Goal: Transaction & Acquisition: Download file/media

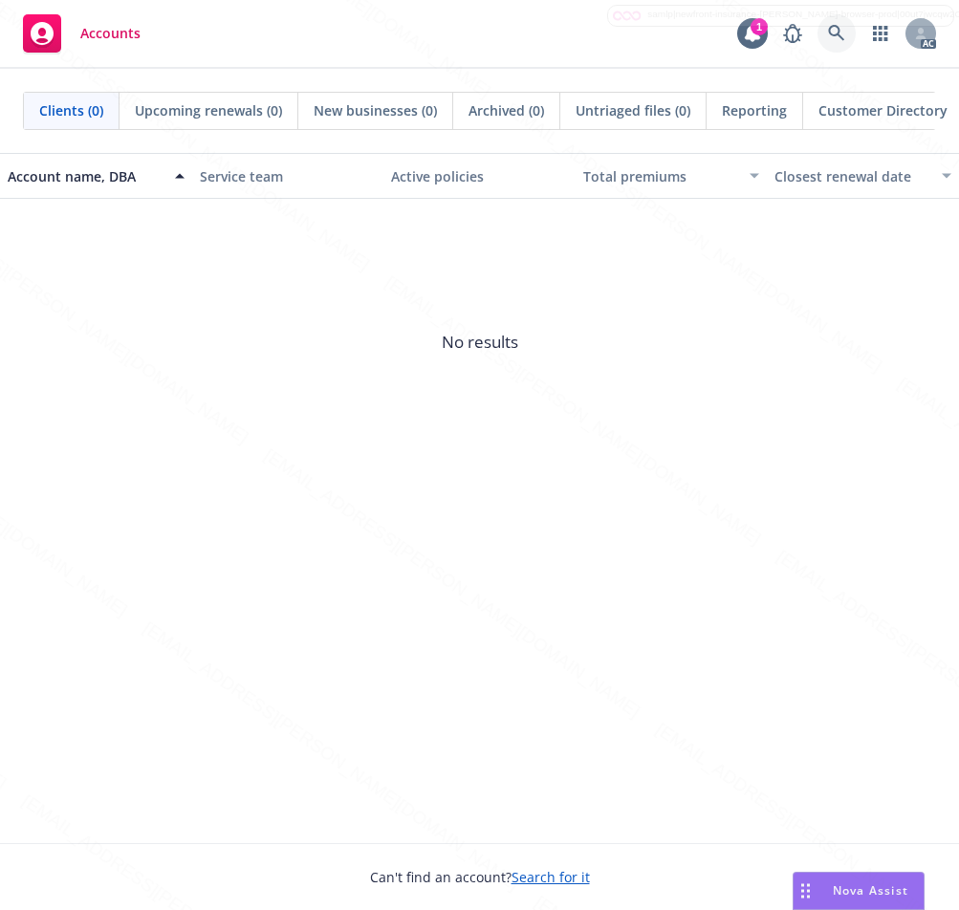
click at [830, 27] on icon at bounding box center [836, 33] width 17 height 17
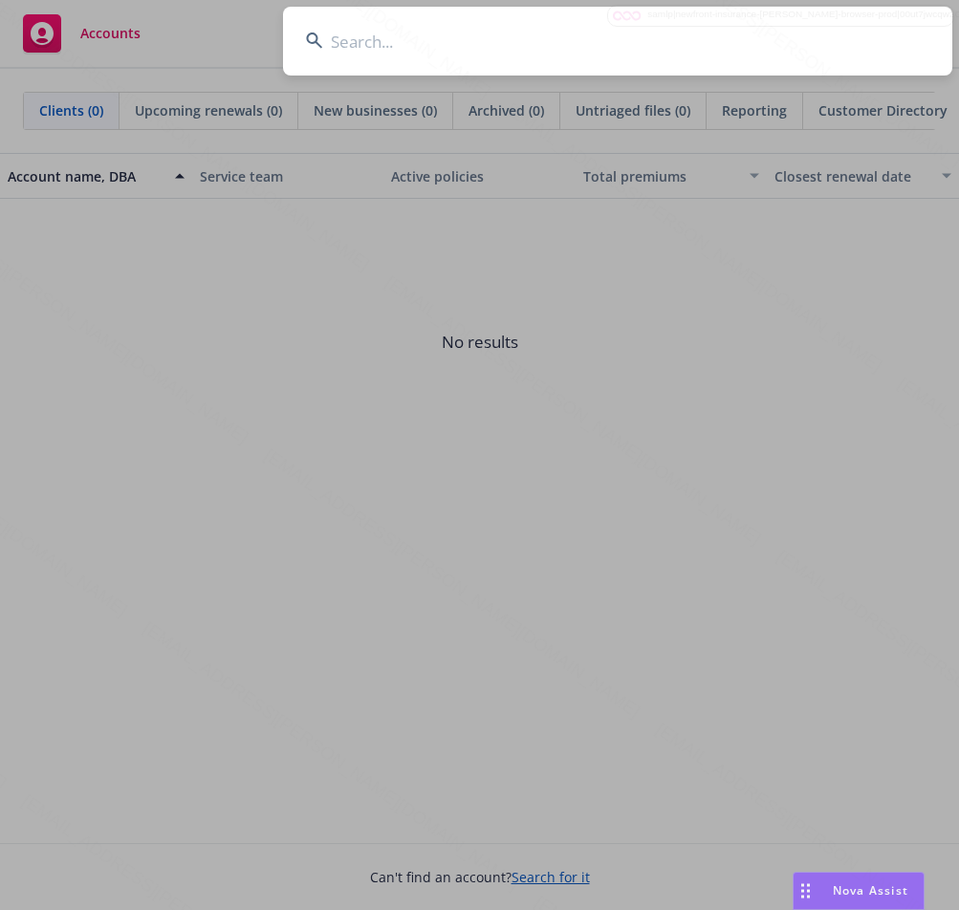
click at [378, 37] on input at bounding box center [617, 41] width 669 height 69
type input "[PERSON_NAME] Family"
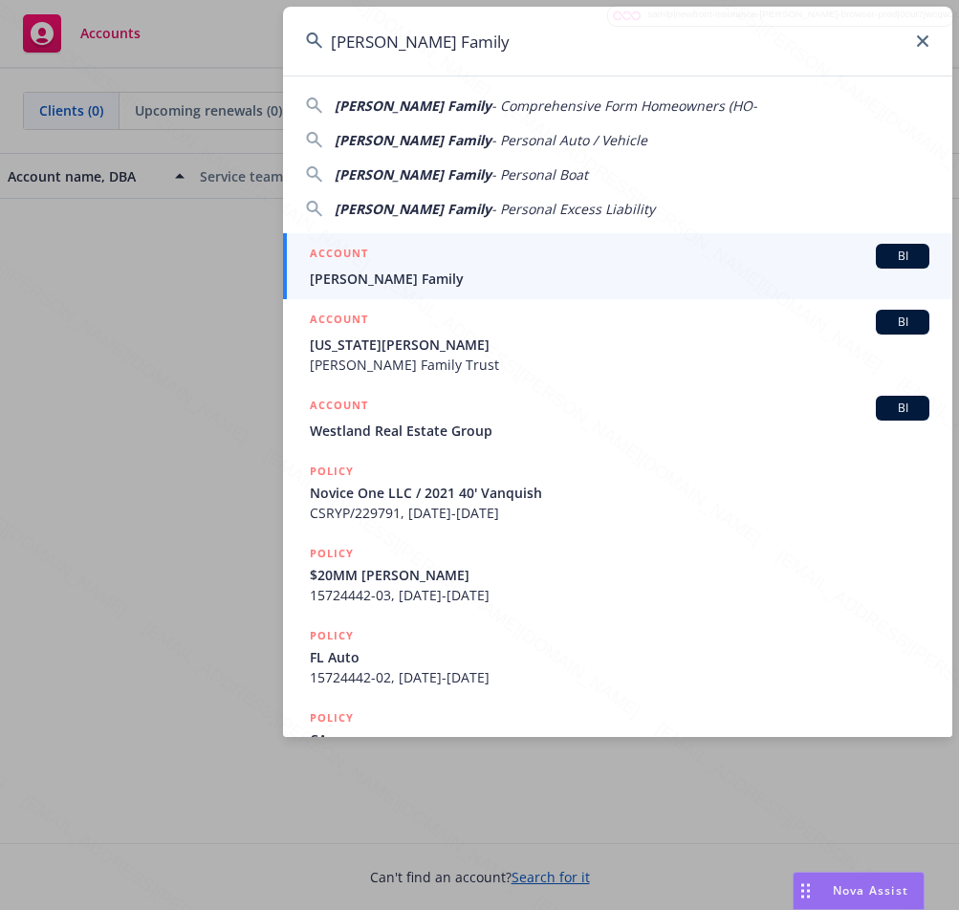
click at [364, 273] on span "[PERSON_NAME] Family" at bounding box center [620, 279] width 620 height 20
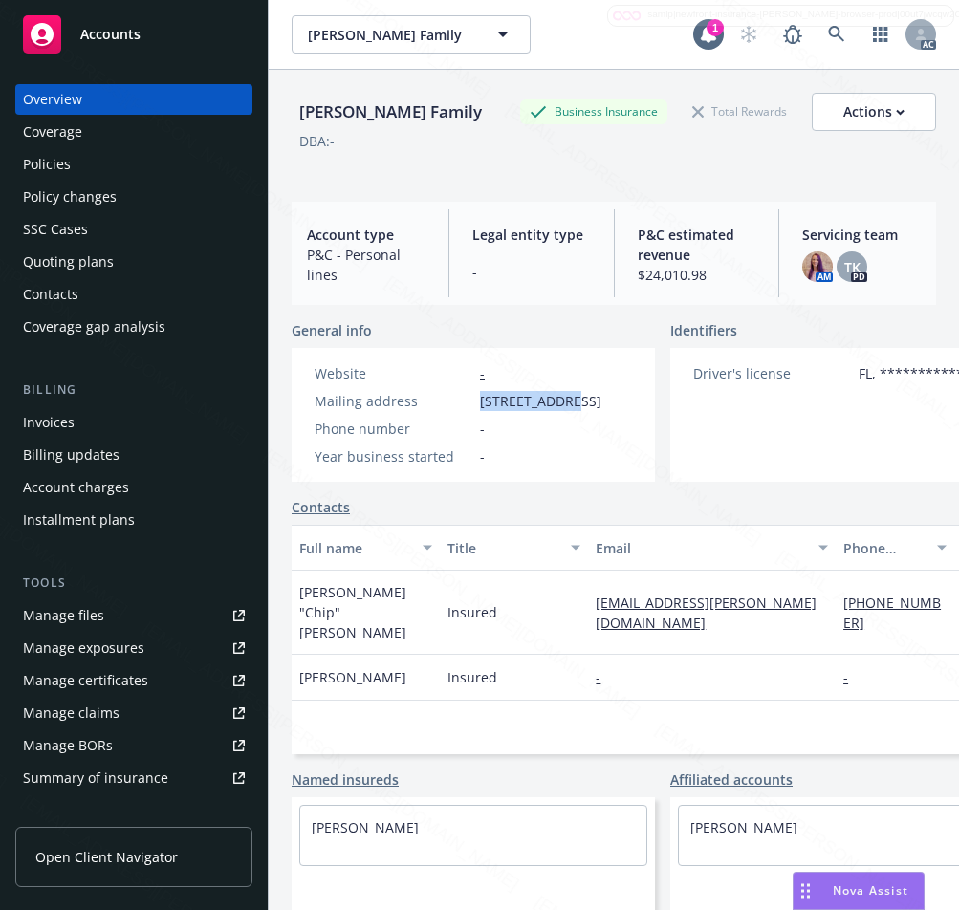
drag, startPoint x: 476, startPoint y: 397, endPoint x: 566, endPoint y: 405, distance: 90.3
click at [566, 405] on div "Mailing address [STREET_ADDRESS]" at bounding box center [458, 401] width 302 height 20
copy span "[STREET_ADDRESS]"
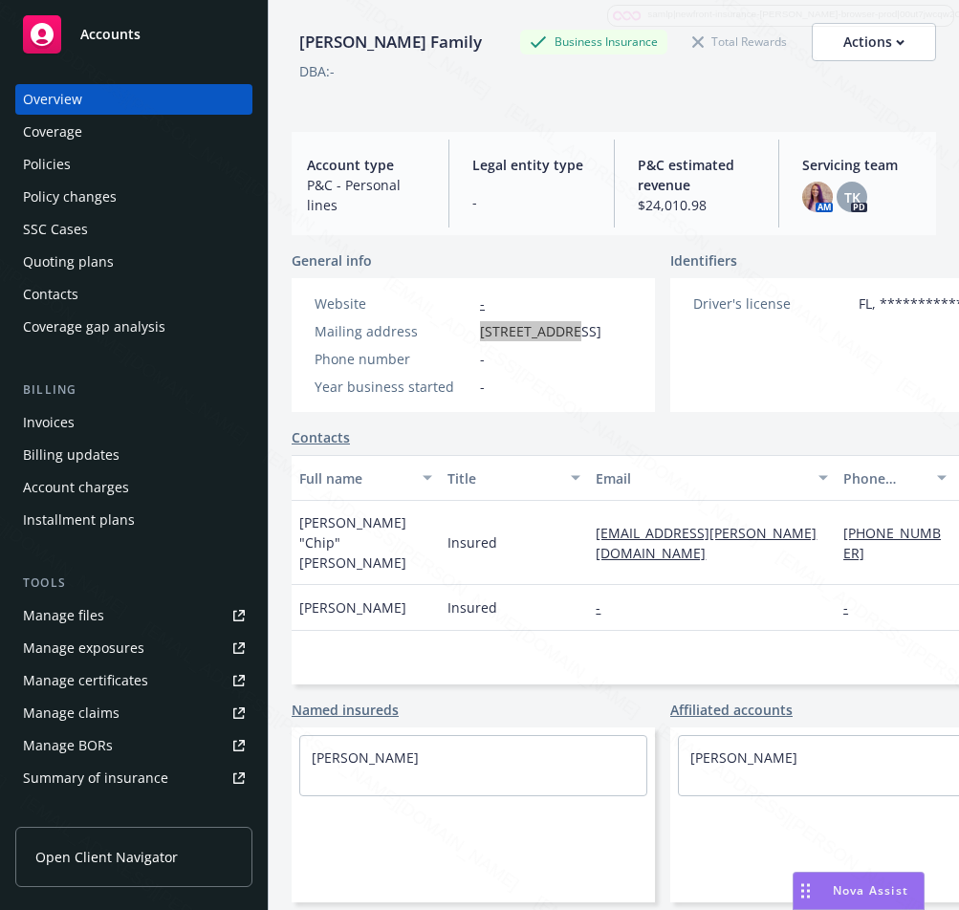
scroll to position [97, 0]
click at [81, 173] on div "Policies" at bounding box center [134, 164] width 222 height 31
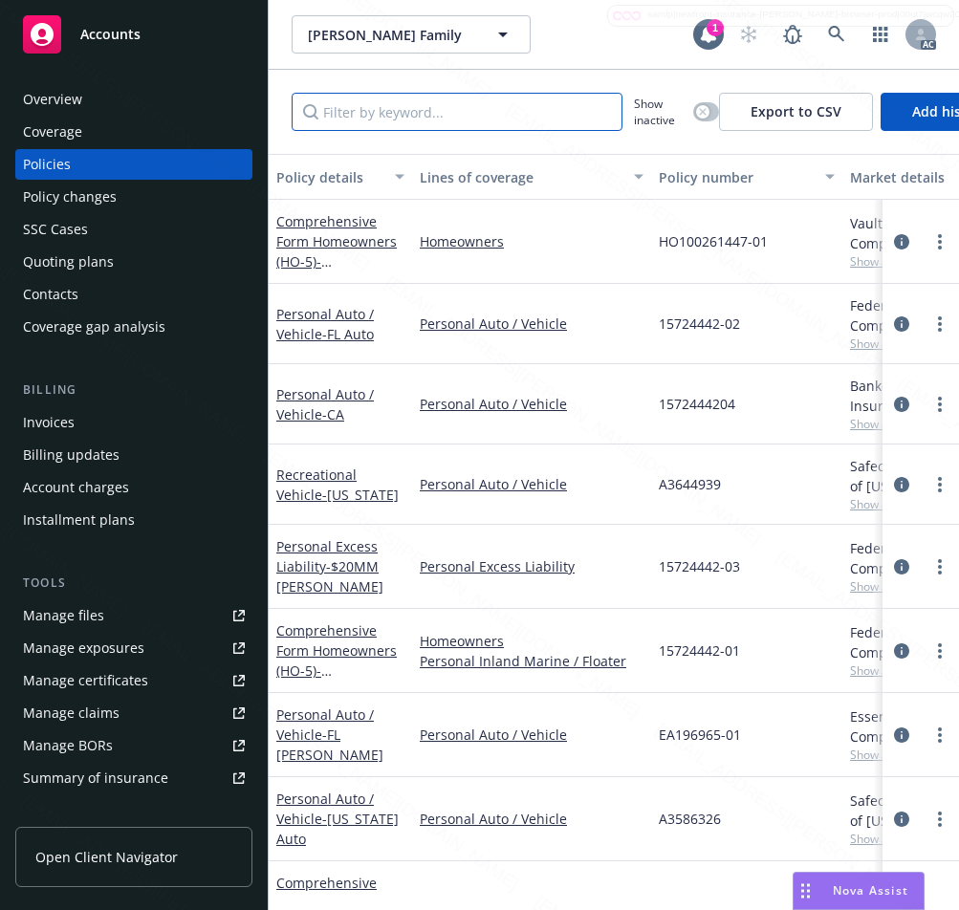
click at [429, 120] on input "Filter by keyword..." at bounding box center [457, 112] width 331 height 38
paste input "A3644939"
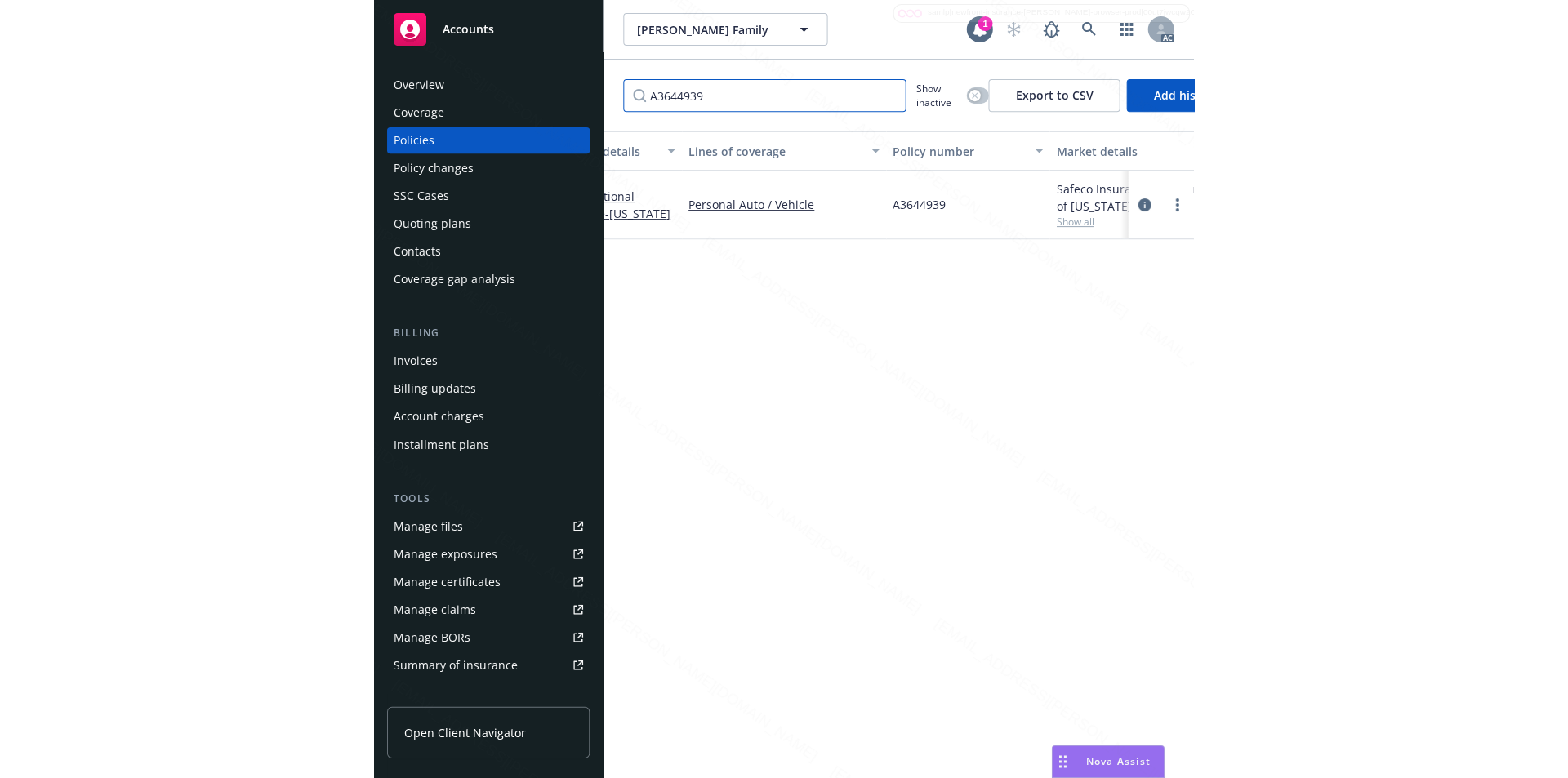
scroll to position [0, 30]
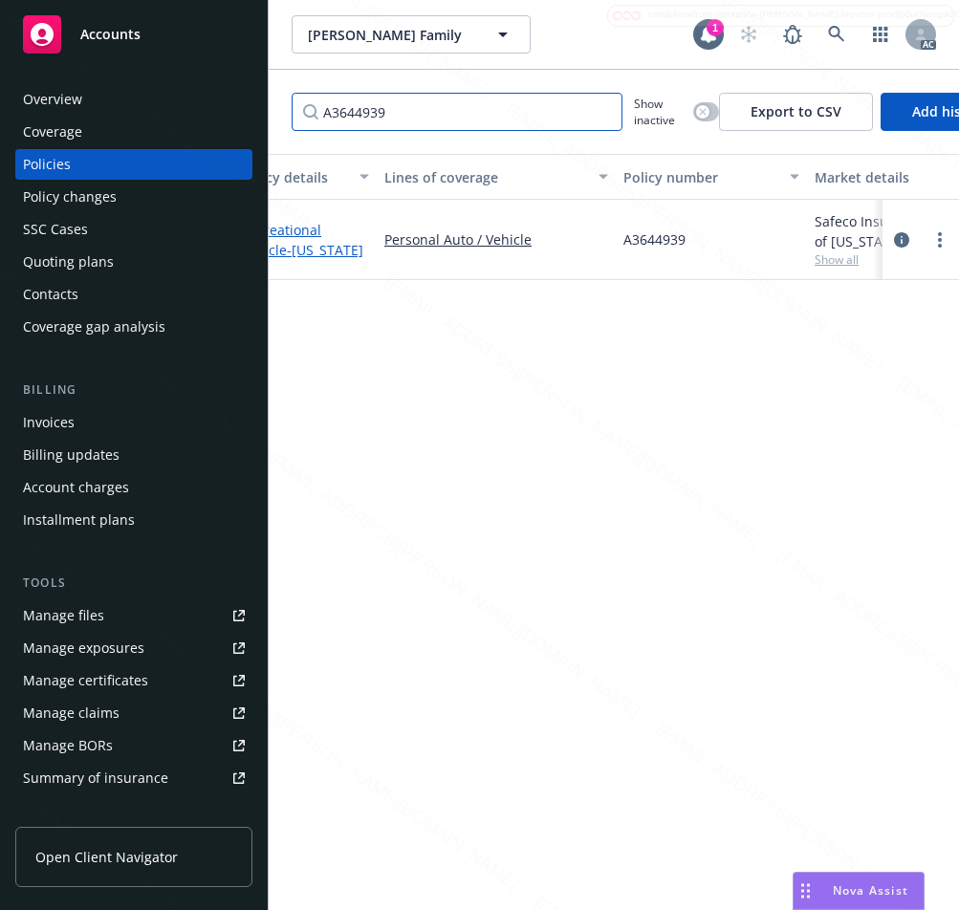
type input "A3644939"
click at [304, 236] on link "Recreational Vehicle - [US_STATE]" at bounding box center [302, 240] width 122 height 38
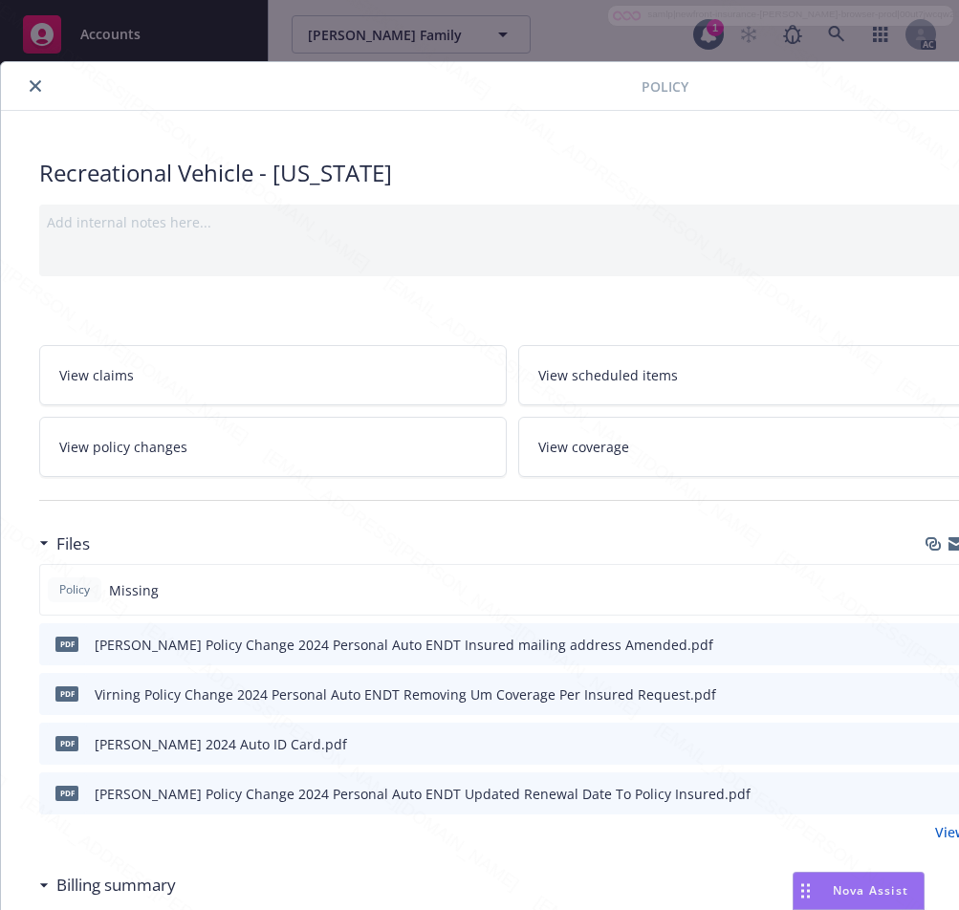
click at [240, 457] on link "View policy changes" at bounding box center [273, 447] width 468 height 60
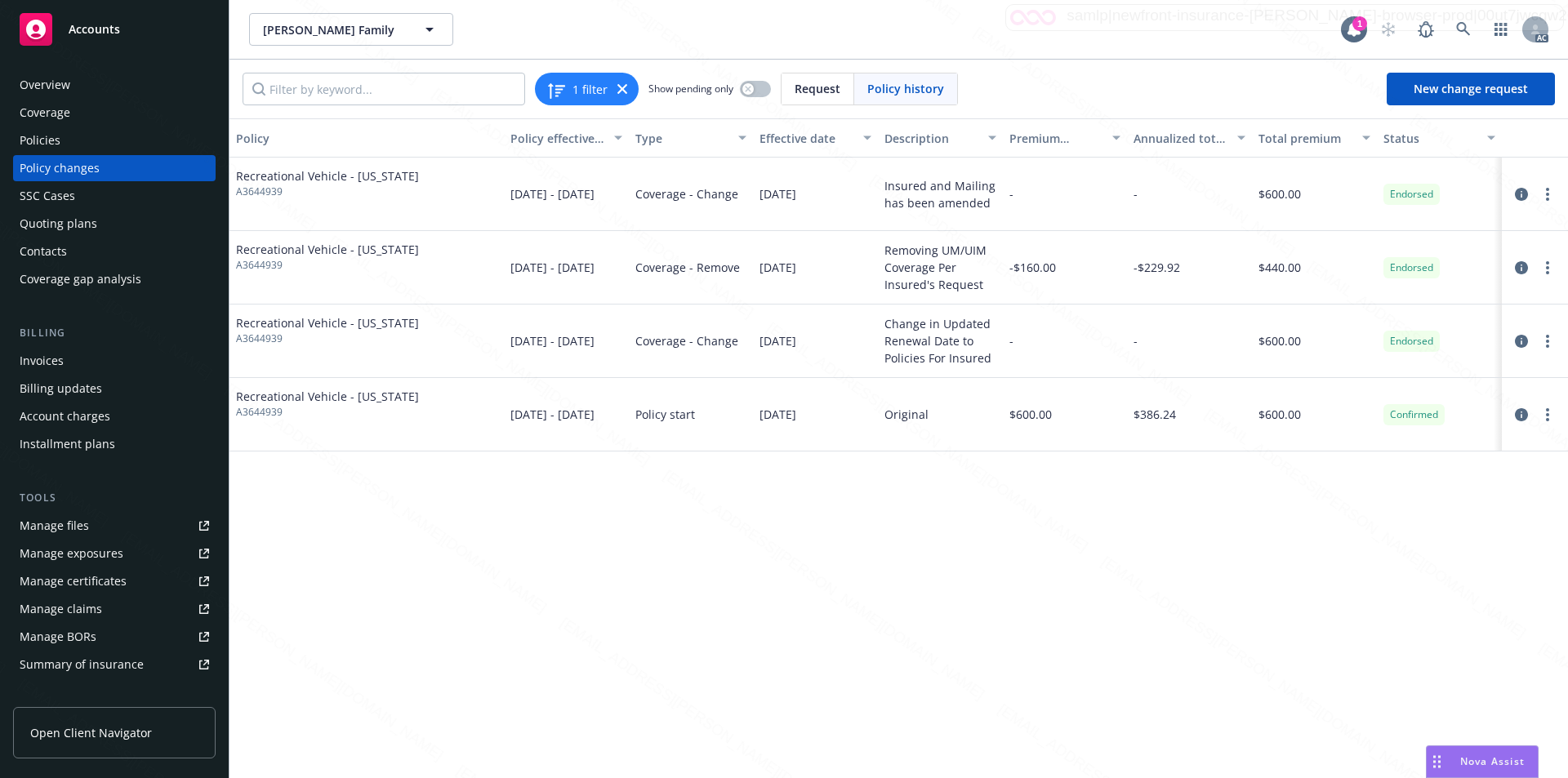
click at [1314, 278] on div "$440.00" at bounding box center [1314, 268] width 125 height 73
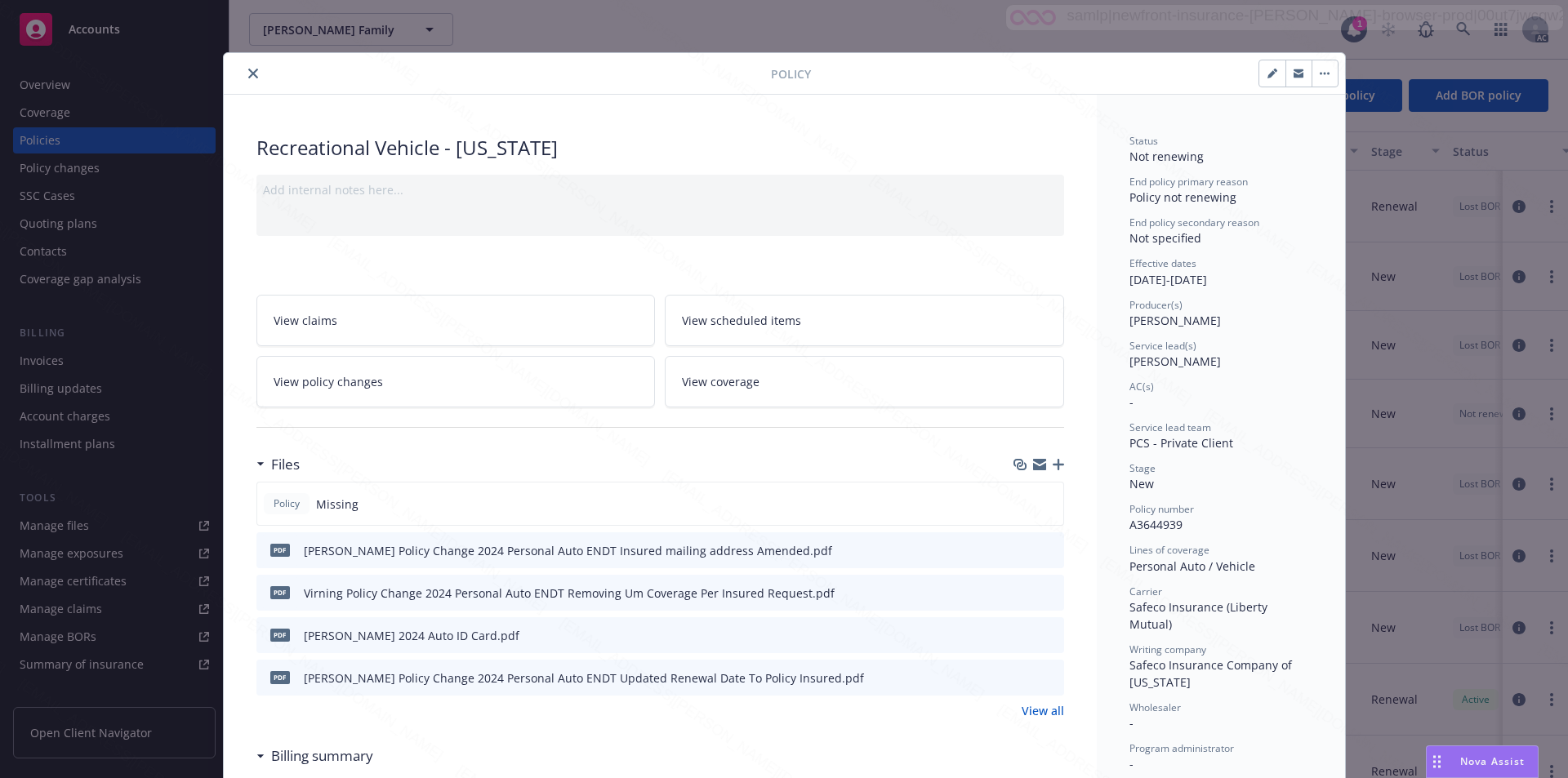
scroll to position [49, 0]
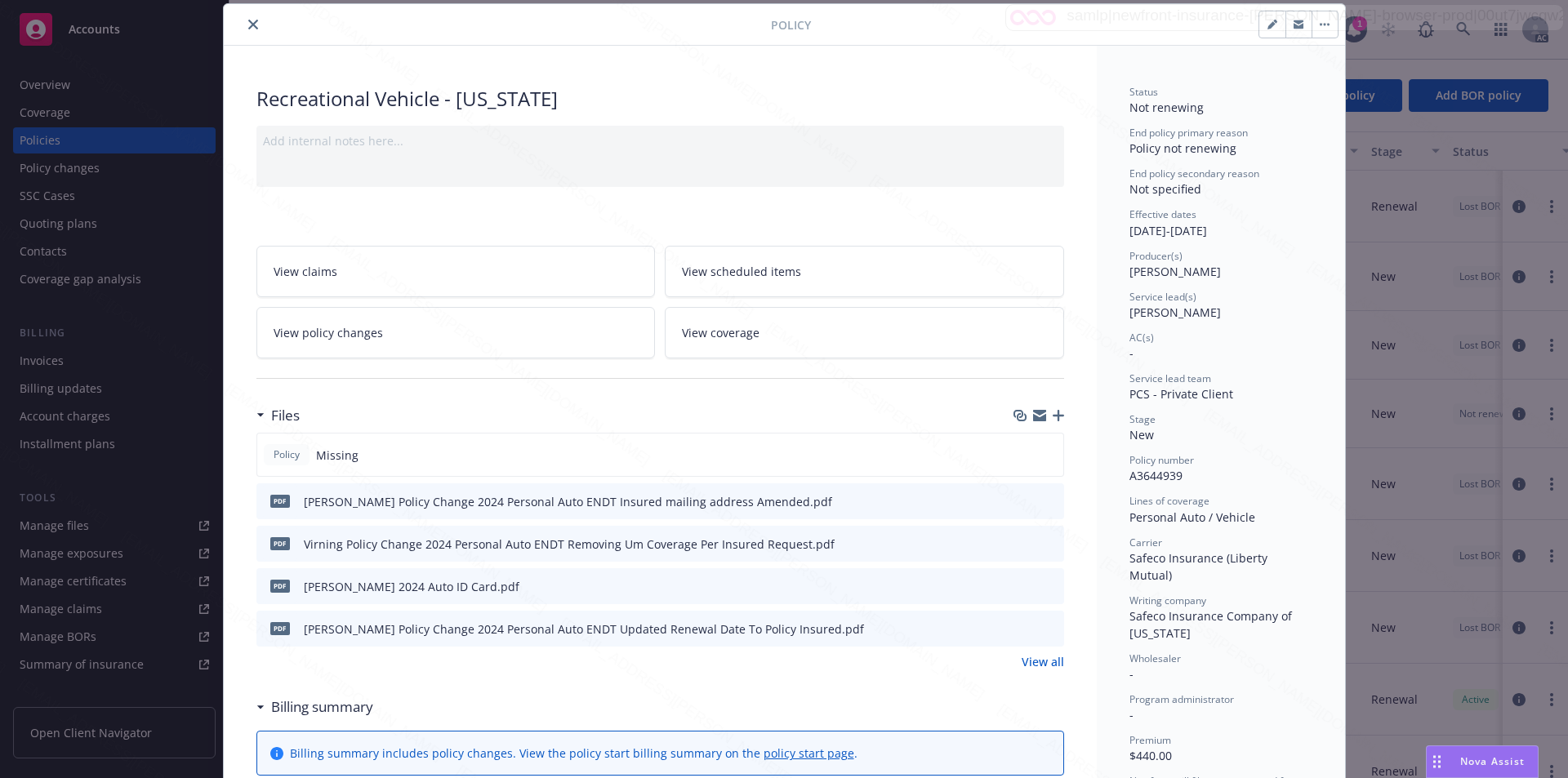
click at [435, 333] on link "View policy changes" at bounding box center [456, 333] width 400 height 51
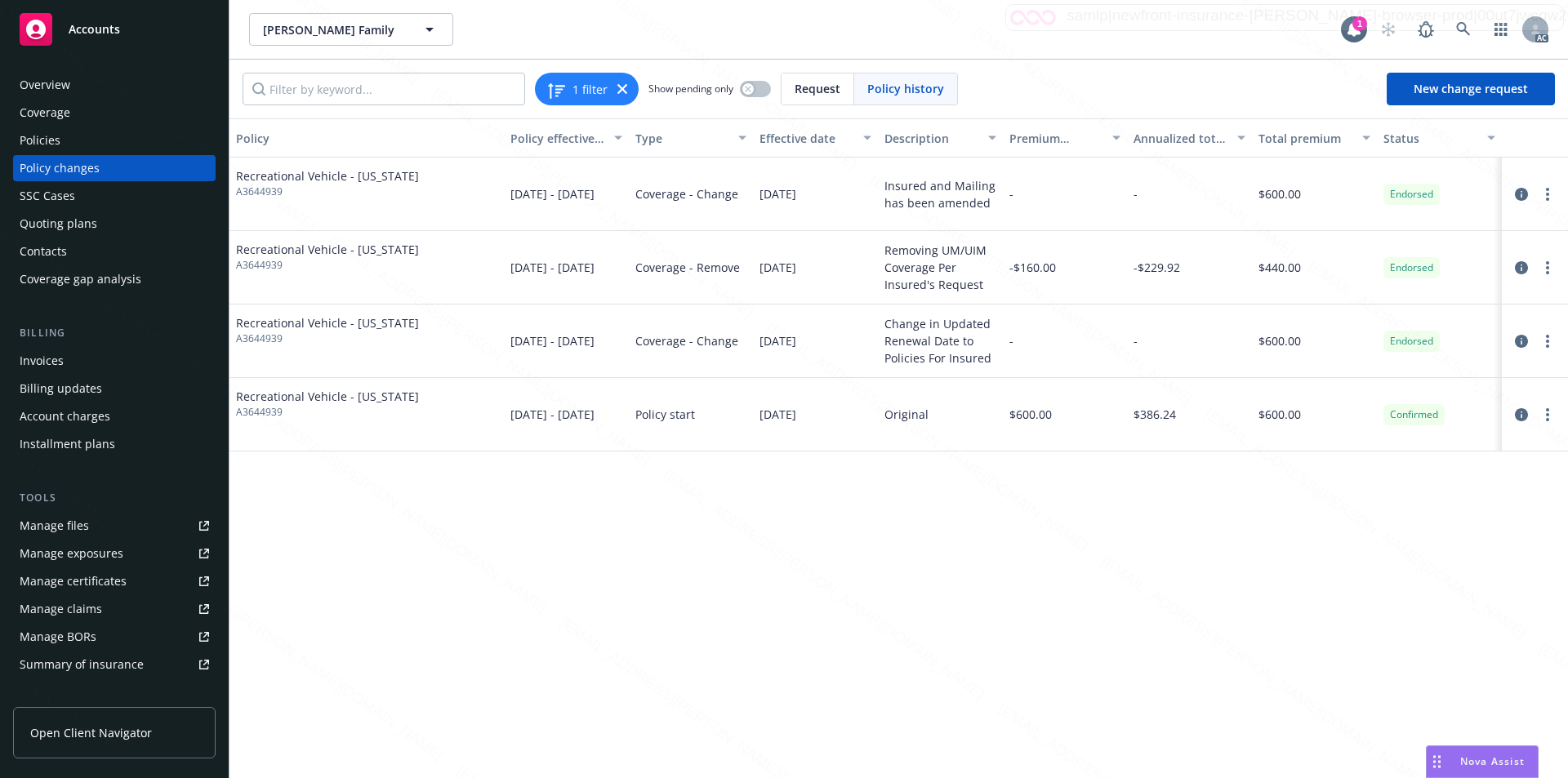
click at [46, 147] on div "Policies" at bounding box center [40, 140] width 41 height 26
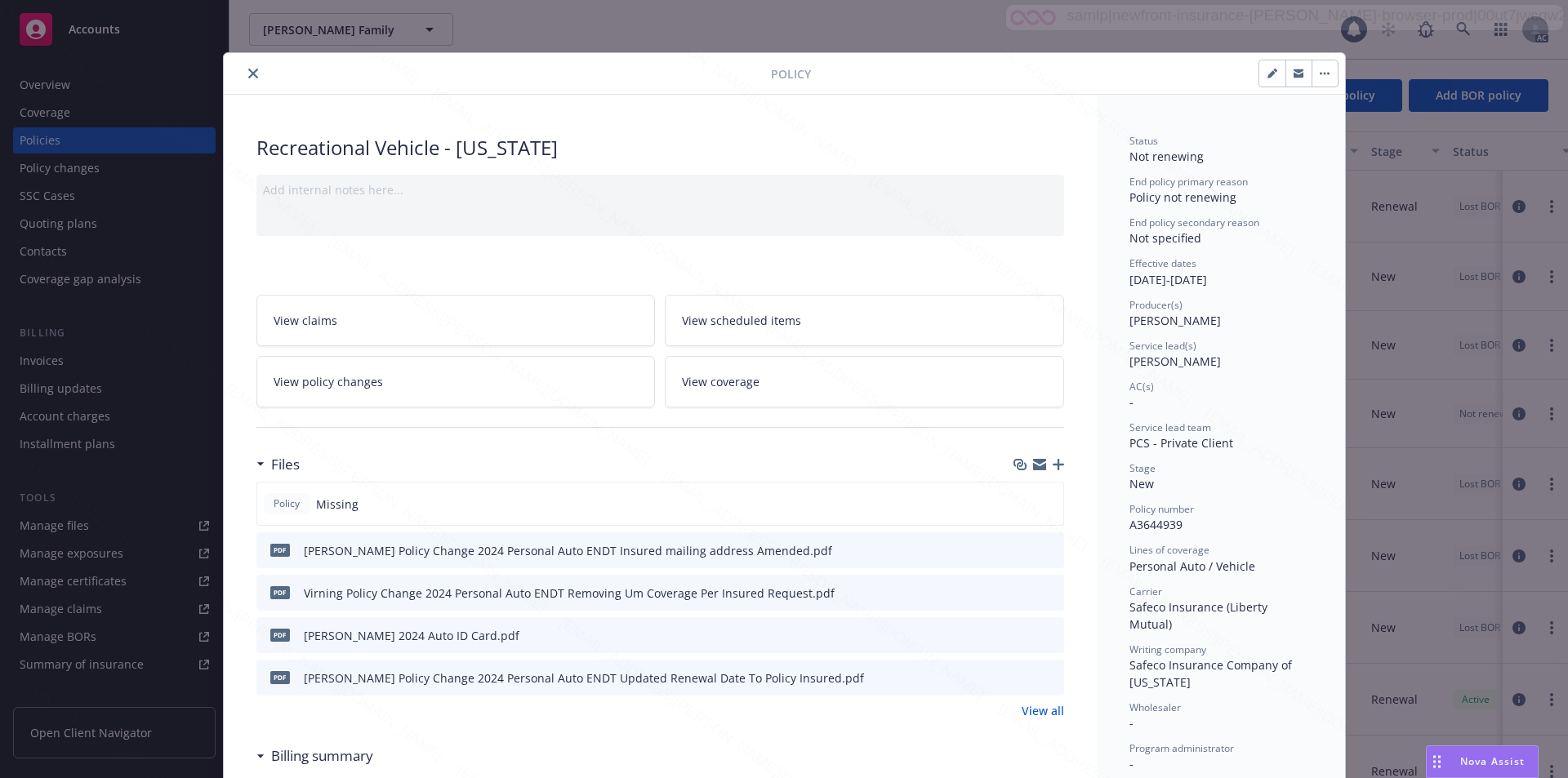
scroll to position [49, 0]
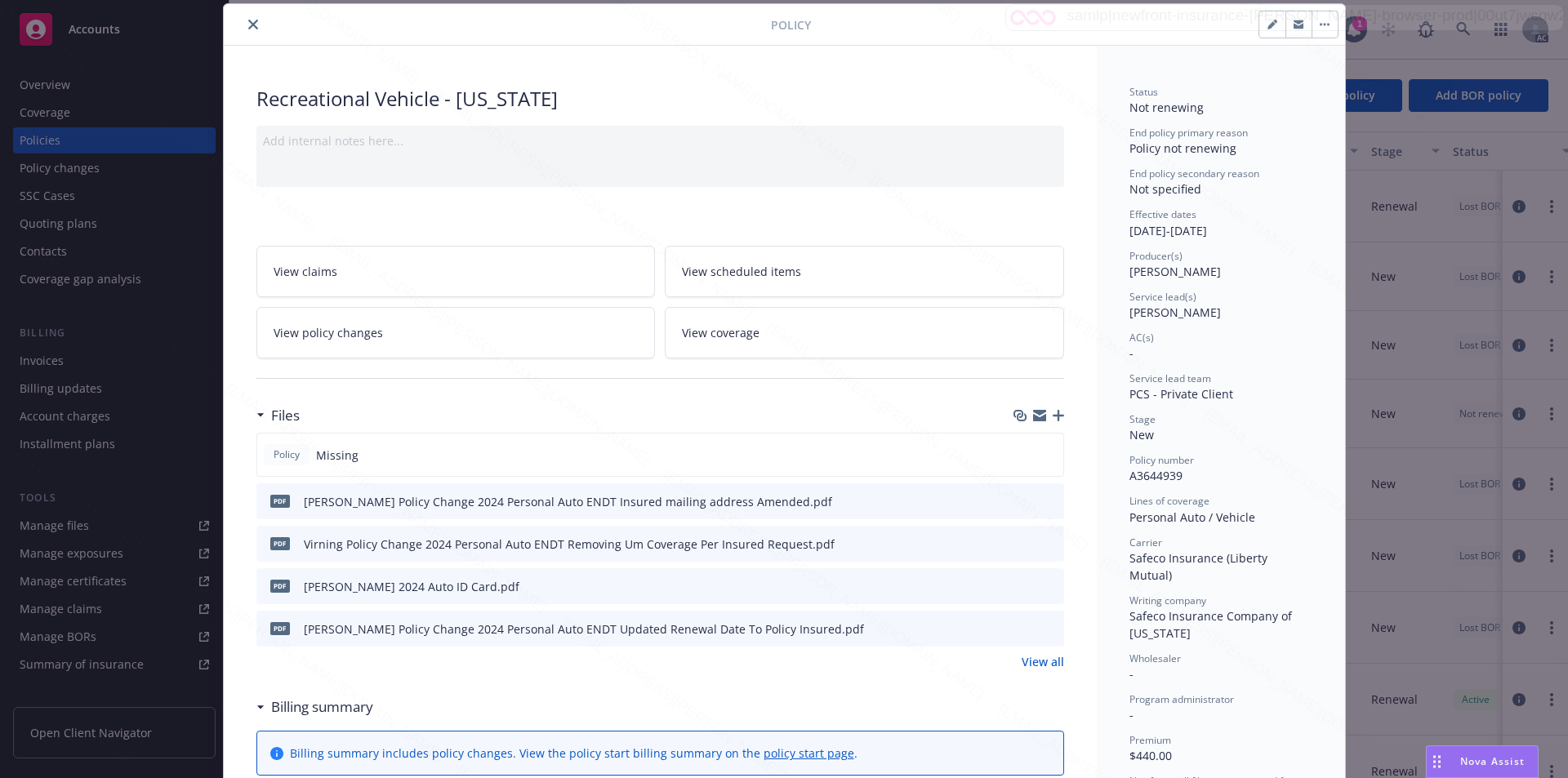
click at [249, 23] on icon "close" at bounding box center [253, 24] width 9 height 9
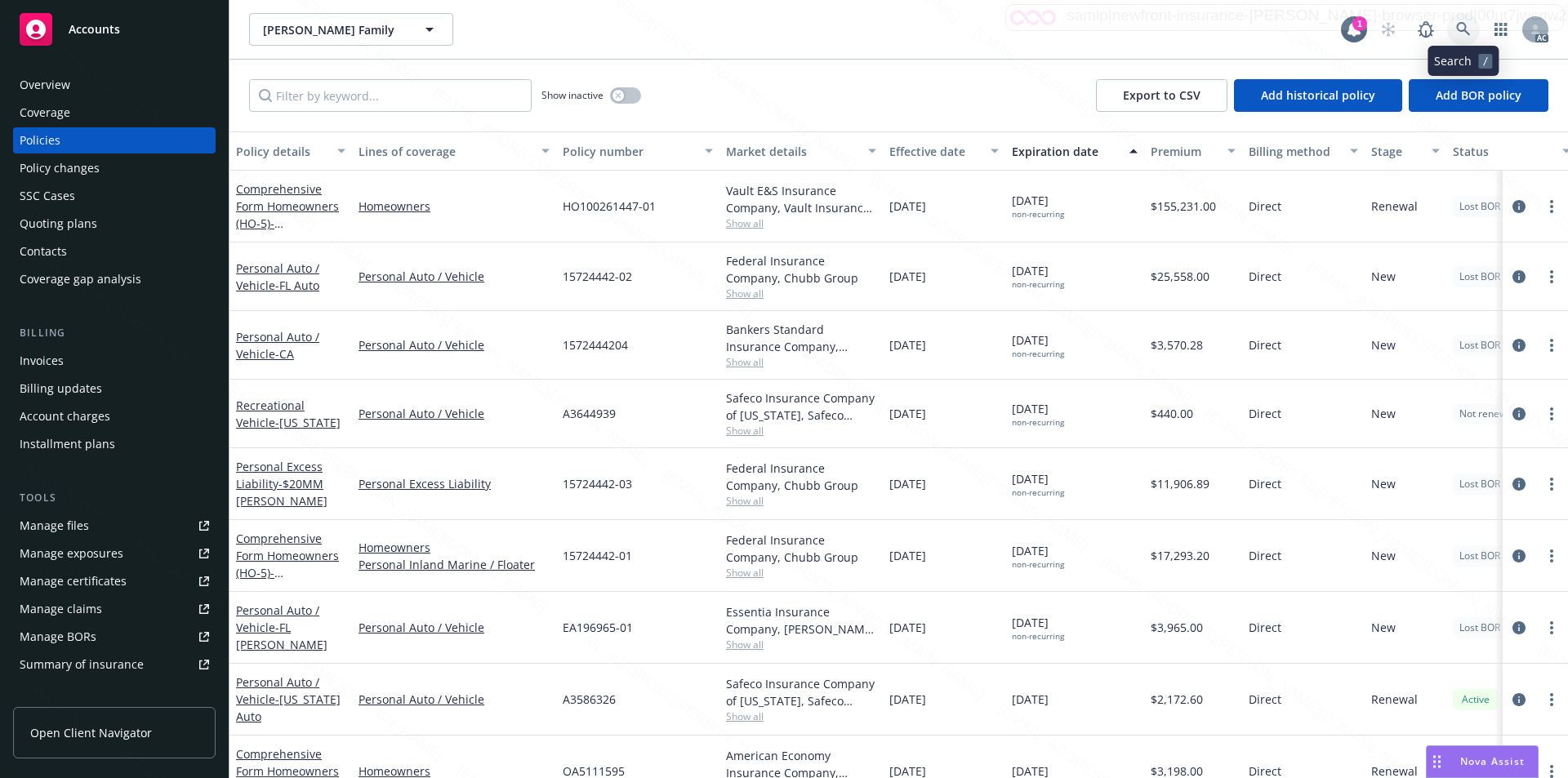
click at [1461, 21] on link at bounding box center [1464, 29] width 32 height 32
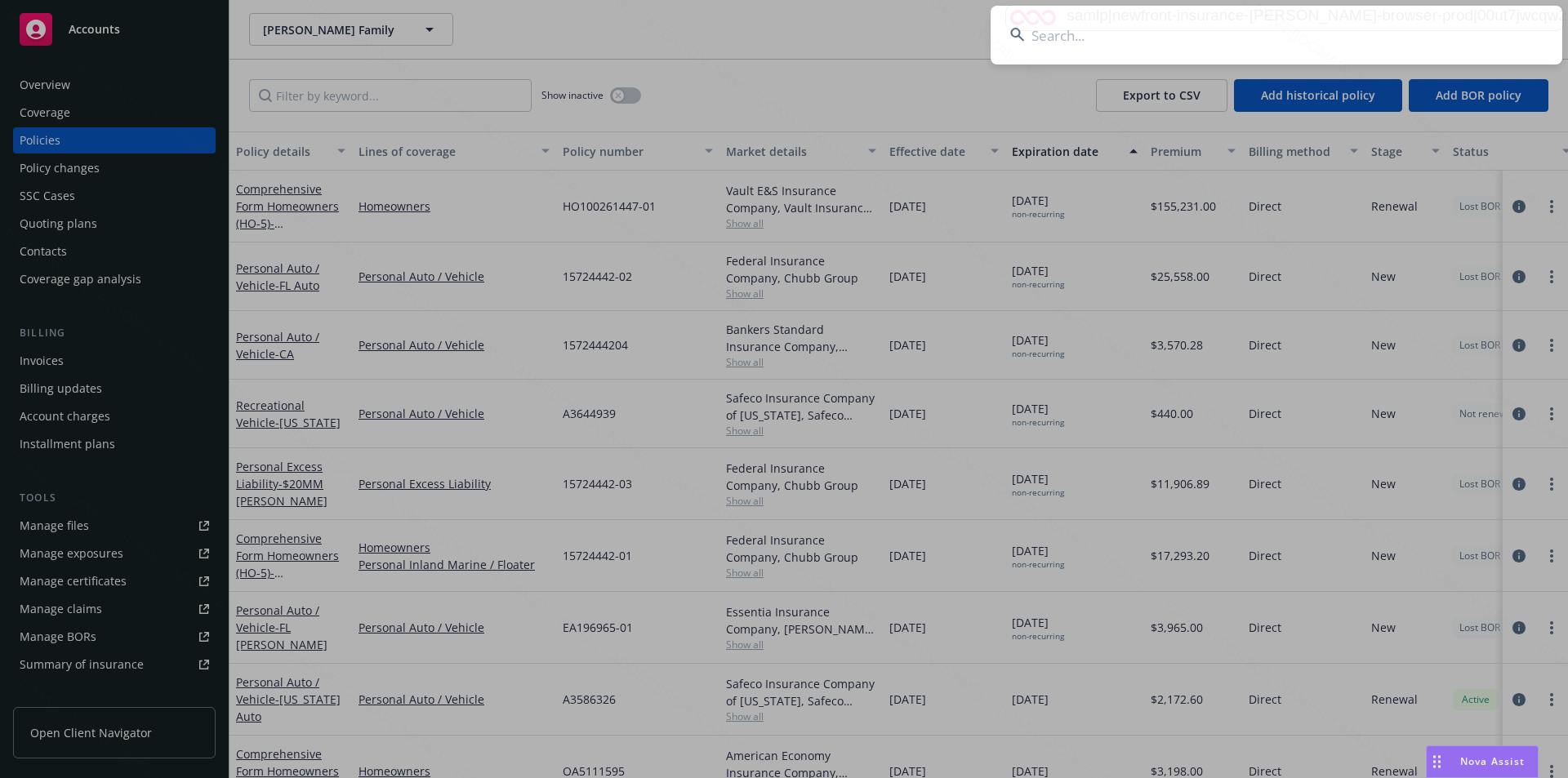
click at [1186, 45] on input at bounding box center [1276, 35] width 571 height 59
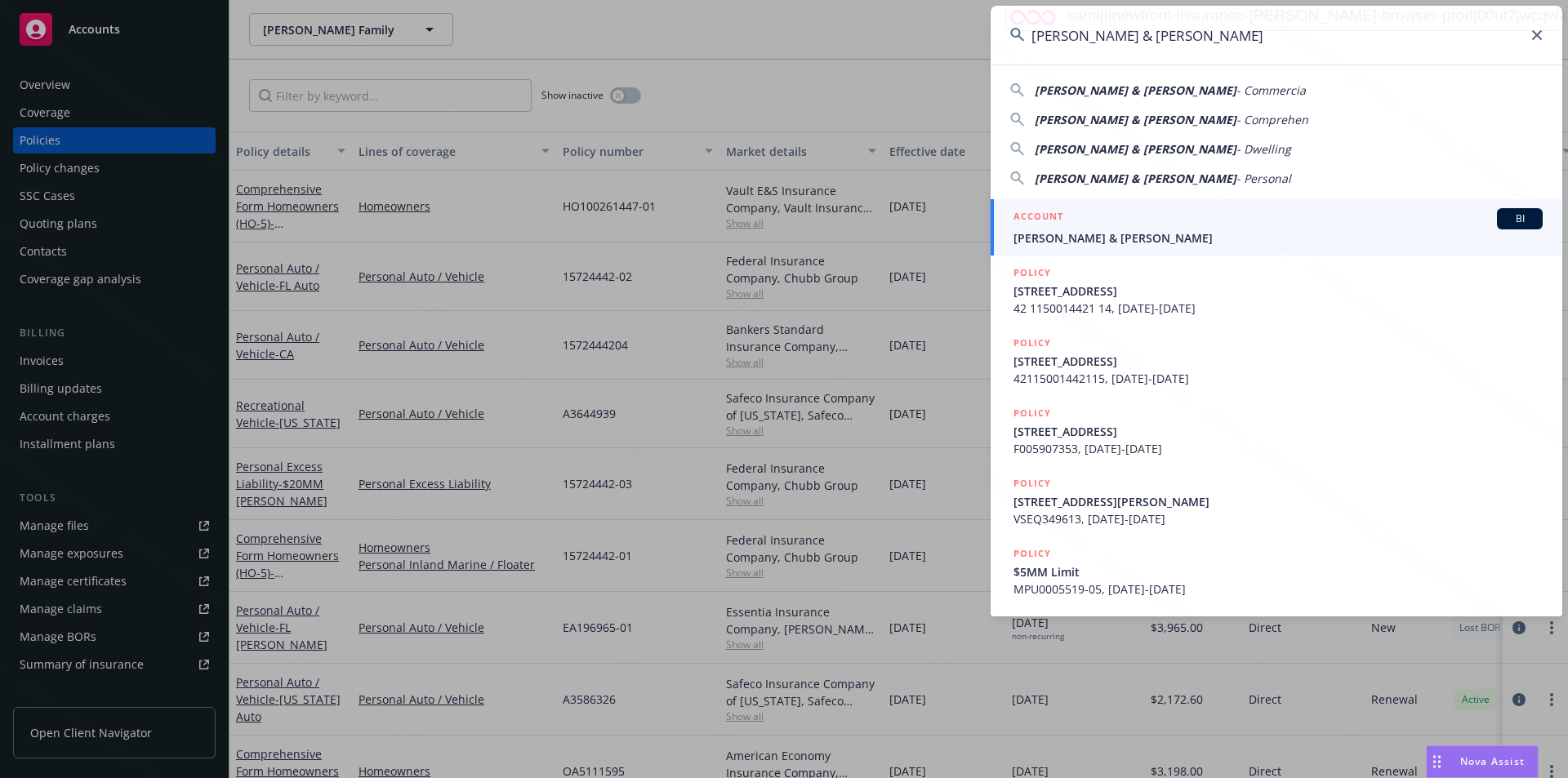
type input "[PERSON_NAME] & [PERSON_NAME]"
click at [1088, 240] on span "[PERSON_NAME] & [PERSON_NAME]" at bounding box center [1278, 238] width 529 height 17
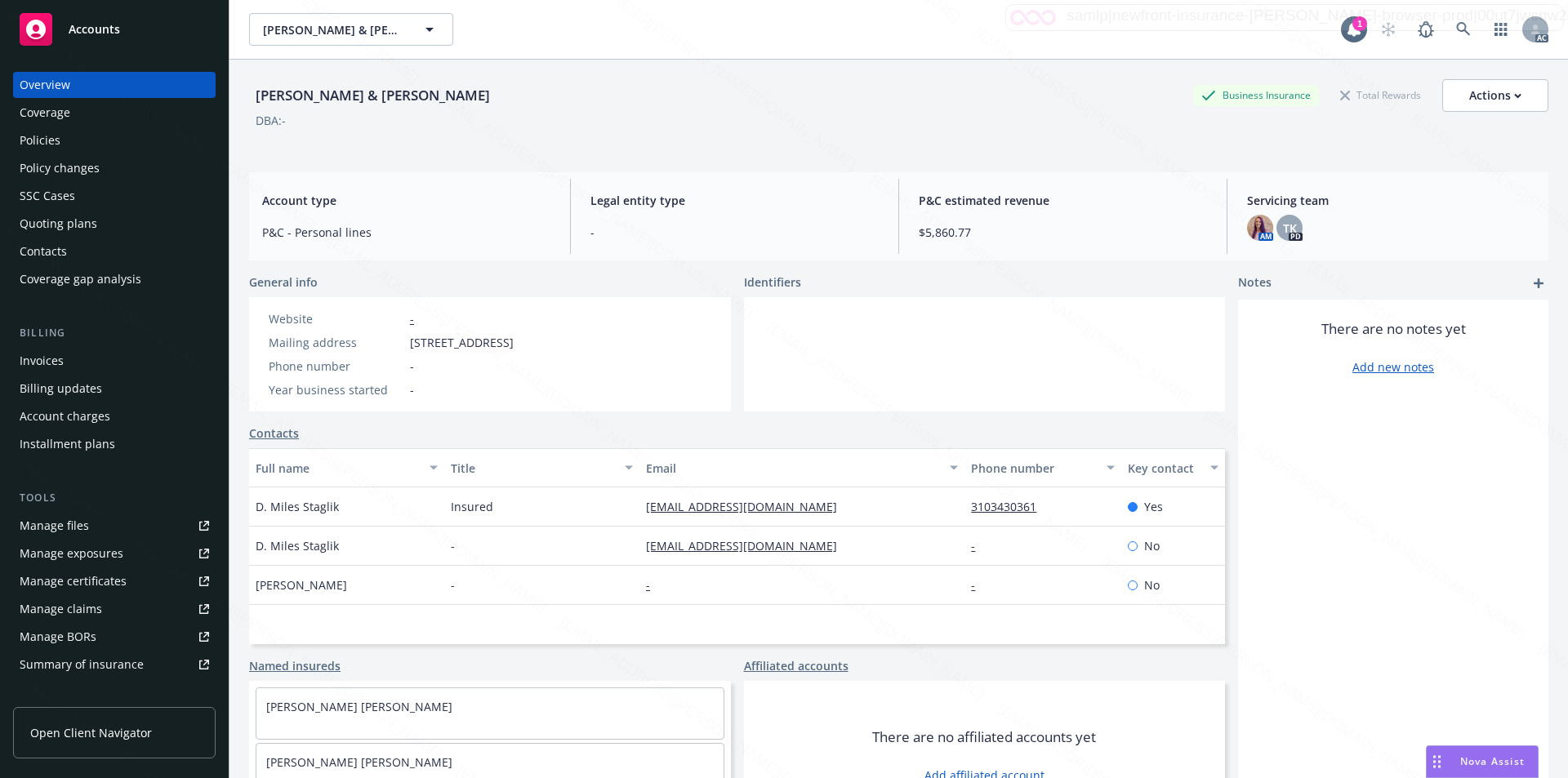
drag, startPoint x: 406, startPoint y: 342, endPoint x: 529, endPoint y: 340, distance: 123.0
click at [520, 340] on div "Mailing address [STREET_ADDRESS]" at bounding box center [391, 342] width 258 height 17
copy div "[STREET_ADDRESS]"
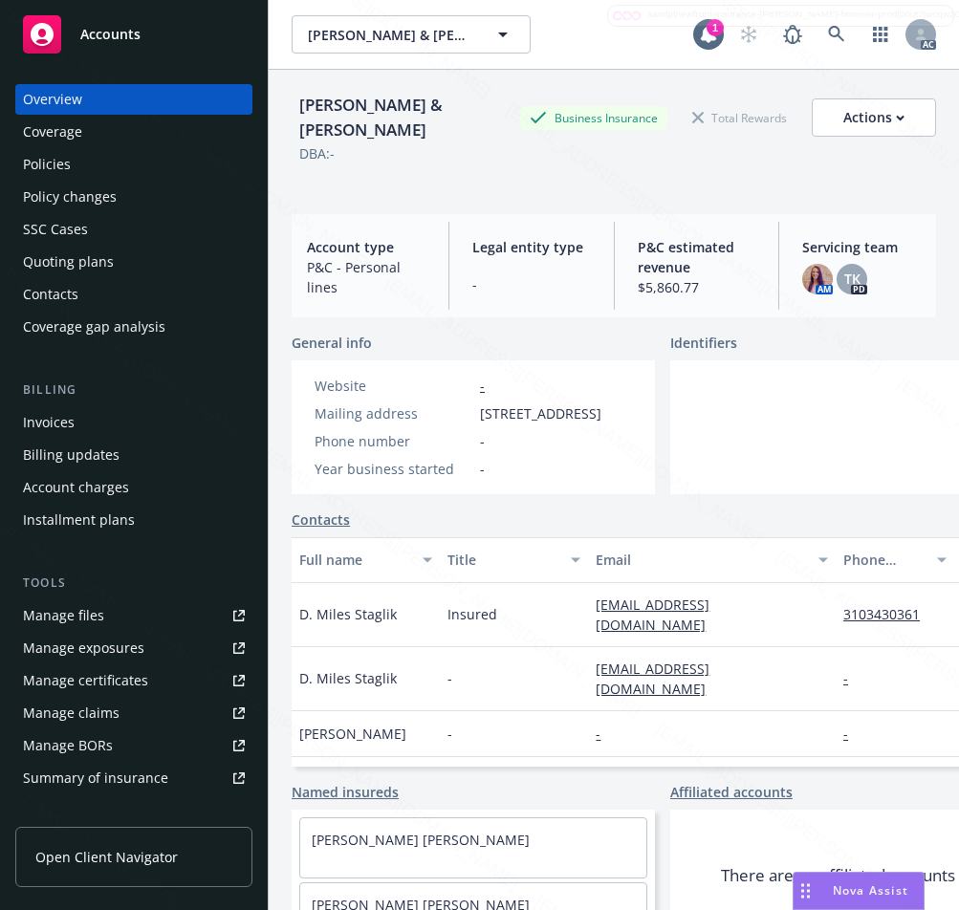
click at [79, 164] on div "Policies" at bounding box center [134, 164] width 222 height 31
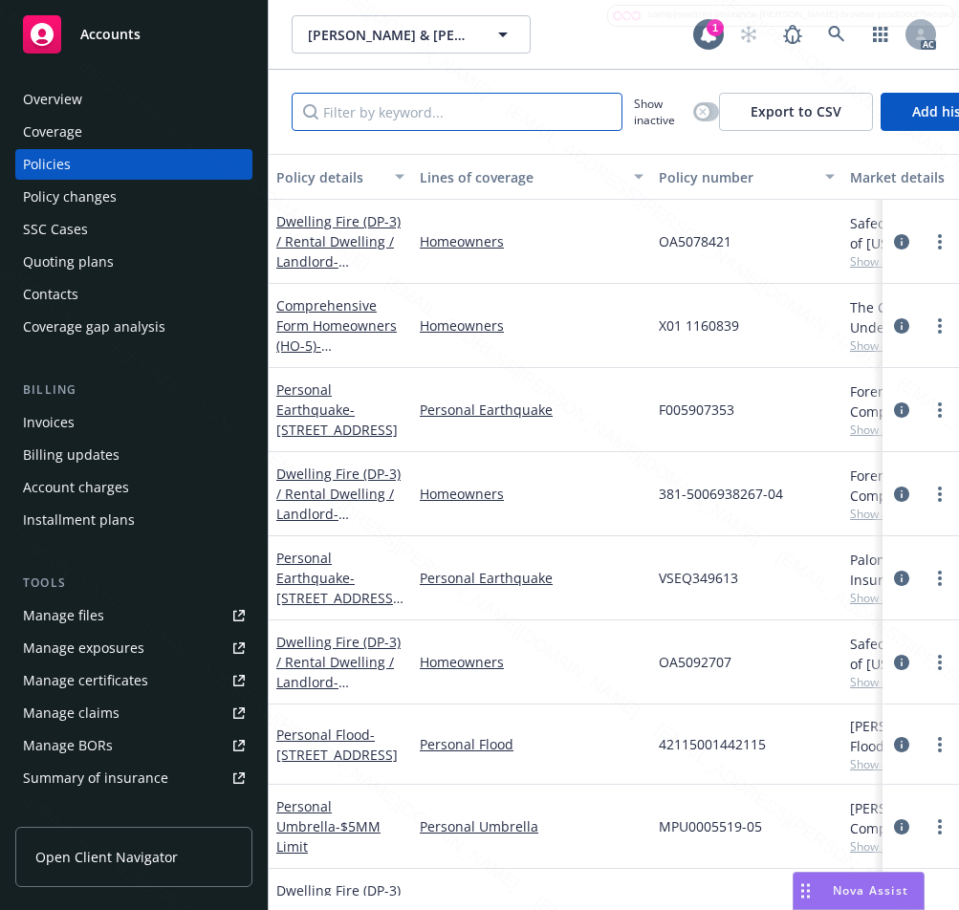
click at [414, 111] on input "Filter by keyword..." at bounding box center [457, 112] width 331 height 38
paste input "OA5078421"
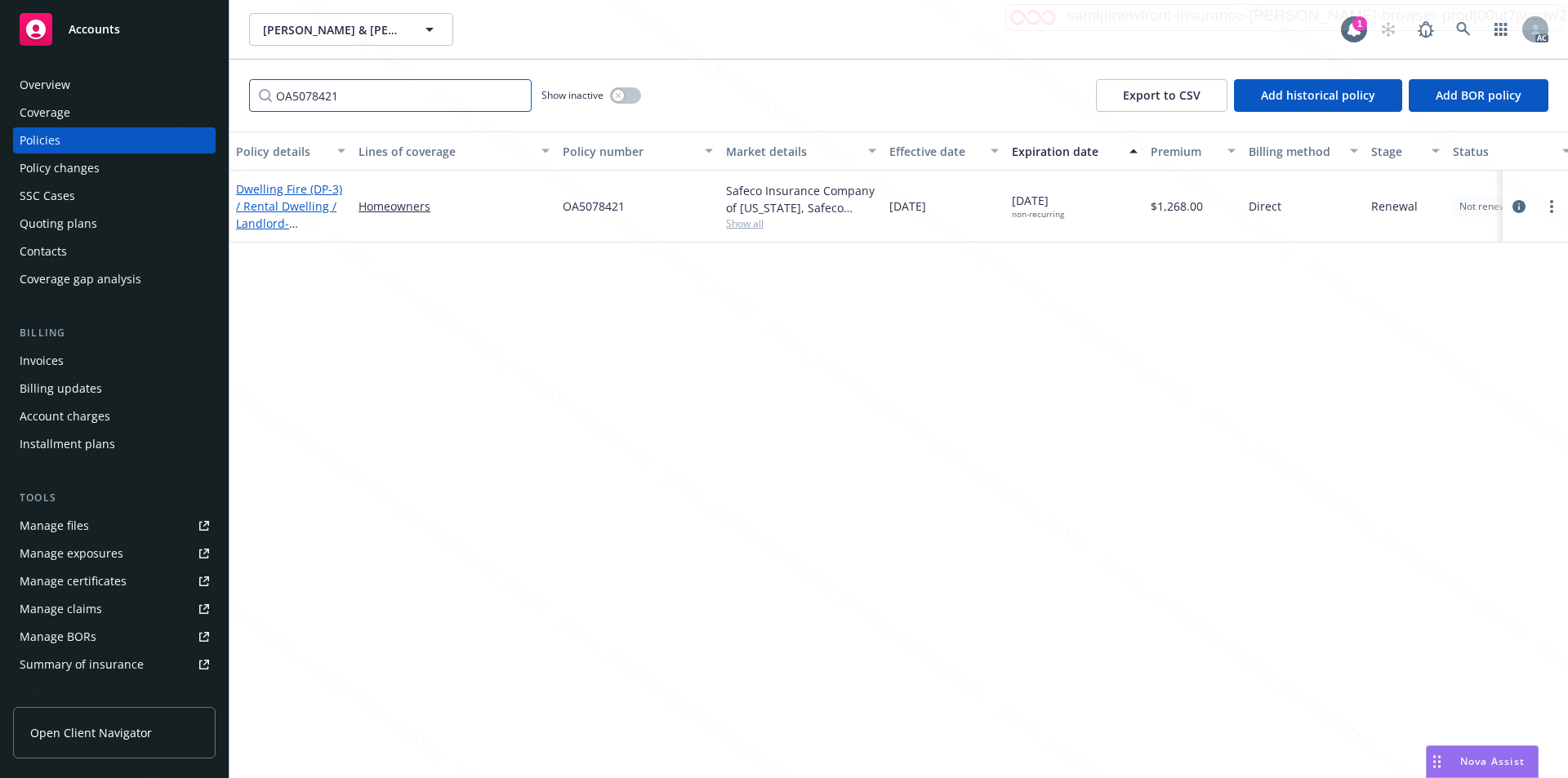
type input "OA5078421"
click at [289, 207] on link "Dwelling Fire (DP-3) / Rental Dwelling / Landlord - [STREET_ADDRESS]" at bounding box center [289, 214] width 106 height 67
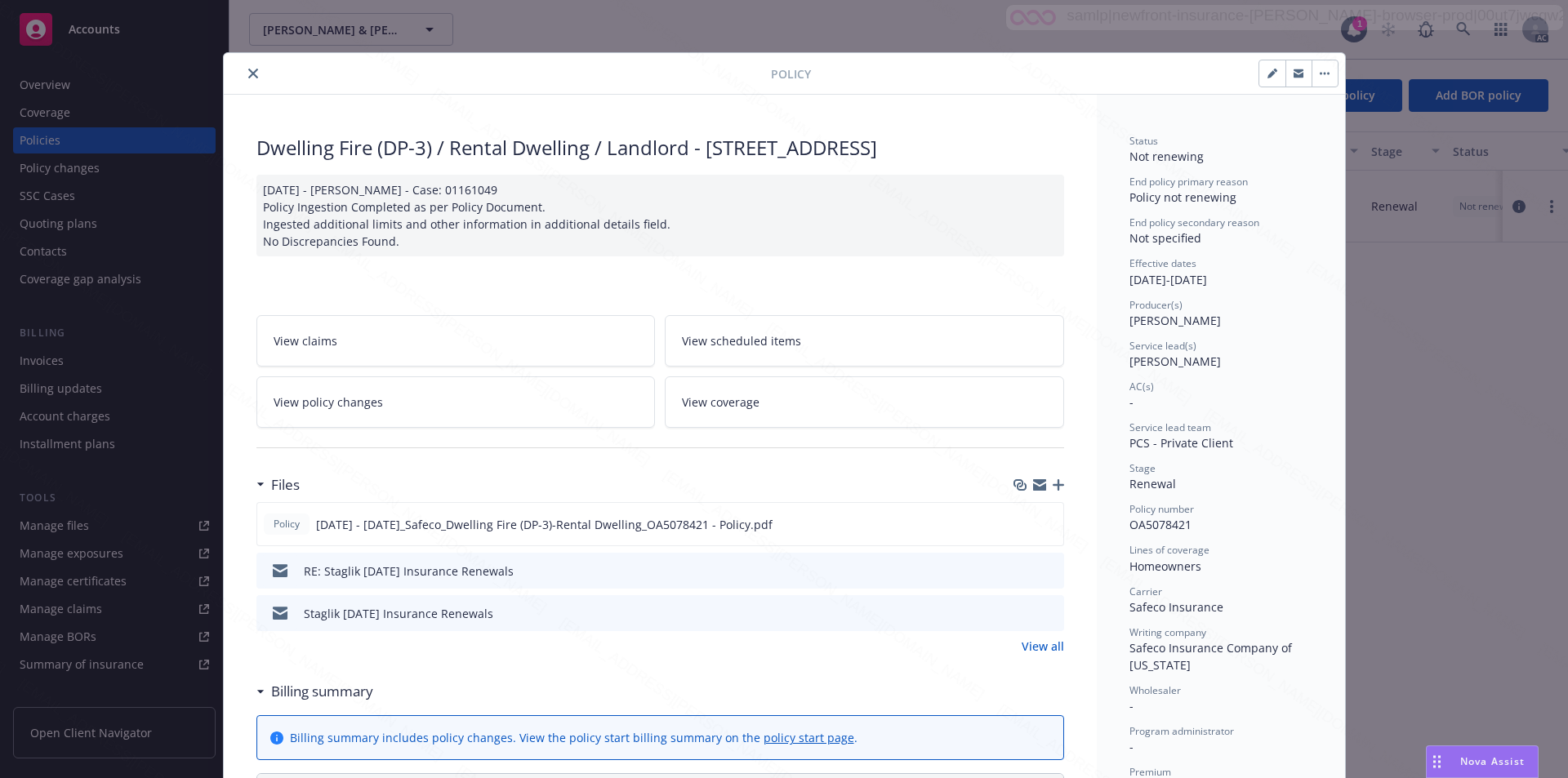
click at [498, 418] on link "View policy changes" at bounding box center [456, 402] width 400 height 51
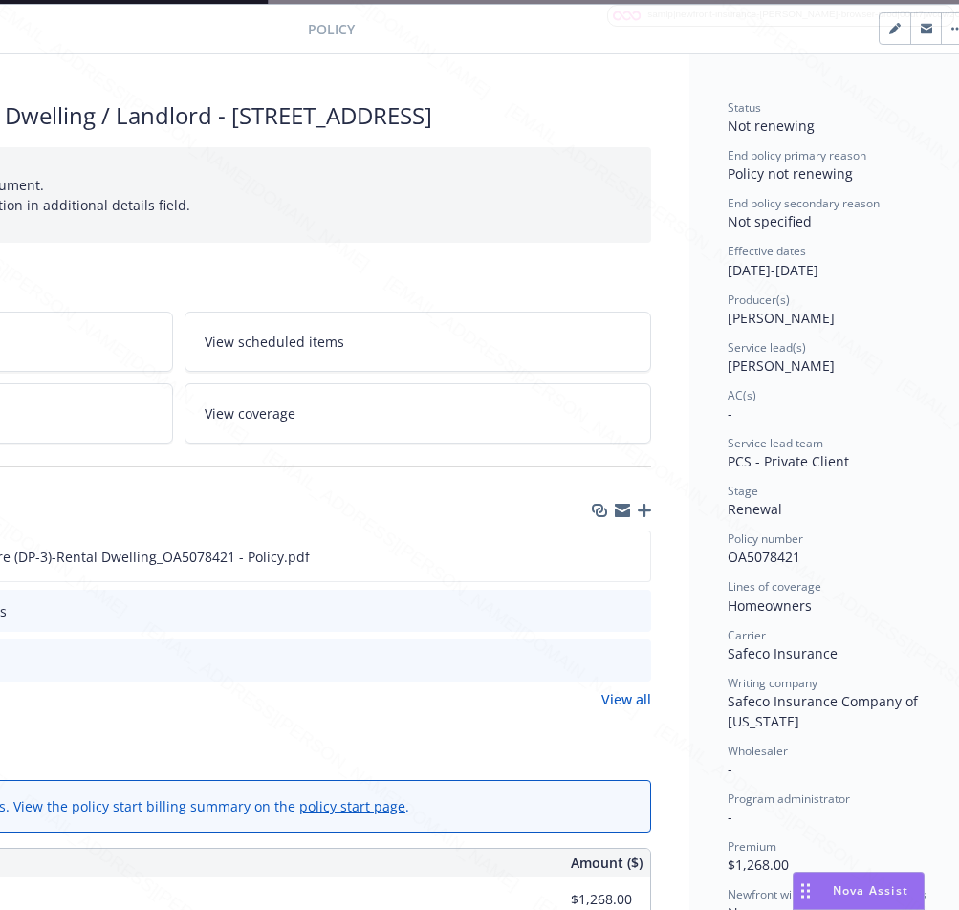
scroll to position [57, 370]
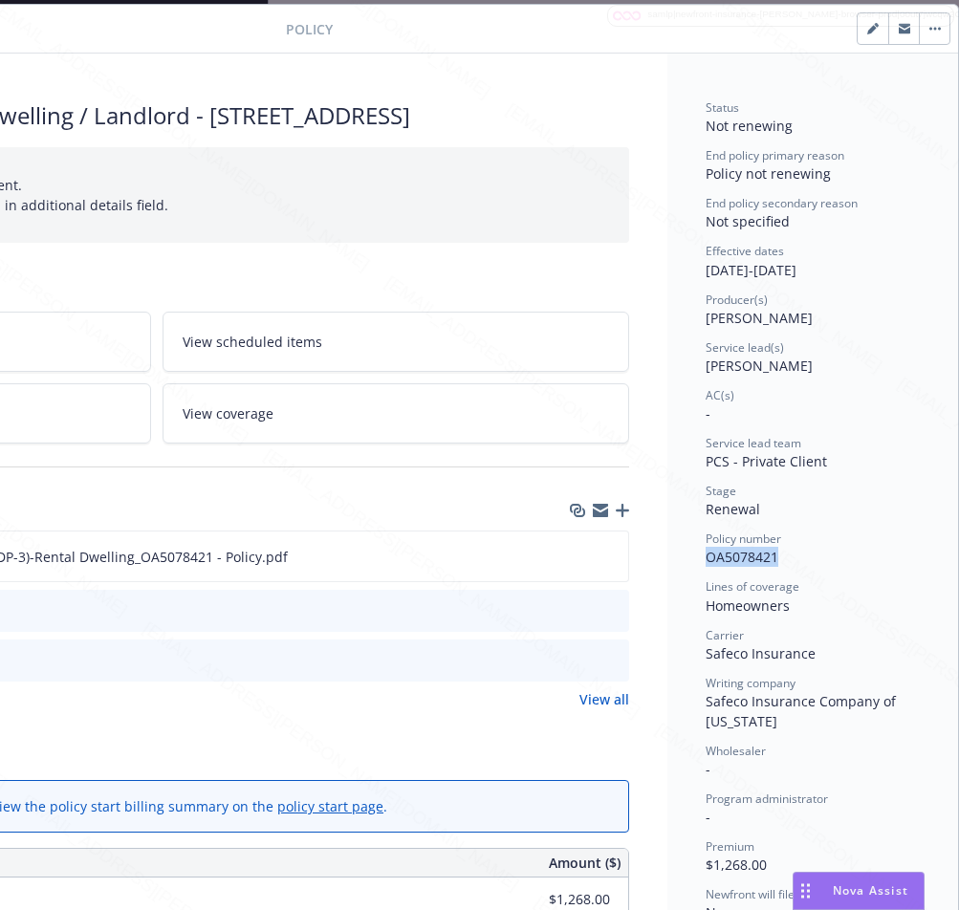
drag, startPoint x: 689, startPoint y: 552, endPoint x: 799, endPoint y: 561, distance: 110.4
copy span "OA5078421"
drag, startPoint x: 685, startPoint y: 273, endPoint x: 760, endPoint y: 271, distance: 75.6
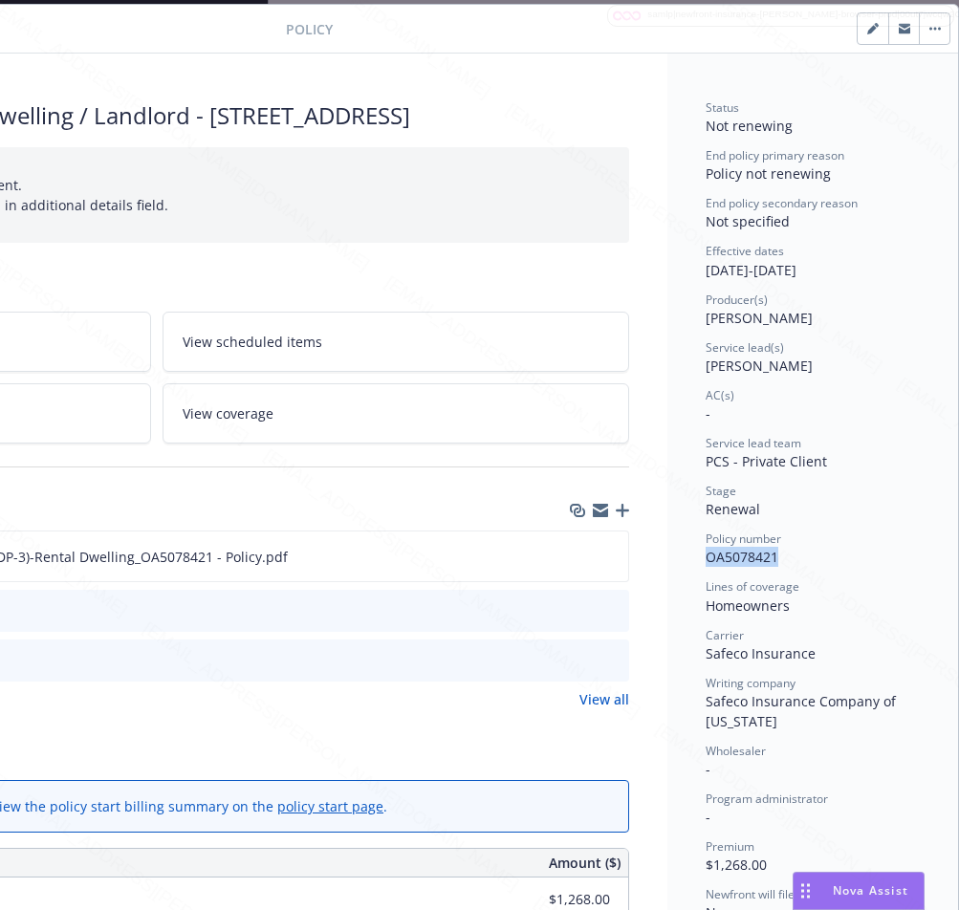
copy div "[DATE]"
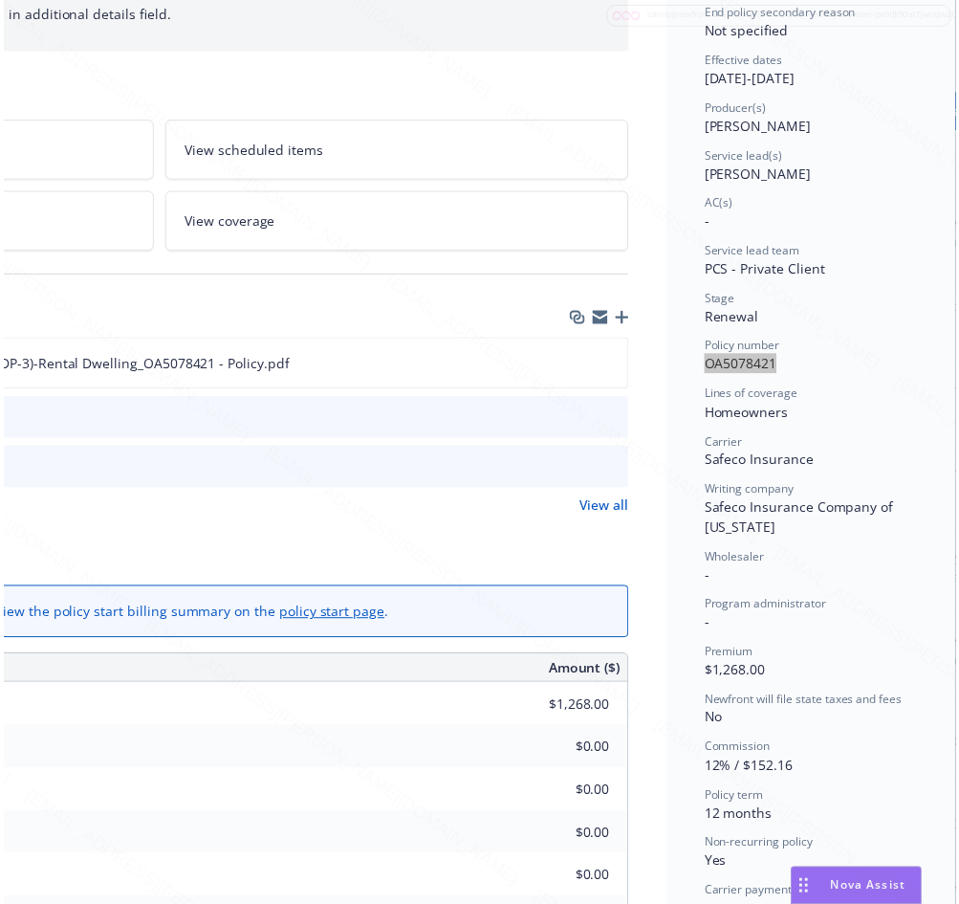
scroll to position [344, 370]
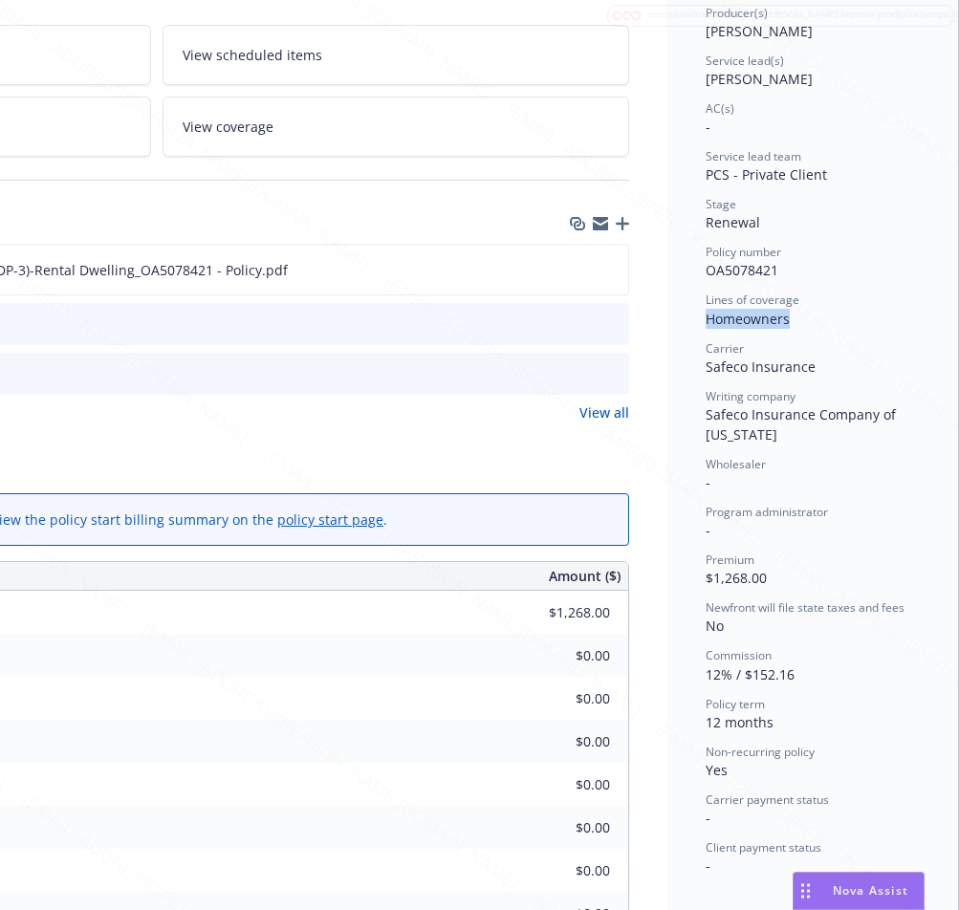
drag, startPoint x: 689, startPoint y: 322, endPoint x: 775, endPoint y: 321, distance: 86.1
click at [775, 321] on div "Status Not renewing End policy primary reason Policy not renewing End policy se…" at bounding box center [812, 648] width 291 height 1762
copy span "Homeowners"
click at [571, 276] on icon "download file" at bounding box center [578, 268] width 15 height 15
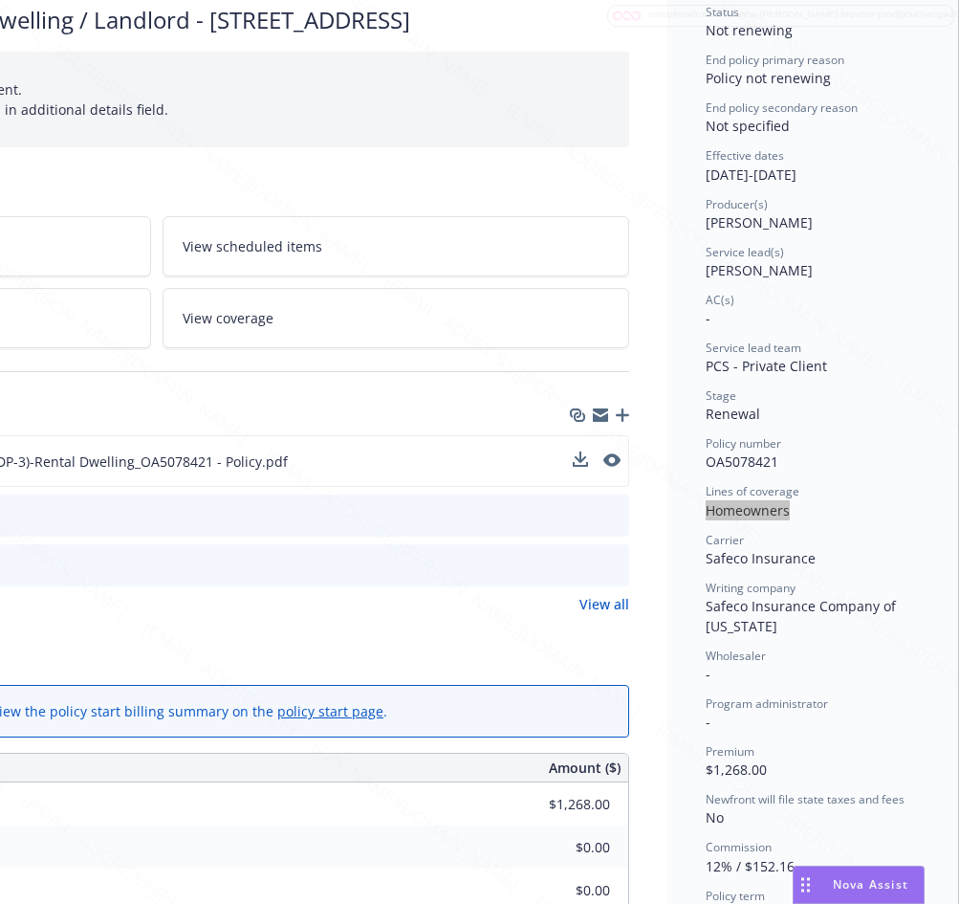
scroll to position [0, 370]
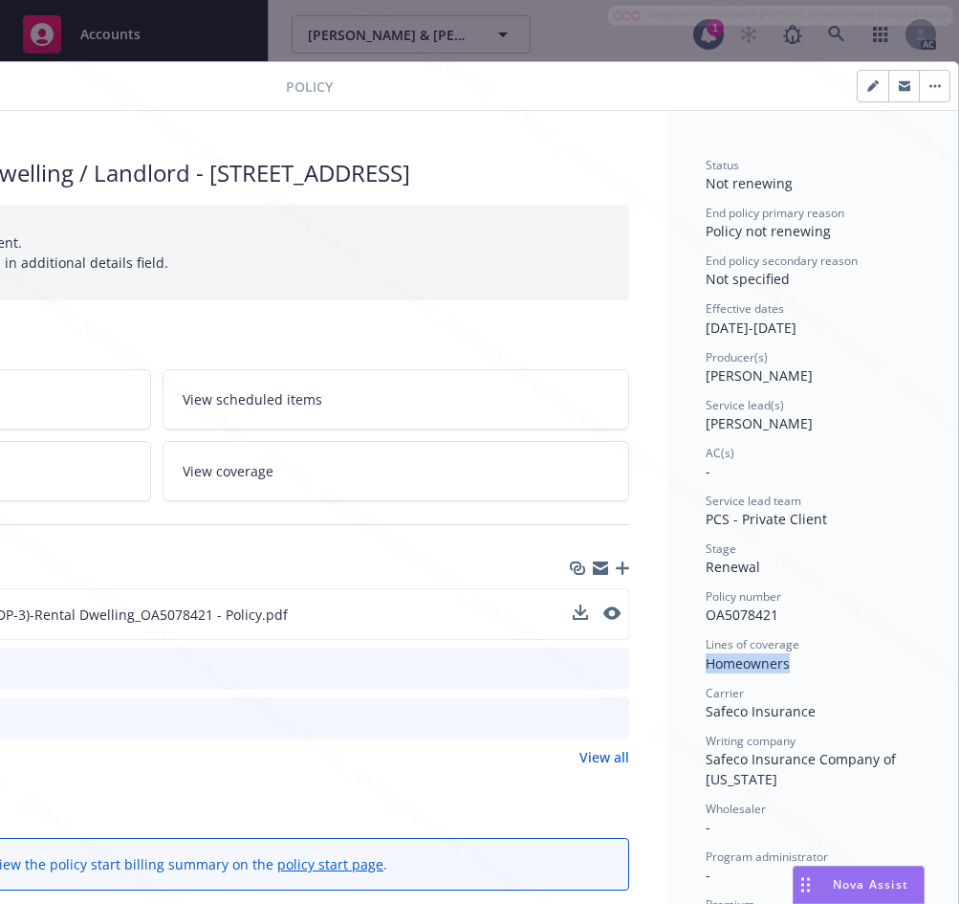
click at [920, 94] on button "button" at bounding box center [934, 86] width 31 height 31
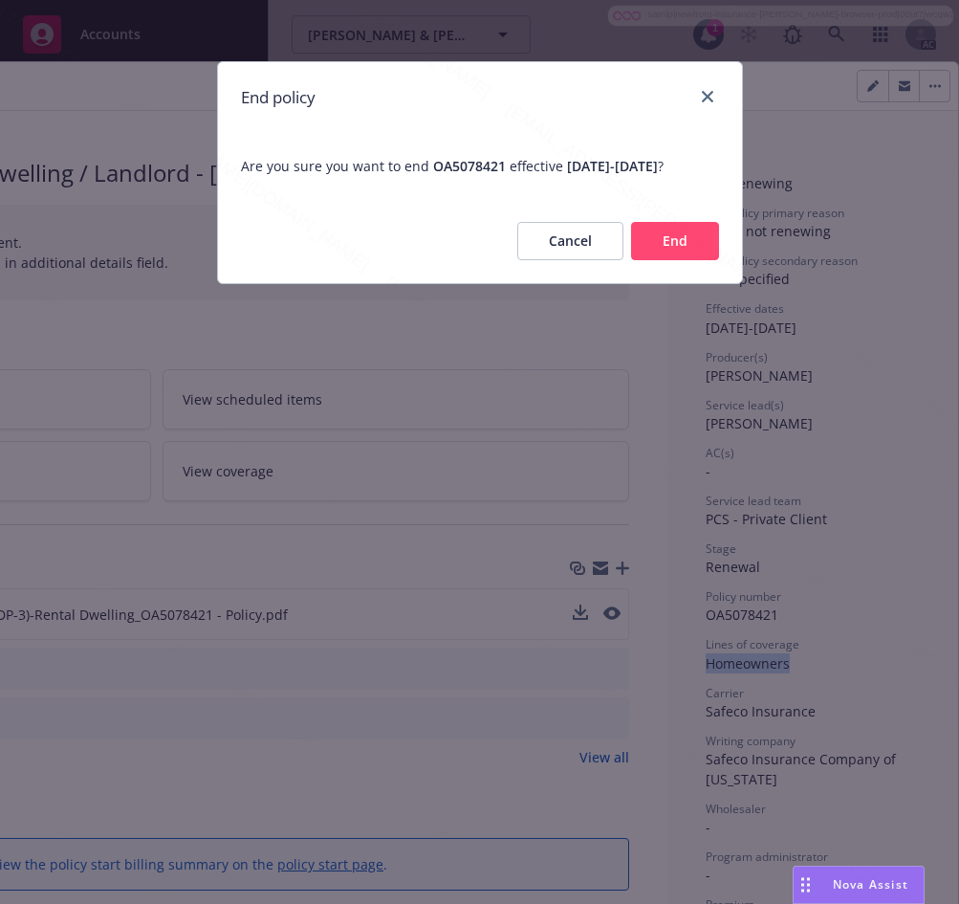
click at [659, 256] on button "End" at bounding box center [675, 241] width 88 height 38
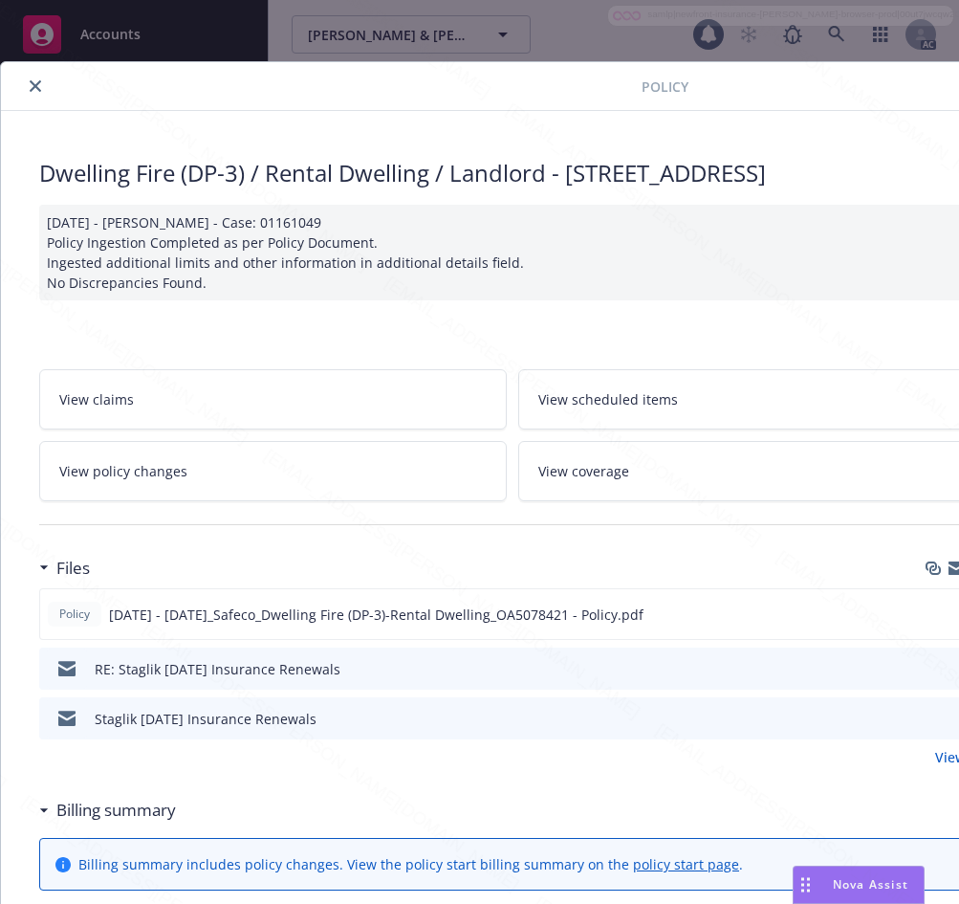
scroll to position [57, 0]
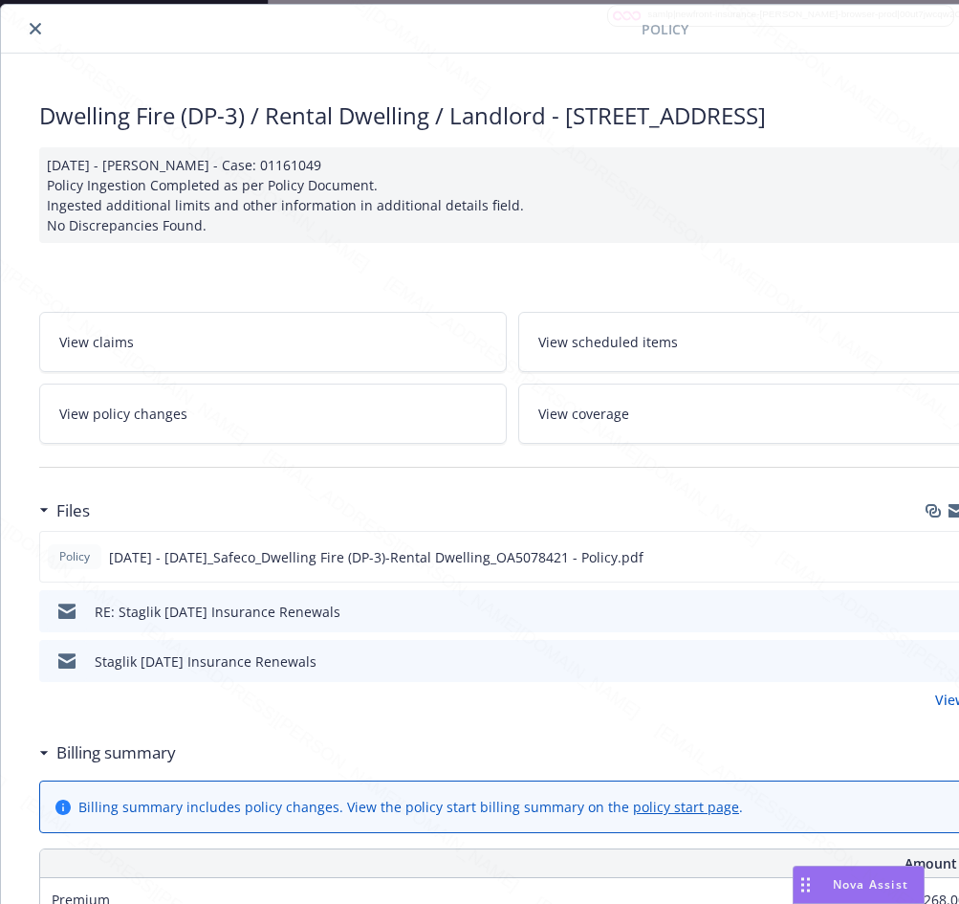
click at [30, 21] on button "close" at bounding box center [35, 28] width 23 height 23
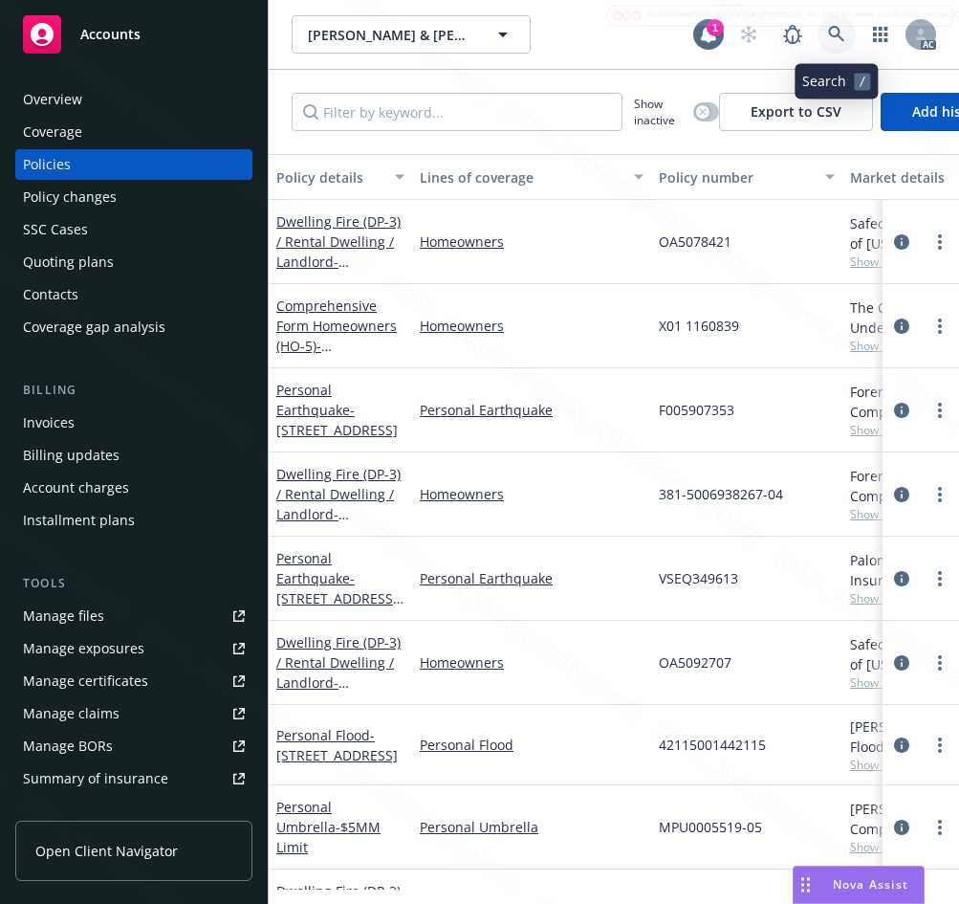
click at [838, 41] on icon at bounding box center [836, 34] width 17 height 17
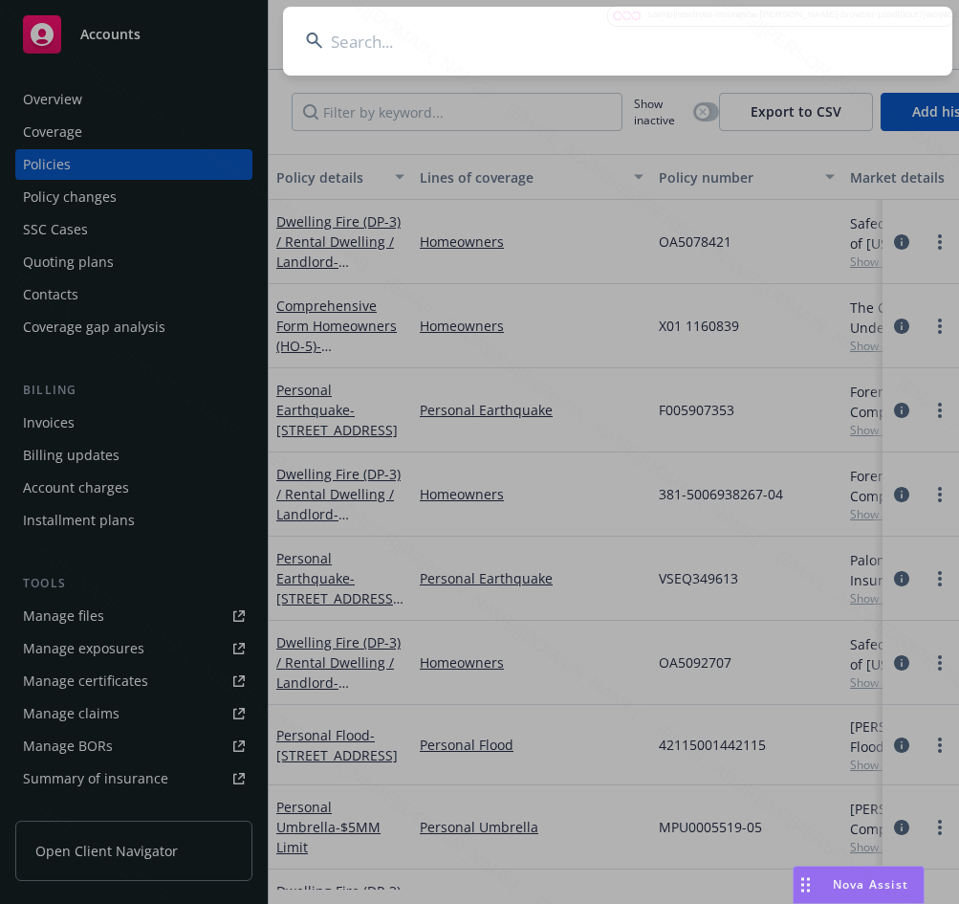
click at [343, 44] on input at bounding box center [617, 41] width 669 height 69
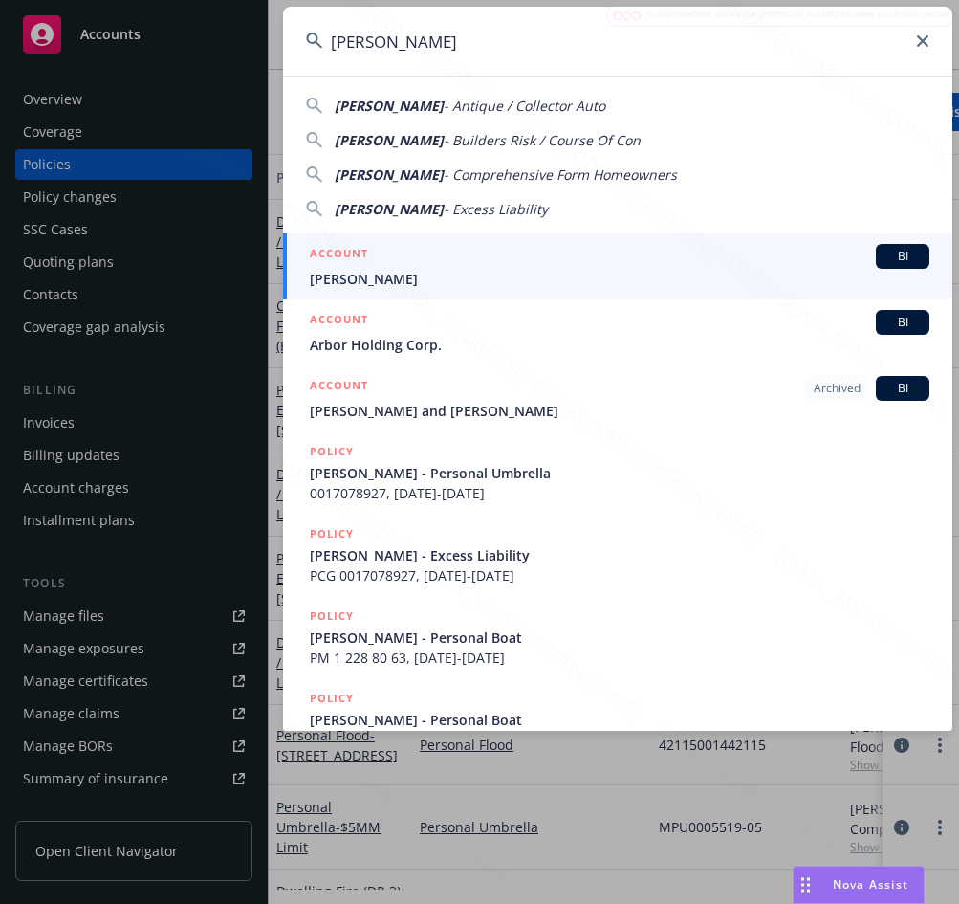
type input "[PERSON_NAME]"
click at [357, 272] on span "[PERSON_NAME]" at bounding box center [620, 279] width 620 height 20
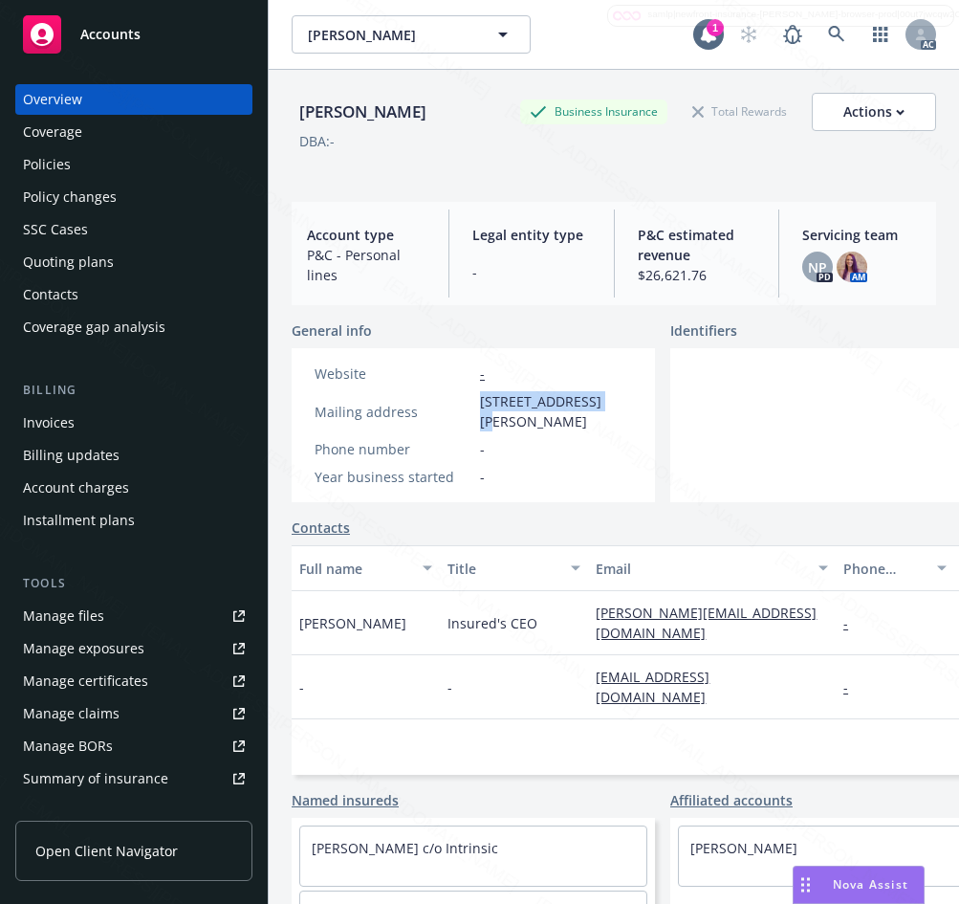
drag, startPoint x: 482, startPoint y: 394, endPoint x: 601, endPoint y: 392, distance: 118.6
click at [601, 392] on span "[STREET_ADDRESS][PERSON_NAME]" at bounding box center [556, 411] width 152 height 40
copy span "[STREET_ADDRESS]"
drag, startPoint x: 302, startPoint y: 110, endPoint x: 446, endPoint y: 115, distance: 143.5
click at [434, 115] on div "[PERSON_NAME]" at bounding box center [363, 111] width 142 height 25
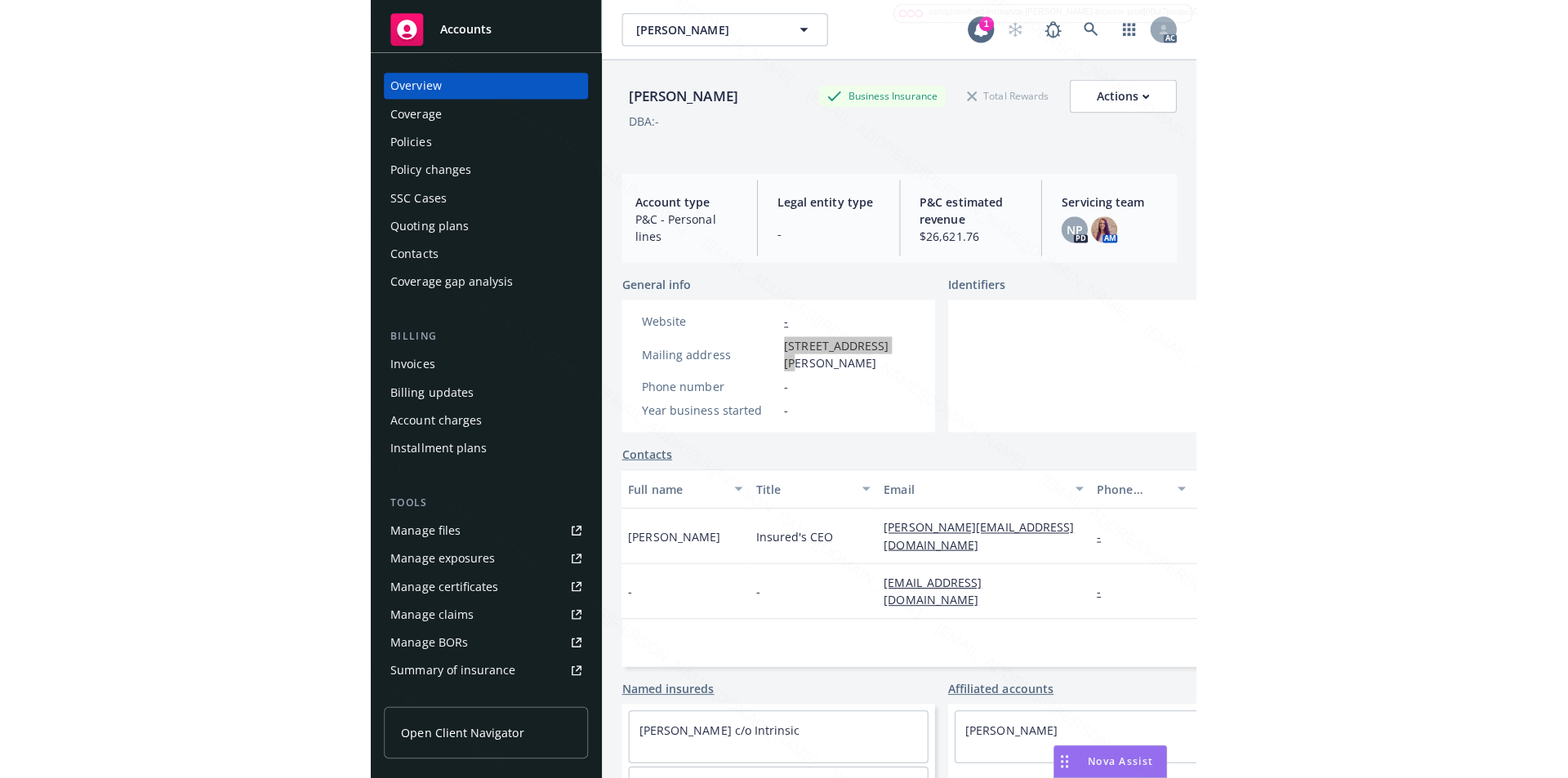
scroll to position [105, 0]
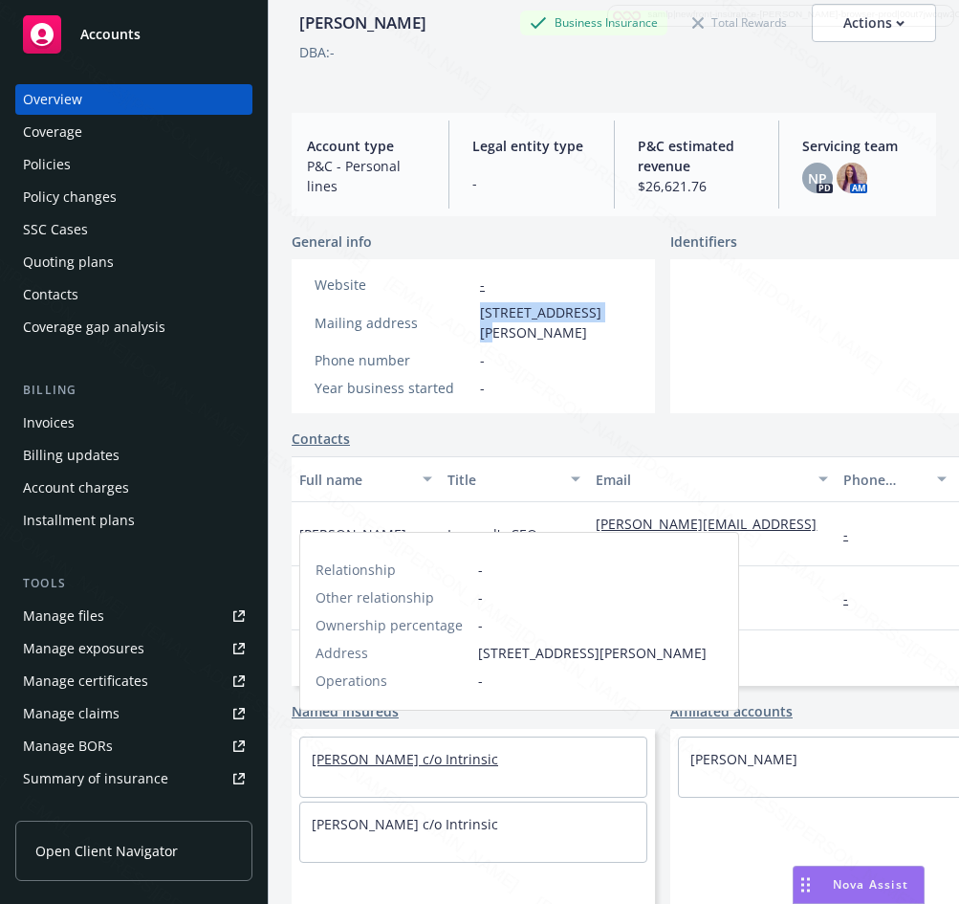
click at [453, 750] on link "[PERSON_NAME] c/o Intrinsic" at bounding box center [405, 759] width 186 height 18
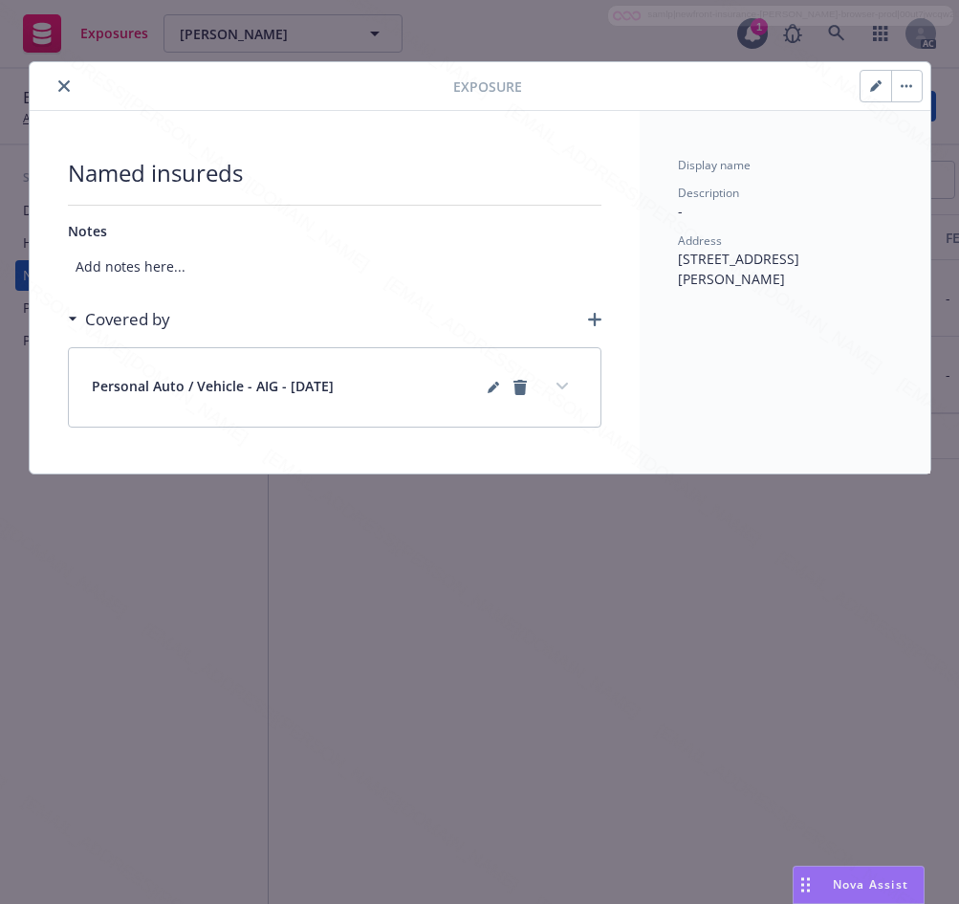
click at [65, 92] on button "close" at bounding box center [64, 86] width 23 height 23
click at [56, 98] on div "Exposure" at bounding box center [480, 86] width 901 height 49
click at [63, 86] on icon "close" at bounding box center [63, 85] width 11 height 11
click at [65, 84] on icon "close" at bounding box center [63, 85] width 11 height 11
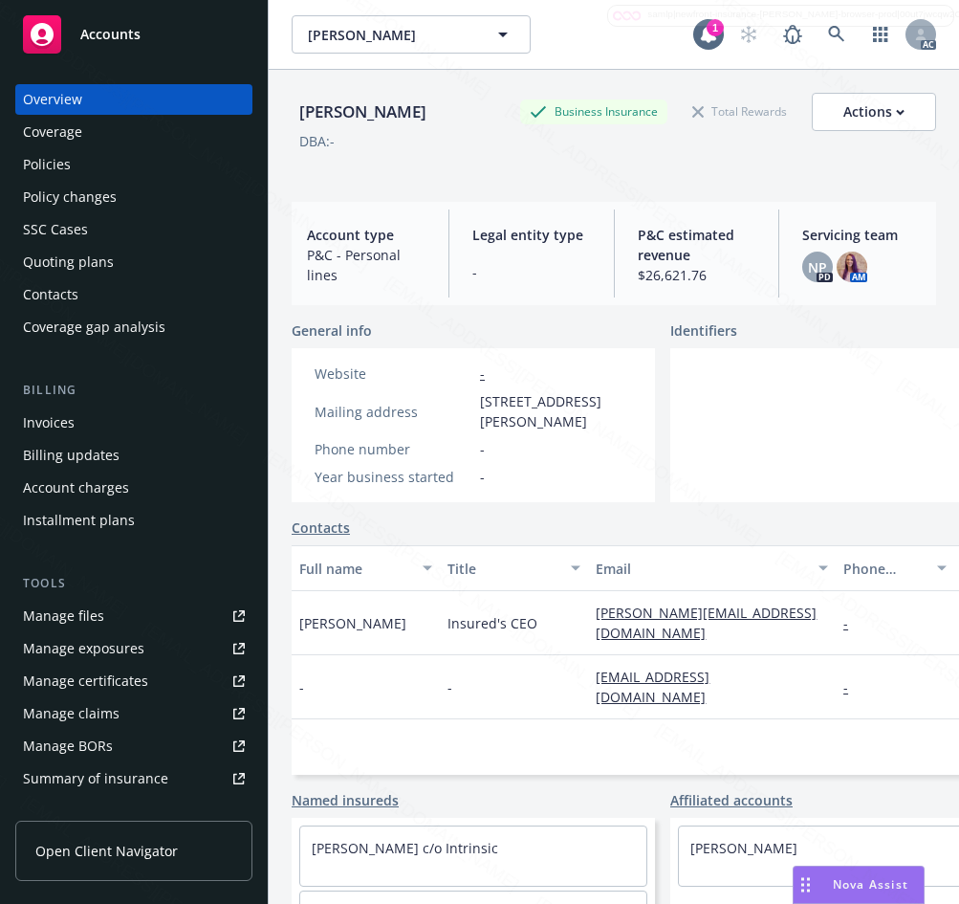
drag, startPoint x: 392, startPoint y: 111, endPoint x: 461, endPoint y: 117, distance: 69.1
click at [461, 117] on div "[PERSON_NAME] Business Insurance Total Rewards Actions" at bounding box center [614, 112] width 645 height 38
copy div "[PERSON_NAME]"
click at [166, 251] on div "Quoting plans" at bounding box center [134, 262] width 222 height 31
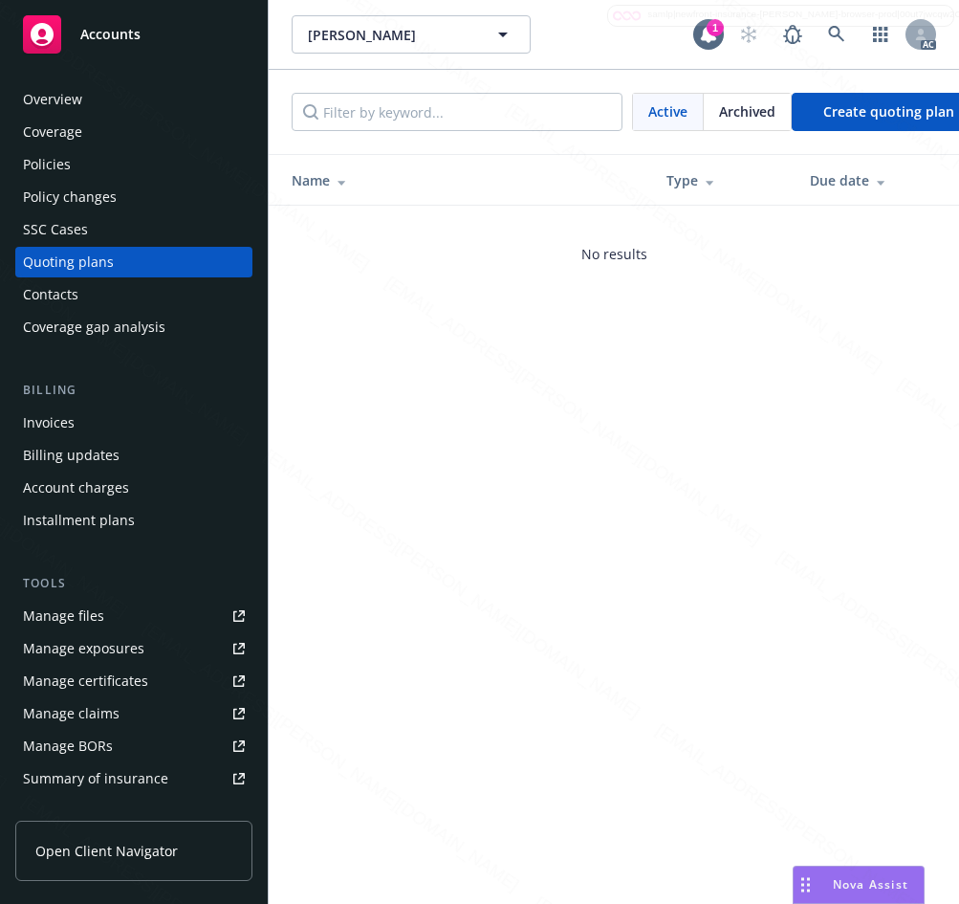
click at [79, 158] on div "Policies" at bounding box center [134, 164] width 222 height 31
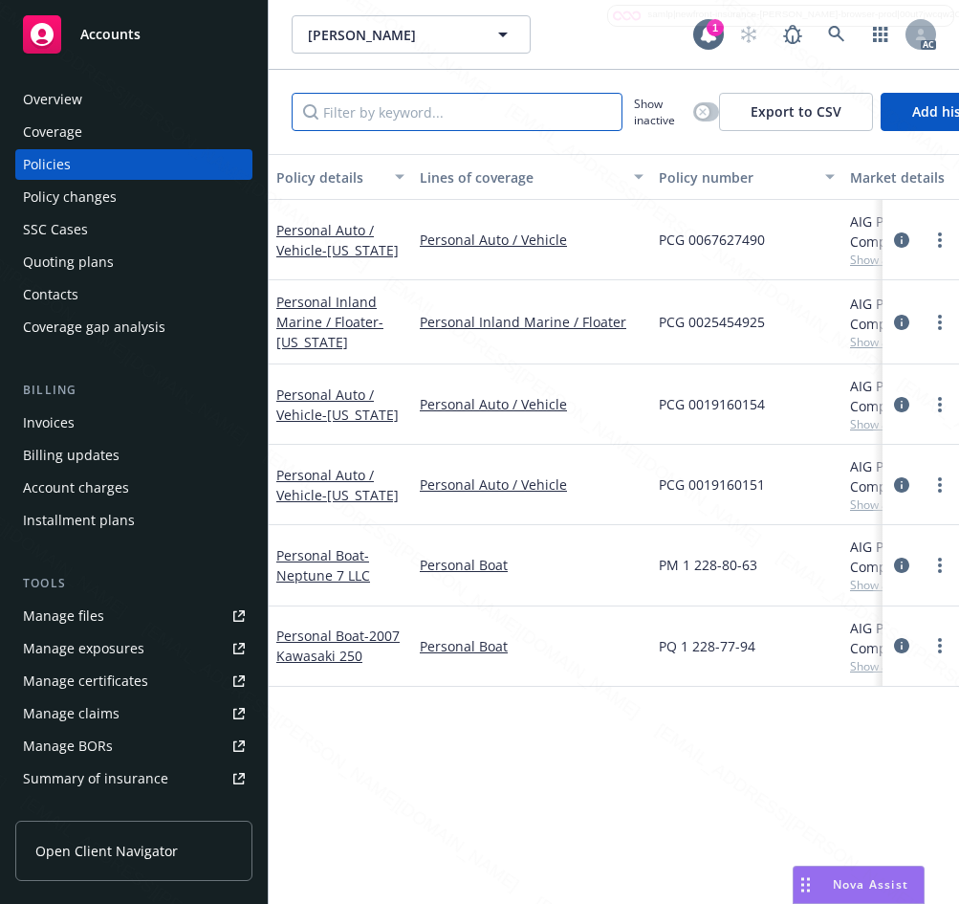
click at [447, 106] on input "Filter by keyword..." at bounding box center [457, 112] width 331 height 38
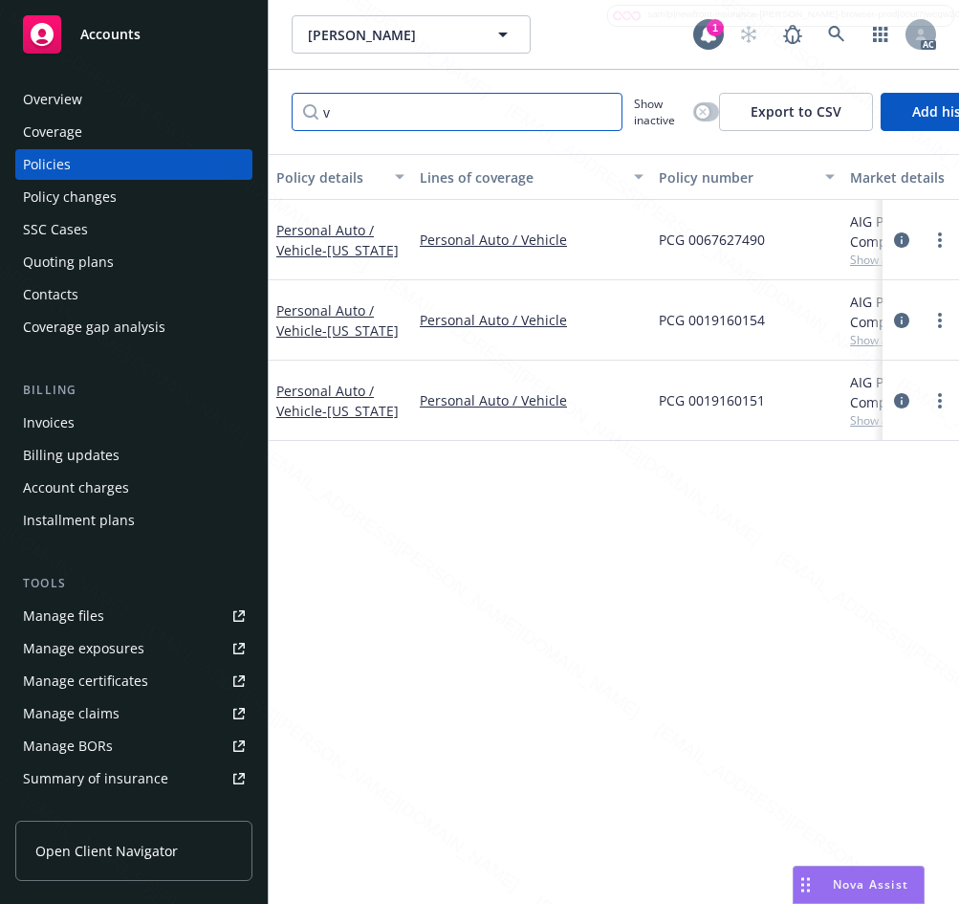
drag, startPoint x: 485, startPoint y: 125, endPoint x: 217, endPoint y: 89, distance: 270.2
click at [217, 89] on div "Accounts Overview Coverage Policies Policy changes SSC Cases Quoting plans Cont…" at bounding box center [479, 452] width 959 height 904
paste input "PCG 0067627490"
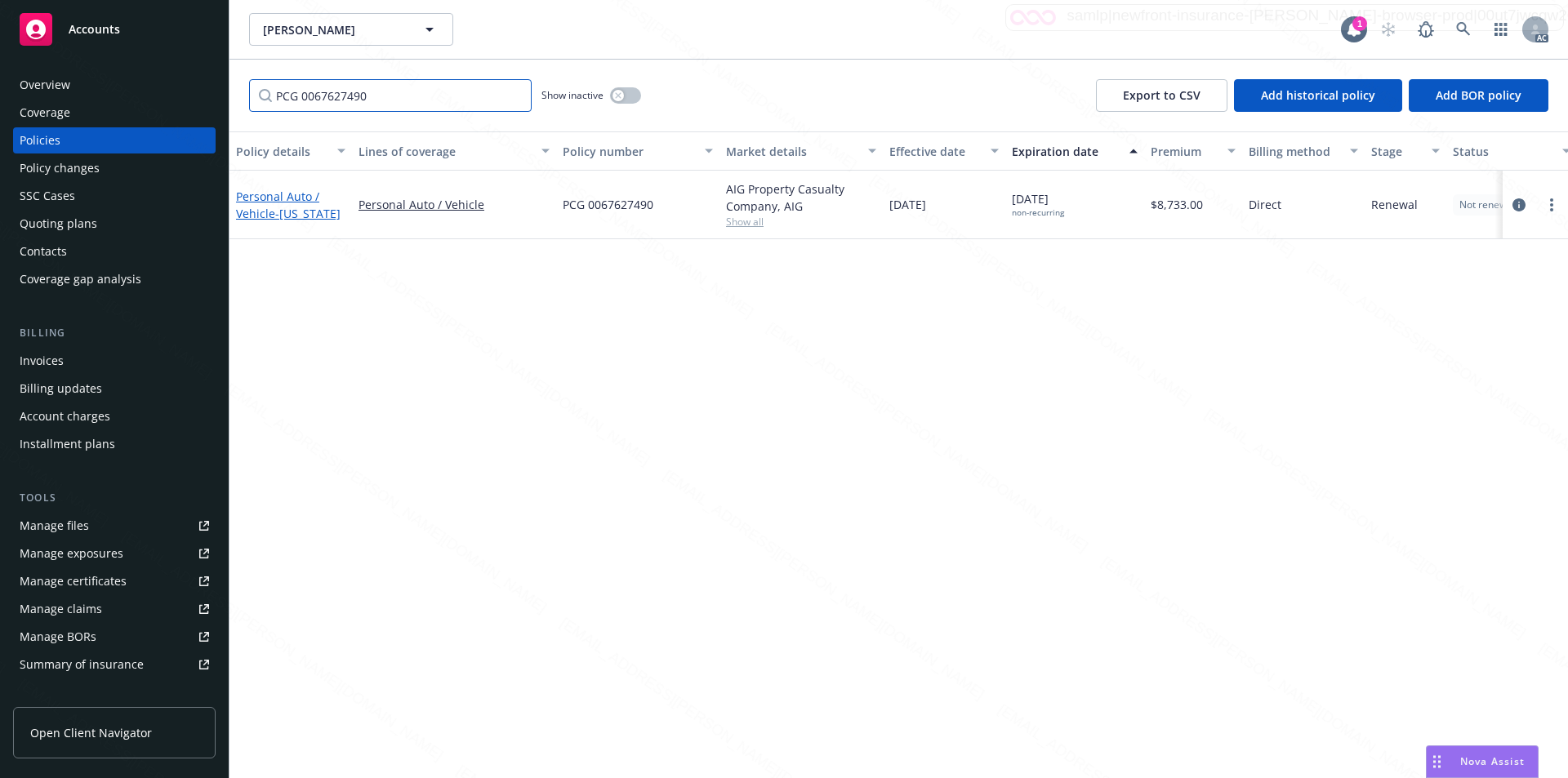
type input "PCG 0067627490"
click at [280, 193] on link "Personal Auto / Vehicle - [US_STATE]" at bounding box center [288, 205] width 104 height 32
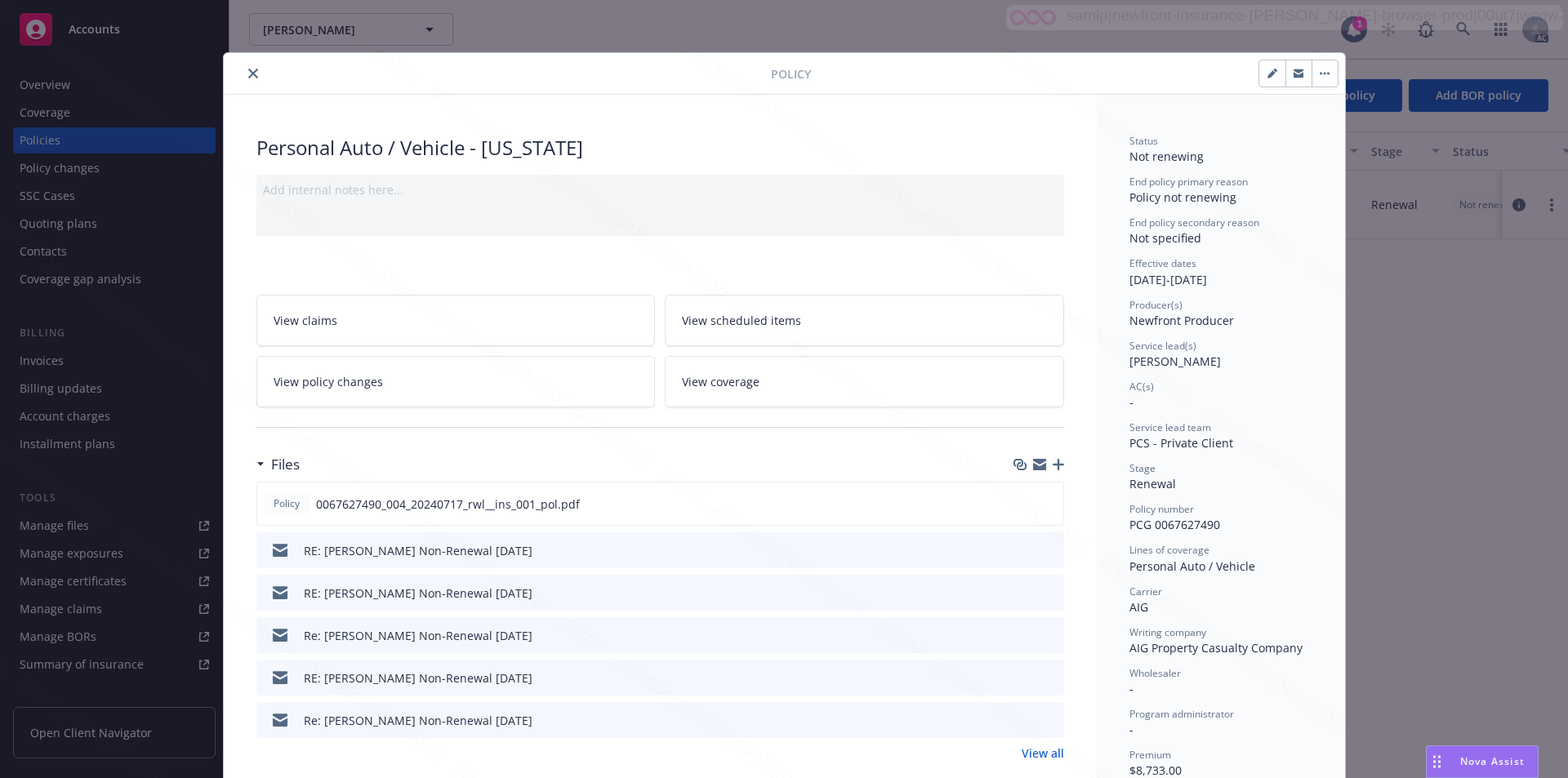
click at [425, 377] on link "View policy changes" at bounding box center [456, 382] width 400 height 51
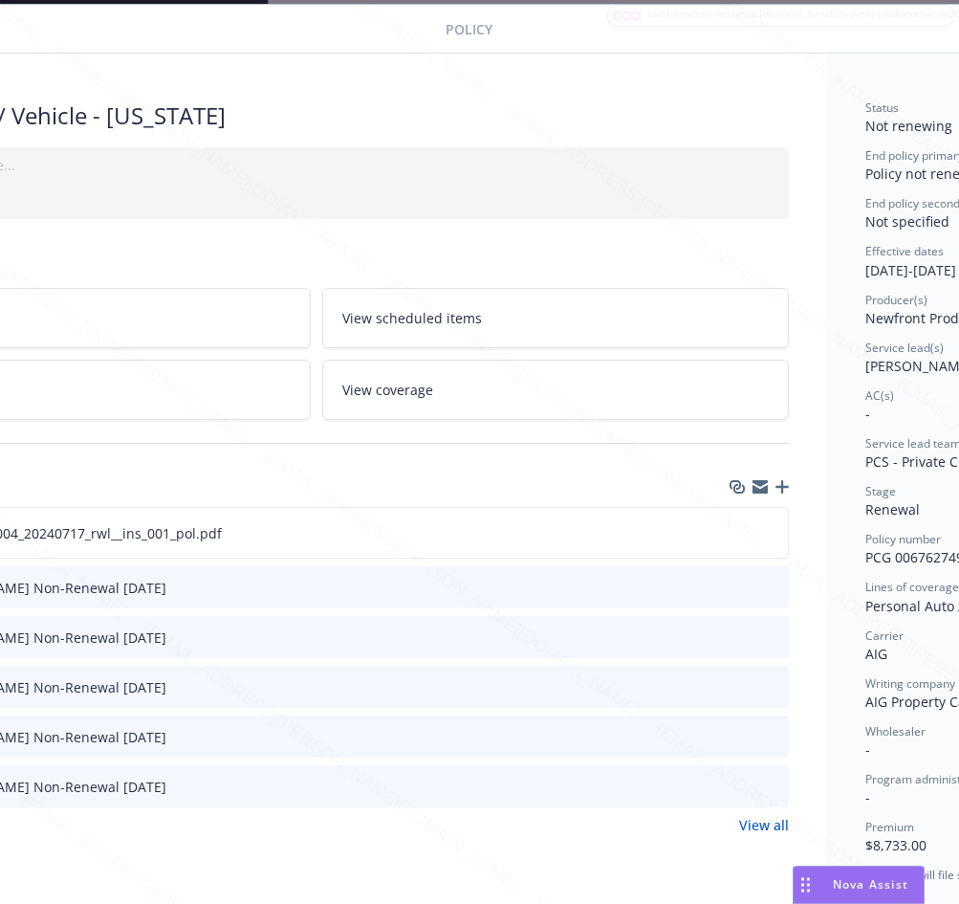
scroll to position [57, 370]
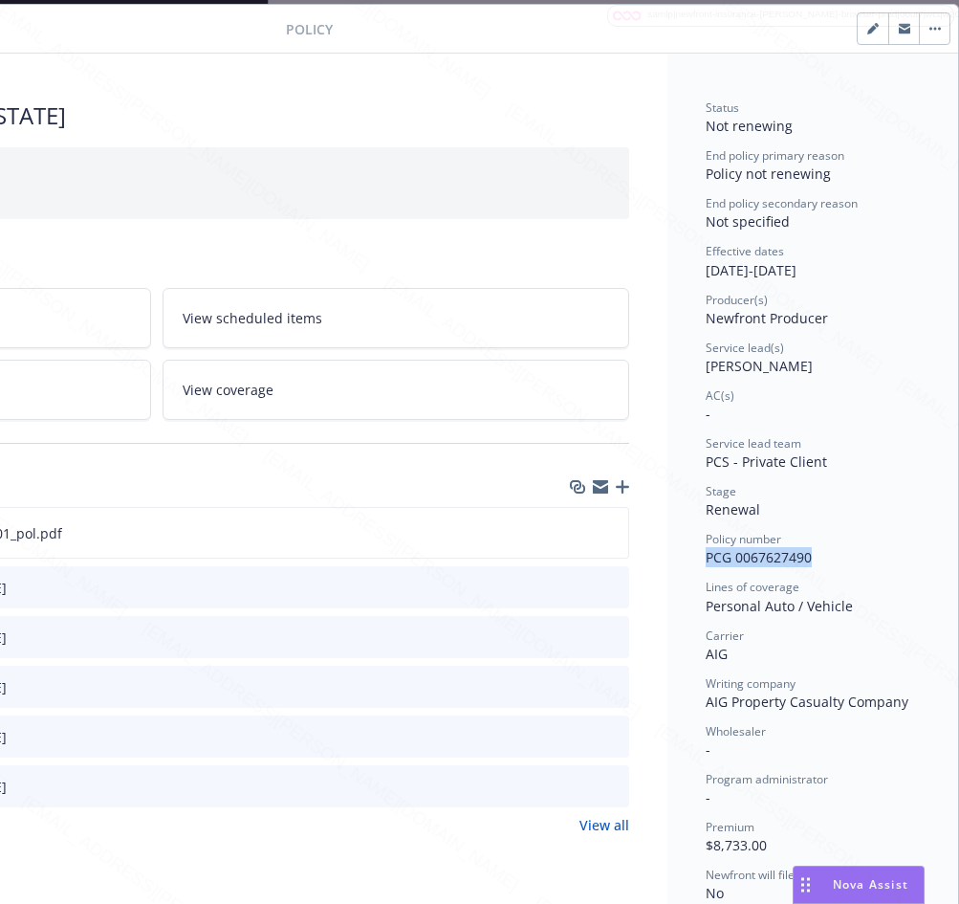
drag, startPoint x: 689, startPoint y: 554, endPoint x: 826, endPoint y: 562, distance: 137.0
copy span "PCG 0067627490"
drag, startPoint x: 685, startPoint y: 268, endPoint x: 759, endPoint y: 262, distance: 74.8
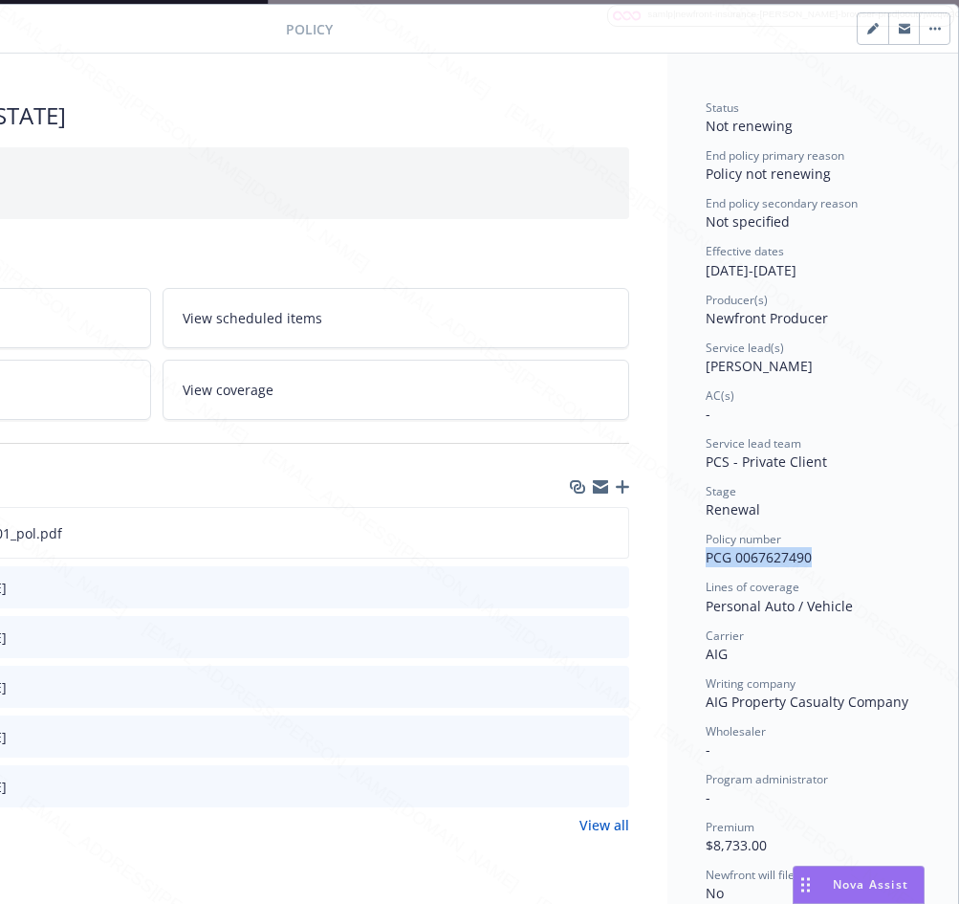
copy div "[DATE]"
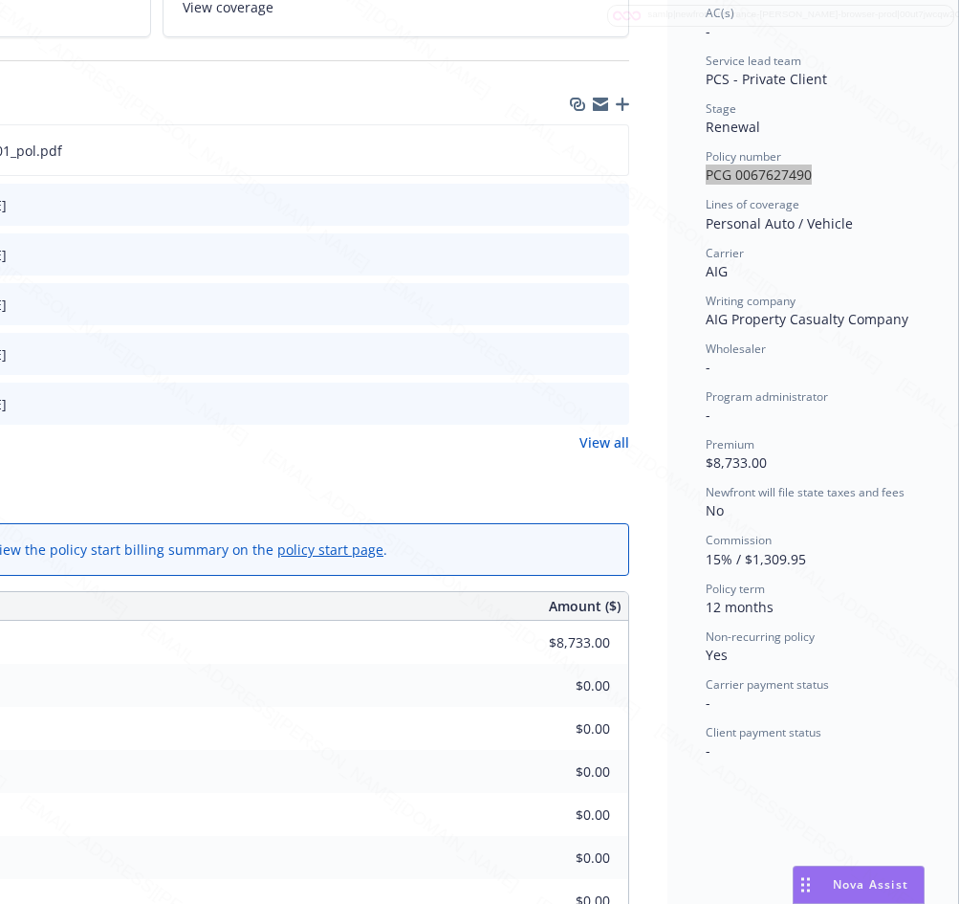
scroll to position [536, 370]
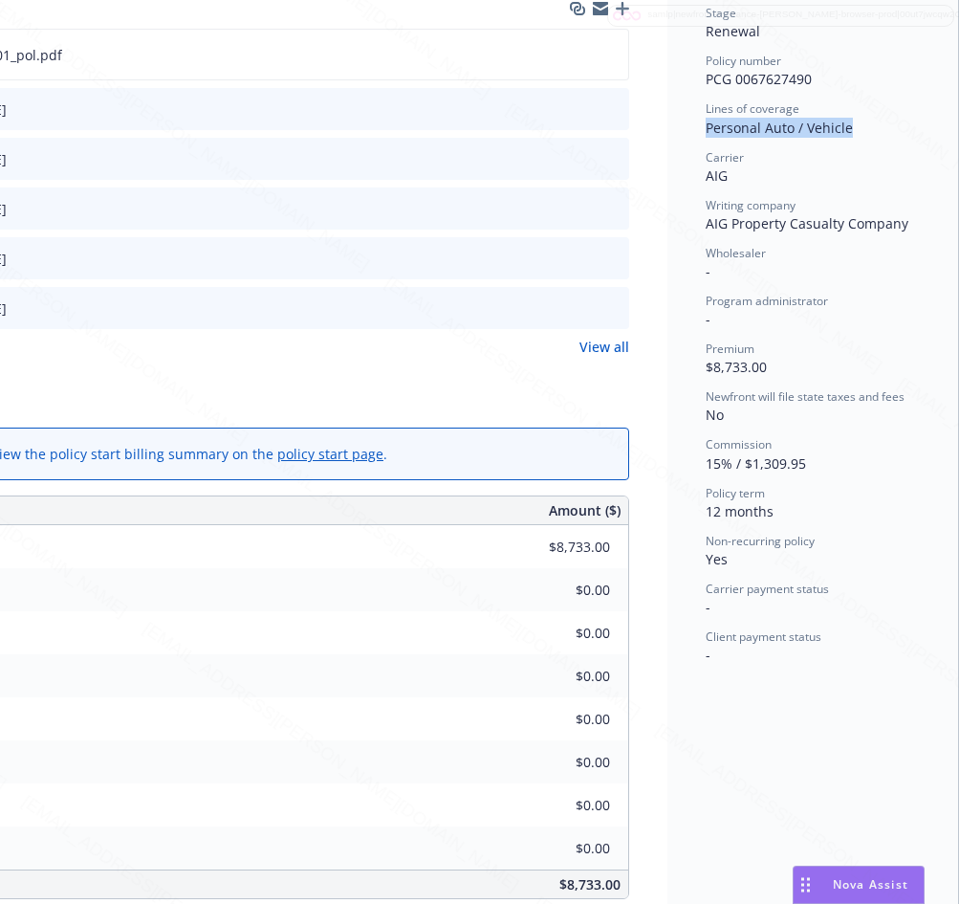
drag, startPoint x: 692, startPoint y: 131, endPoint x: 842, endPoint y: 125, distance: 150.2
click at [842, 125] on div "Personal Auto / Vehicle" at bounding box center [813, 128] width 214 height 20
copy span "Personal Auto / Vehicle"
click at [493, 50] on div "Policy 0067627490_004_20240717_rwl__ins_001_pol.pdf" at bounding box center [156, 55] width 946 height 52
click at [571, 52] on icon "download file" at bounding box center [578, 53] width 15 height 15
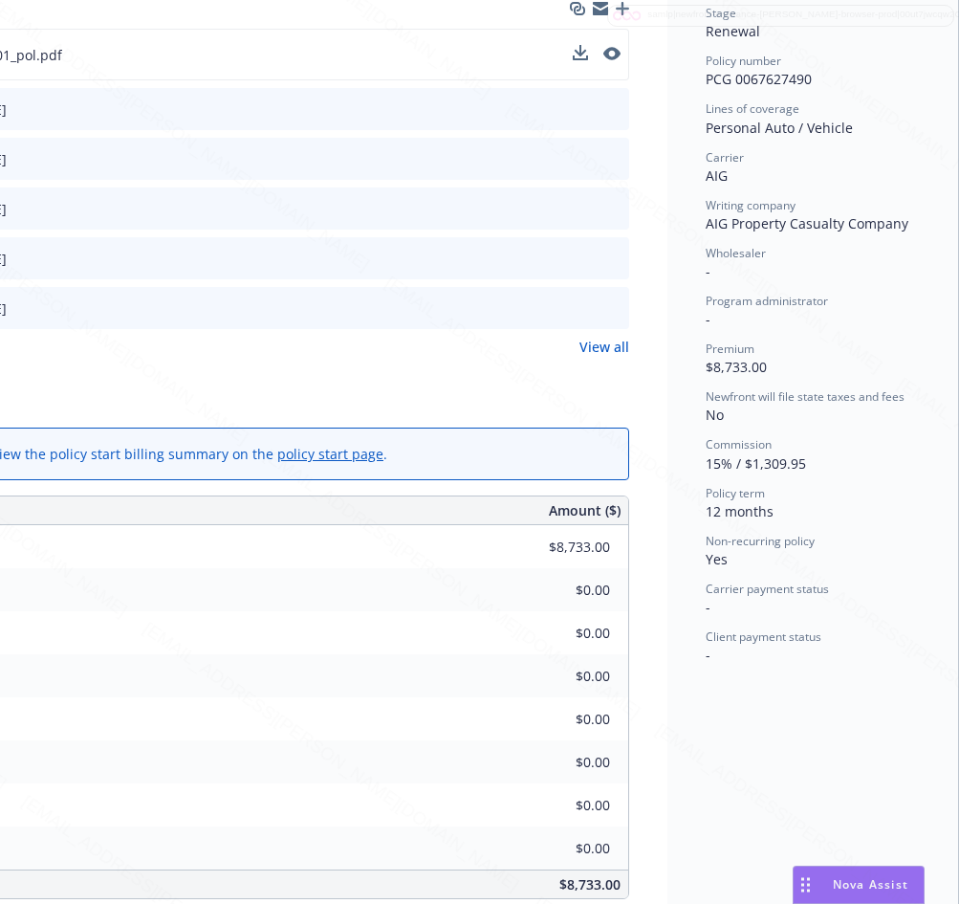
scroll to position [344, 370]
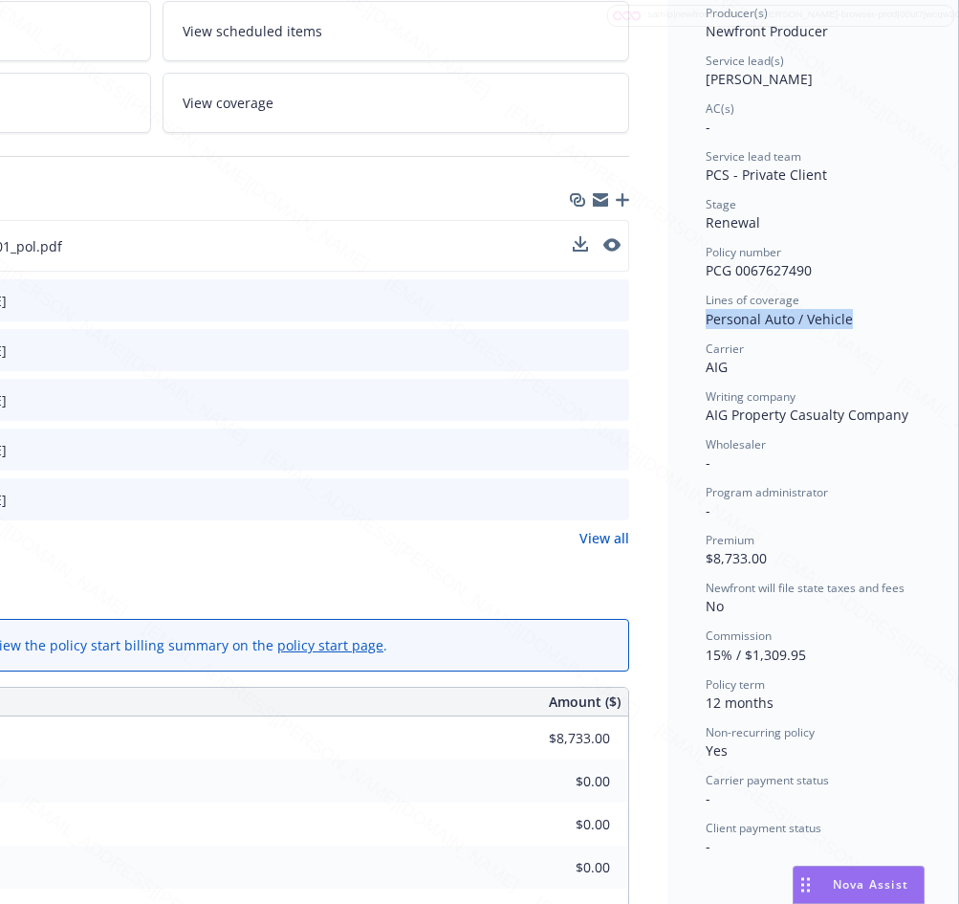
drag, startPoint x: 686, startPoint y: 315, endPoint x: 836, endPoint y: 317, distance: 150.2
click at [836, 317] on div "Status Not renewing End policy primary reason Policy not renewing End policy se…" at bounding box center [812, 711] width 291 height 1888
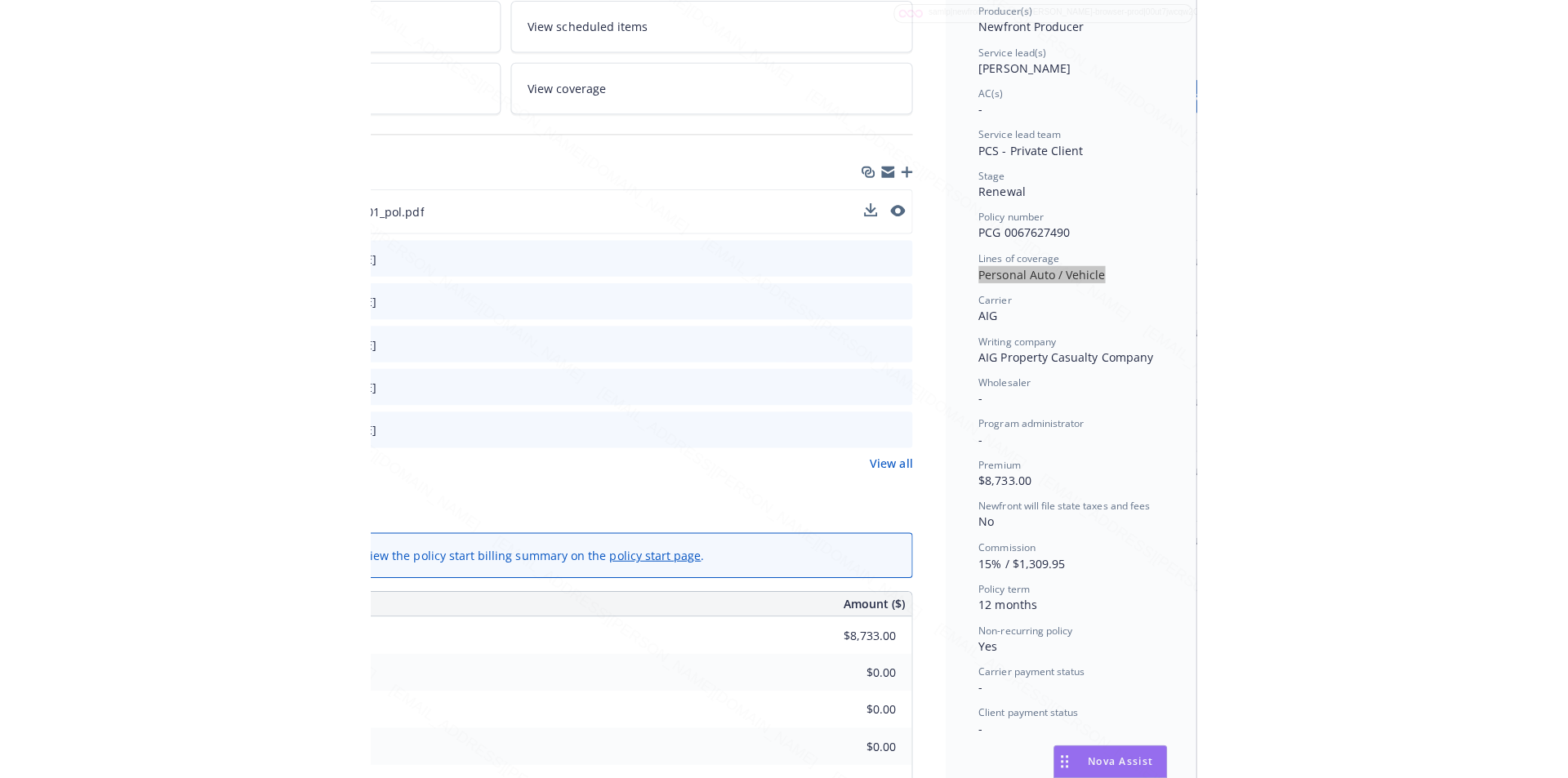
scroll to position [0, 316]
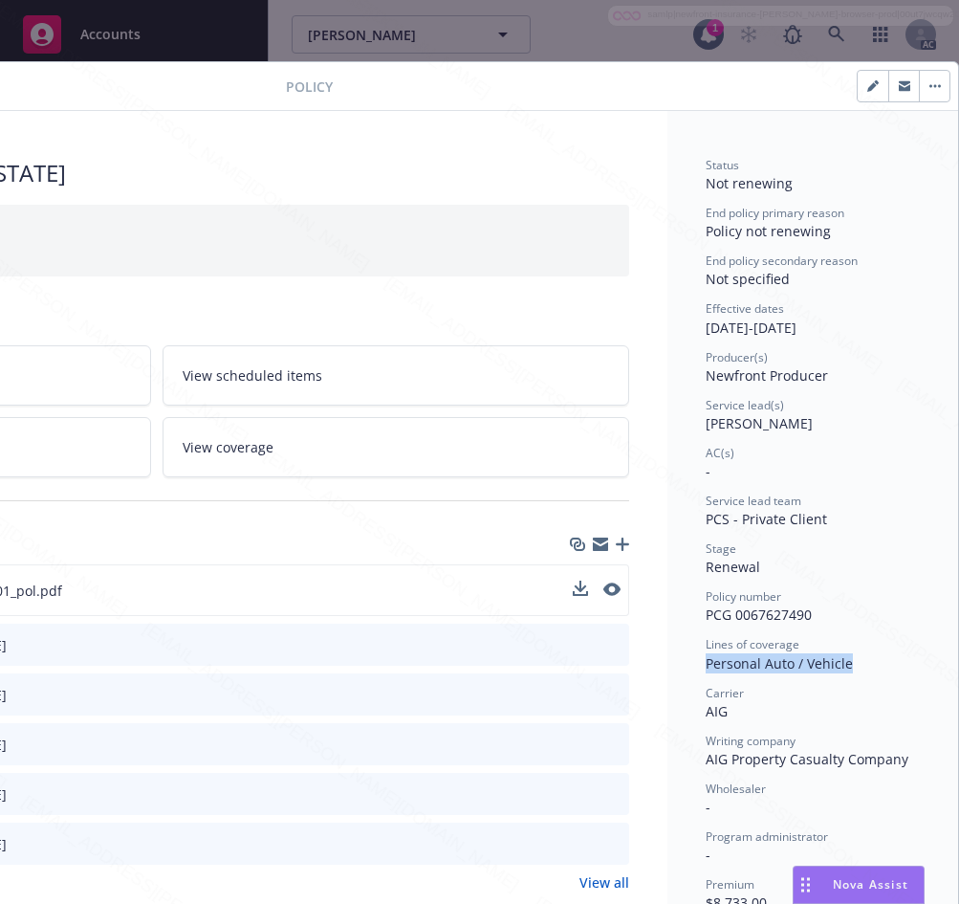
click at [929, 87] on icon "button" at bounding box center [930, 86] width 3 height 3
click at [924, 79] on button "button" at bounding box center [934, 86] width 31 height 31
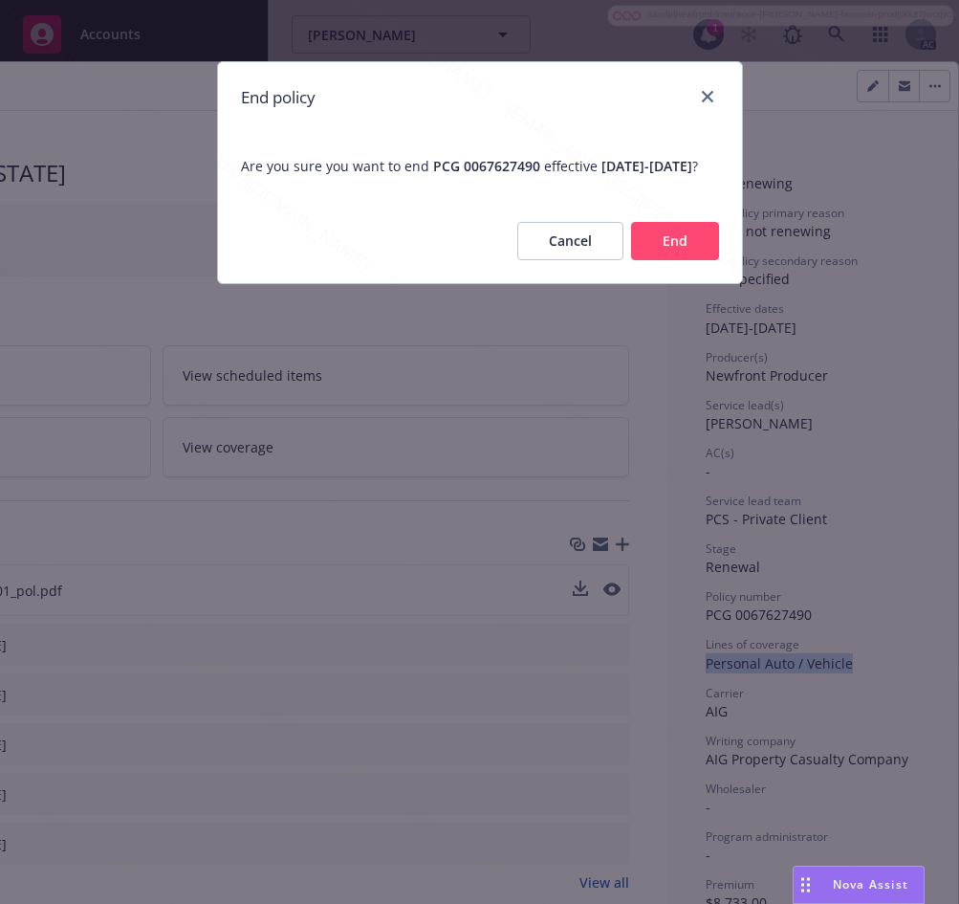
click at [695, 260] on button "End" at bounding box center [675, 241] width 88 height 38
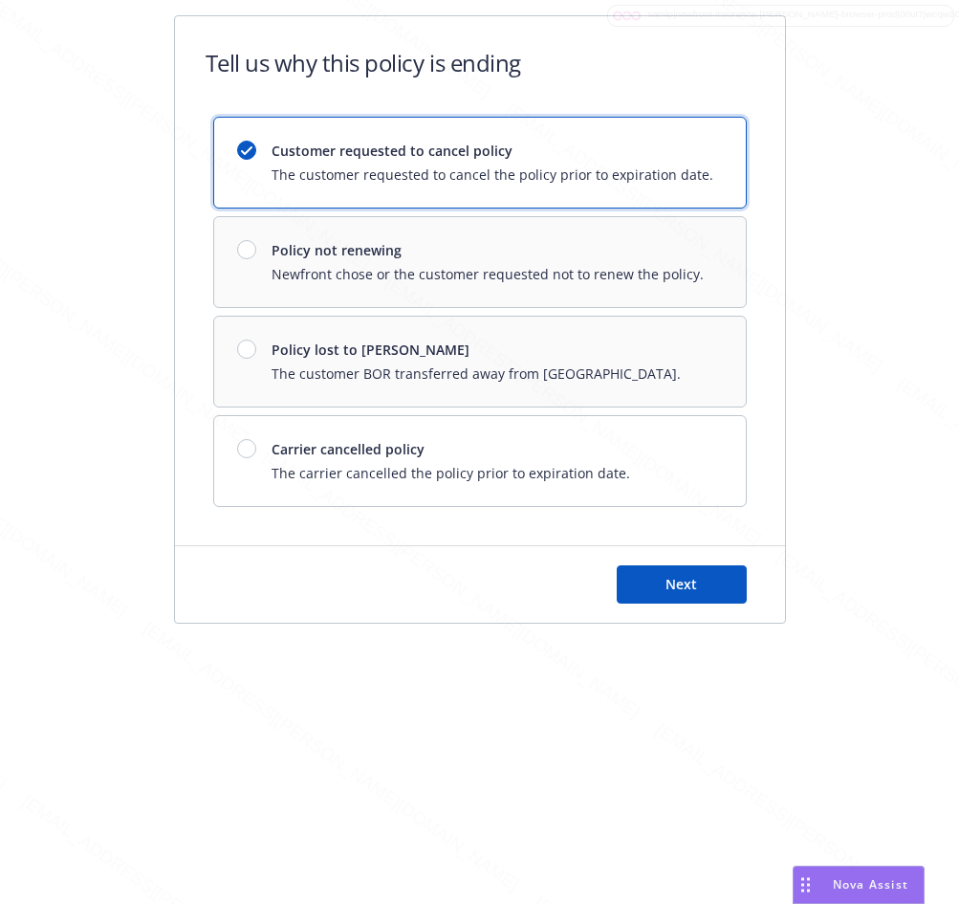
click at [59, 120] on div "Tell us why this policy is ending Customer requested to cancel policy The custo…" at bounding box center [479, 383] width 959 height 767
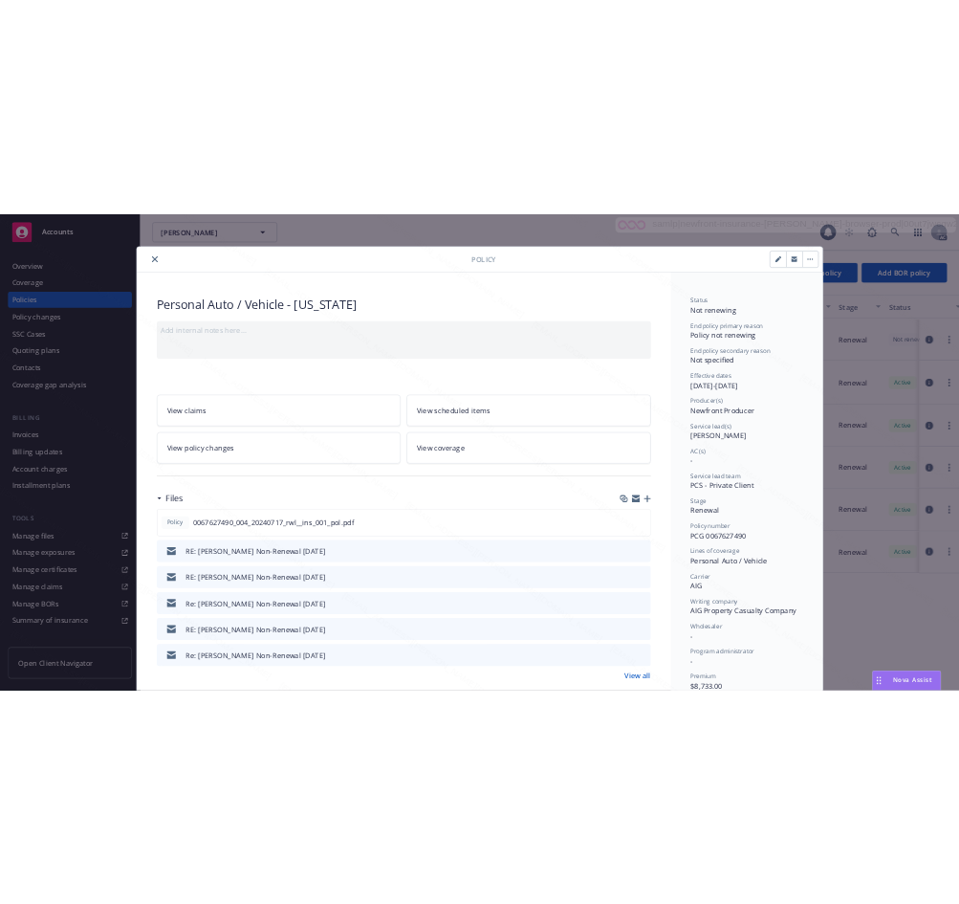
scroll to position [57, 0]
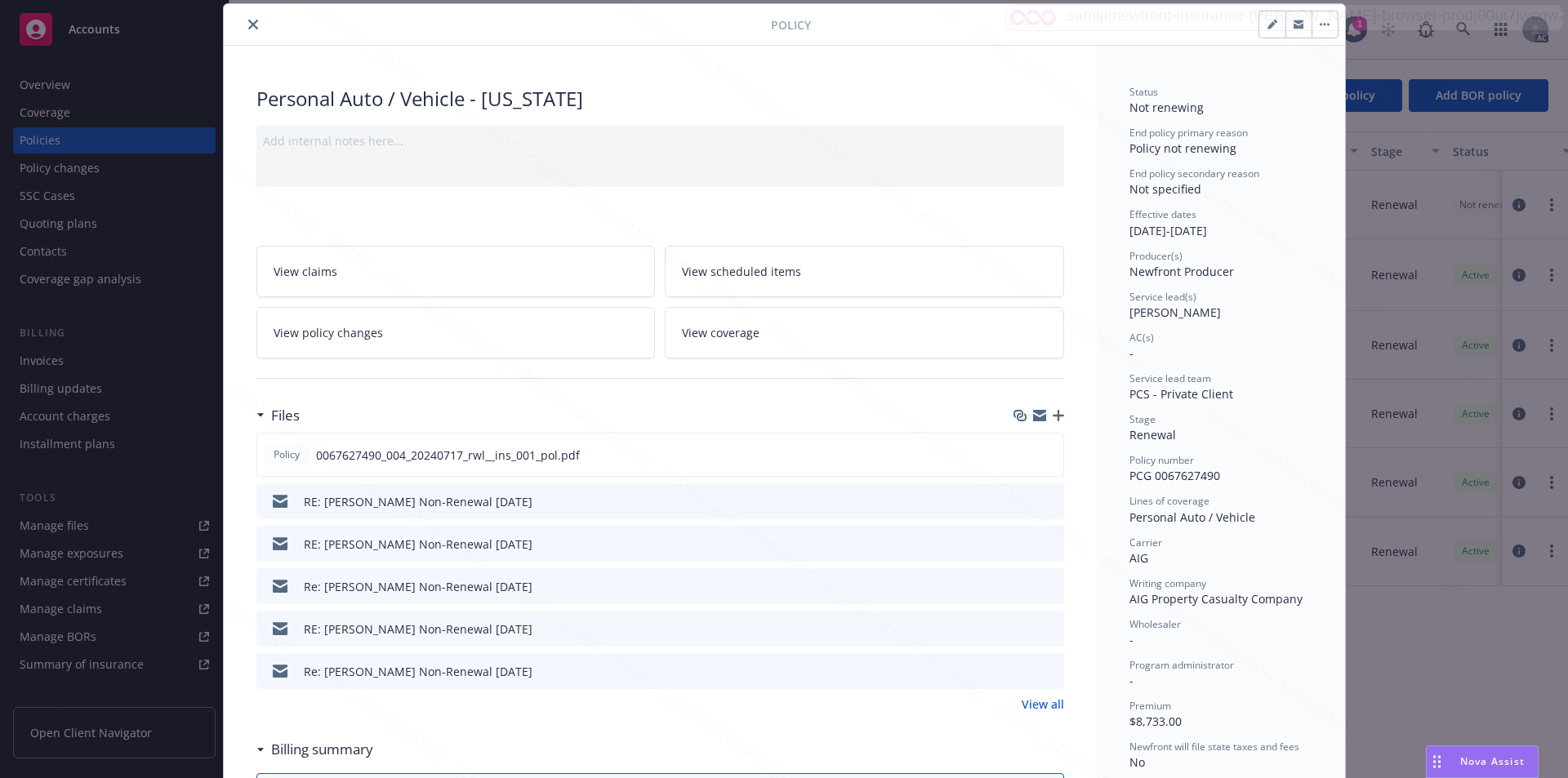
click at [243, 31] on button "close" at bounding box center [253, 24] width 20 height 20
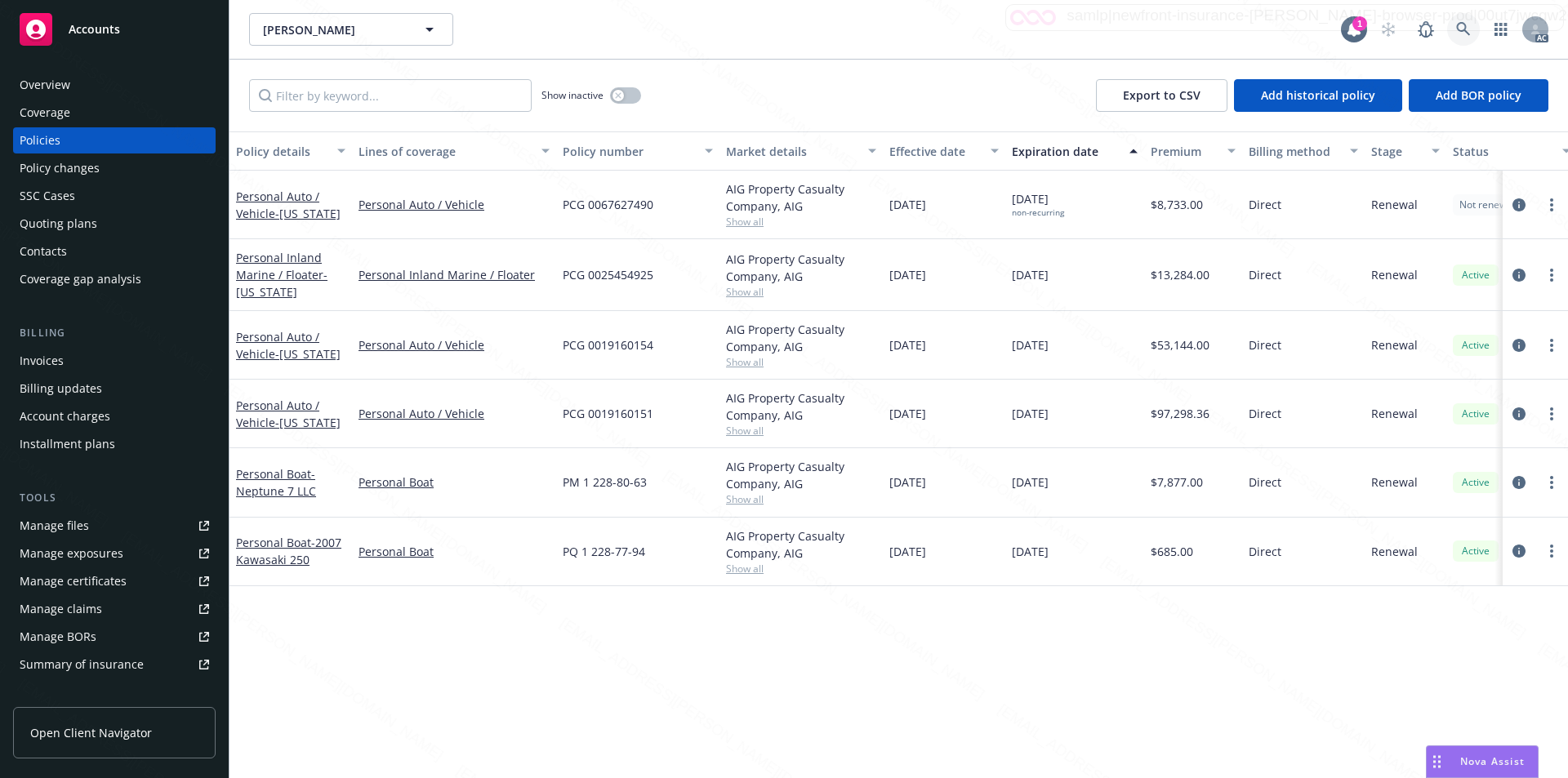
click at [1460, 22] on icon at bounding box center [1463, 29] width 15 height 15
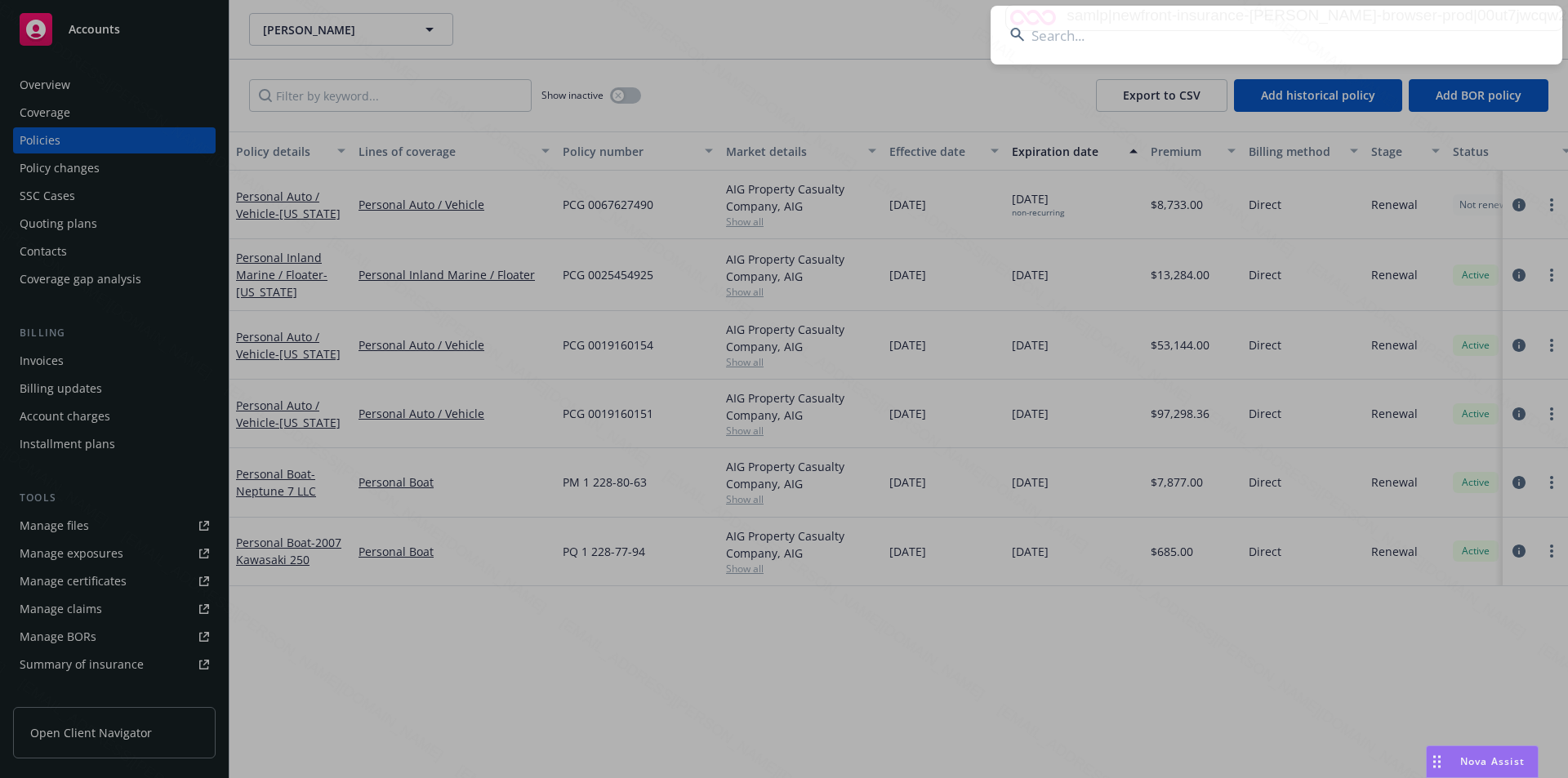
click at [1156, 37] on input at bounding box center [1276, 35] width 571 height 59
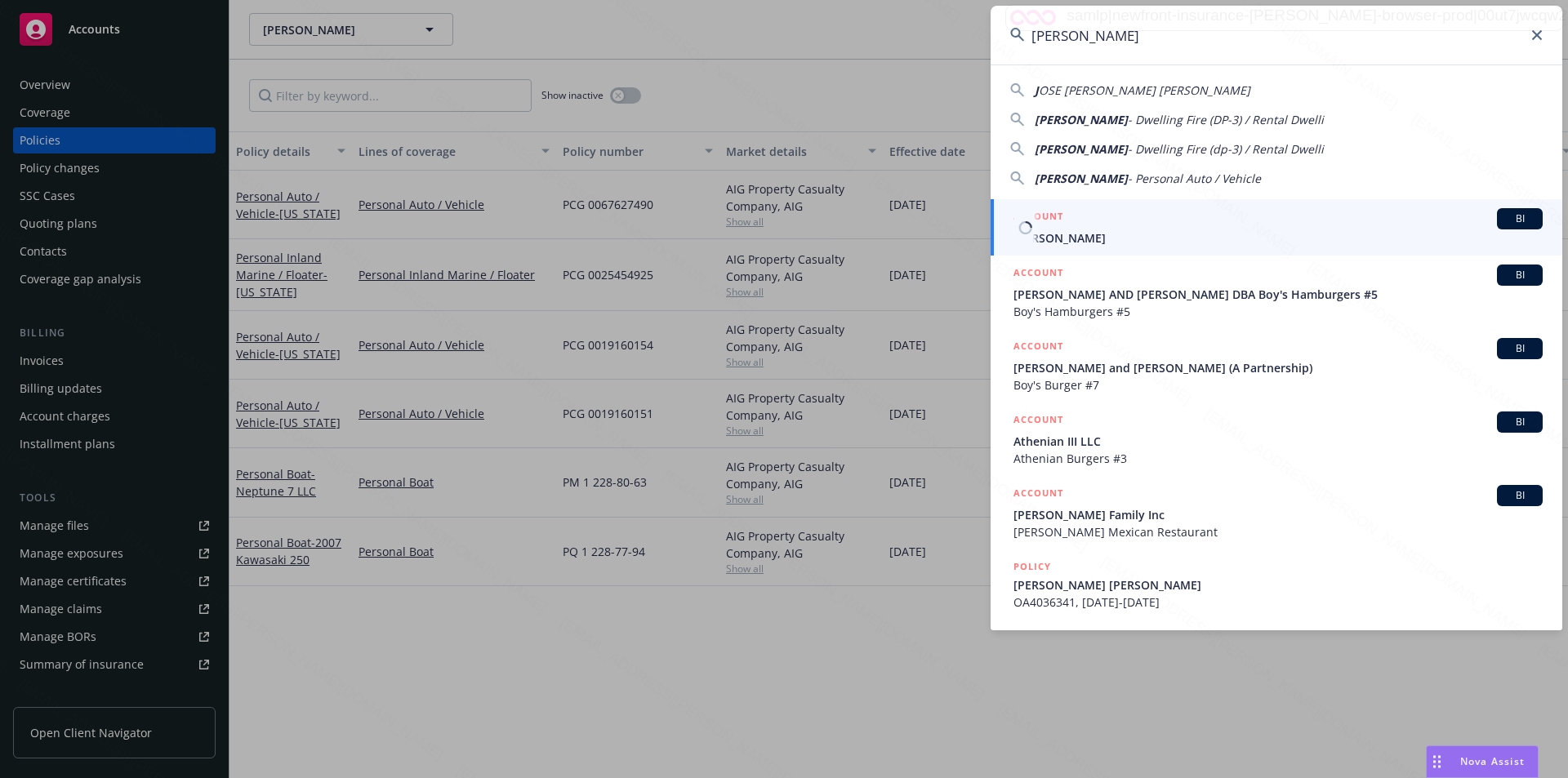
type input "[PERSON_NAME]"
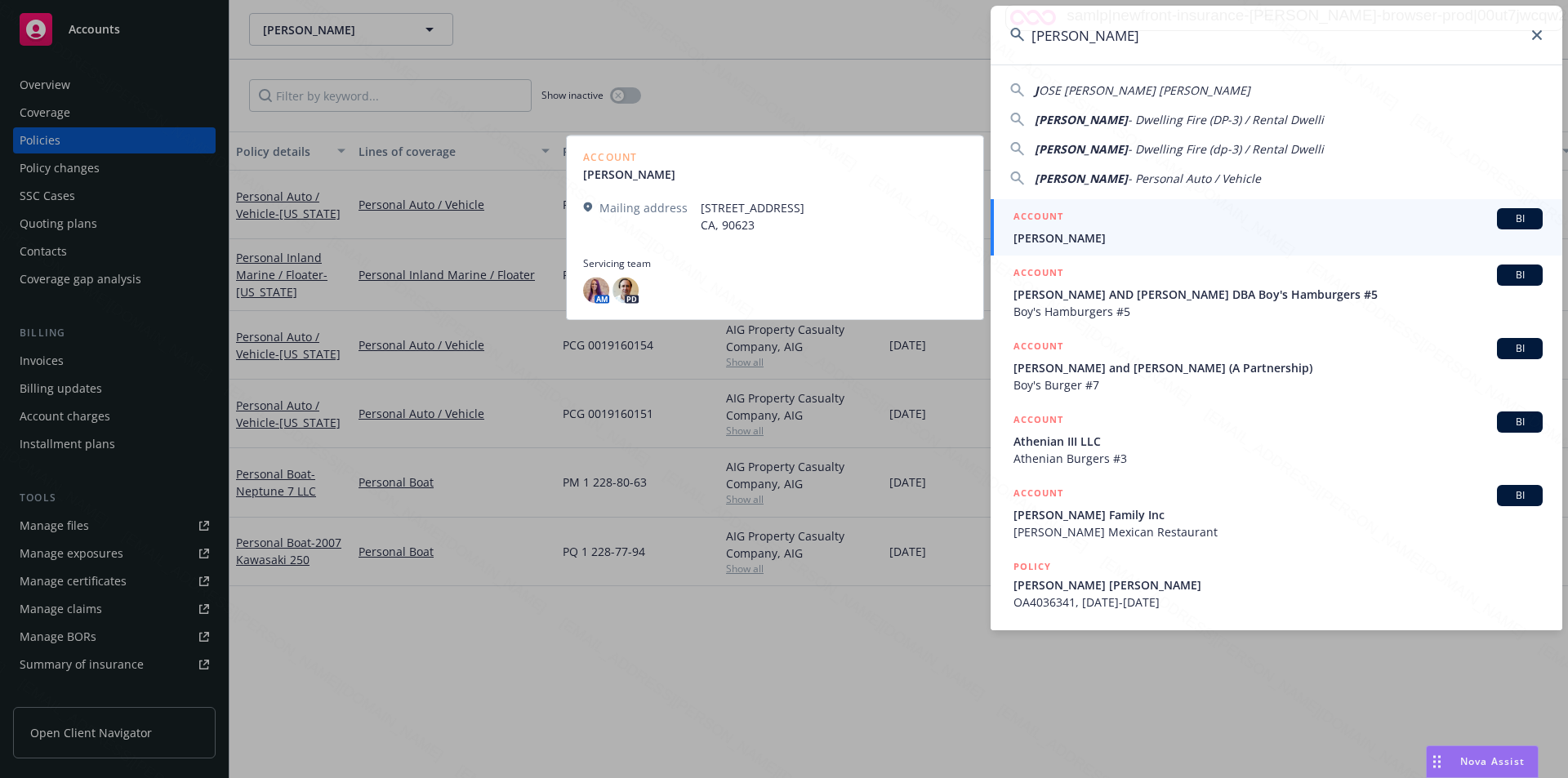
click at [1074, 239] on span "[PERSON_NAME]" at bounding box center [1278, 238] width 529 height 17
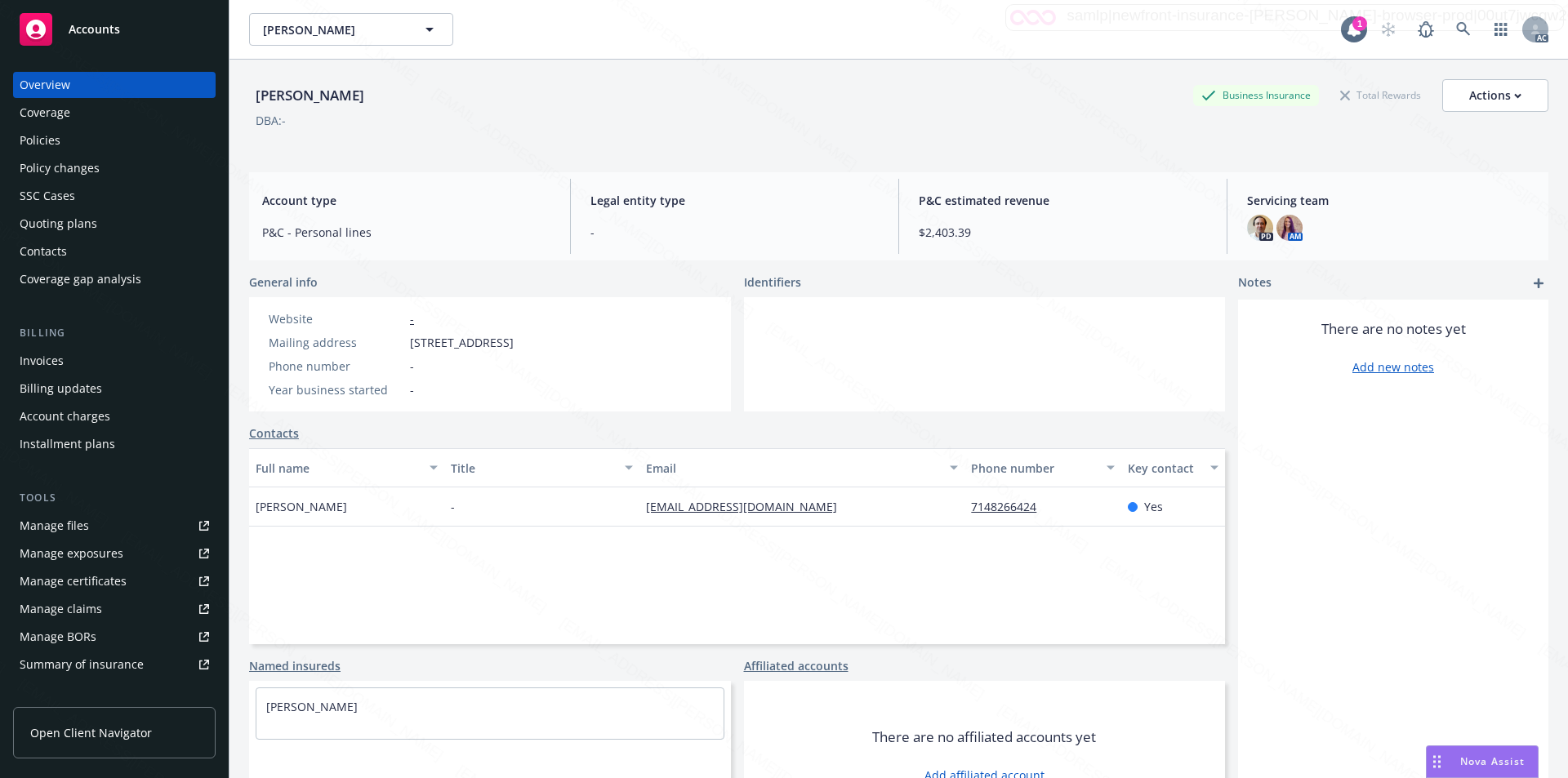
drag, startPoint x: 403, startPoint y: 340, endPoint x: 527, endPoint y: 344, distance: 124.1
click at [520, 344] on div "Mailing address [STREET_ADDRESS]" at bounding box center [391, 342] width 258 height 17
click at [998, 116] on div "DBA: -" at bounding box center [898, 120] width 1299 height 17
click at [54, 135] on div "Policies" at bounding box center [40, 140] width 41 height 26
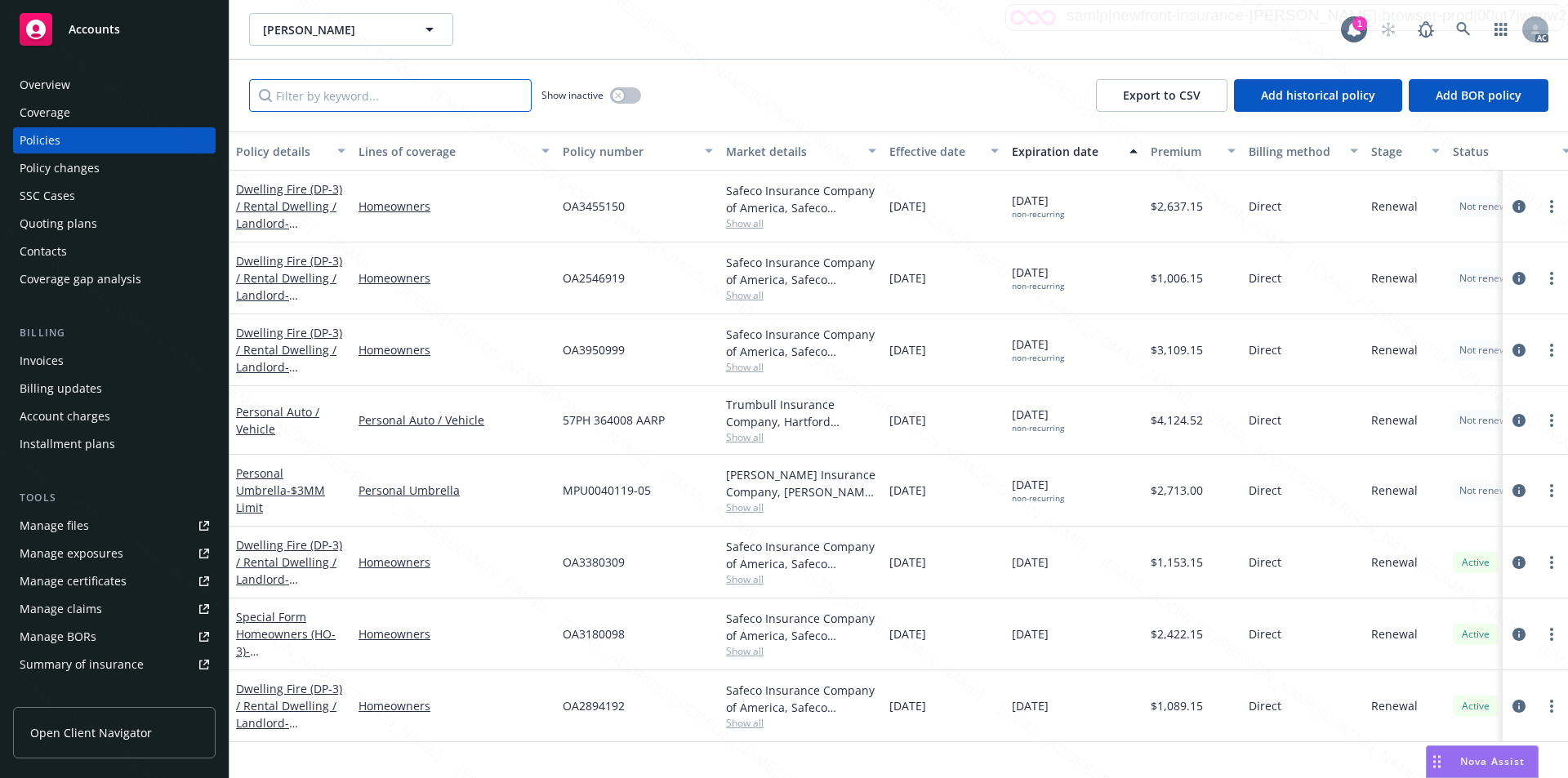
click at [471, 106] on input "Filter by keyword..." at bounding box center [390, 96] width 283 height 32
paste input "OA3455150"
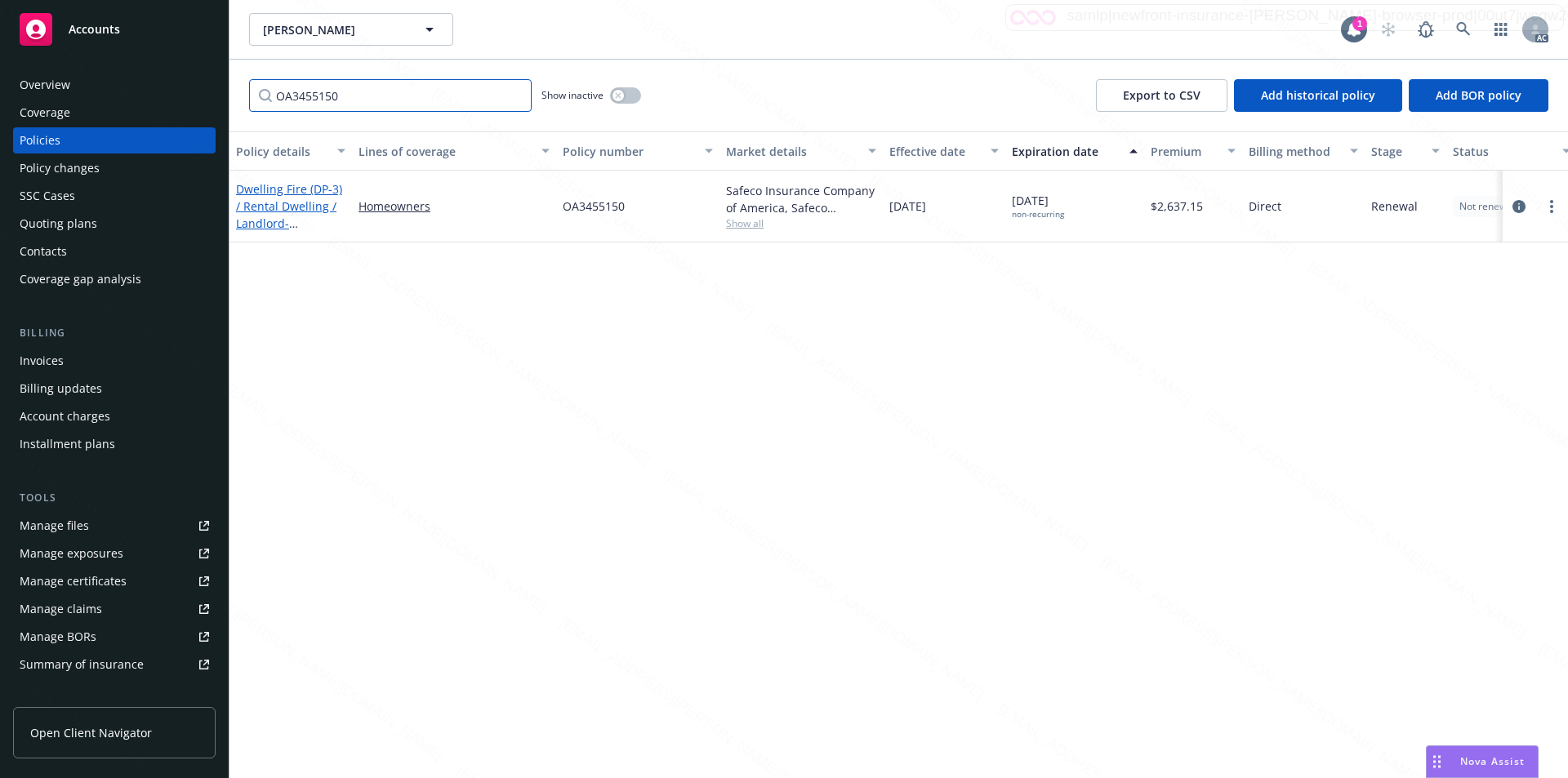
type input "OA3455150"
click at [290, 196] on link "Dwelling Fire (DP-3) / Rental Dwelling / Landlord - [STREET_ADDRESS]" at bounding box center [289, 214] width 106 height 67
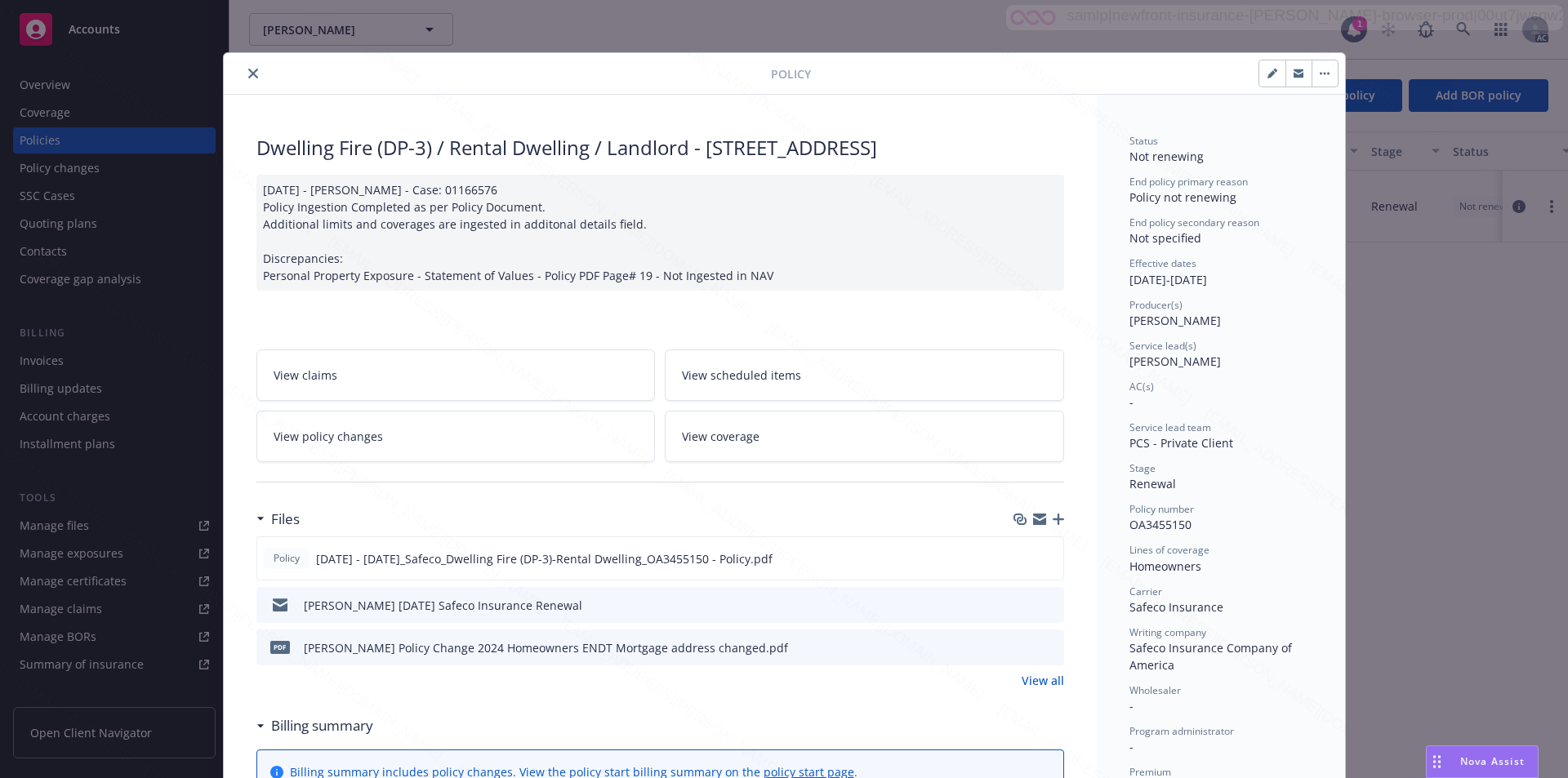
click at [507, 429] on link "View policy changes" at bounding box center [456, 436] width 400 height 51
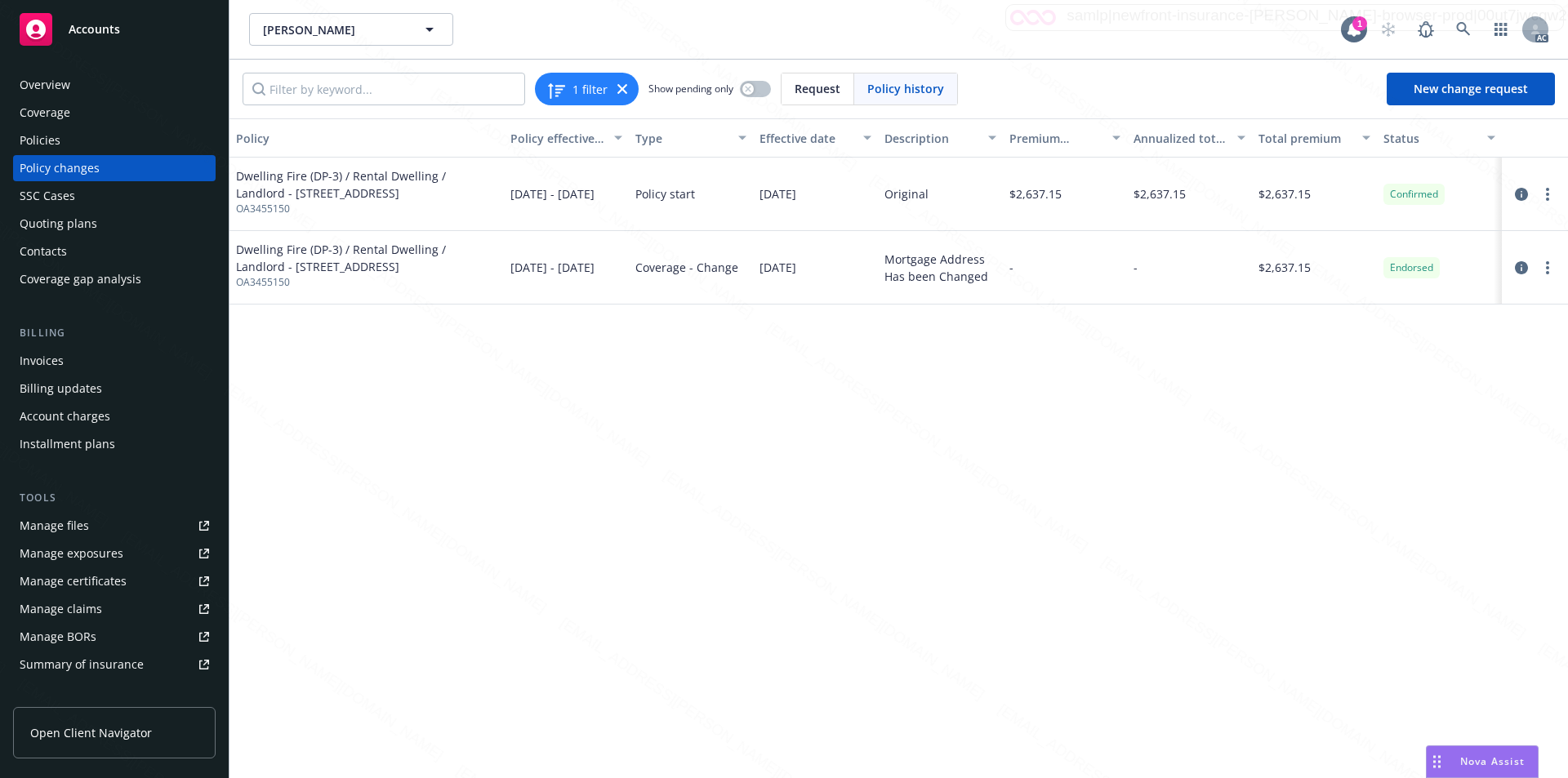
click at [679, 135] on div "Type" at bounding box center [682, 138] width 94 height 17
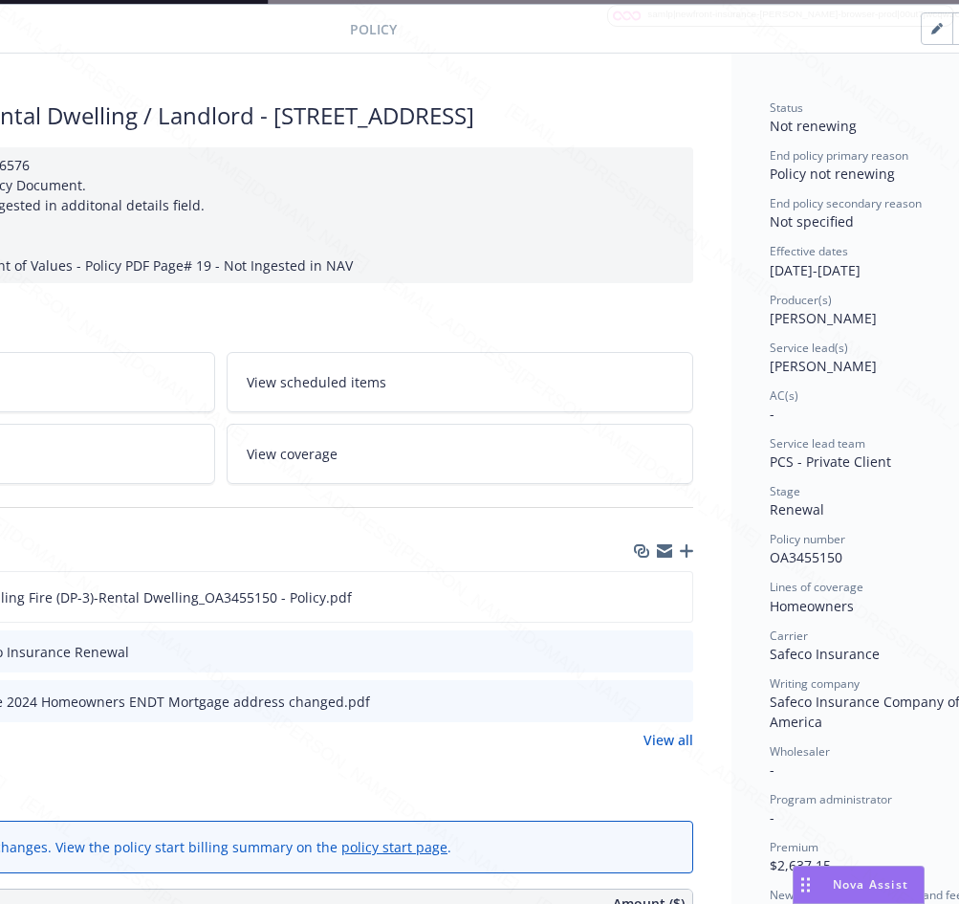
scroll to position [57, 348]
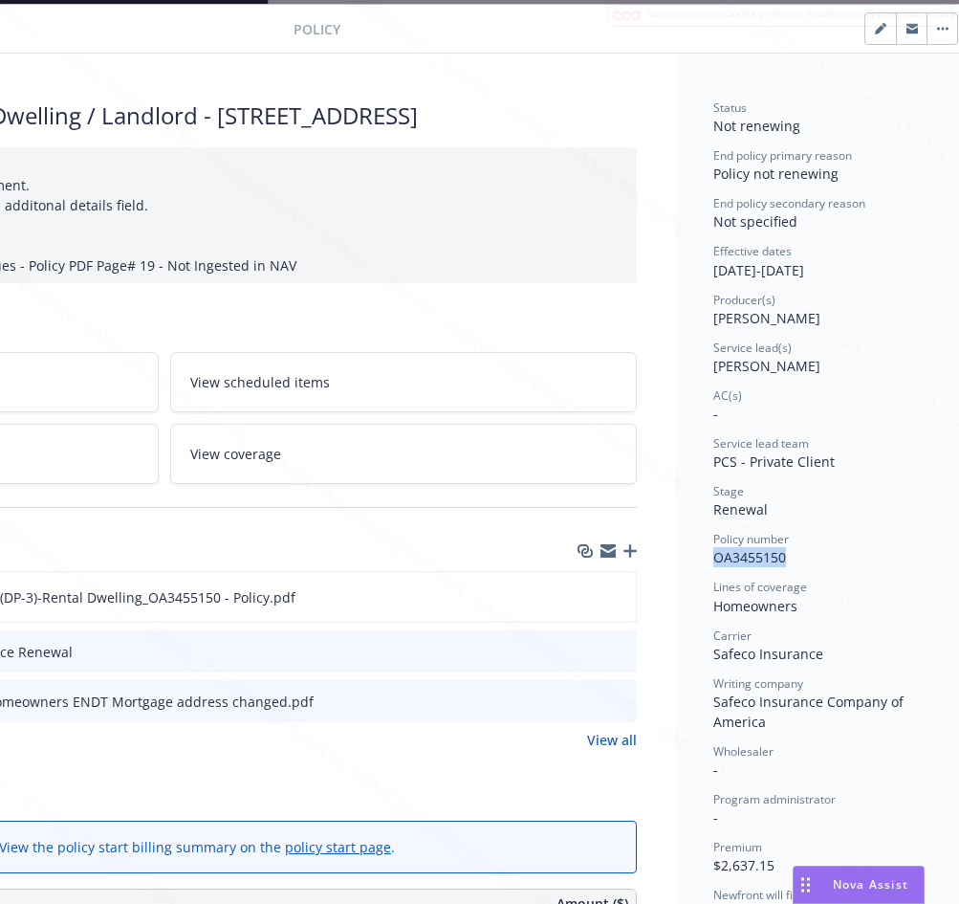
drag, startPoint x: 711, startPoint y: 553, endPoint x: 792, endPoint y: 564, distance: 81.1
drag, startPoint x: 708, startPoint y: 265, endPoint x: 784, endPoint y: 262, distance: 76.6
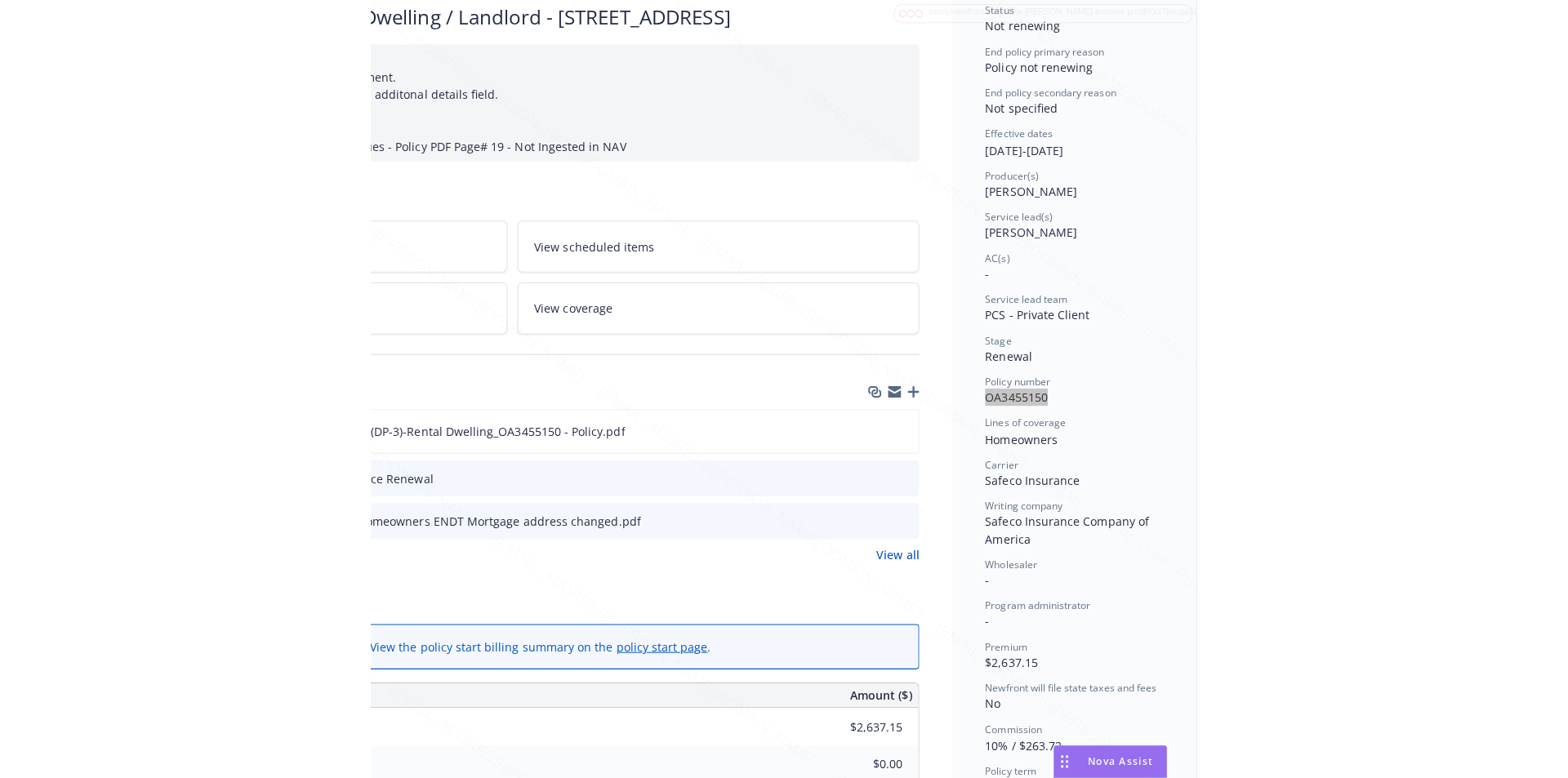
scroll to position [131, 0]
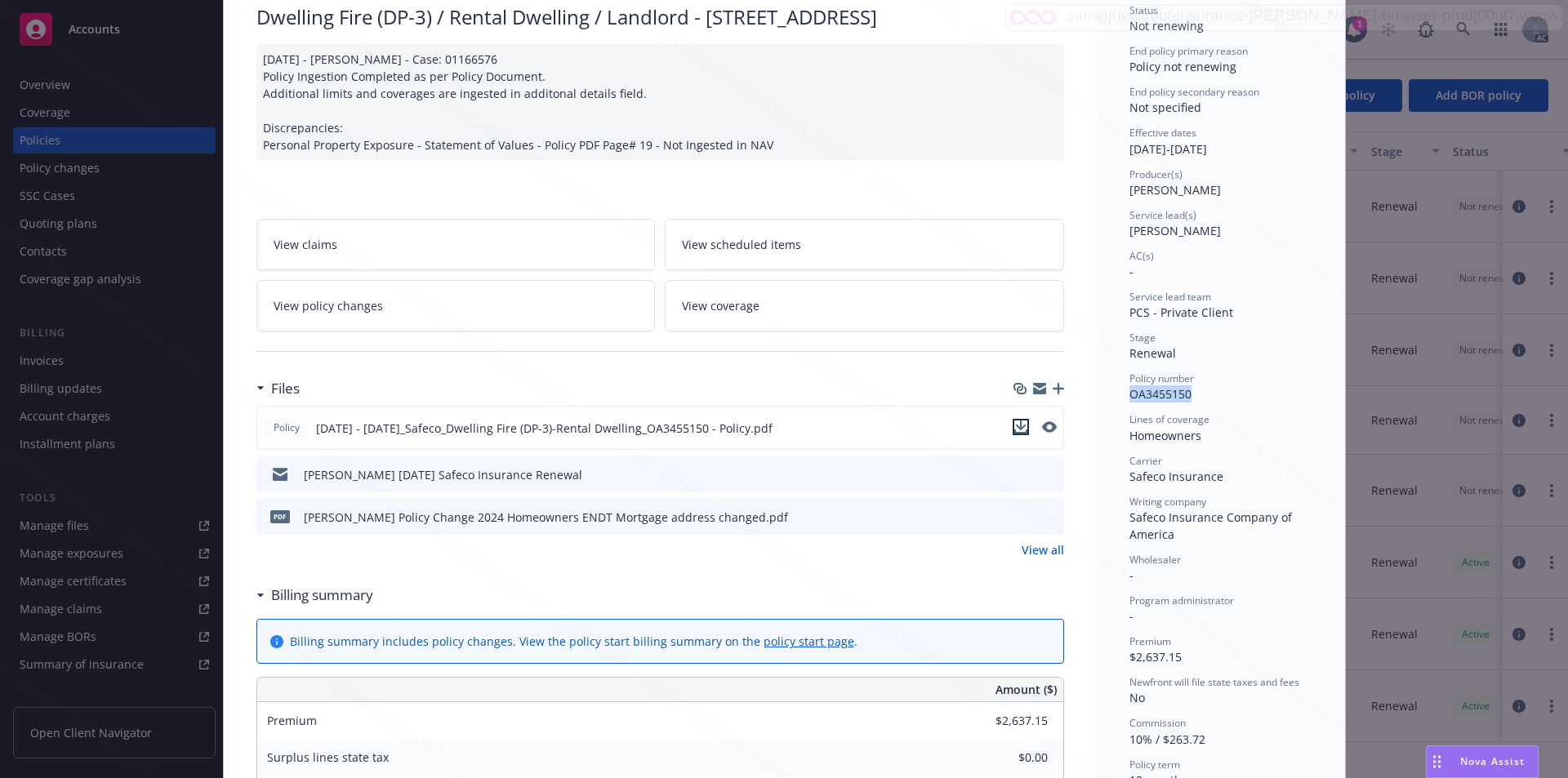
click at [1015, 423] on icon "download file" at bounding box center [1021, 426] width 13 height 13
click at [1015, 521] on icon "download file" at bounding box center [1021, 520] width 13 height 4
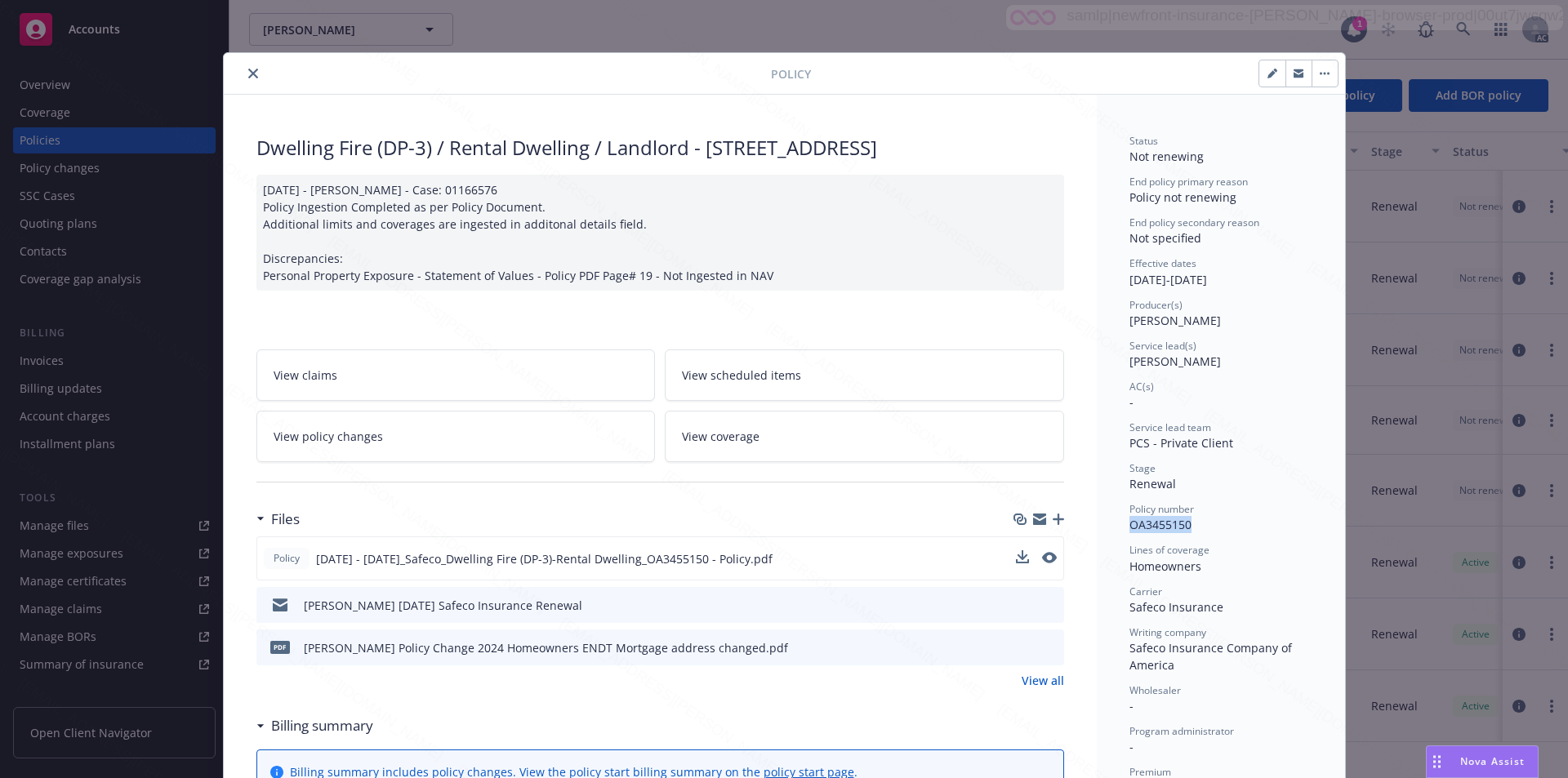
click at [249, 68] on icon "close" at bounding box center [253, 73] width 9 height 9
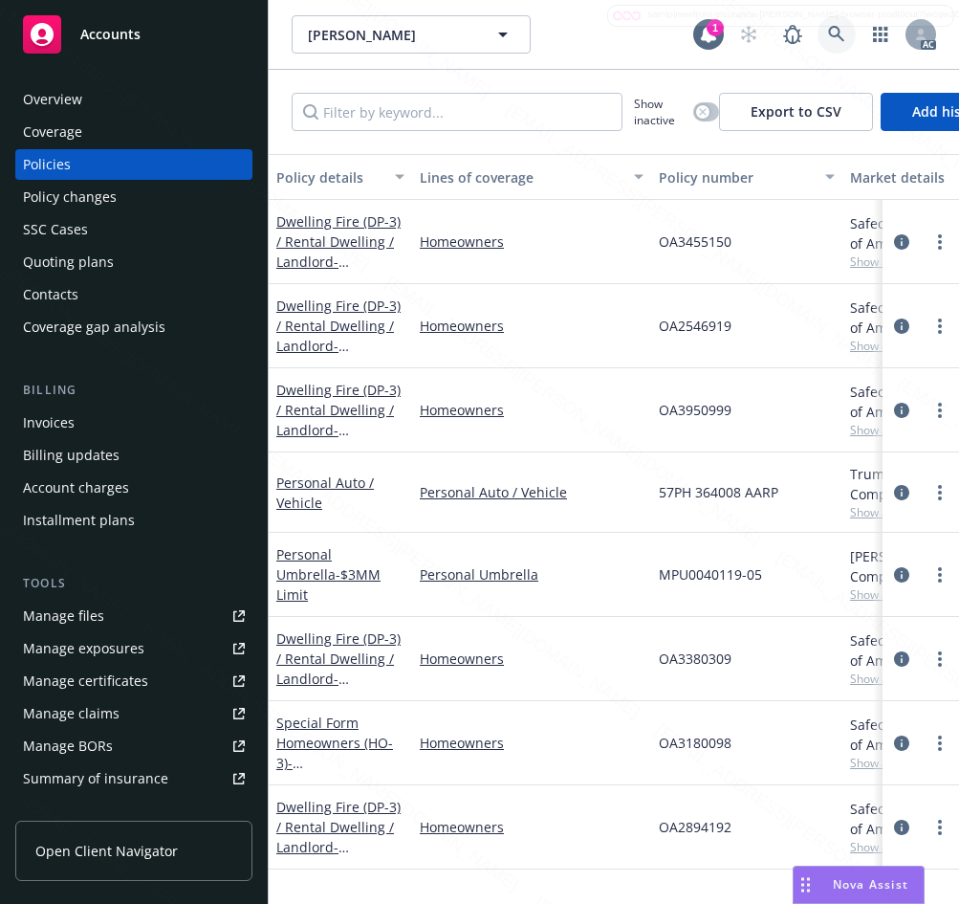
click at [828, 35] on icon at bounding box center [836, 34] width 16 height 16
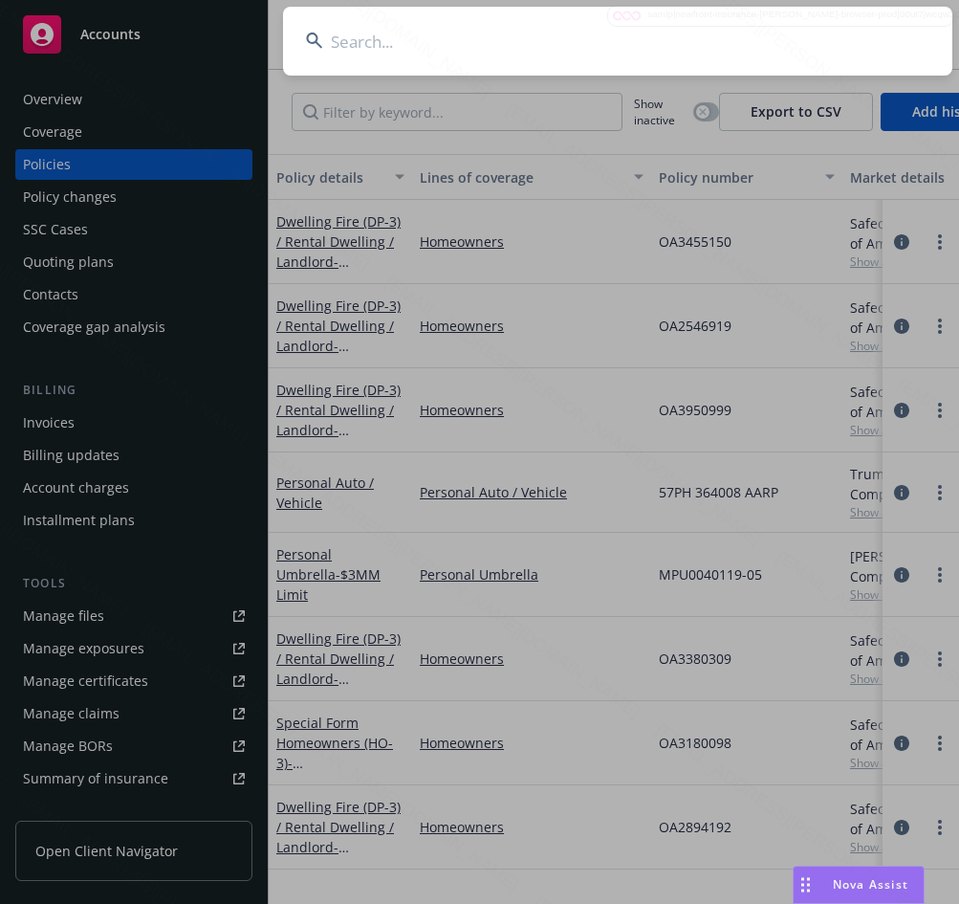
click at [341, 37] on input at bounding box center [617, 41] width 669 height 69
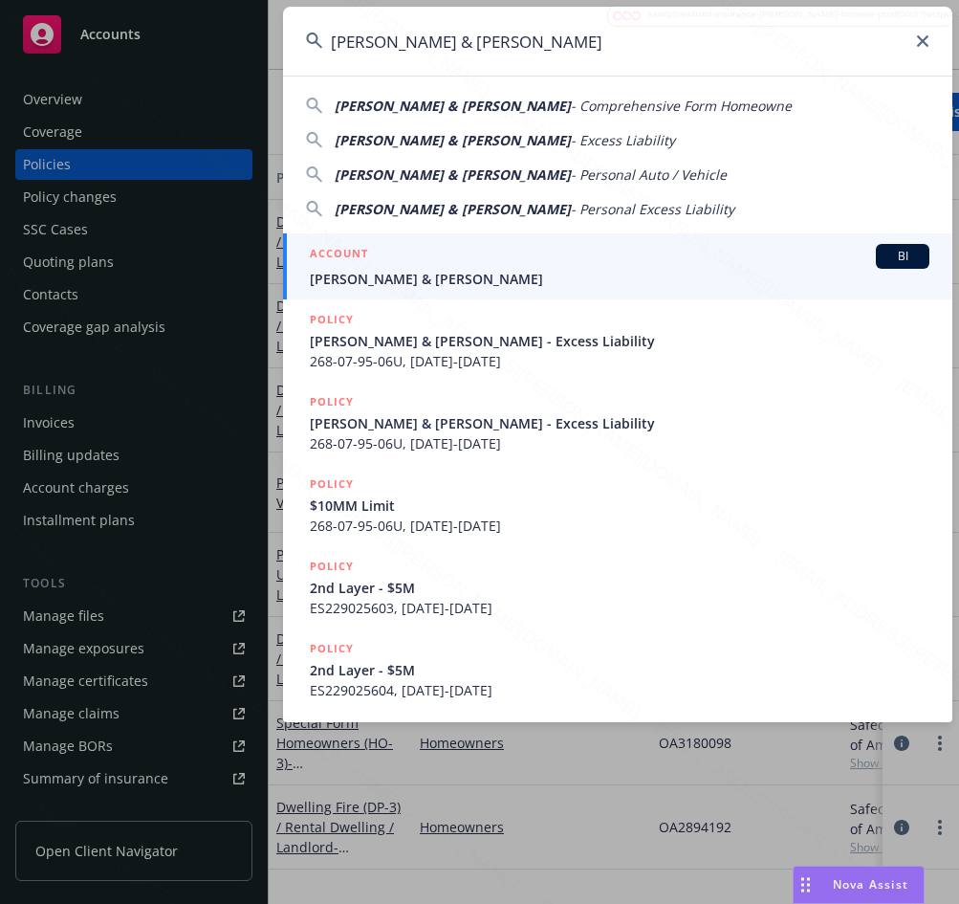
type input "[PERSON_NAME] & [PERSON_NAME]"
click at [375, 278] on span "[PERSON_NAME] & [PERSON_NAME]" at bounding box center [620, 279] width 620 height 20
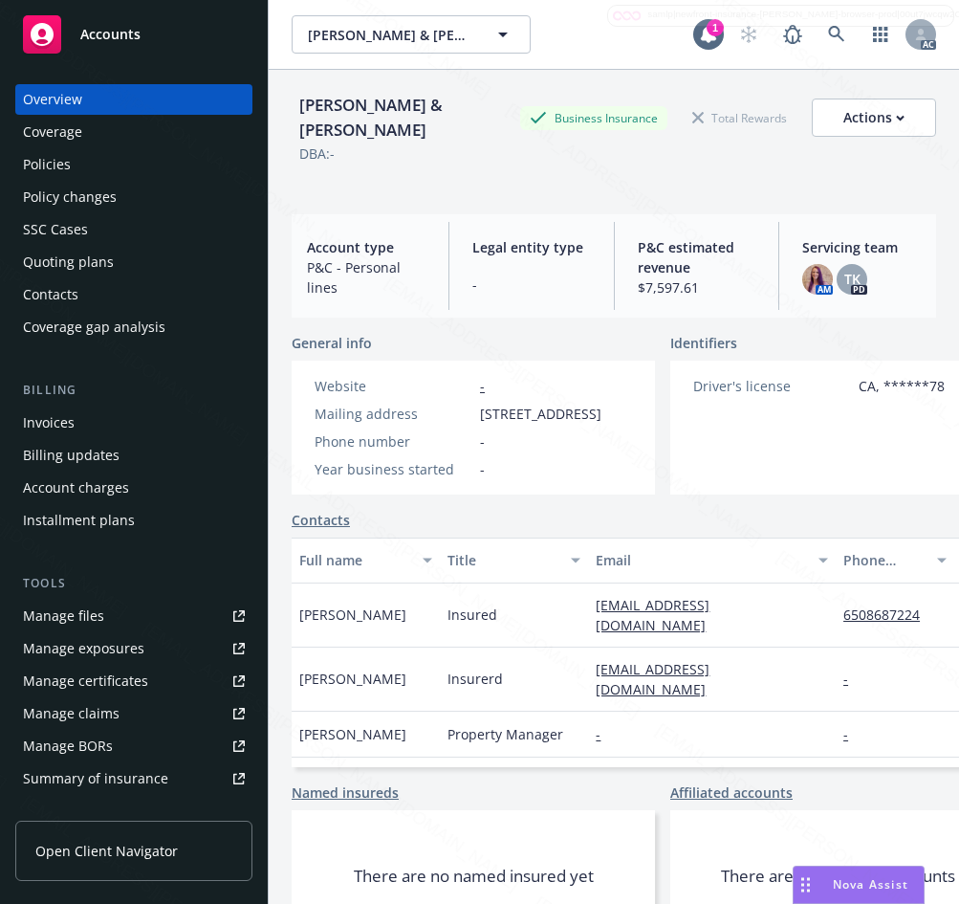
drag, startPoint x: 493, startPoint y: 400, endPoint x: 604, endPoint y: 408, distance: 111.3
click at [604, 408] on div "Mailing address [STREET_ADDRESS]" at bounding box center [458, 414] width 302 height 20
click at [578, 39] on div "[PERSON_NAME] & C [PERSON_NAME] & [PERSON_NAME]" at bounding box center [493, 34] width 402 height 38
click at [64, 168] on div "Policies" at bounding box center [47, 164] width 48 height 31
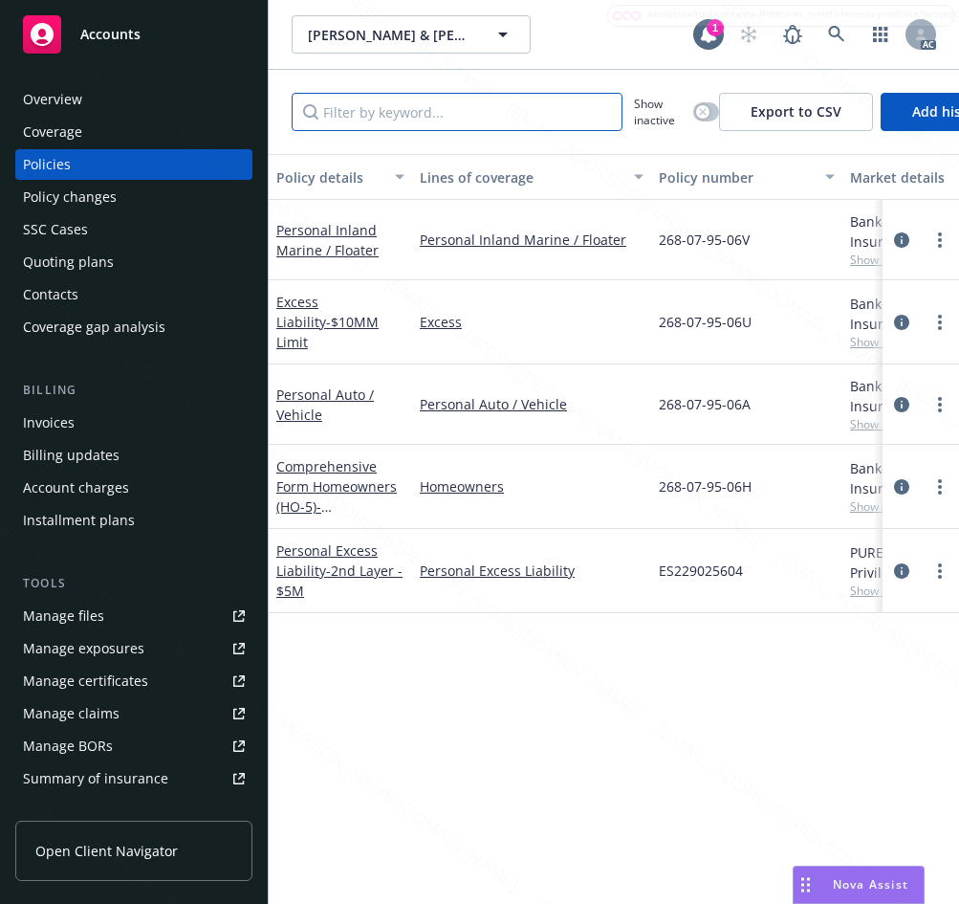
click at [350, 106] on input "Filter by keyword..." at bounding box center [457, 112] width 331 height 38
paste input "268-07-95-06H"
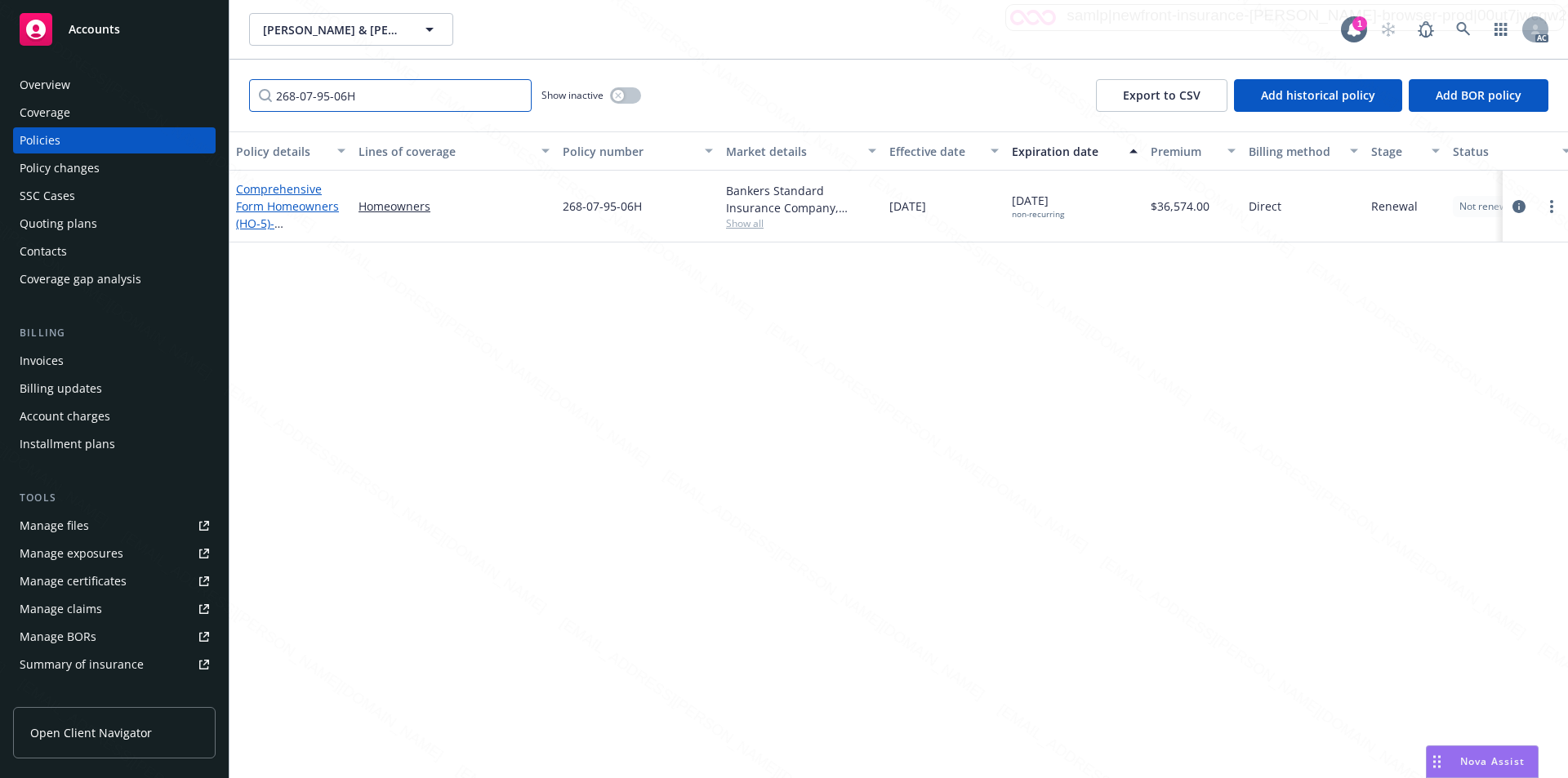
type input "268-07-95-06H"
click at [292, 202] on link "Comprehensive Form Homeowners (HO-5) - [STREET_ADDRESS]" at bounding box center [287, 214] width 103 height 67
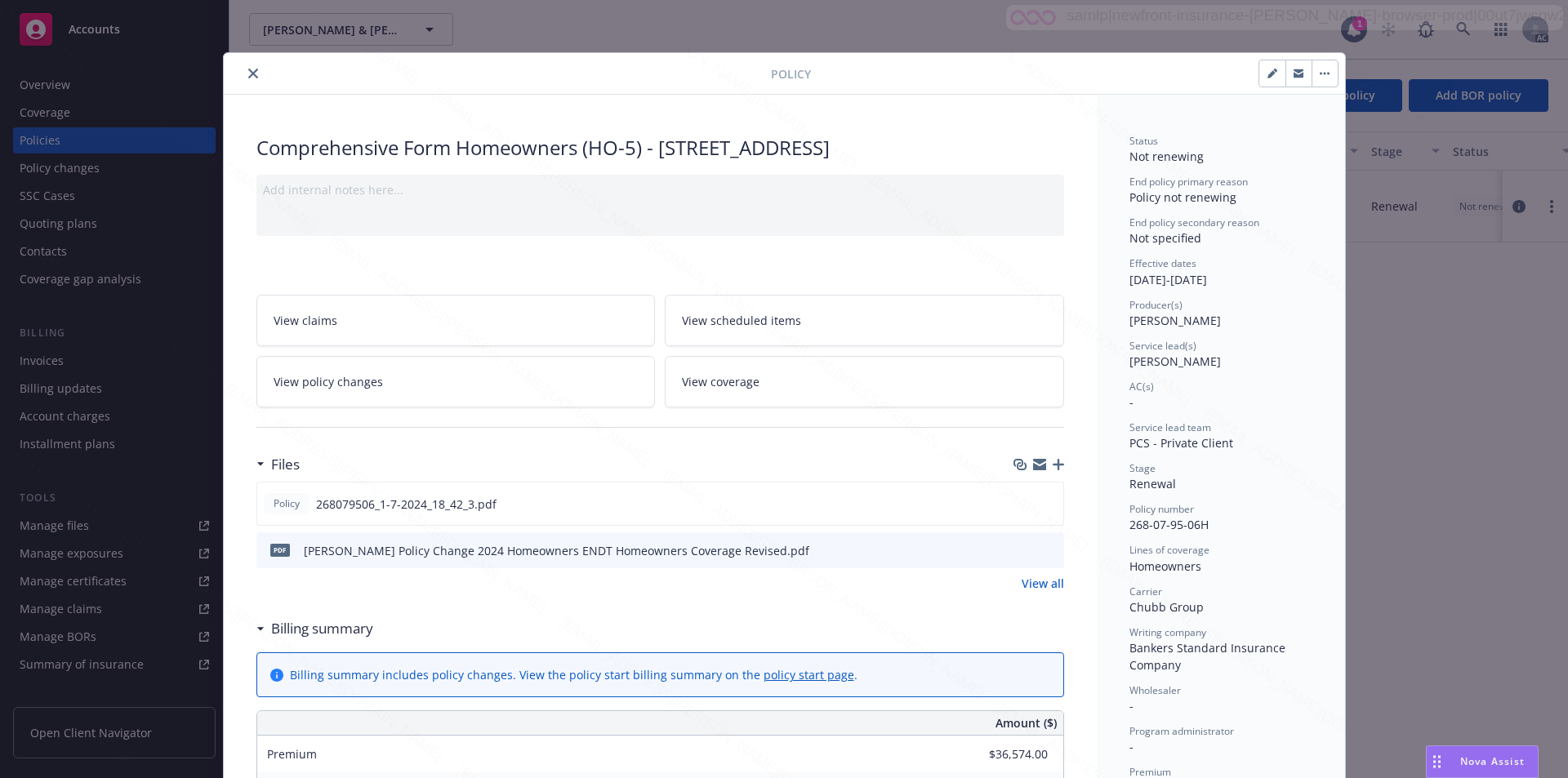
click at [512, 385] on link "View policy changes" at bounding box center [456, 382] width 400 height 51
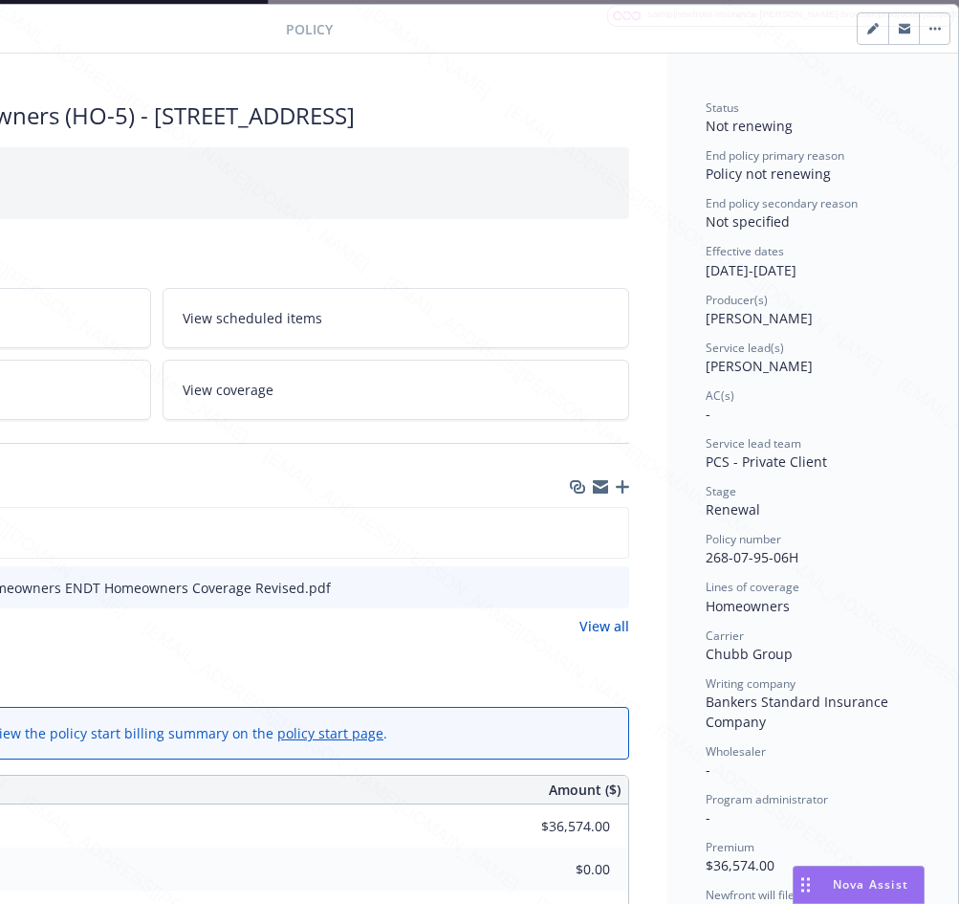
scroll to position [0, 370]
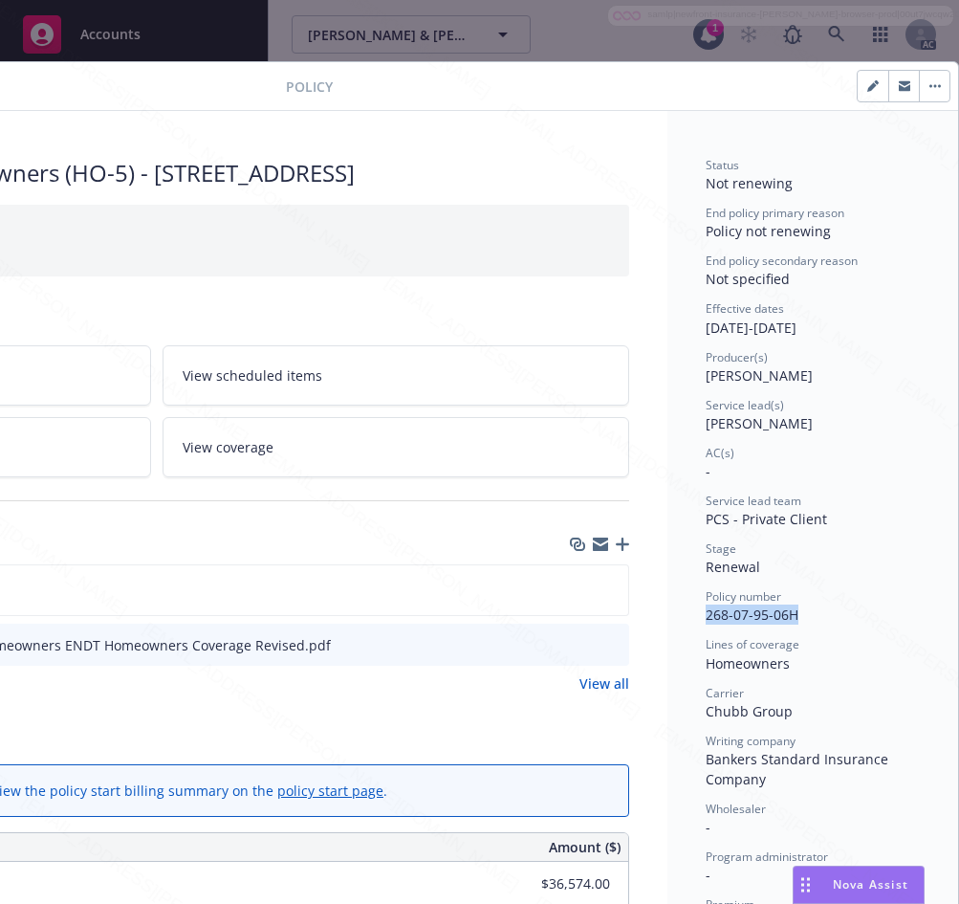
drag, startPoint x: 688, startPoint y: 620, endPoint x: 792, endPoint y: 609, distance: 104.8
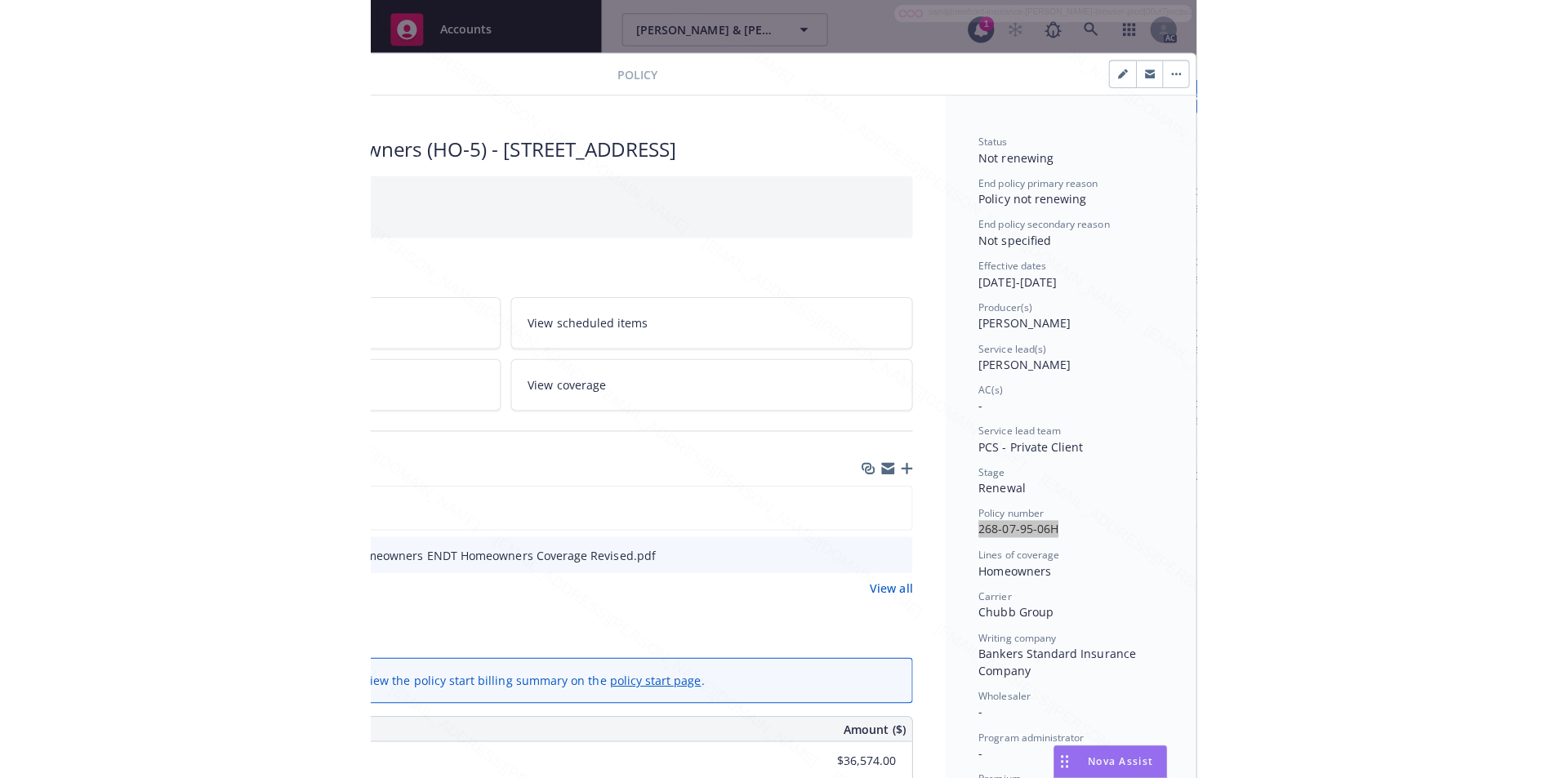
scroll to position [163, 316]
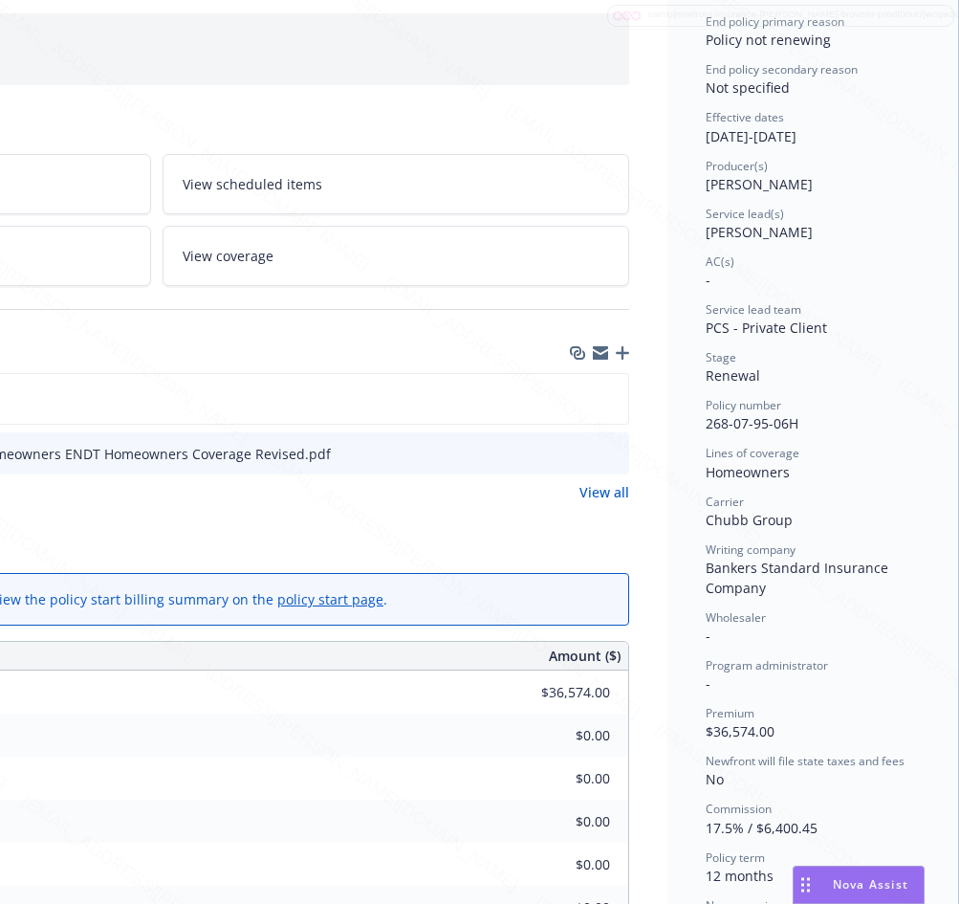
click at [76, 535] on div "Billing summary" at bounding box center [156, 545] width 946 height 40
click at [263, 408] on div "Policy 268079506_1-7-2024_18_42_3.pdf" at bounding box center [156, 399] width 946 height 52
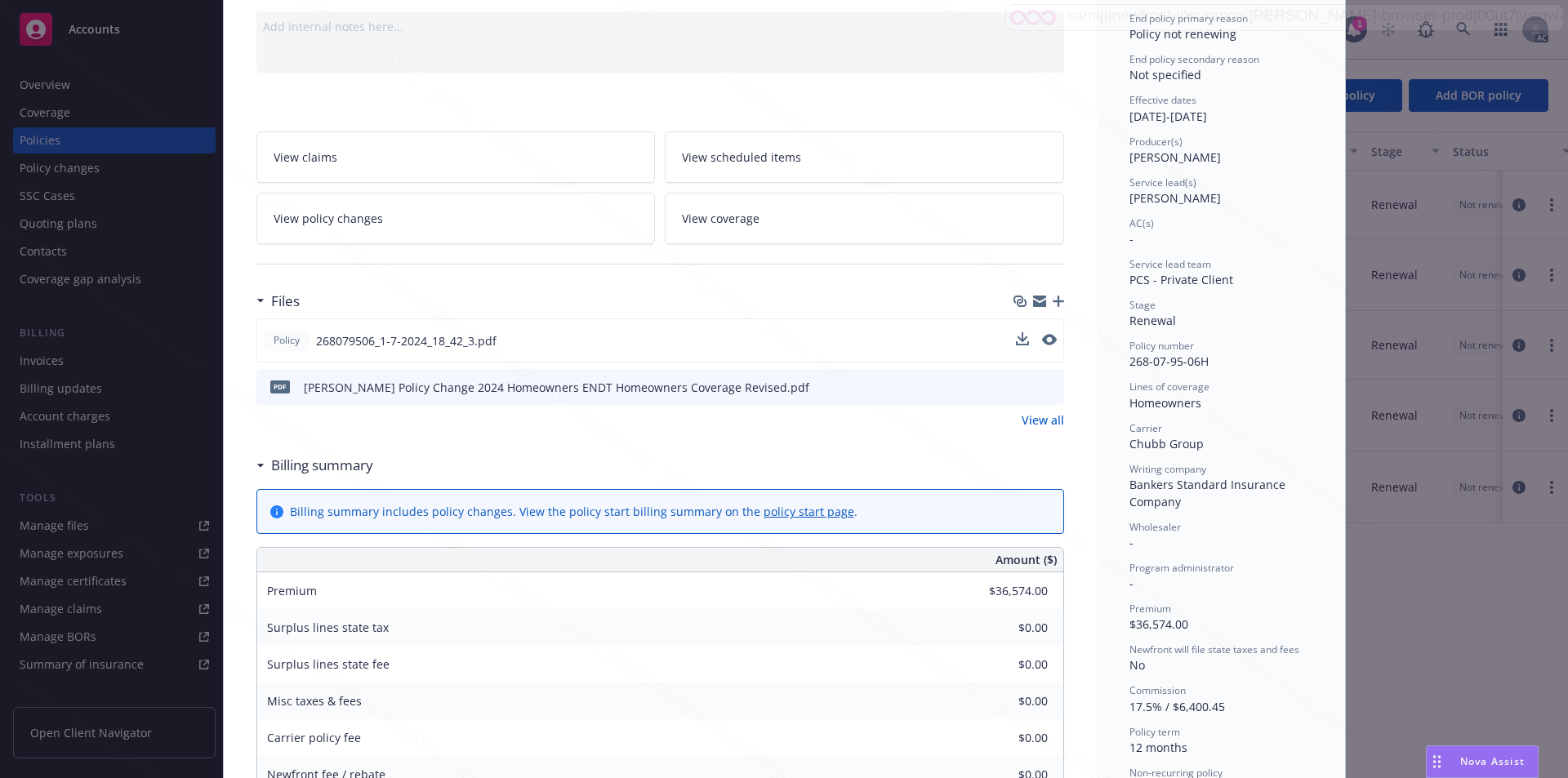
click at [942, 337] on div "Policy 268079506_1-7-2024_18_42_3.pdf" at bounding box center [660, 341] width 808 height 44
click at [1016, 336] on icon "download file" at bounding box center [1021, 339] width 13 height 13
click at [1017, 384] on icon "download file" at bounding box center [1021, 386] width 13 height 13
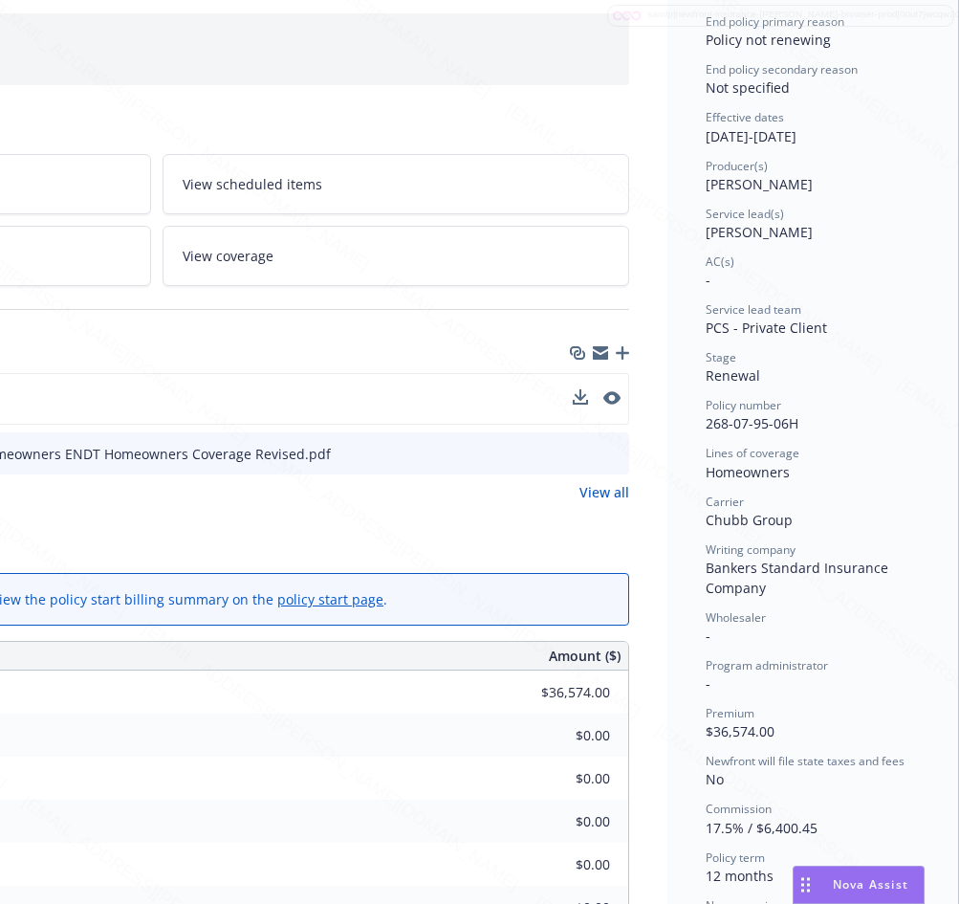
scroll to position [0, 370]
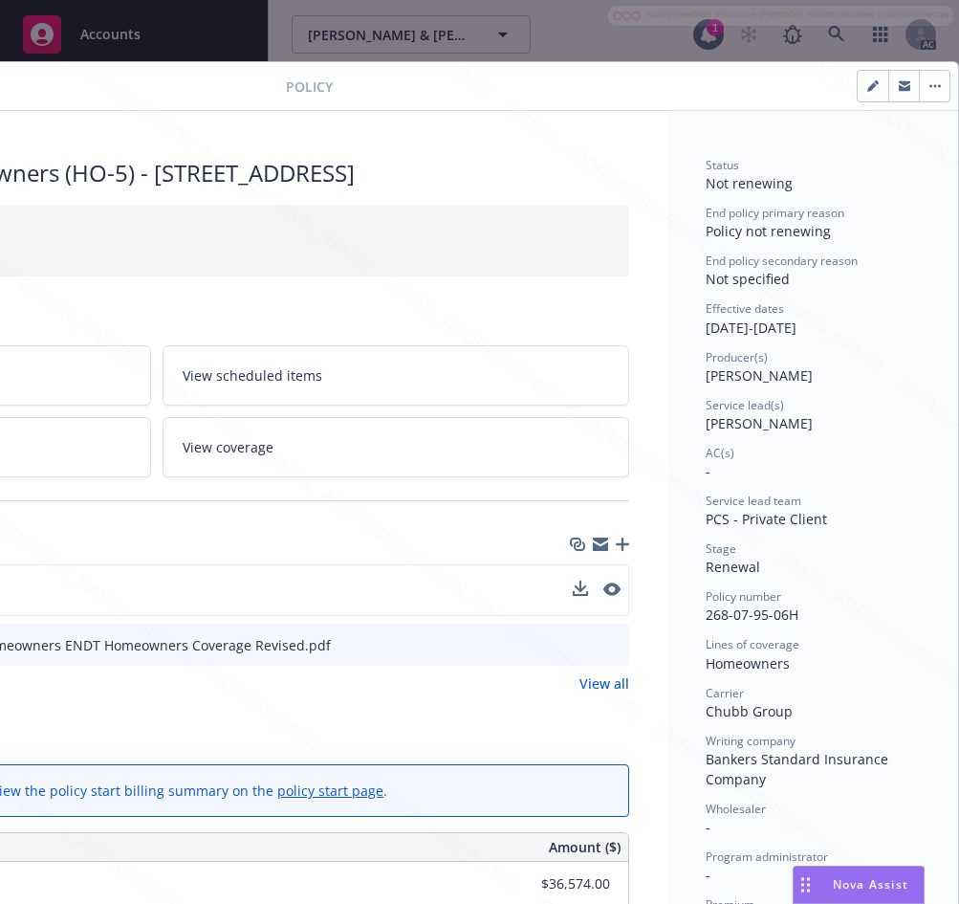
click at [123, 442] on icon at bounding box center [126, 444] width 7 height 7
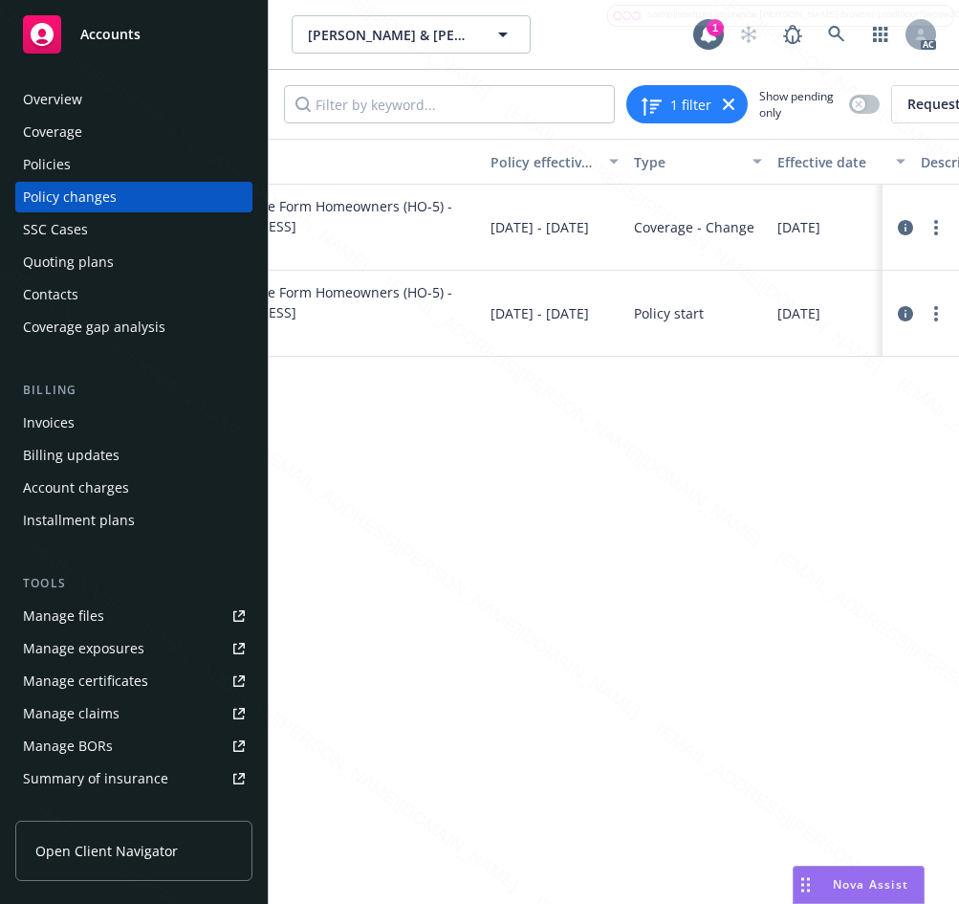
scroll to position [0, 117]
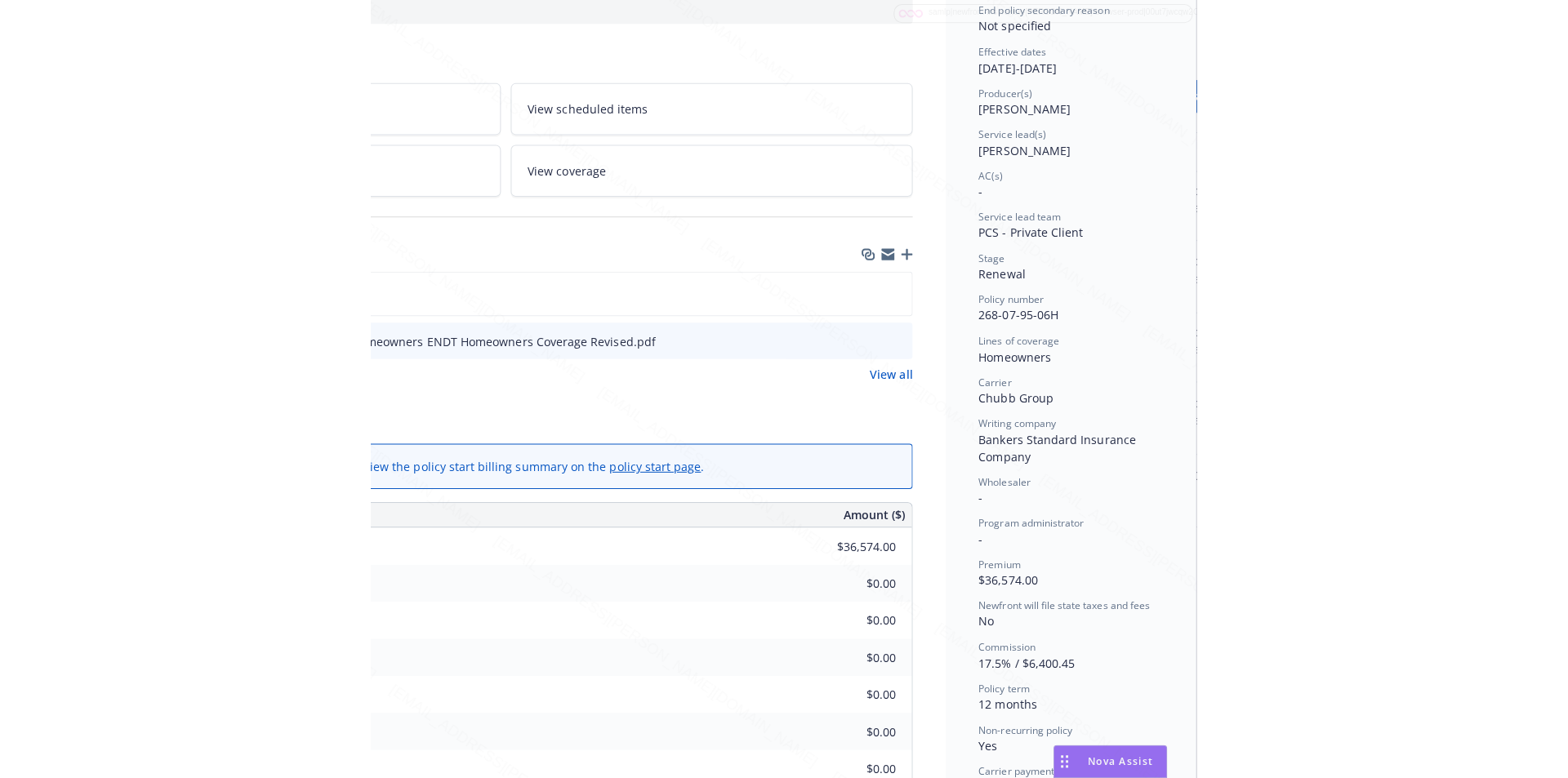
scroll to position [294, 316]
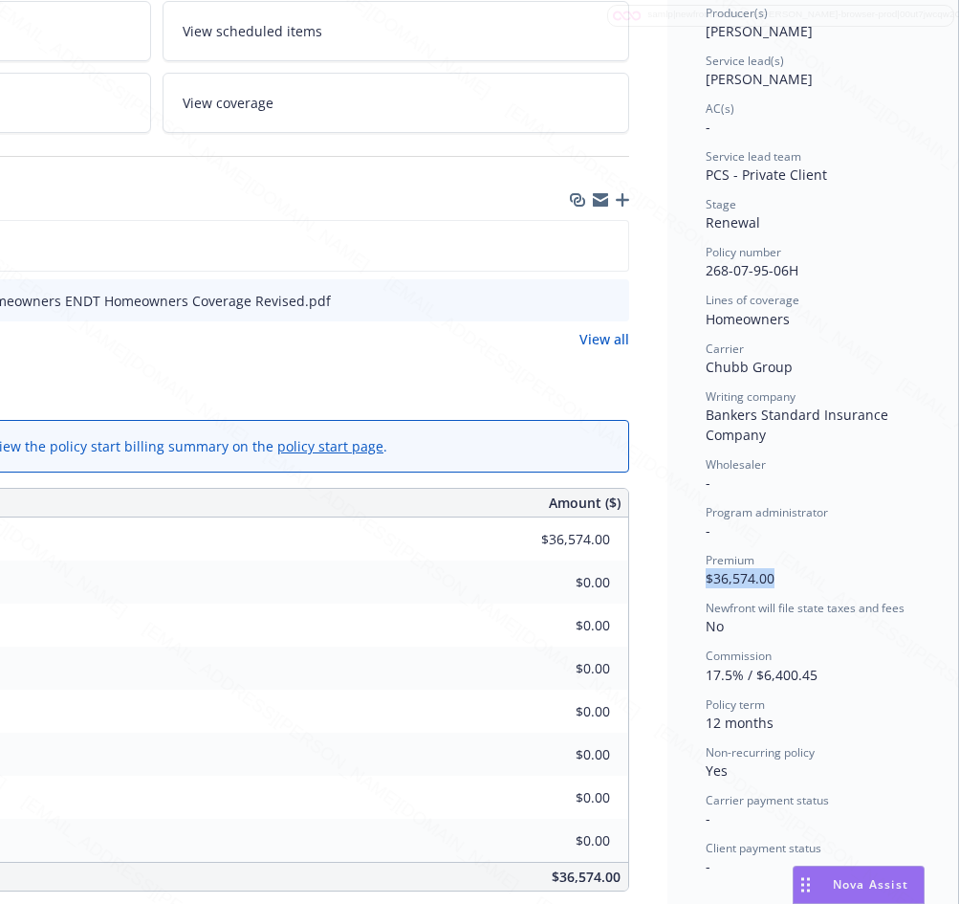
drag, startPoint x: 690, startPoint y: 576, endPoint x: 765, endPoint y: 576, distance: 74.6
click at [765, 576] on div "Status Not renewing End policy primary reason Policy not renewing End policy se…" at bounding box center [812, 611] width 291 height 1689
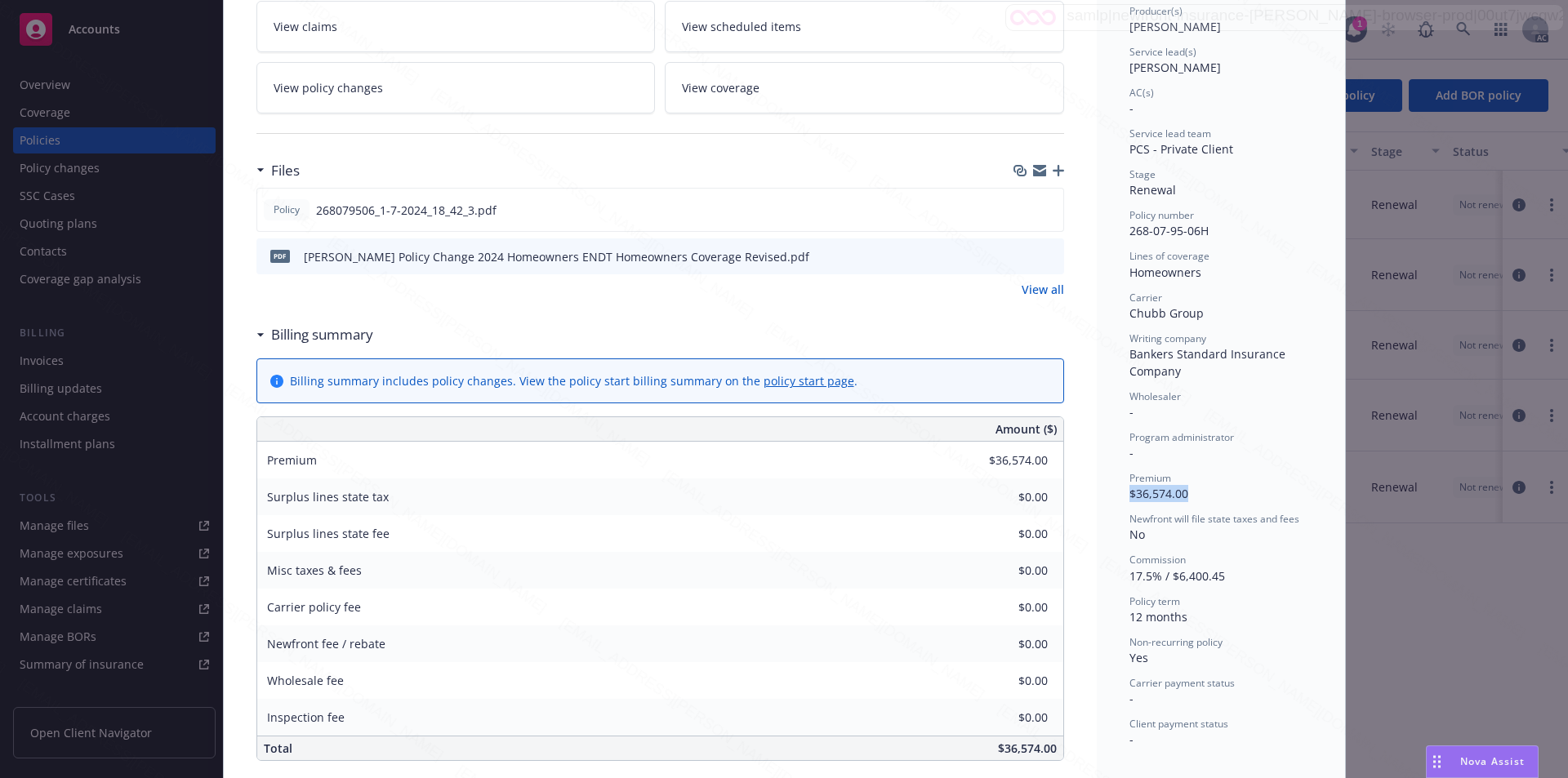
scroll to position [294, 0]
click at [1432, 655] on div "Policy Comprehensive Form Homeowners (HO-5) - [STREET_ADDRESS] Add internal not…" at bounding box center [784, 389] width 1568 height 778
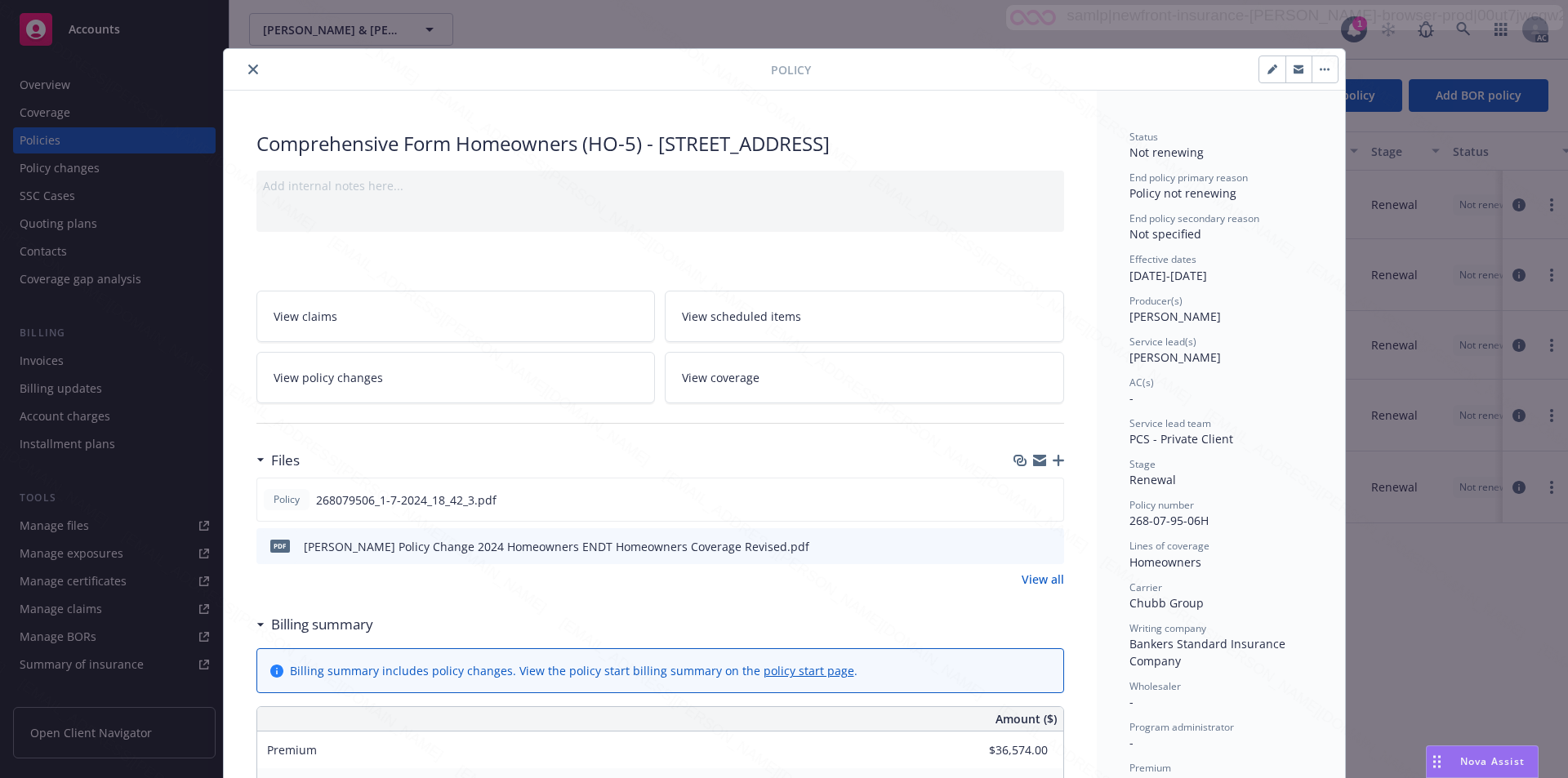
scroll to position [0, 0]
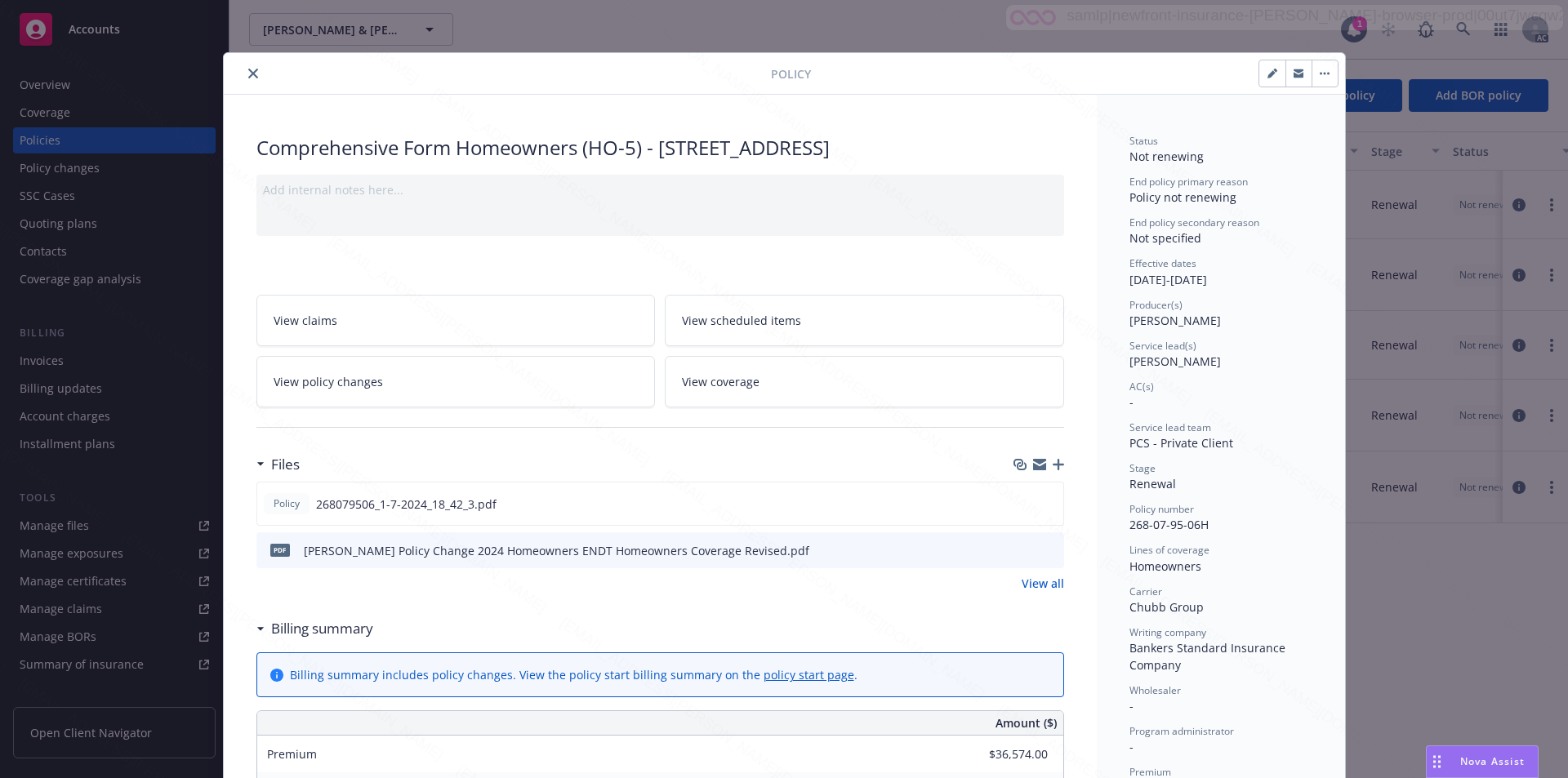
click at [249, 77] on icon "close" at bounding box center [253, 73] width 9 height 9
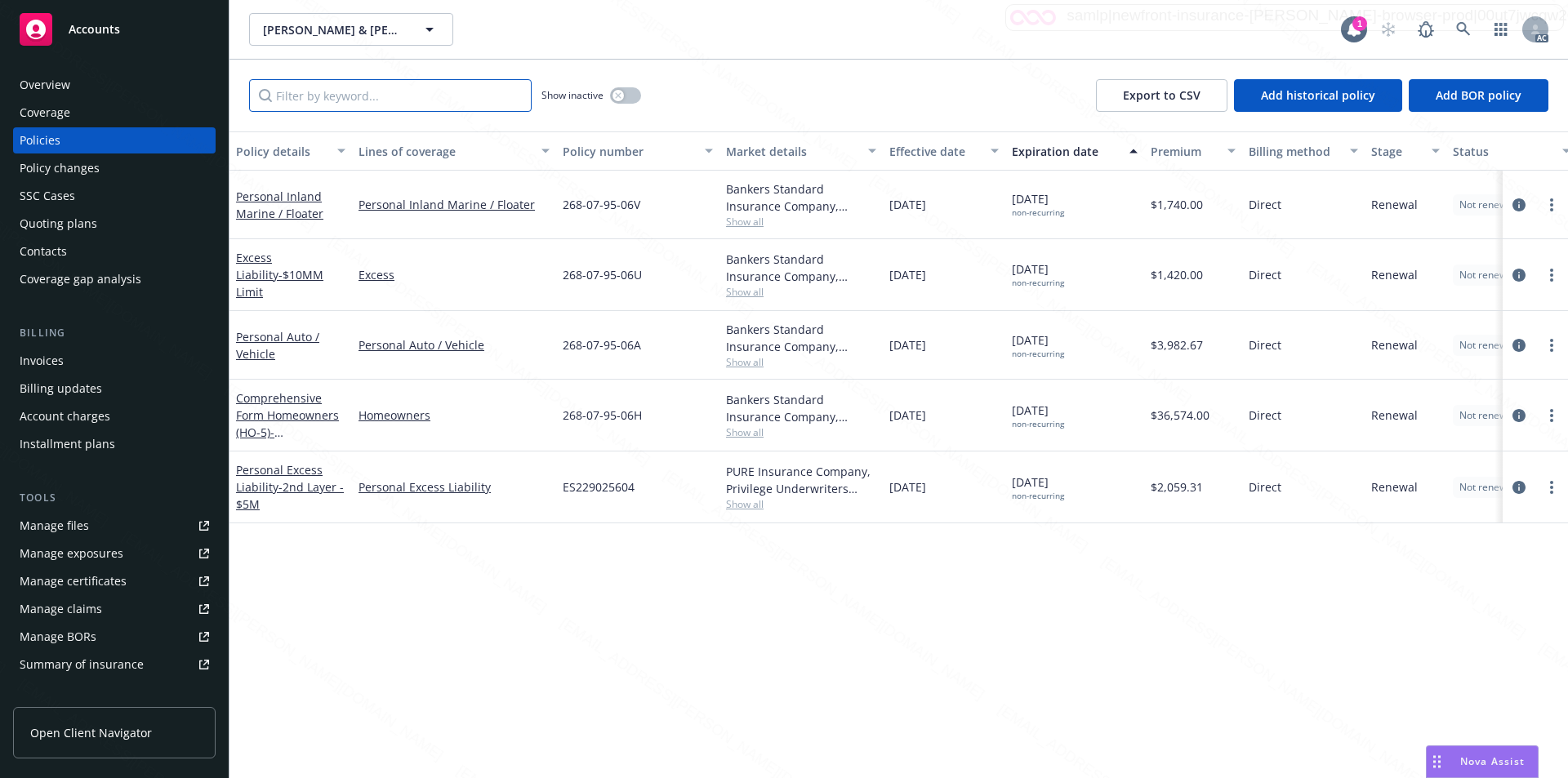
click at [324, 97] on input "Filter by keyword..." at bounding box center [390, 96] width 283 height 32
paste input "268-07-95-06U"
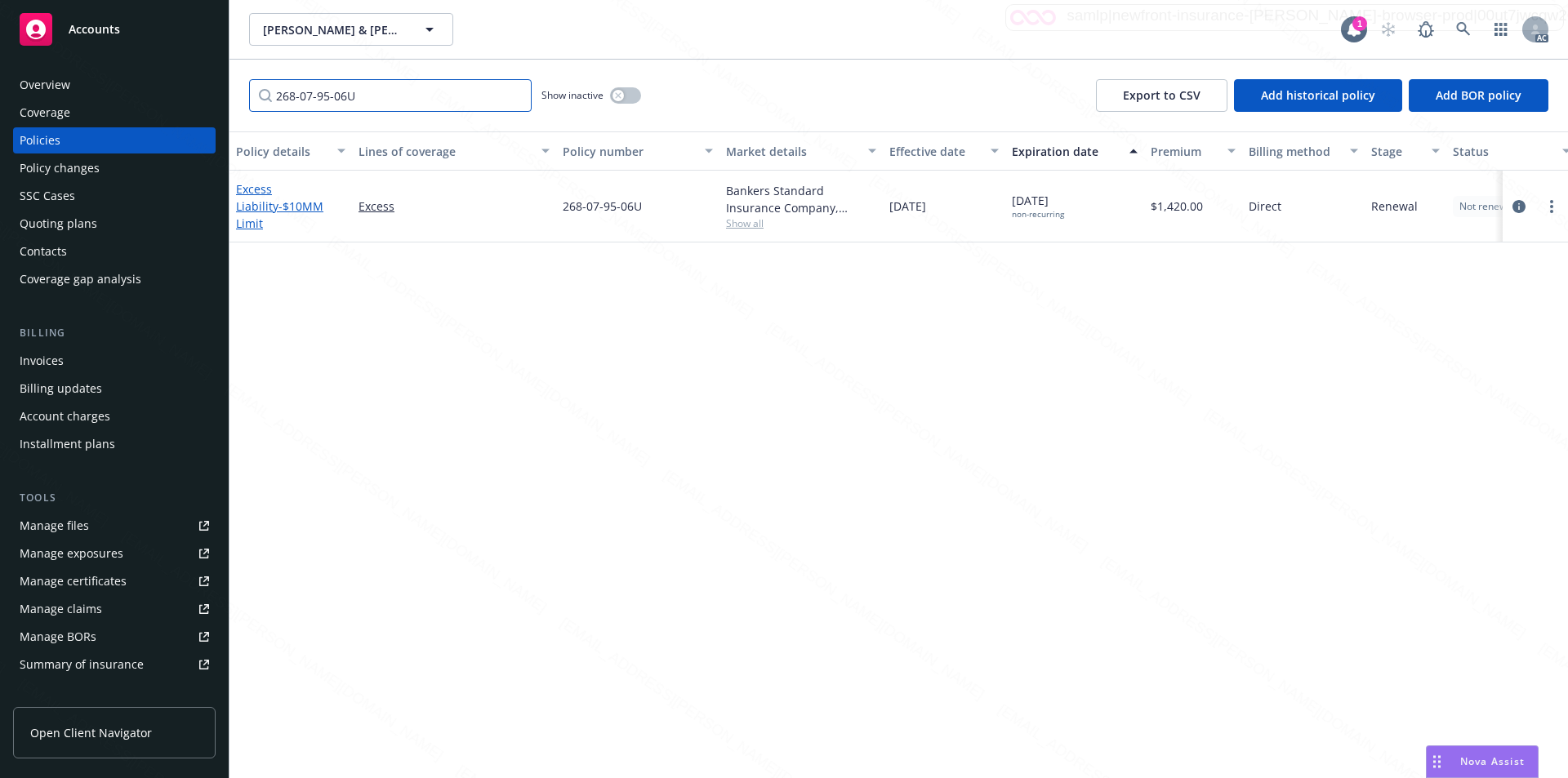
type input "268-07-95-06U"
click at [257, 198] on link "Excess Liability - $10MM Limit" at bounding box center [279, 206] width 87 height 50
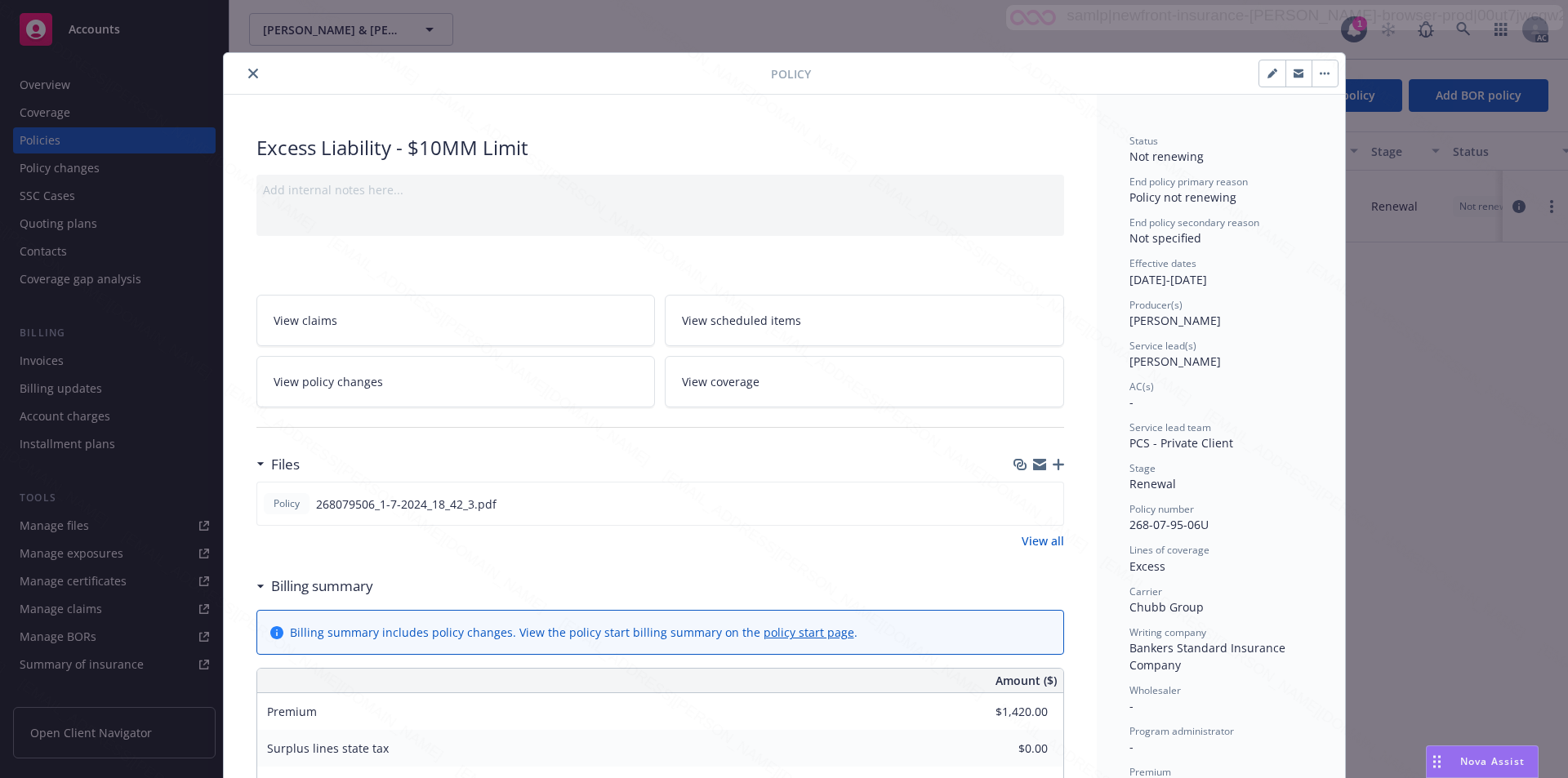
click at [476, 381] on link "View policy changes" at bounding box center [456, 382] width 400 height 51
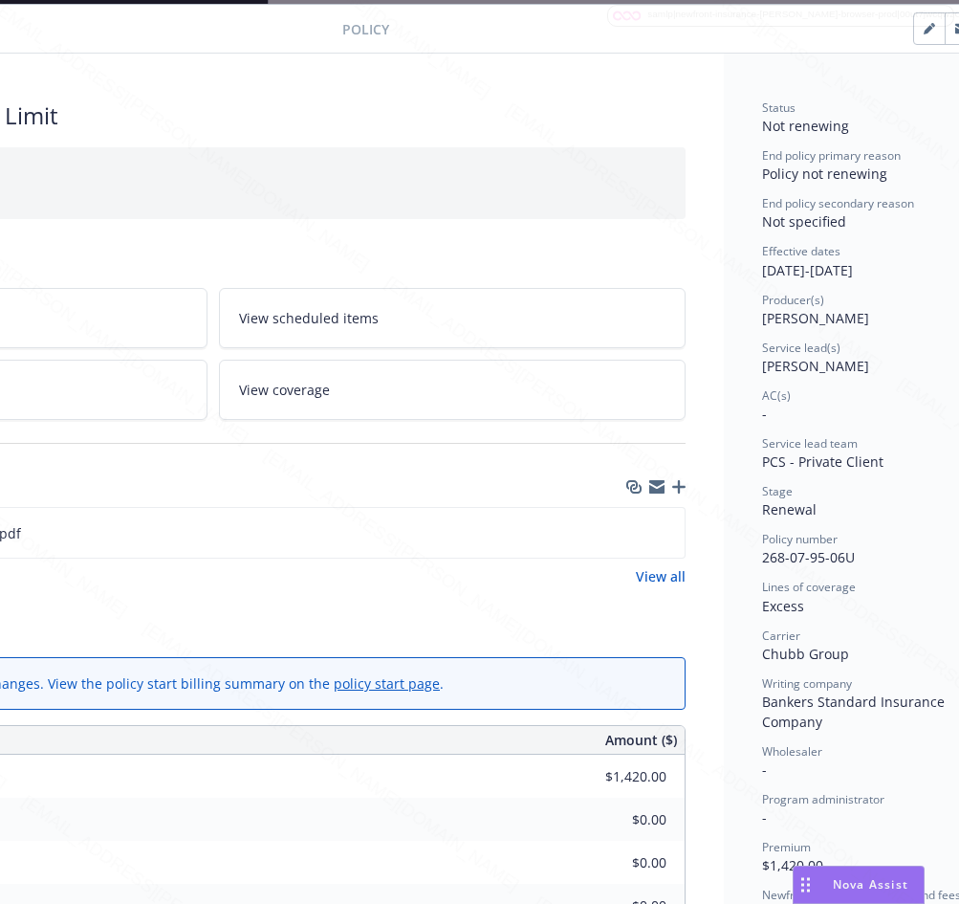
scroll to position [57, 370]
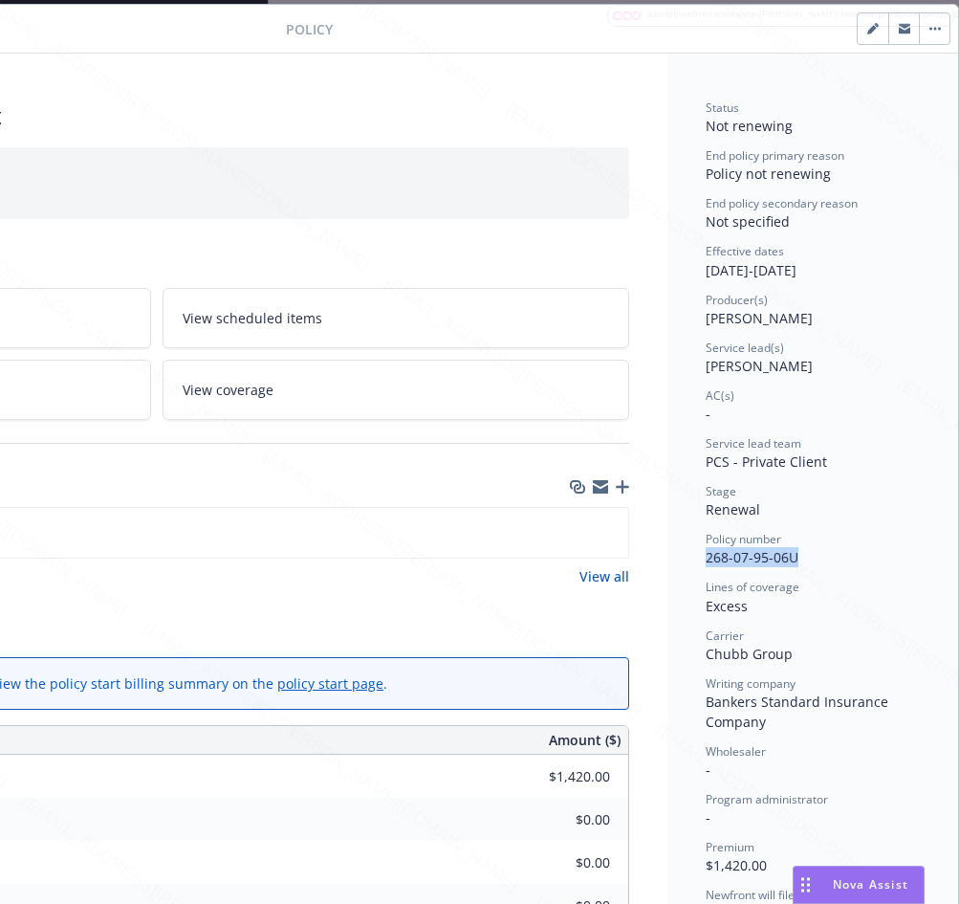
drag, startPoint x: 686, startPoint y: 563, endPoint x: 788, endPoint y: 558, distance: 102.5
click at [788, 558] on div "Status Not renewing End policy primary reason Policy not renewing End policy se…" at bounding box center [812, 872] width 291 height 1637
drag, startPoint x: 692, startPoint y: 269, endPoint x: 763, endPoint y: 273, distance: 70.9
click at [763, 273] on div "Effective dates [DATE] - [DATE]" at bounding box center [813, 261] width 214 height 36
drag, startPoint x: 919, startPoint y: 736, endPoint x: 398, endPoint y: 584, distance: 542.9
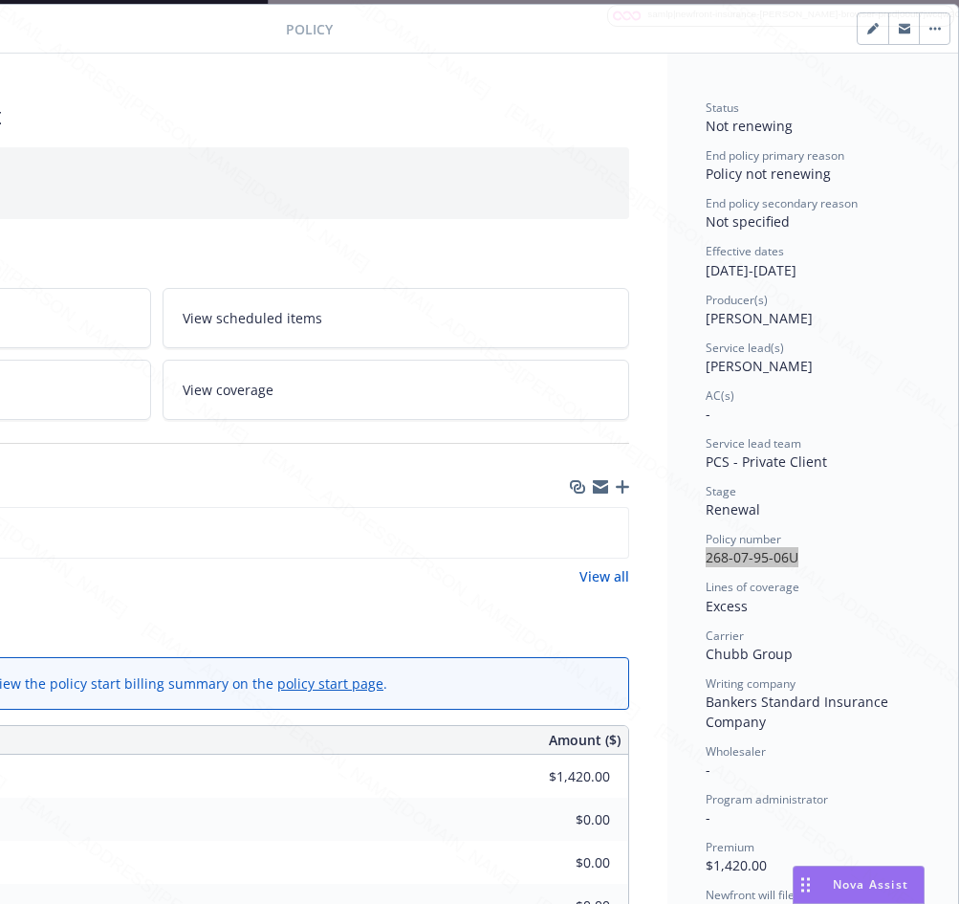
click at [398, 584] on div "View all" at bounding box center [156, 576] width 946 height 20
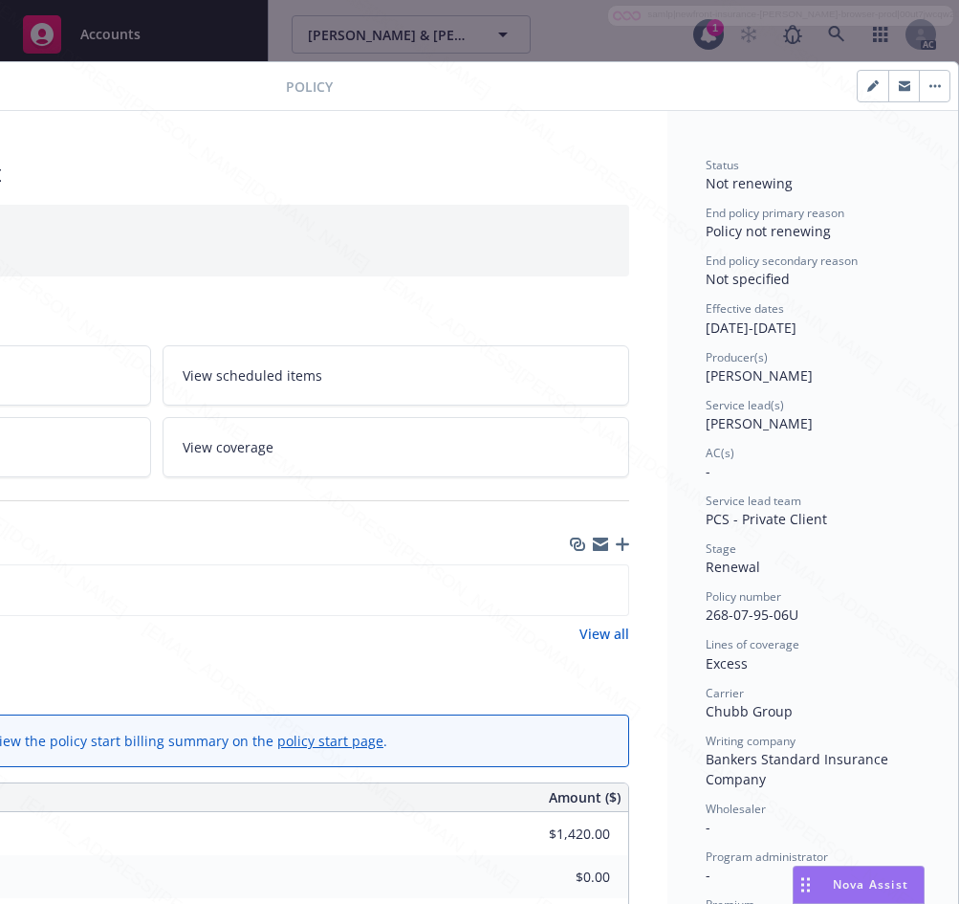
scroll to position [287, 370]
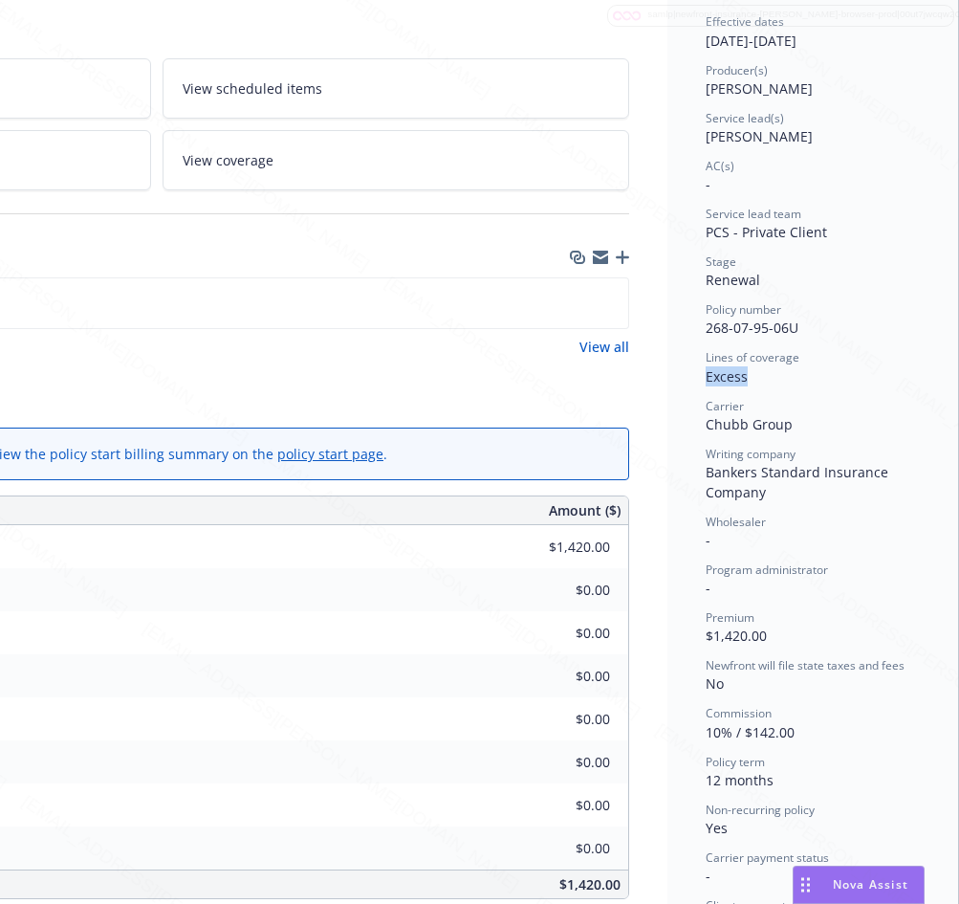
drag, startPoint x: 692, startPoint y: 381, endPoint x: 733, endPoint y: 379, distance: 40.2
click at [733, 379] on span "Excess" at bounding box center [727, 376] width 42 height 18
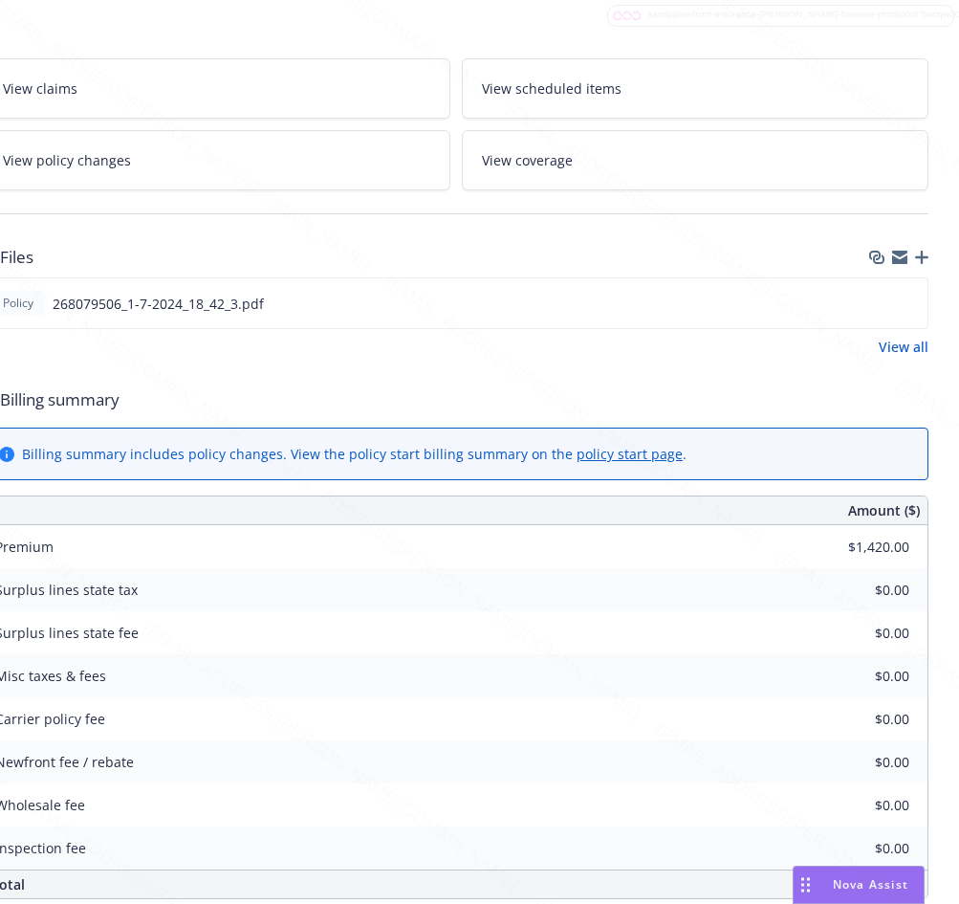
scroll to position [287, 0]
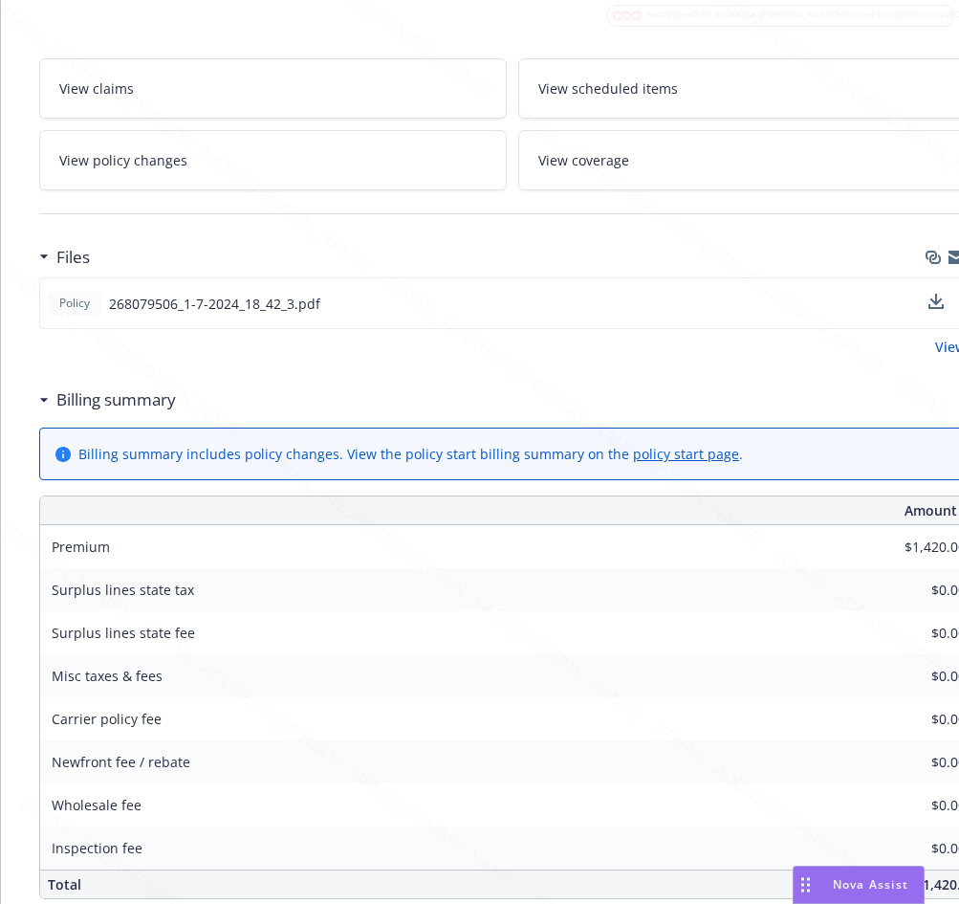
click at [854, 300] on div "Policy 268079506_1-7-2024_18_42_3.pdf" at bounding box center [512, 303] width 946 height 52
click at [935, 299] on icon "download file" at bounding box center [934, 302] width 15 height 15
click at [936, 299] on icon "download file" at bounding box center [934, 302] width 15 height 15
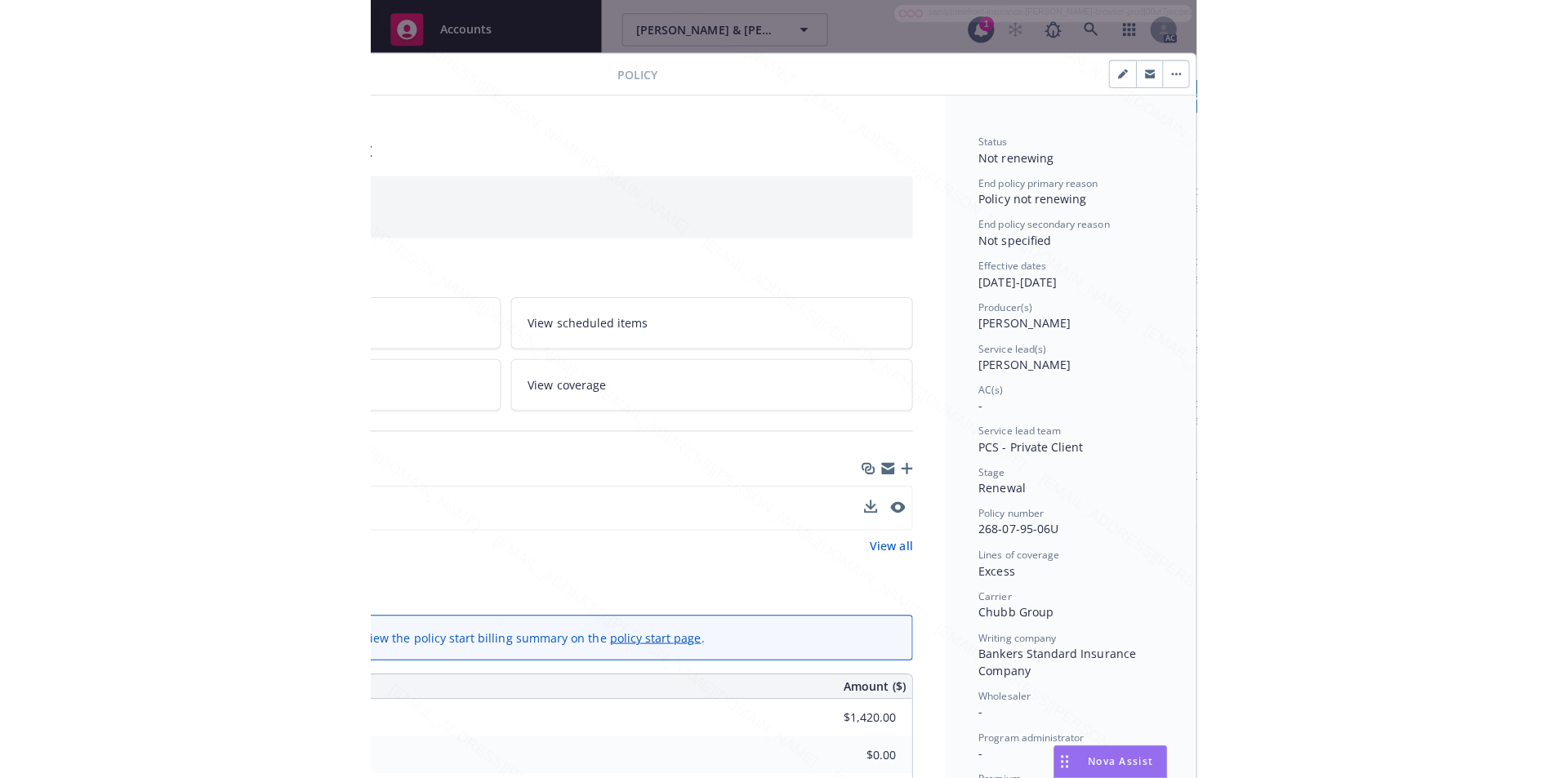
scroll to position [0, 0]
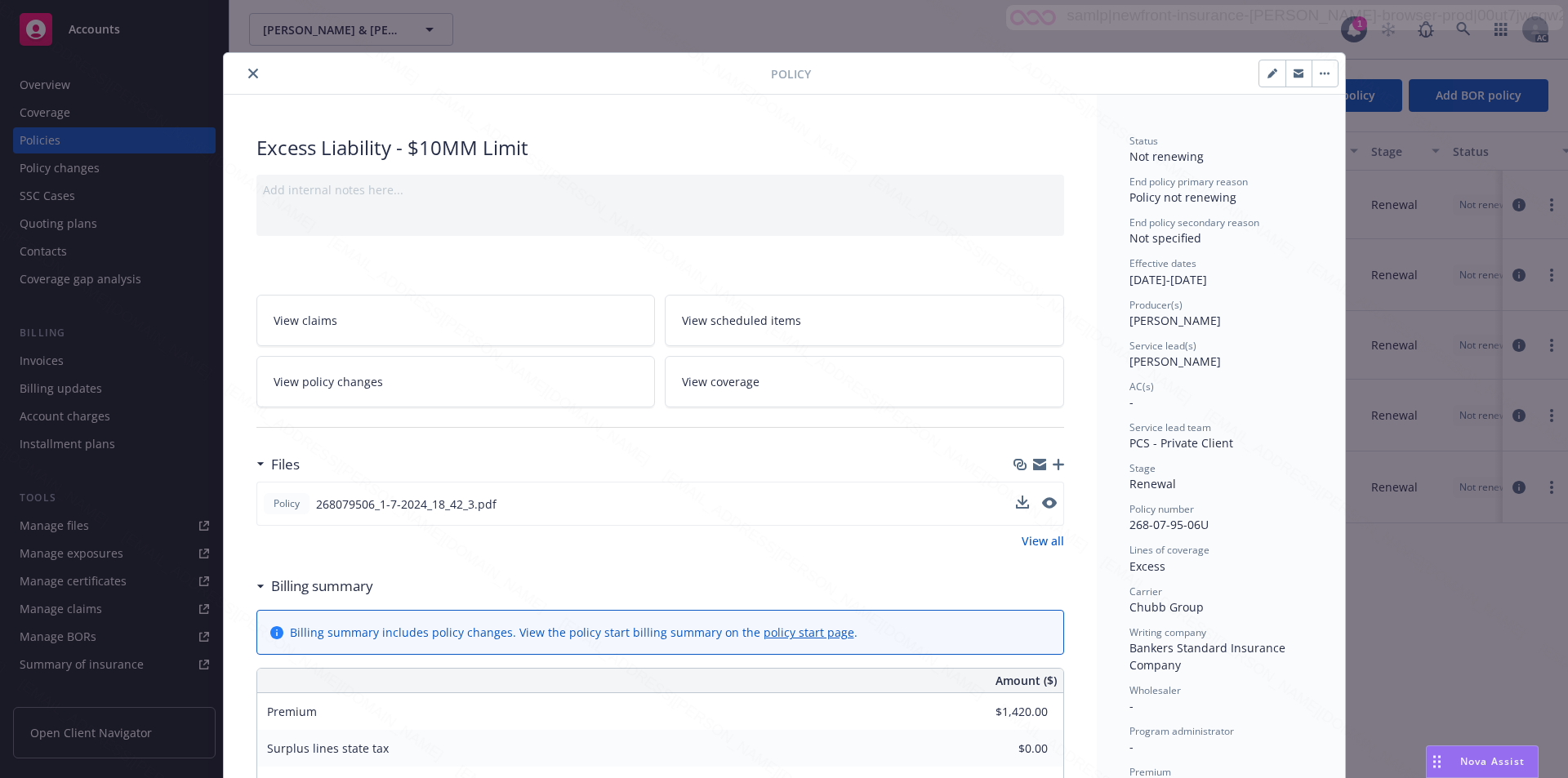
click at [455, 380] on link "View policy changes" at bounding box center [456, 382] width 400 height 51
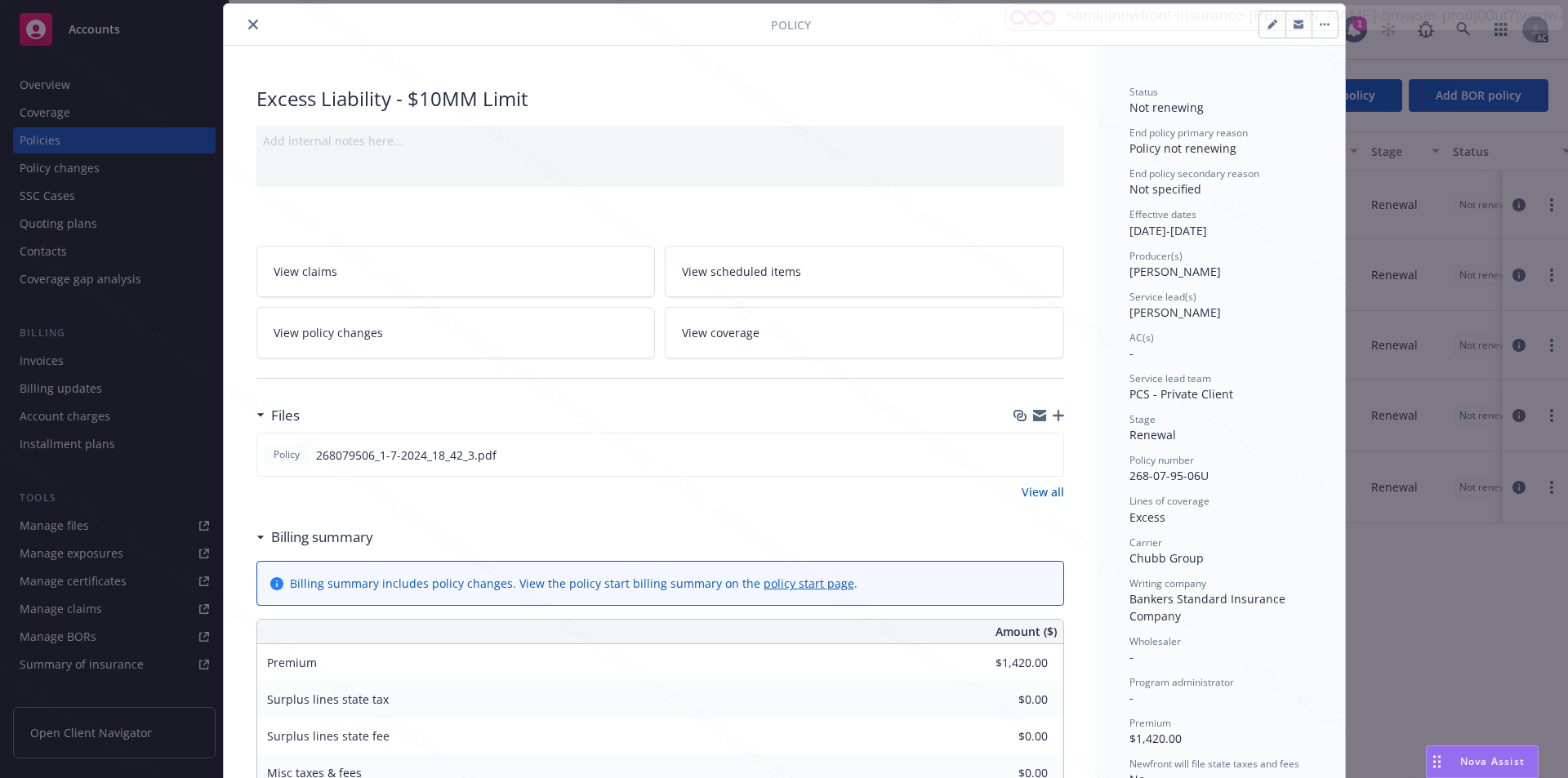
click at [249, 26] on icon "close" at bounding box center [253, 24] width 9 height 9
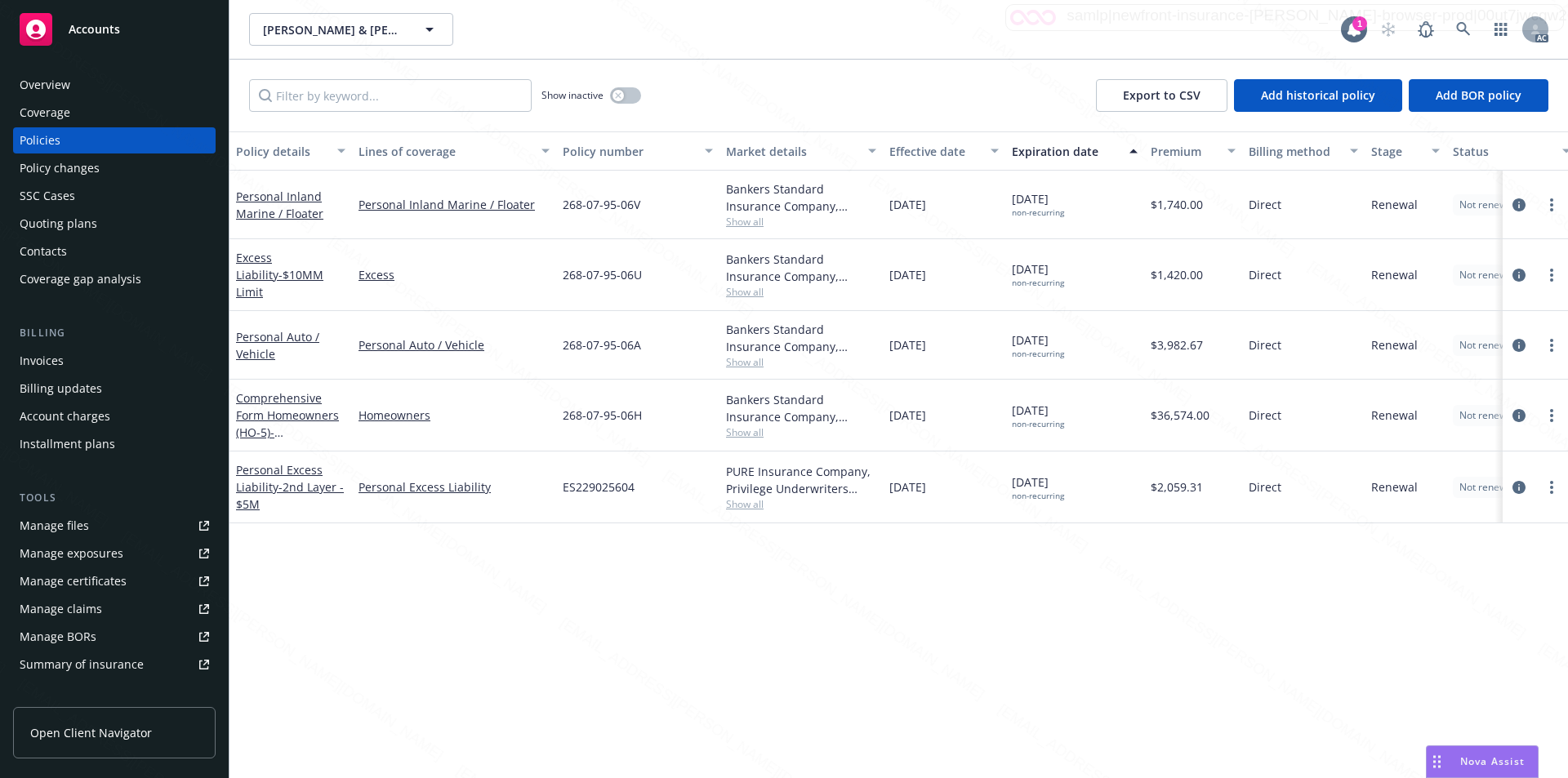
click at [1112, 280] on div "[DATE] non-recurring" at bounding box center [1074, 275] width 139 height 72
click at [304, 102] on input "Filter by keyword..." at bounding box center [390, 96] width 283 height 32
click at [313, 85] on input "Filter by keyword..." at bounding box center [390, 96] width 283 height 32
click at [303, 88] on input "Filter by keyword..." at bounding box center [390, 96] width 283 height 32
paste input "268-07-95-06A"
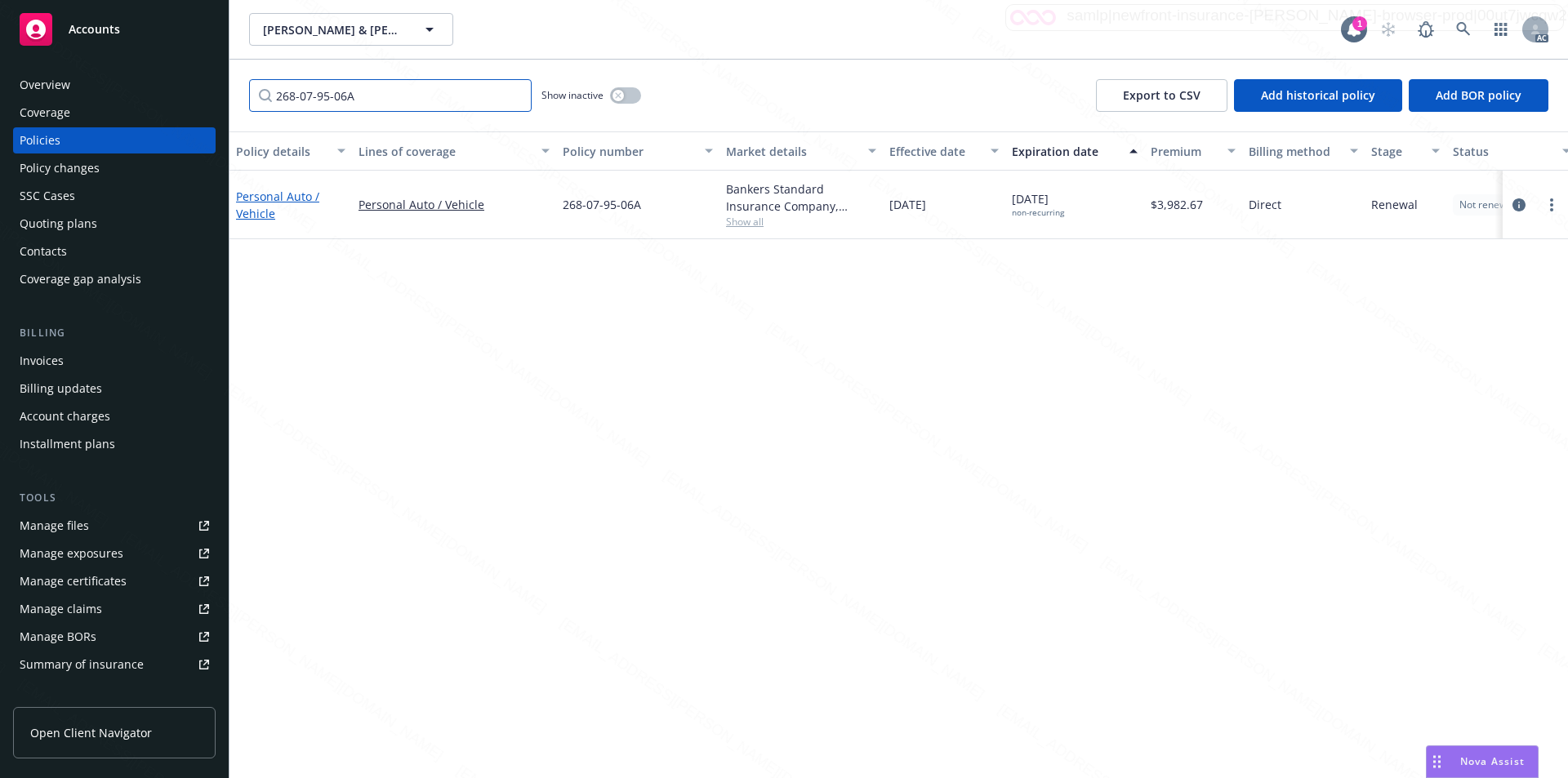
type input "268-07-95-06A"
click at [255, 194] on link "Personal Auto / Vehicle" at bounding box center [278, 205] width 84 height 32
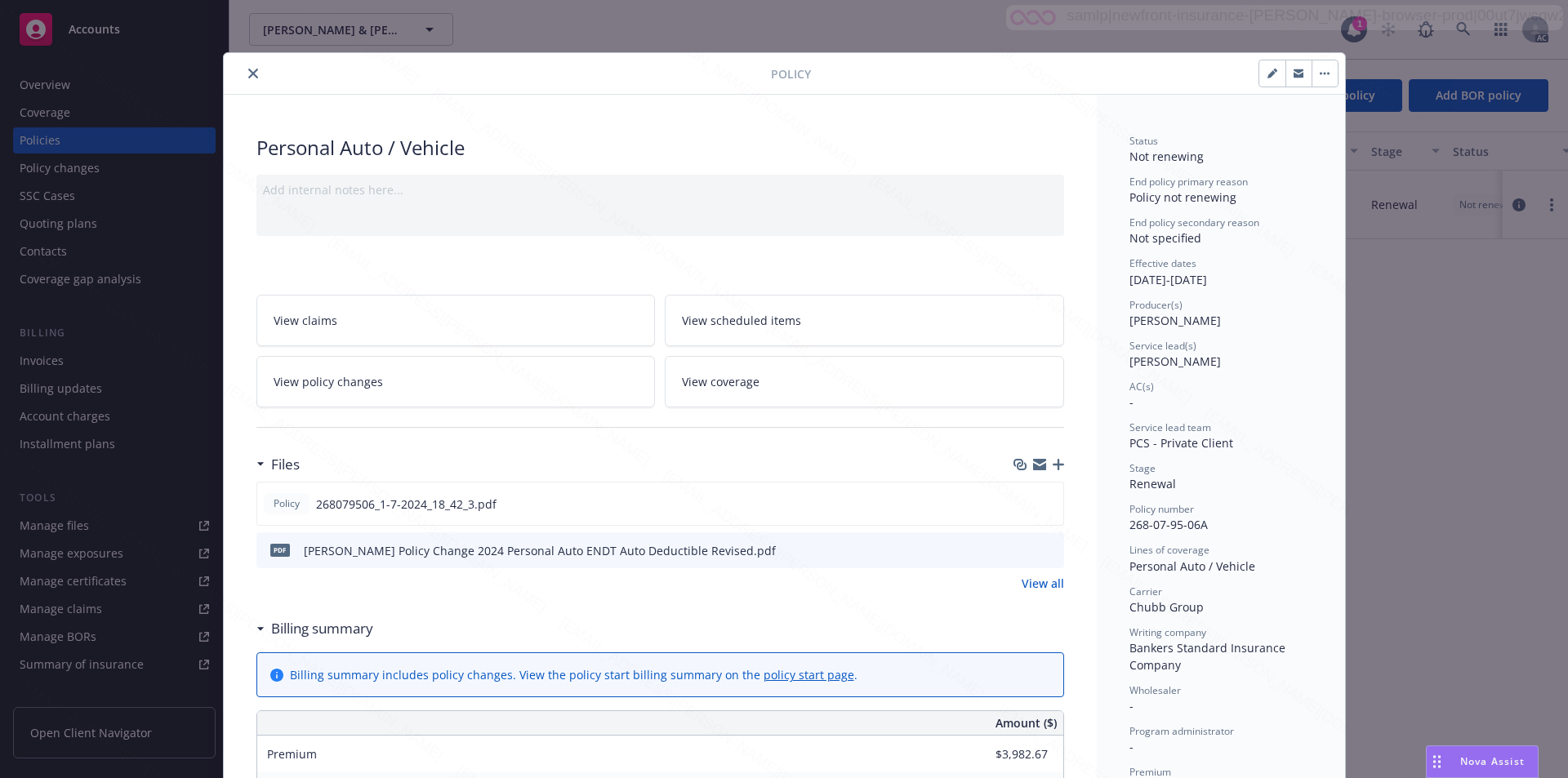
click at [1028, 583] on link "View all" at bounding box center [1043, 583] width 43 height 17
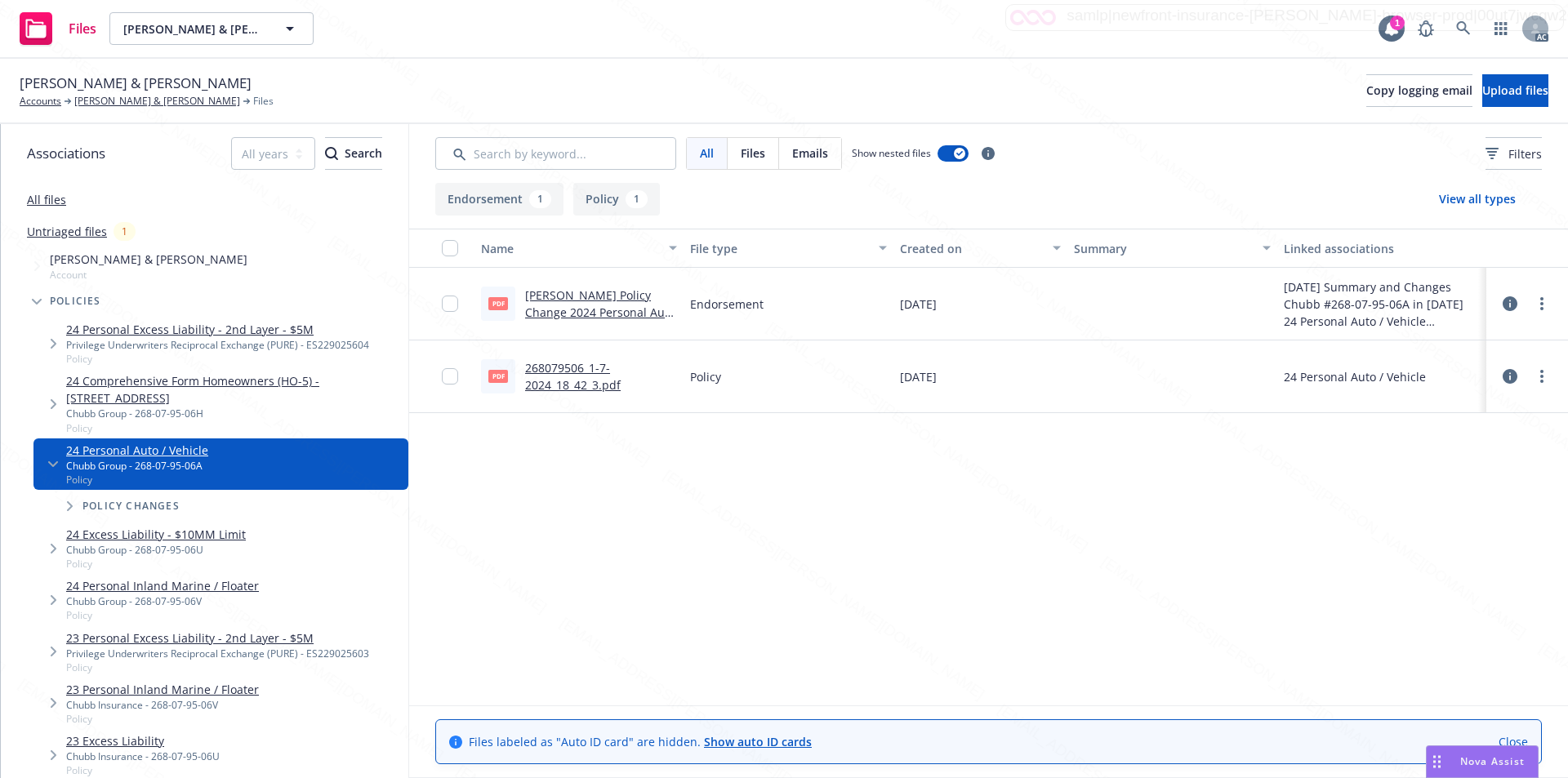
click at [570, 569] on div "Name File type Created on Summary Linked associations pdf Boswell Policy Change…" at bounding box center [988, 467] width 1159 height 477
click at [48, 463] on icon "Tree Example" at bounding box center [52, 465] width 9 height 7
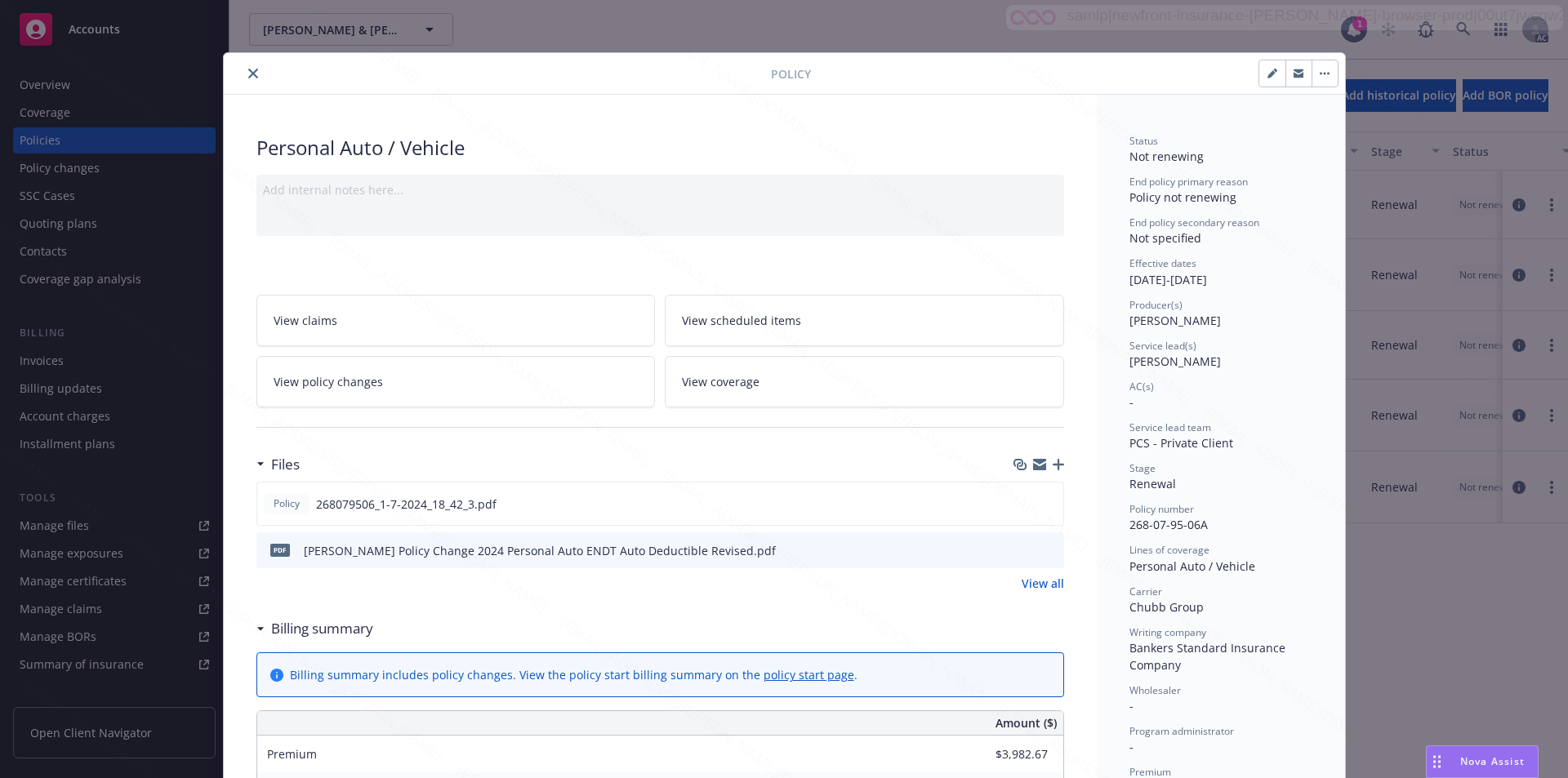
click at [383, 377] on link "View policy changes" at bounding box center [456, 382] width 400 height 51
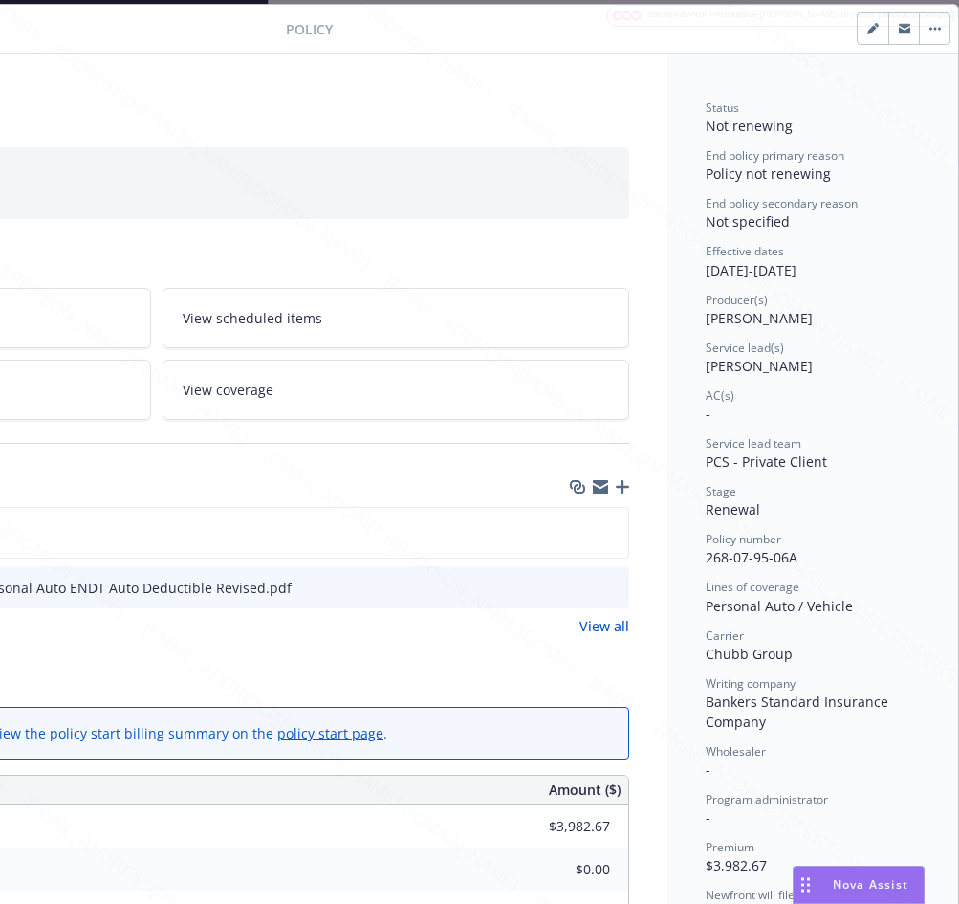
scroll to position [57, 370]
drag, startPoint x: 690, startPoint y: 562, endPoint x: 796, endPoint y: 559, distance: 105.2
click at [796, 559] on div "Status Not renewing End policy primary reason Policy not renewing End policy se…" at bounding box center [812, 898] width 291 height 1689
copy span "268-07-95-06A"
drag, startPoint x: 690, startPoint y: 275, endPoint x: 765, endPoint y: 267, distance: 75.1
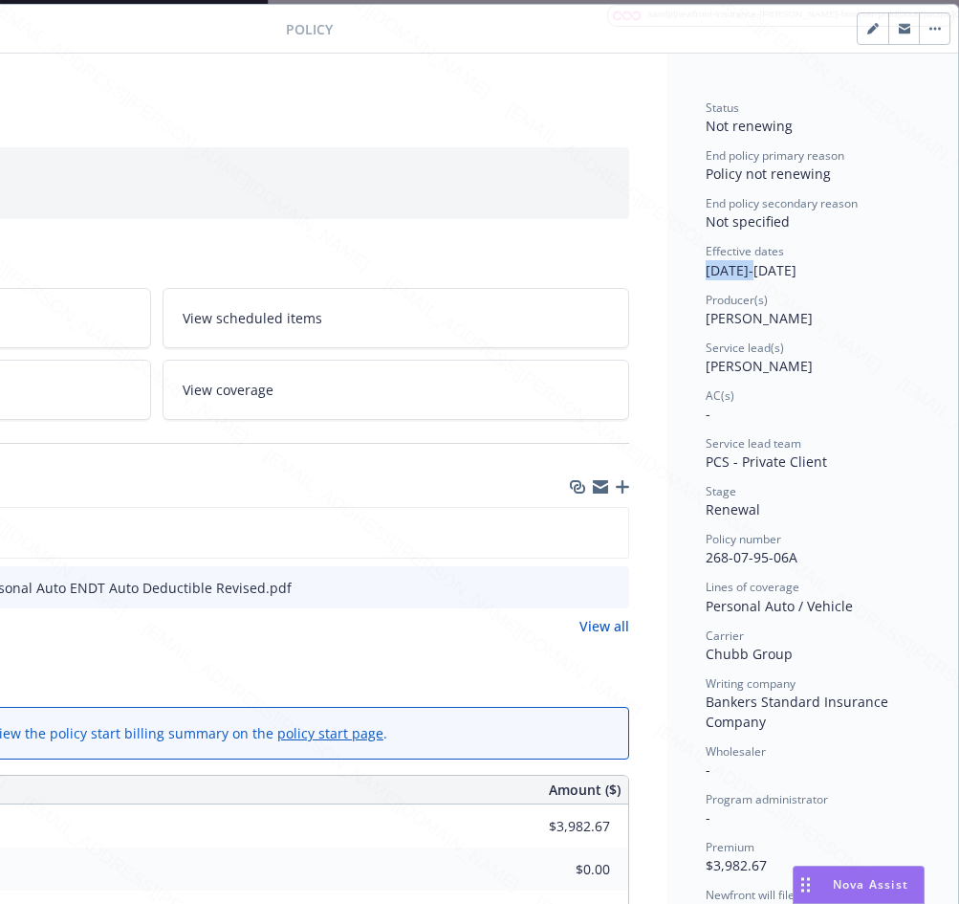
click at [765, 267] on div "Status Not renewing End policy primary reason Policy not renewing End policy se…" at bounding box center [812, 898] width 291 height 1689
copy div "[DATE]"
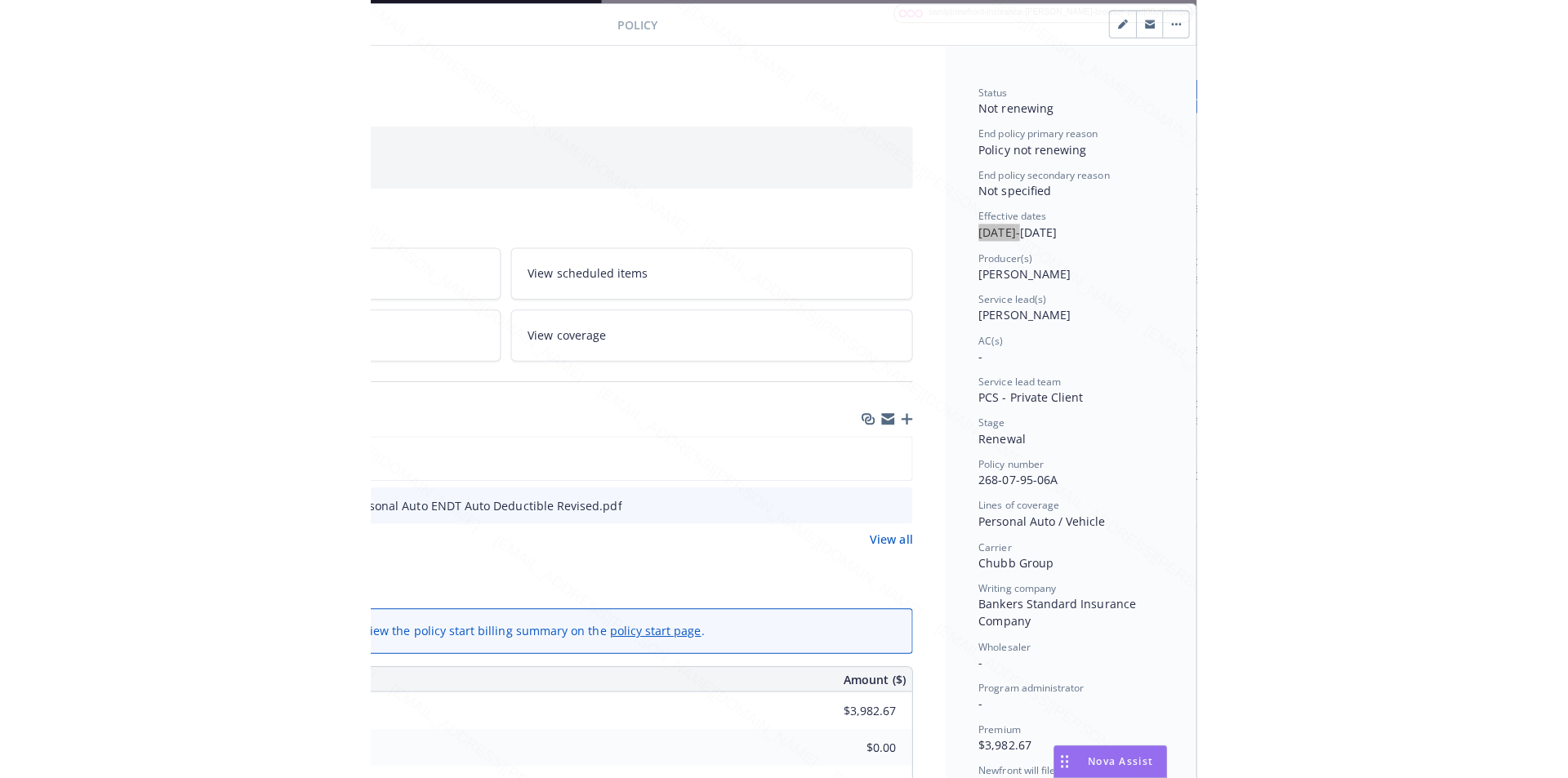
scroll to position [131, 316]
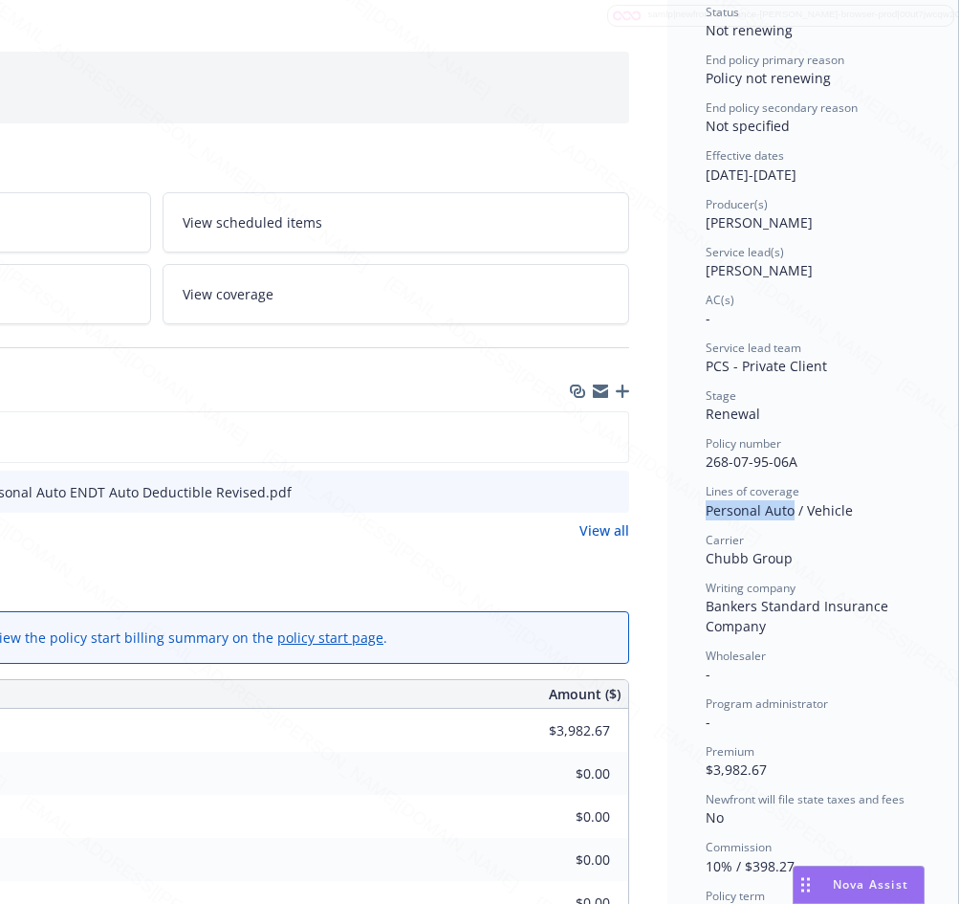
drag, startPoint x: 687, startPoint y: 504, endPoint x: 780, endPoint y: 511, distance: 94.0
click at [780, 511] on div "Status Not renewing End policy primary reason Policy not renewing End policy se…" at bounding box center [812, 802] width 291 height 1689
drag, startPoint x: 685, startPoint y: 764, endPoint x: 762, endPoint y: 776, distance: 78.3
click at [762, 776] on div "Status Not renewing End policy primary reason Policy not renewing End policy se…" at bounding box center [812, 802] width 291 height 1689
copy span "$3,982.67"
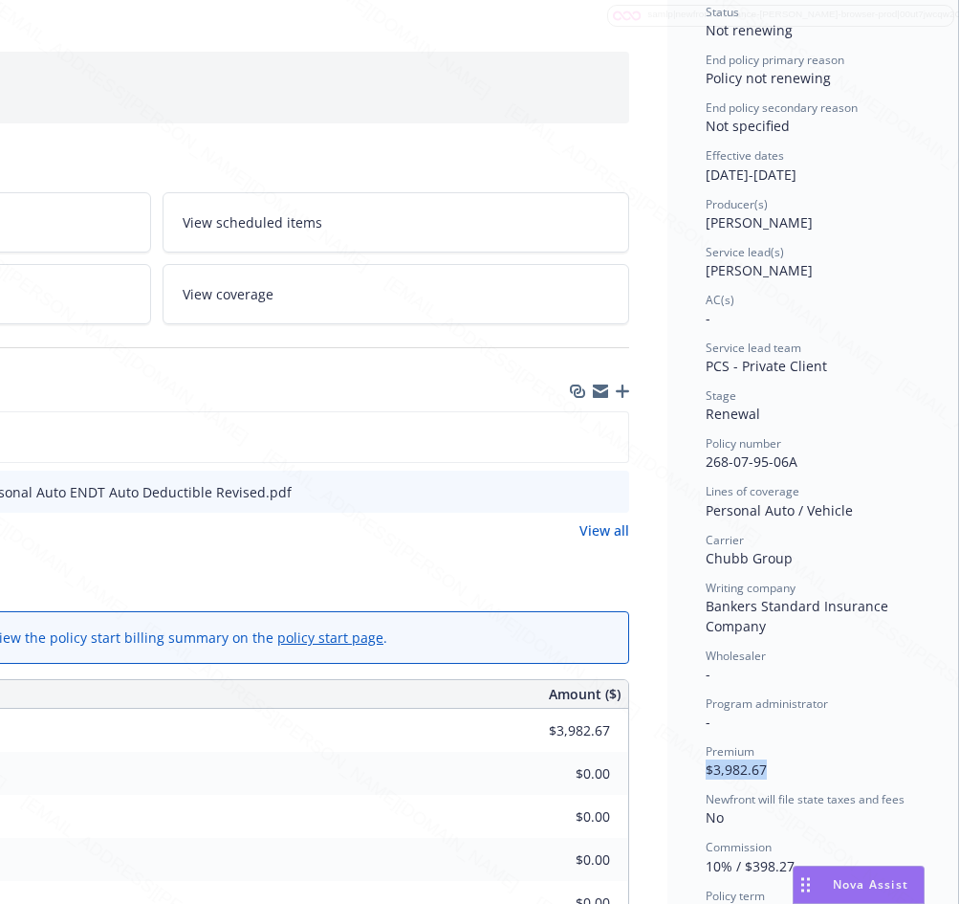
scroll to position [153, 0]
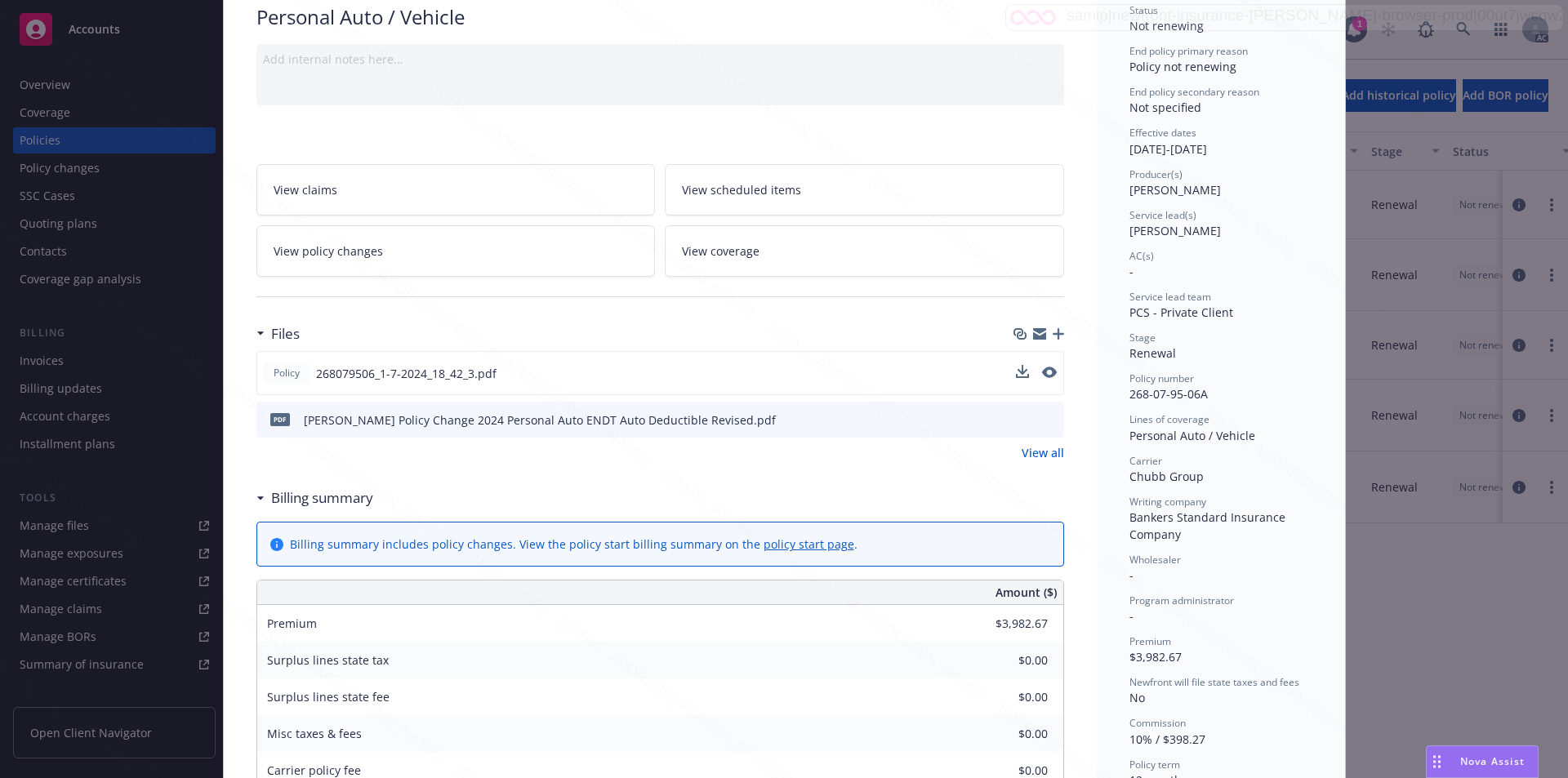
click at [699, 381] on div "Policy 268079506_1-7-2024_18_42_3.pdf" at bounding box center [660, 373] width 808 height 44
click at [1015, 370] on icon "download file" at bounding box center [1021, 371] width 13 height 13
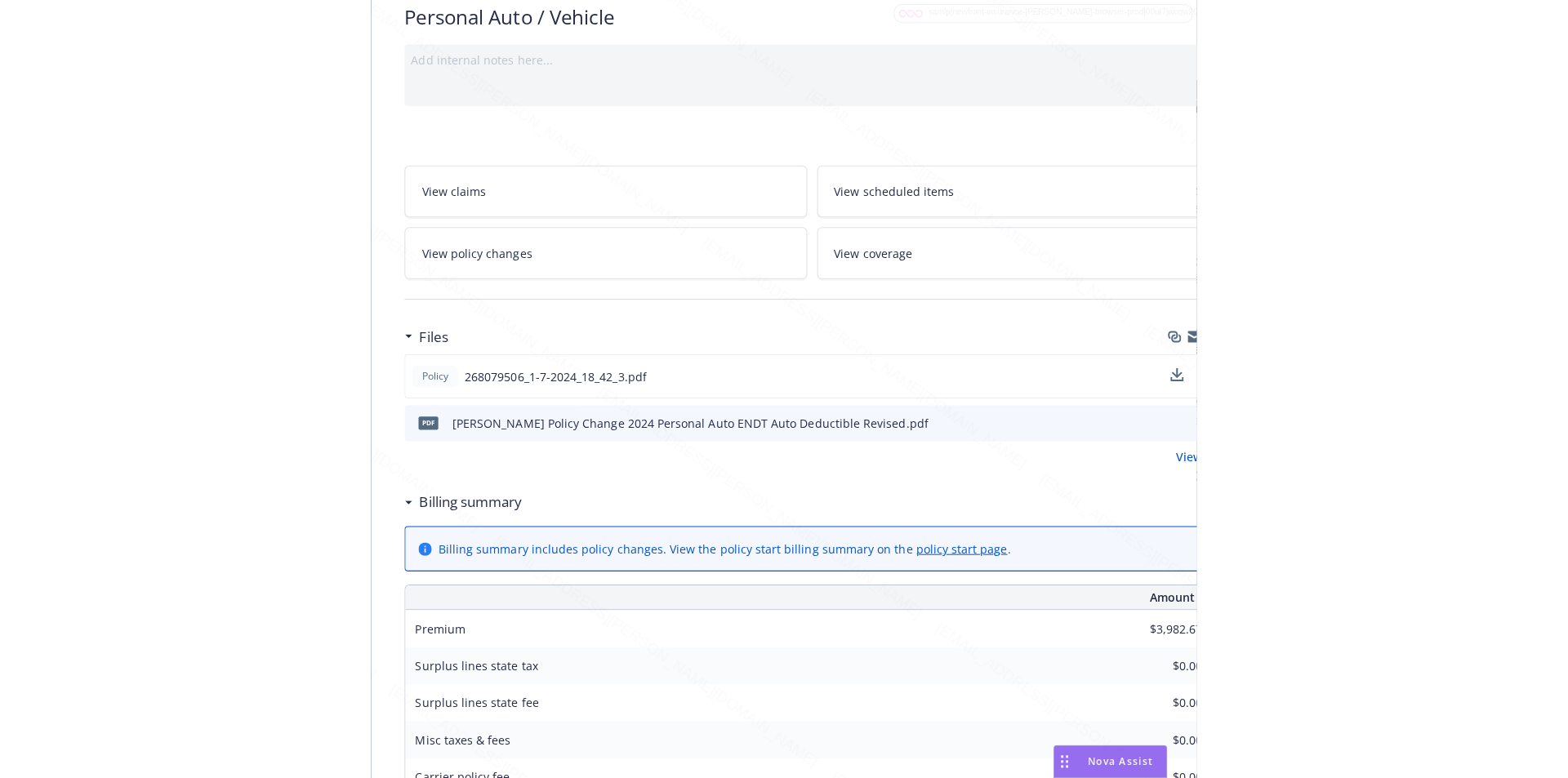
scroll to position [0, 0]
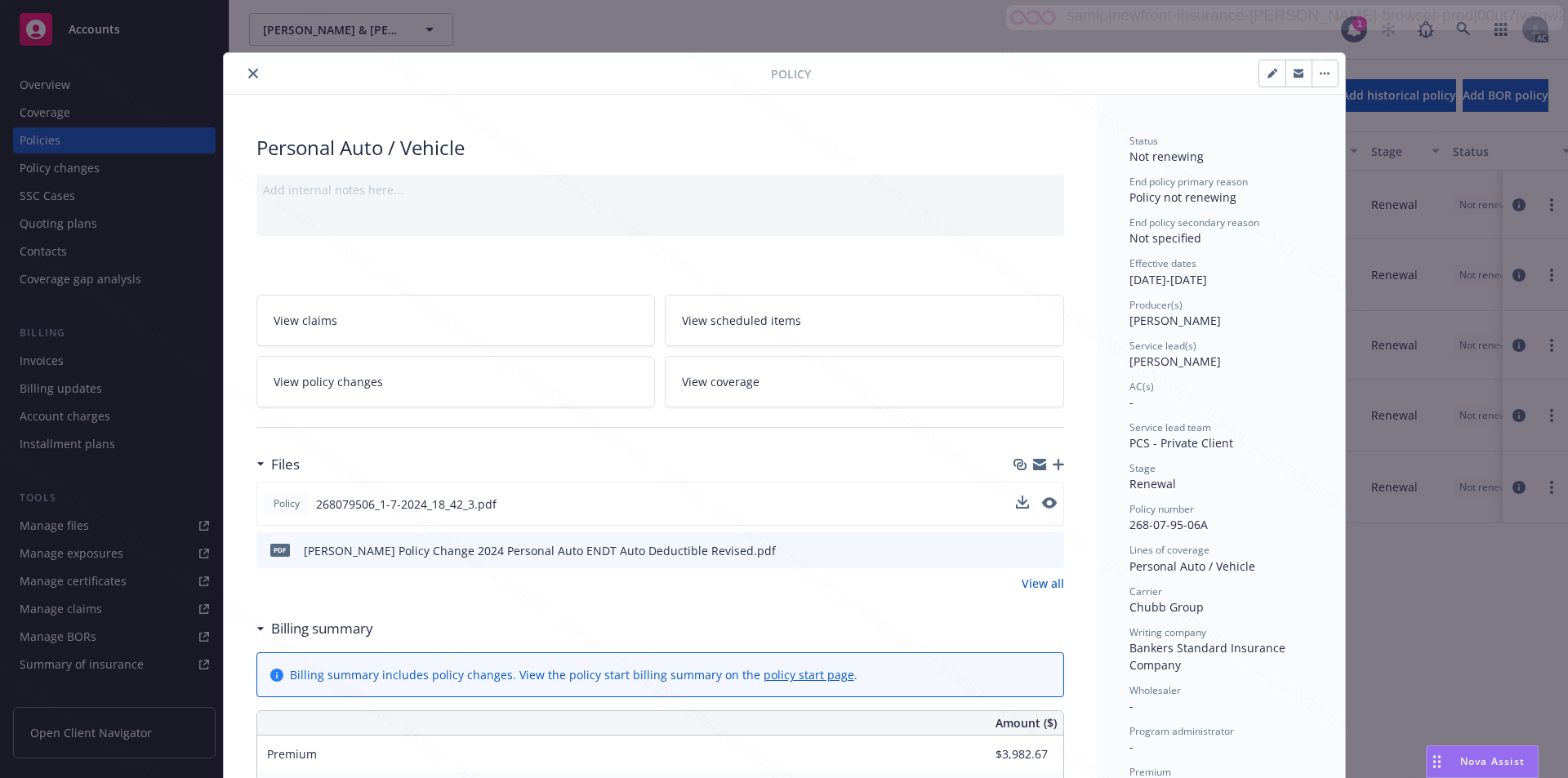
click at [249, 72] on icon "close" at bounding box center [253, 73] width 9 height 9
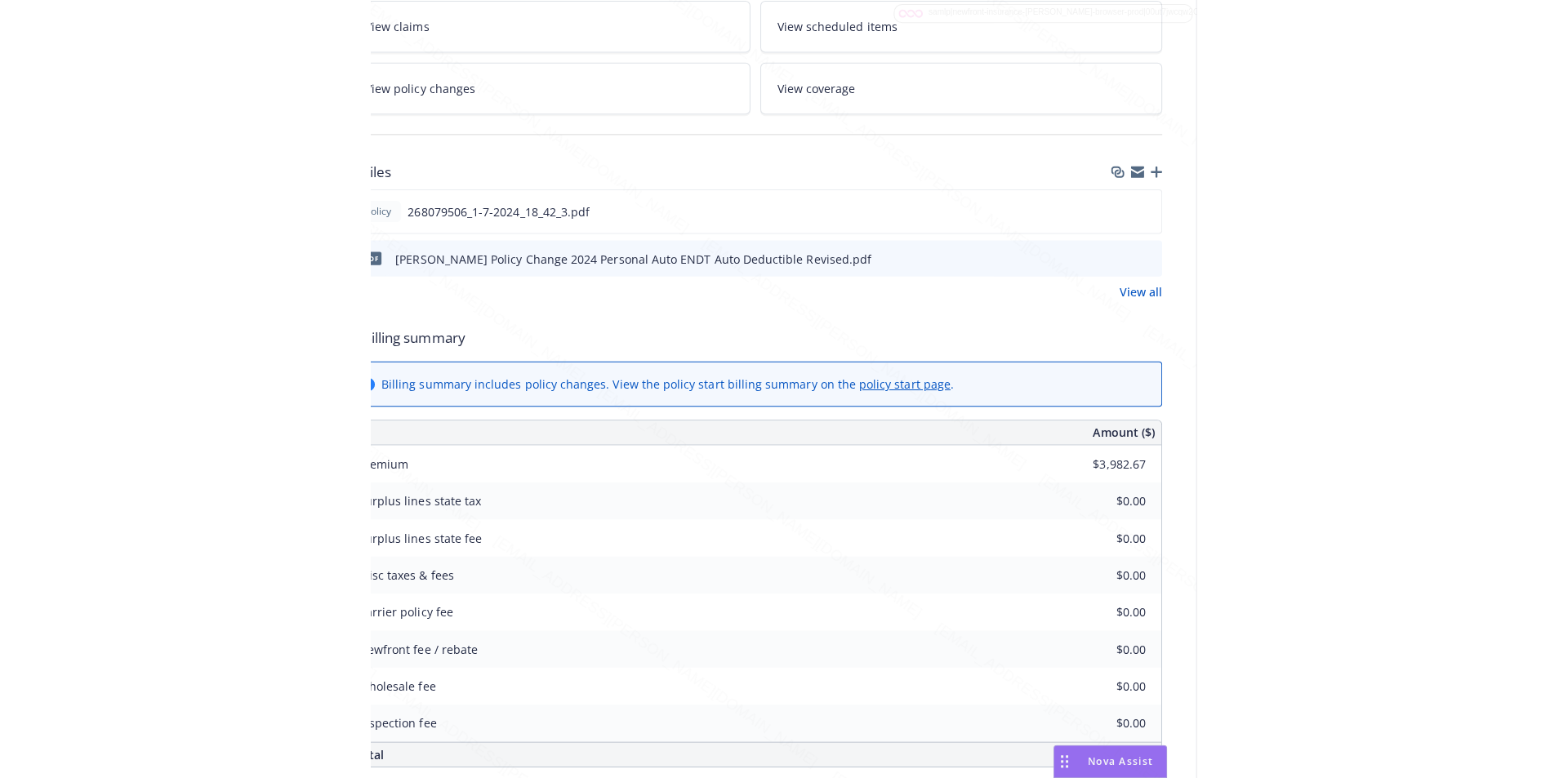
scroll to position [294, 0]
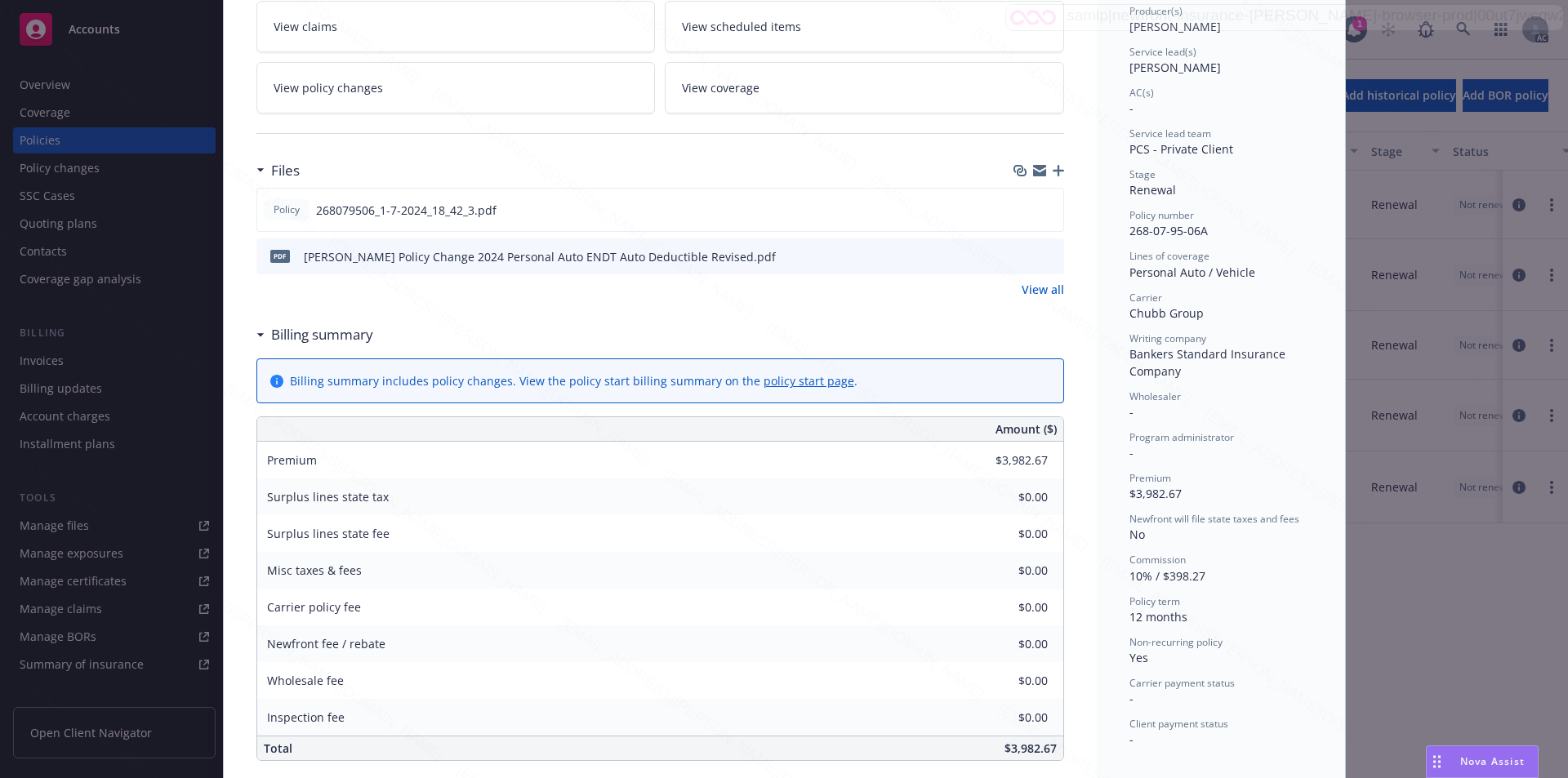
click at [1467, 635] on div "Policy Personal Auto / Vehicle Add internal notes here... View claims View sche…" at bounding box center [784, 389] width 1568 height 778
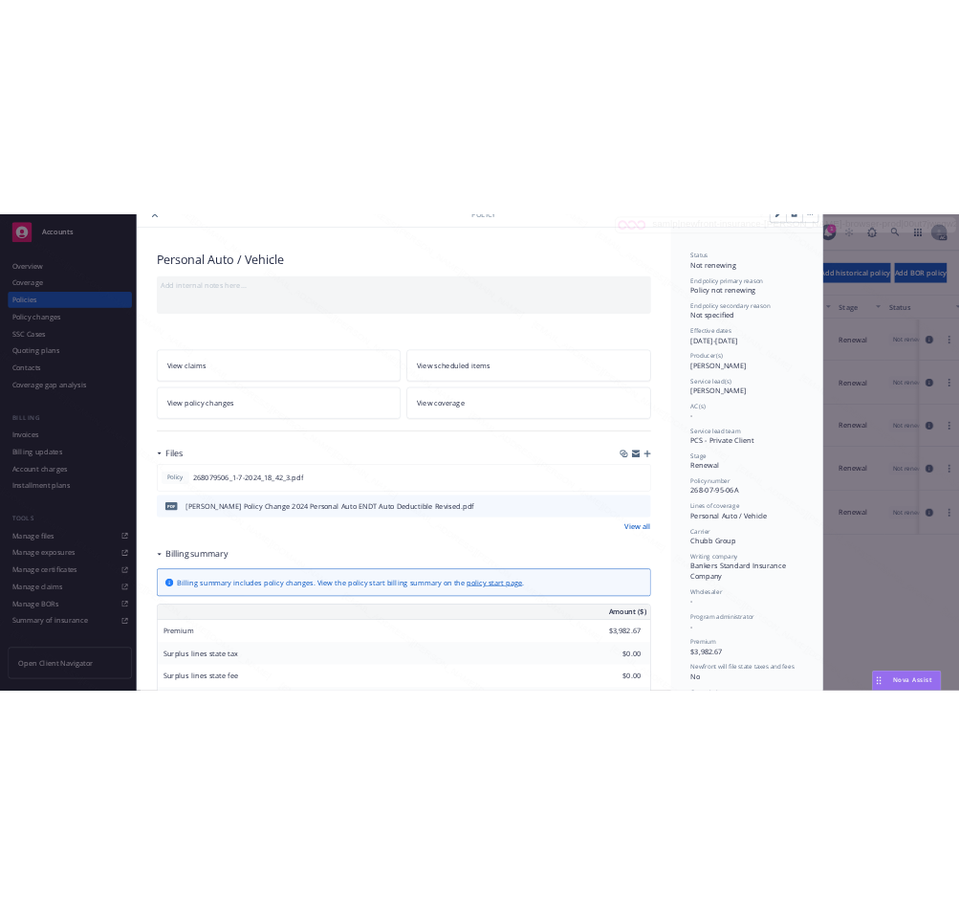
scroll to position [0, 0]
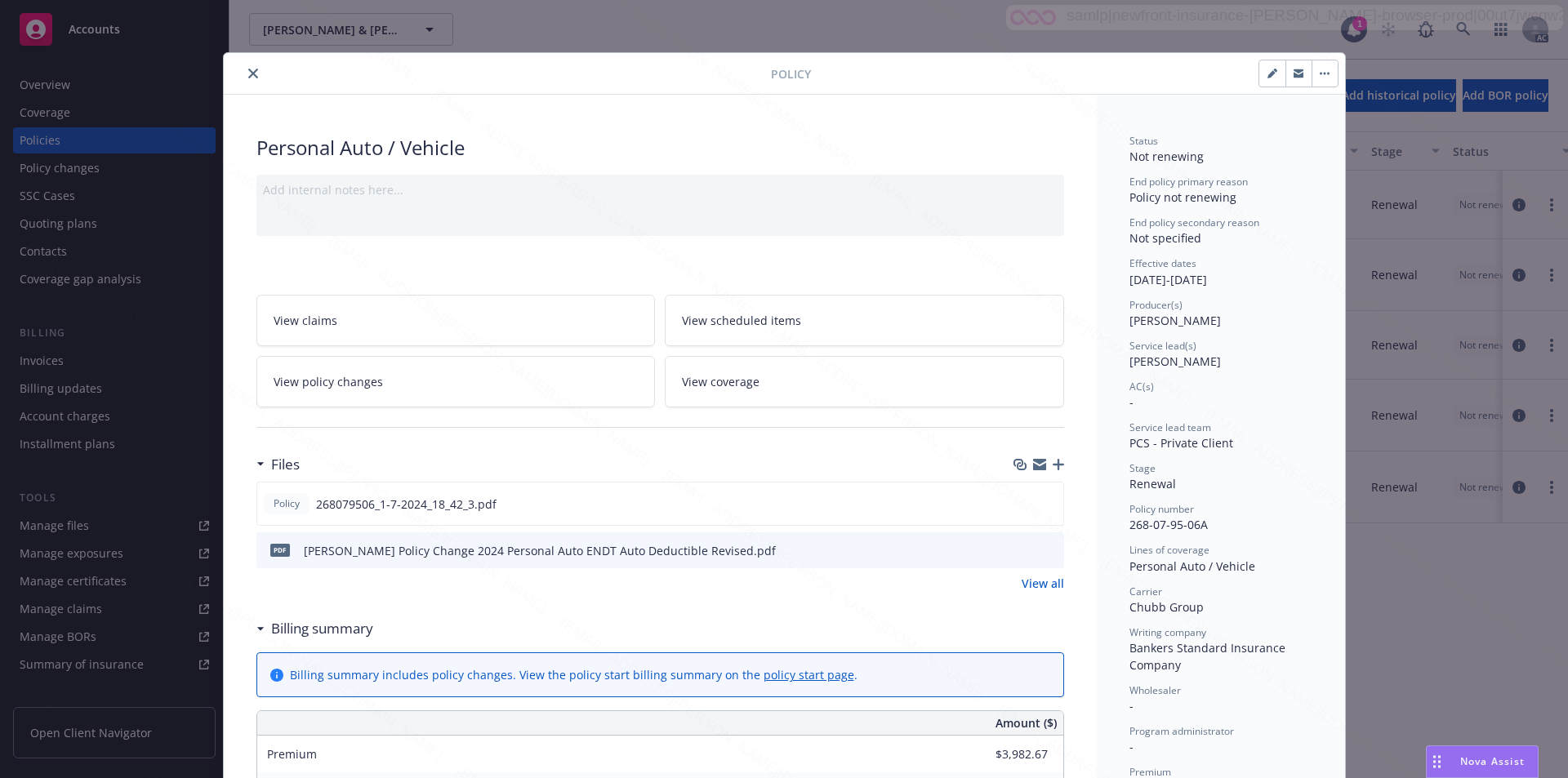
click at [249, 72] on icon "close" at bounding box center [253, 73] width 9 height 9
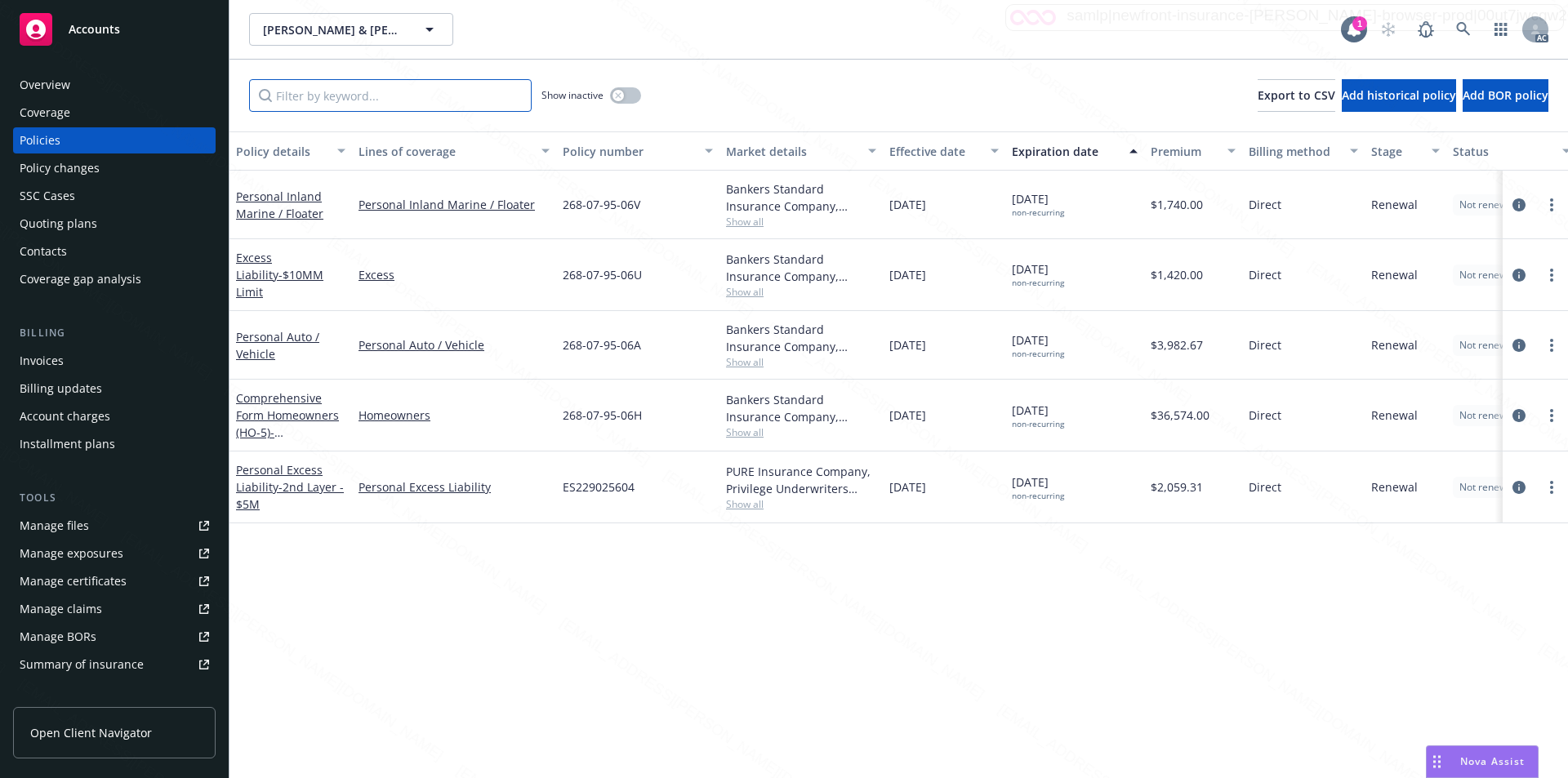
click at [298, 97] on input "Filter by keyword..." at bounding box center [390, 96] width 283 height 32
paste input "268-07-95-06H"
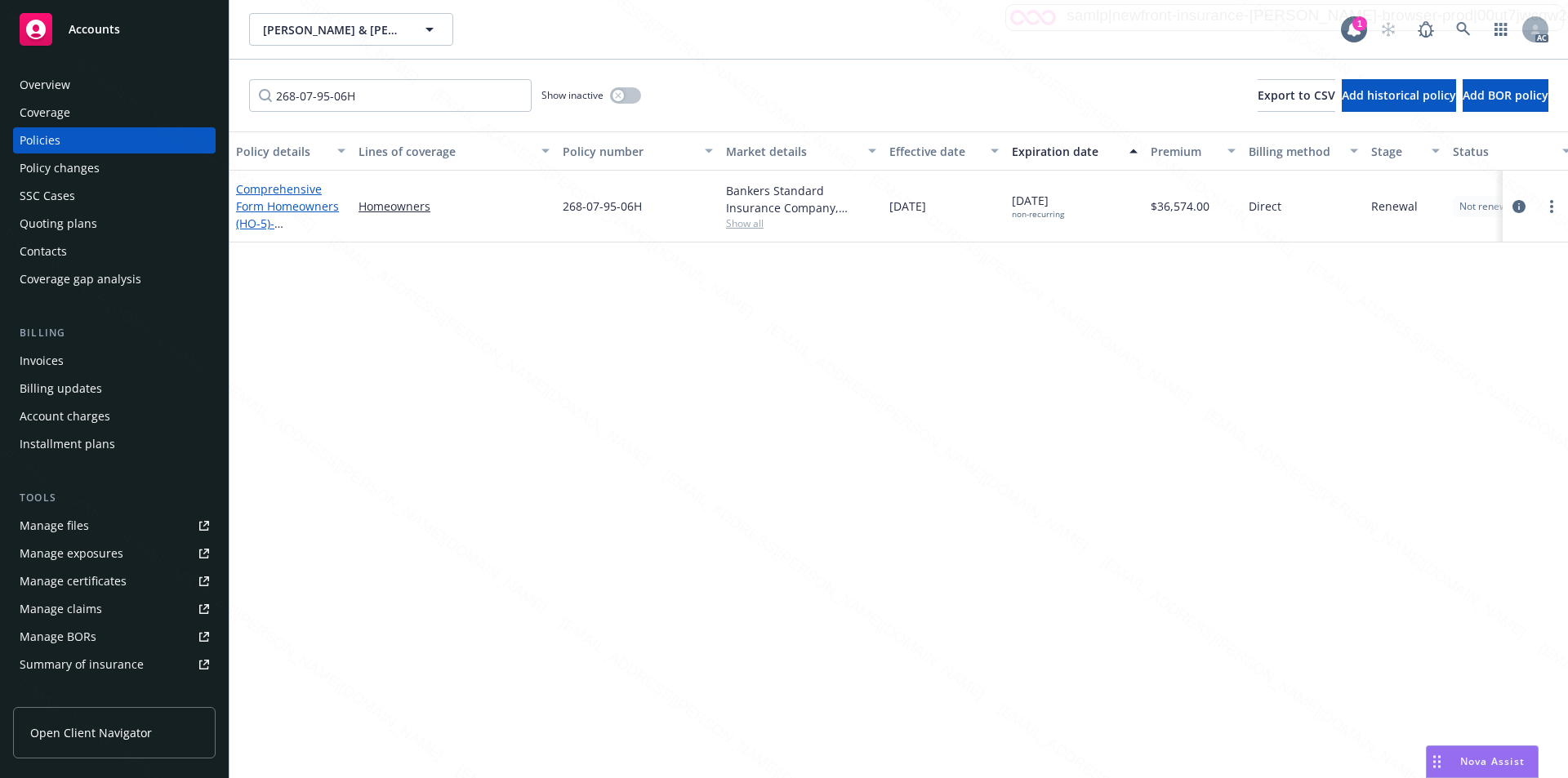
click at [294, 217] on span "- 2910 Vallejo St, 287 Seadrift Rd" at bounding box center [287, 231] width 103 height 32
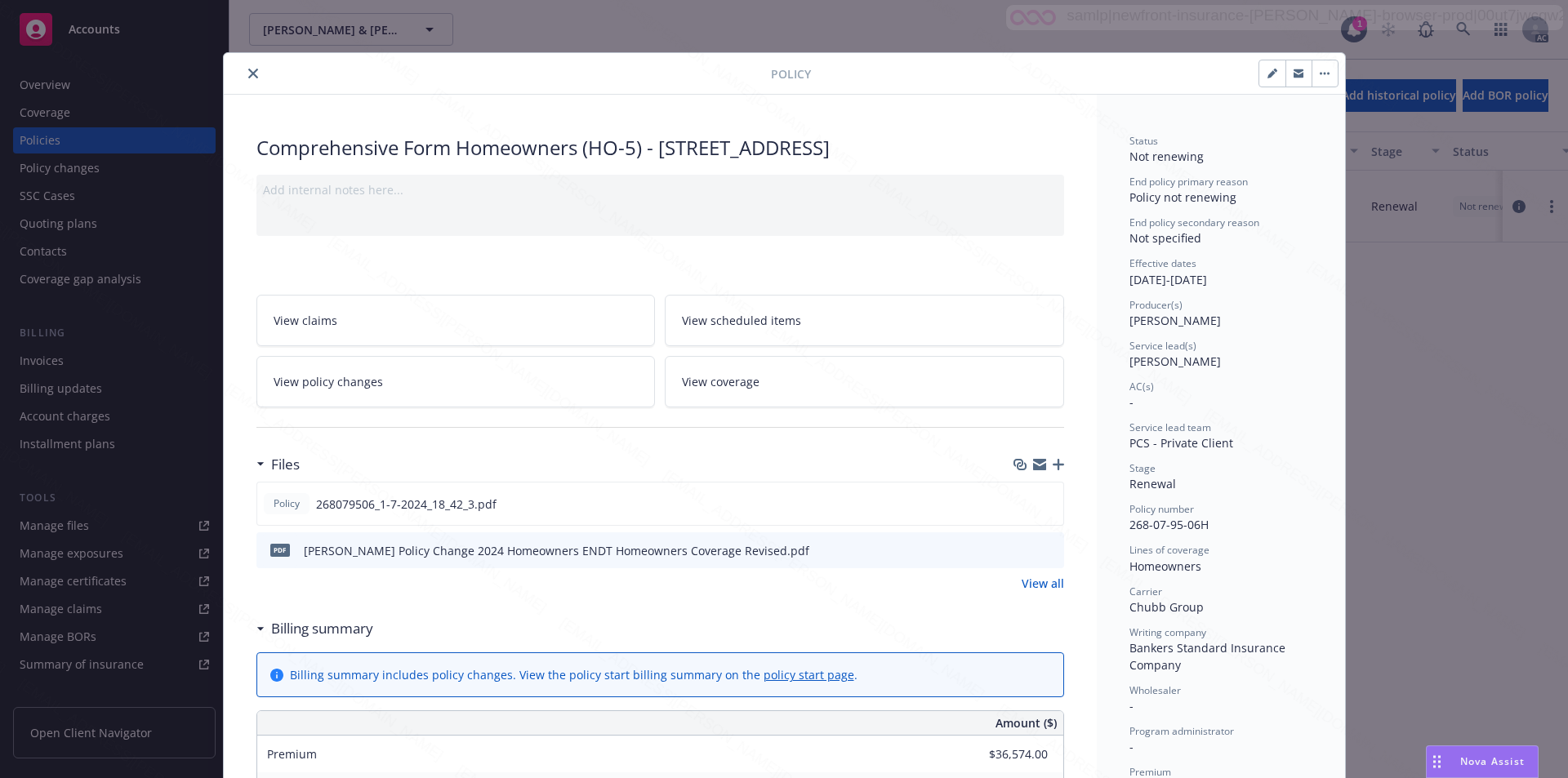
drag, startPoint x: 1122, startPoint y: 281, endPoint x: 1184, endPoint y: 276, distance: 62.2
copy div "[DATE]"
click at [249, 72] on icon "close" at bounding box center [253, 73] width 9 height 9
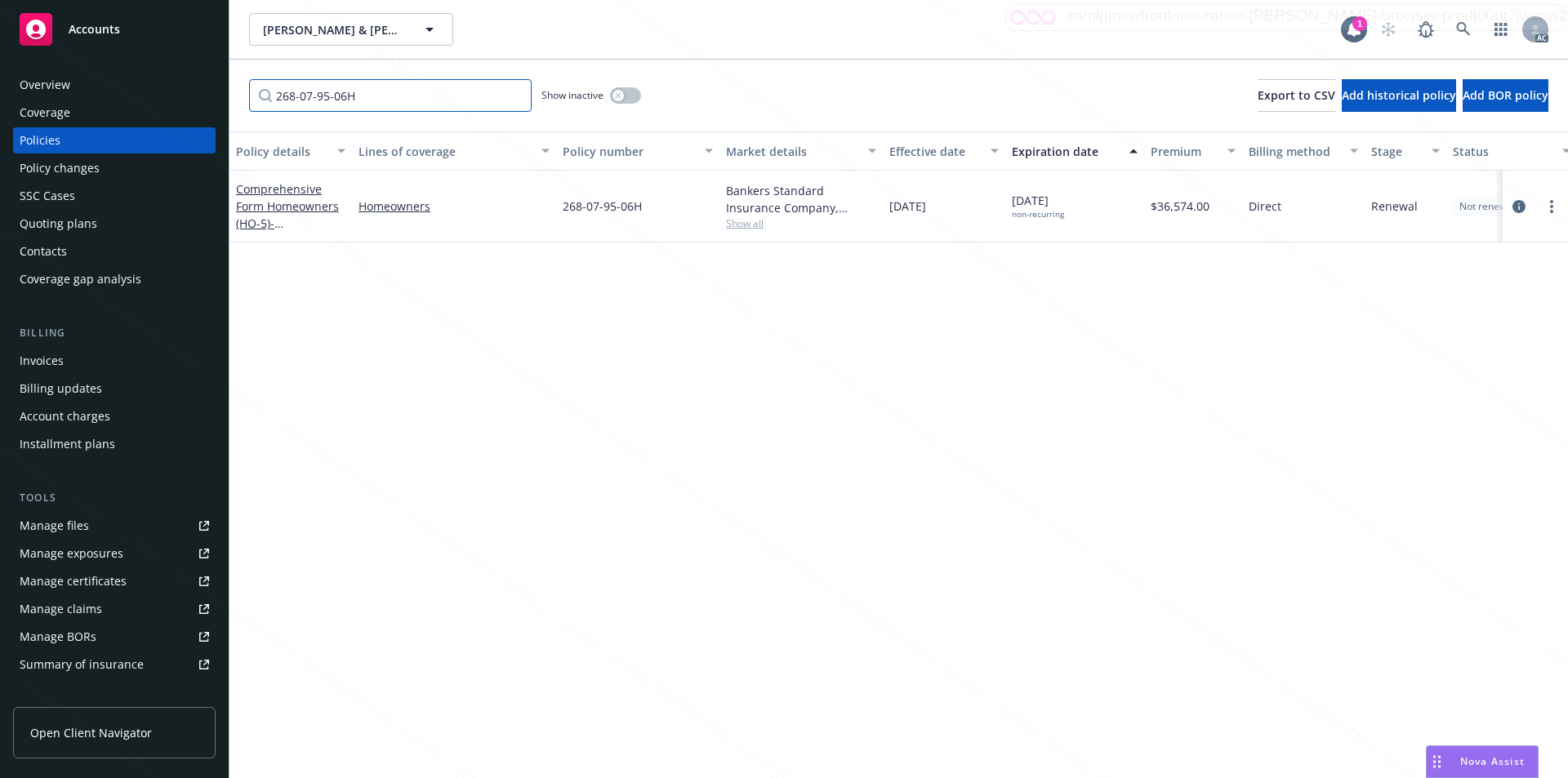
click at [376, 92] on input "268-07-95-06H" at bounding box center [390, 96] width 283 height 32
paste input "V"
type input "268-07-95-06V"
click at [298, 206] on link "Personal Inland Marine / Floater" at bounding box center [279, 205] width 87 height 32
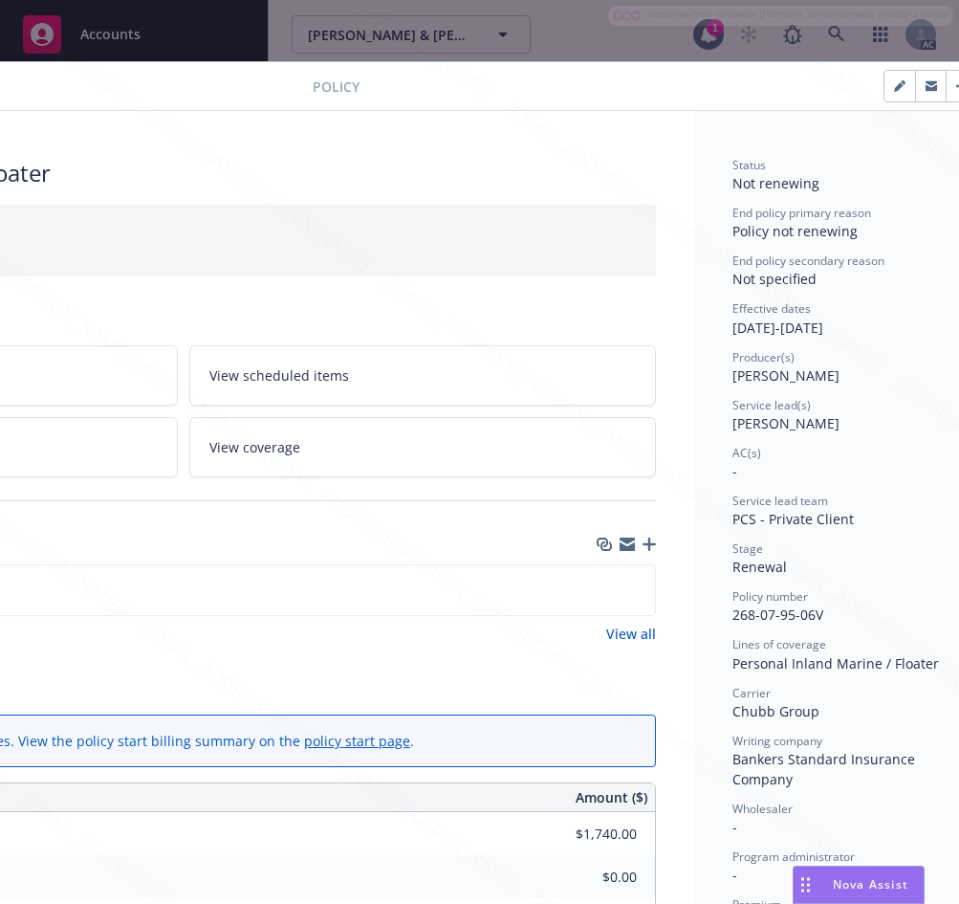
scroll to position [0, 370]
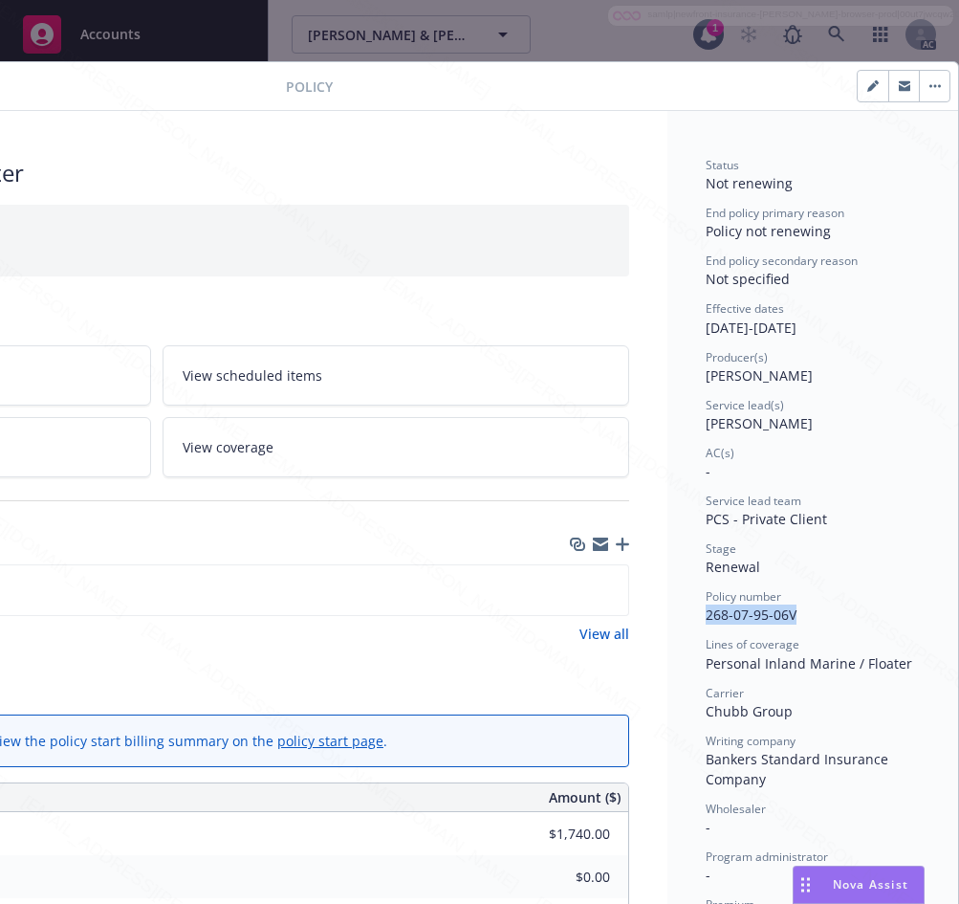
drag, startPoint x: 690, startPoint y: 616, endPoint x: 781, endPoint y: 621, distance: 91.0
copy span "268-07-95-06V"
drag, startPoint x: 693, startPoint y: 326, endPoint x: 764, endPoint y: 327, distance: 70.8
click at [764, 327] on div "Effective dates [DATE] - [DATE]" at bounding box center [813, 318] width 214 height 36
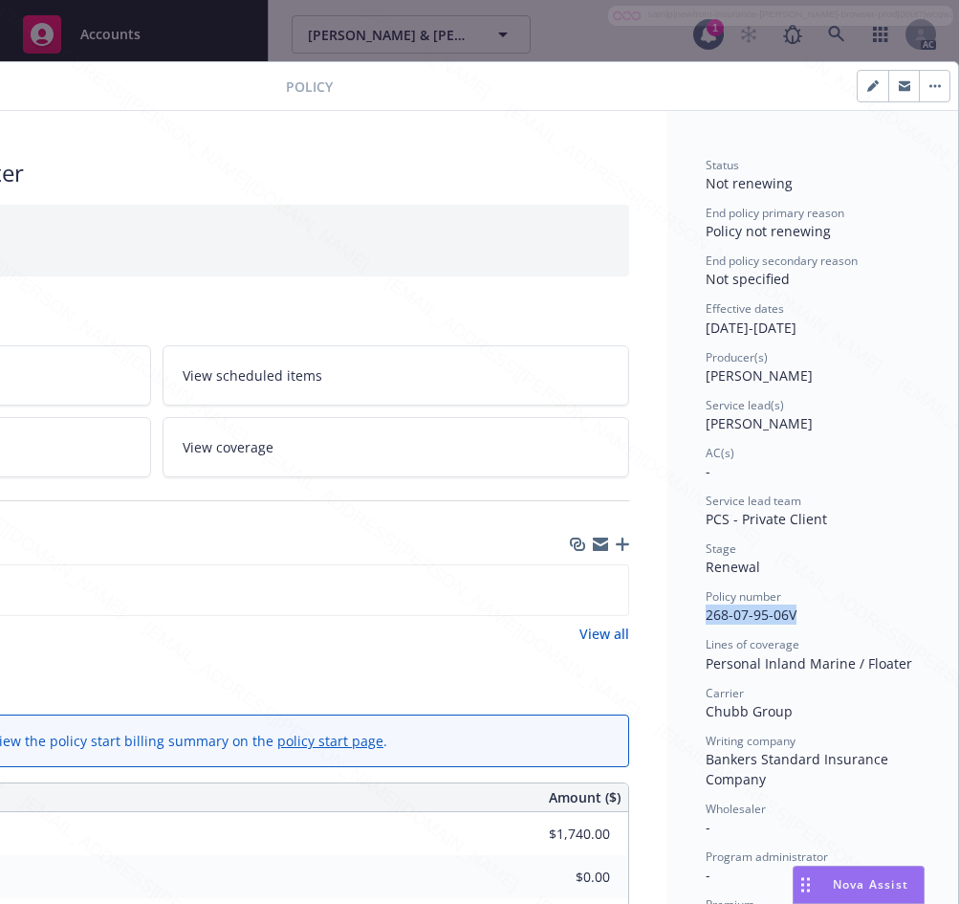
copy div "[DATE]"
click at [573, 590] on icon "download file" at bounding box center [579, 586] width 12 height 11
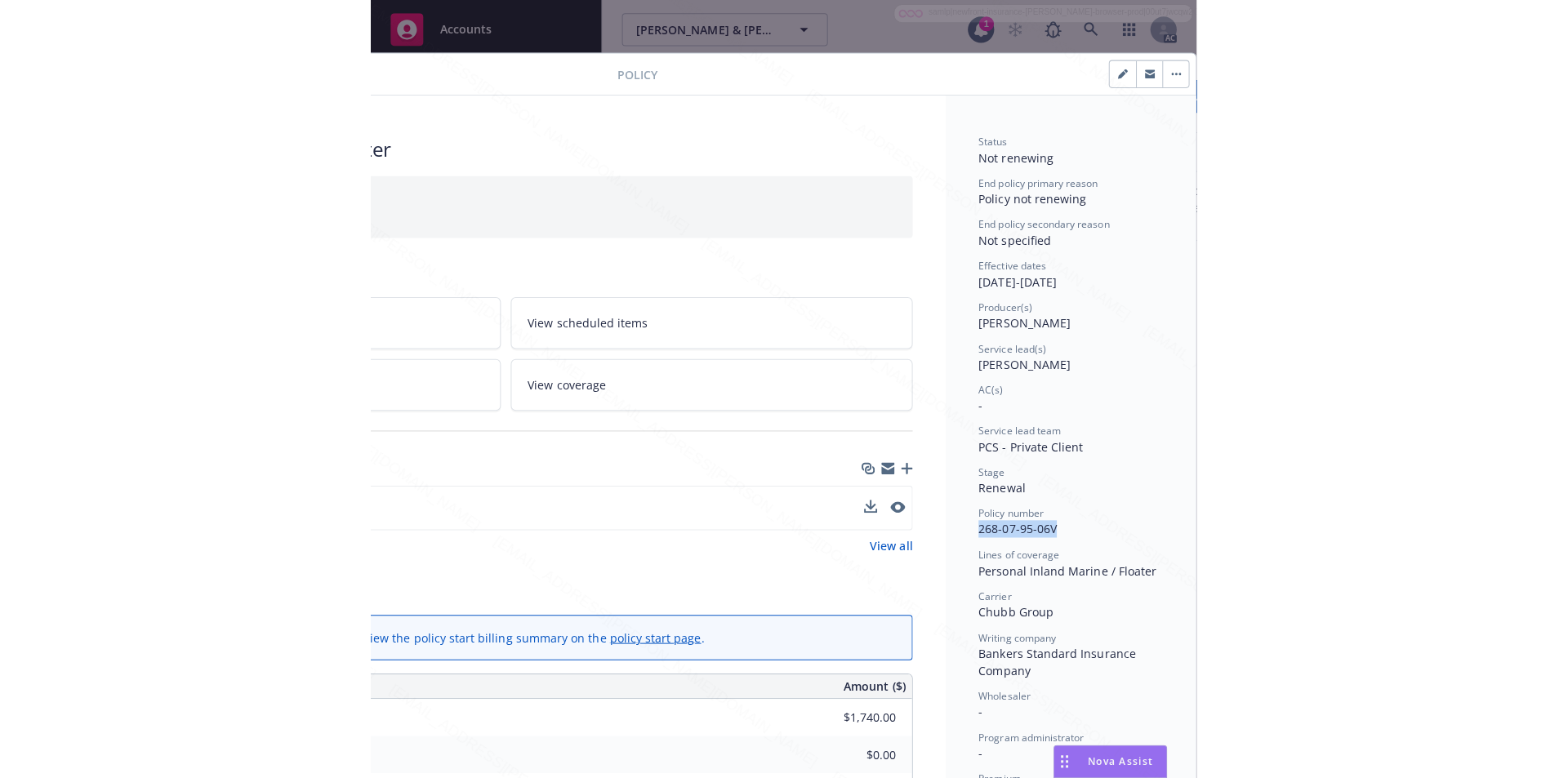
scroll to position [0, 0]
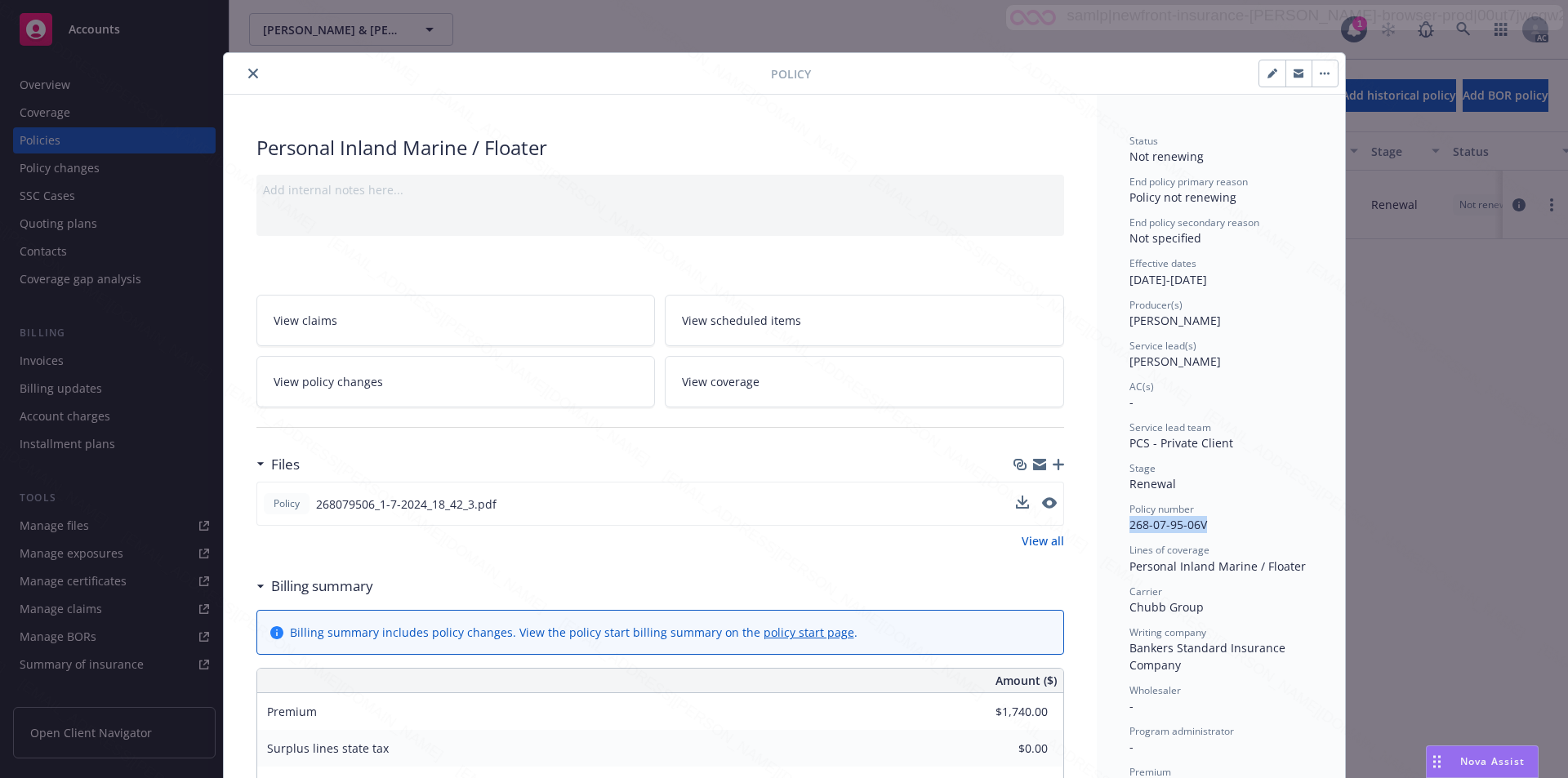
click at [246, 79] on button "close" at bounding box center [253, 73] width 20 height 20
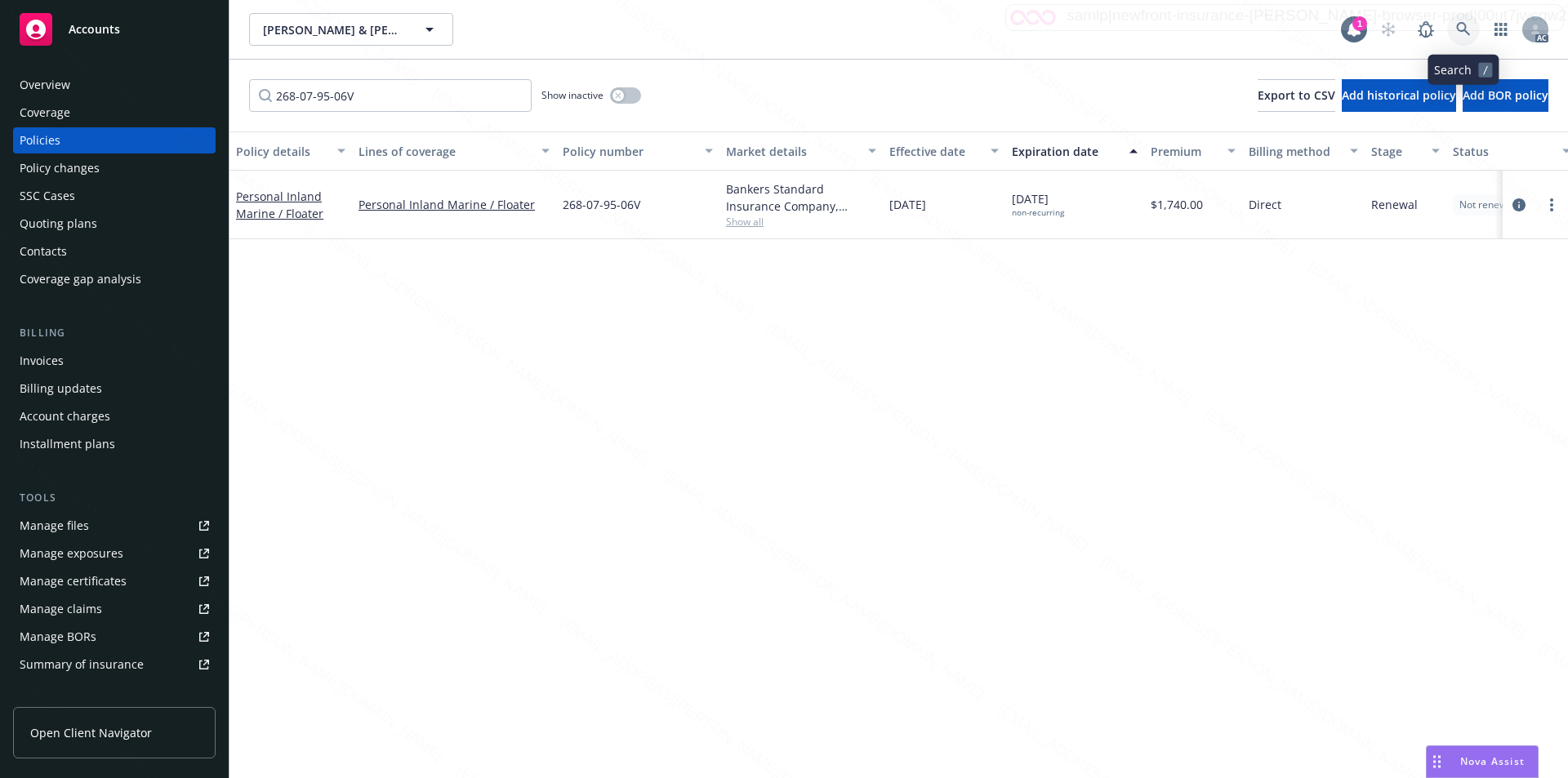
click at [1467, 30] on icon at bounding box center [1463, 29] width 15 height 15
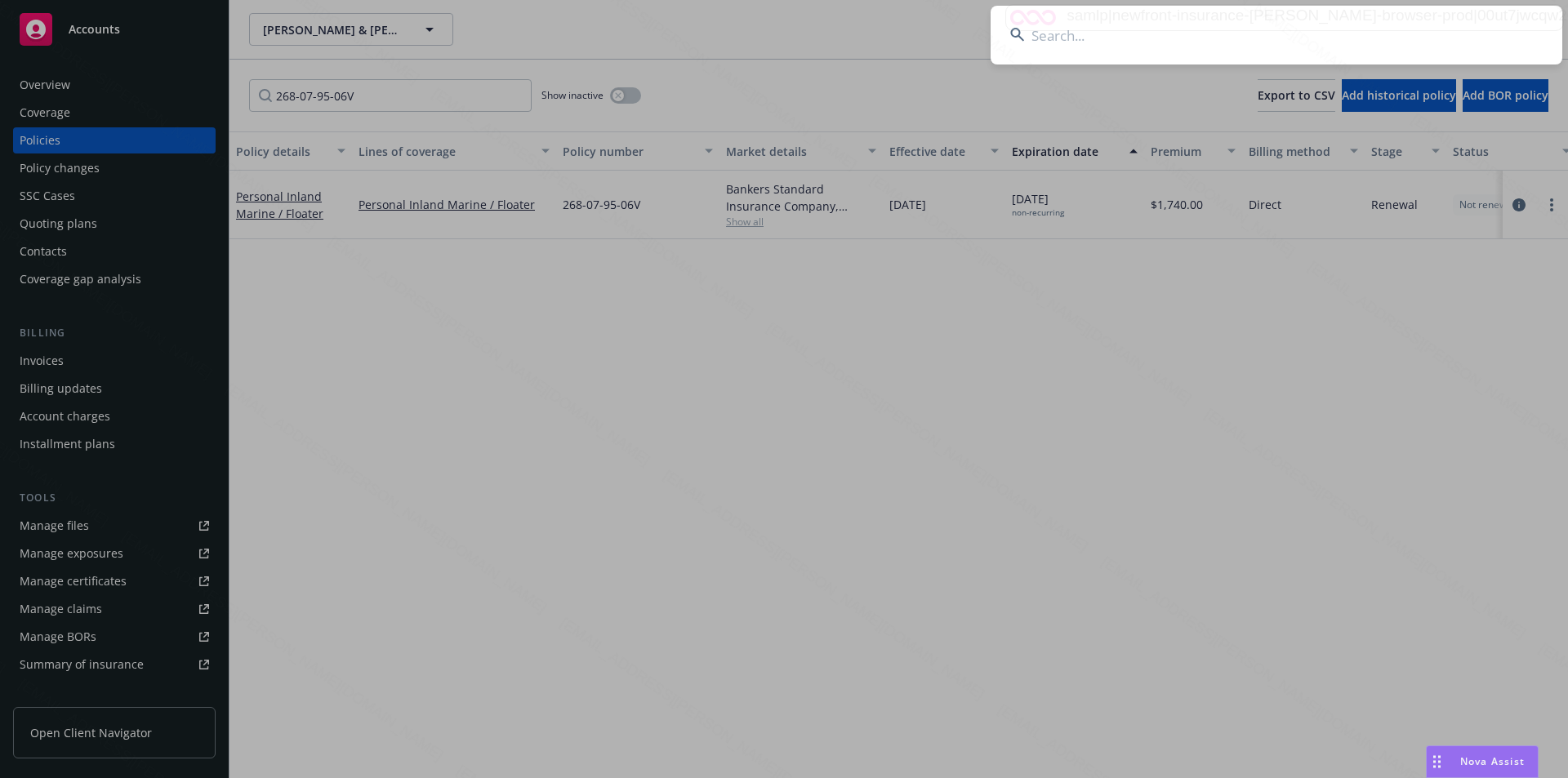
click at [1071, 38] on input at bounding box center [1276, 35] width 571 height 59
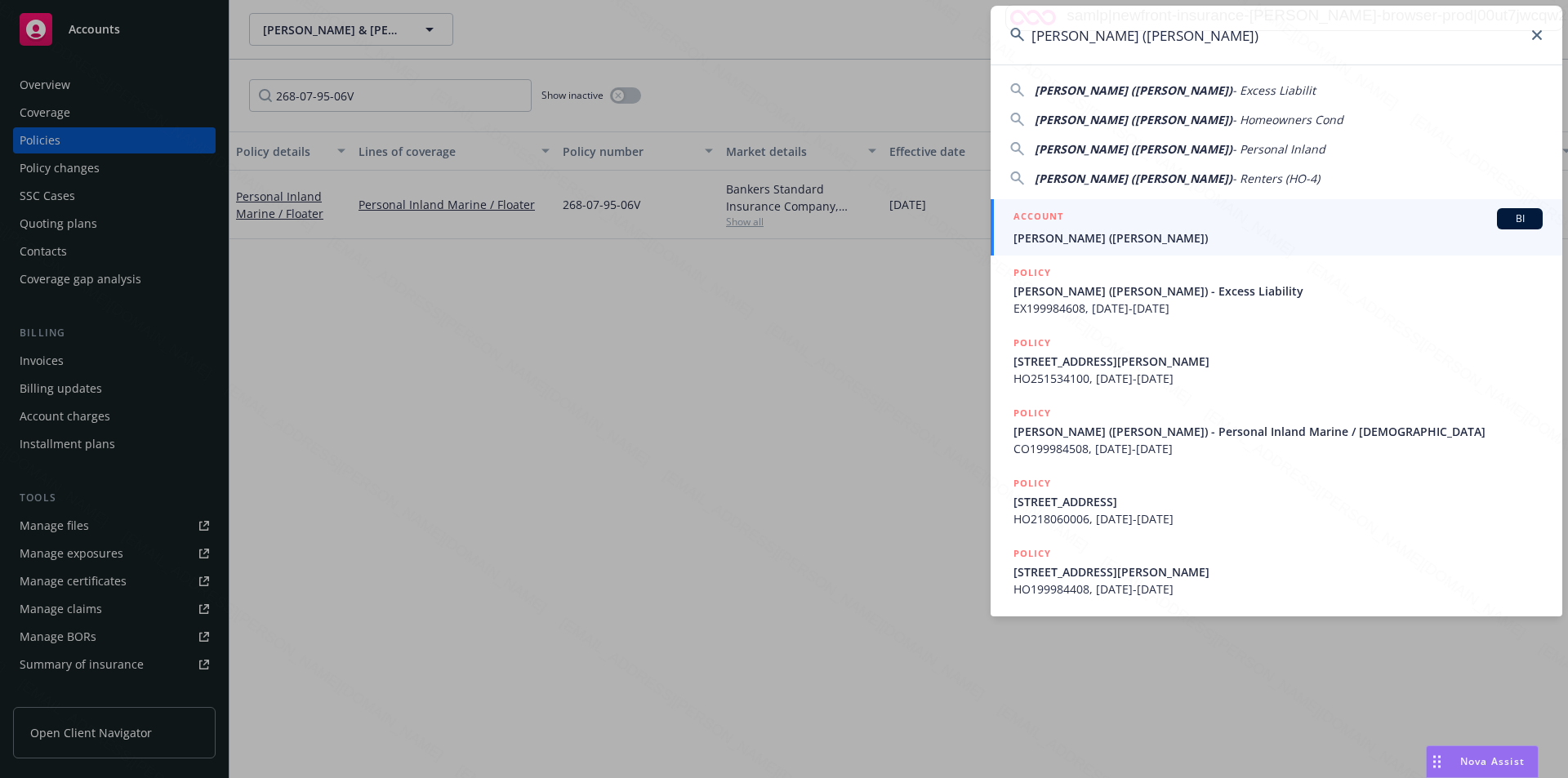
type input "Gwendolyn Johnson (Paul Johnson)"
click at [1091, 233] on span "Gwendolyn Johnson (Paul Johnson)" at bounding box center [1278, 238] width 529 height 17
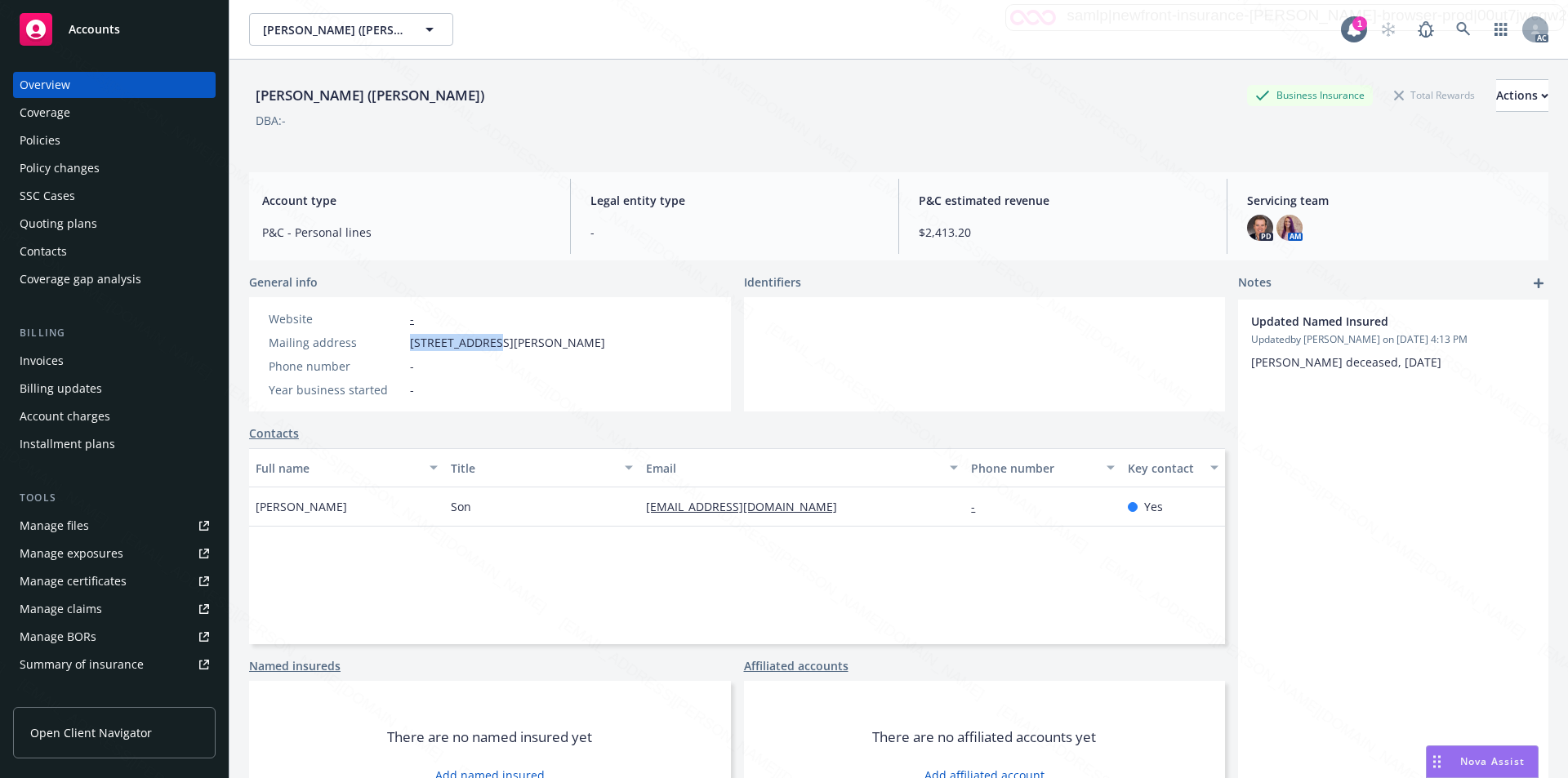
drag, startPoint x: 407, startPoint y: 336, endPoint x: 493, endPoint y: 345, distance: 86.5
click at [493, 345] on div "Mailing address 51 Andrews Rd, Guilford, CT, 06437" at bounding box center [436, 342] width 349 height 17
copy span "51 Andrews Rd,"
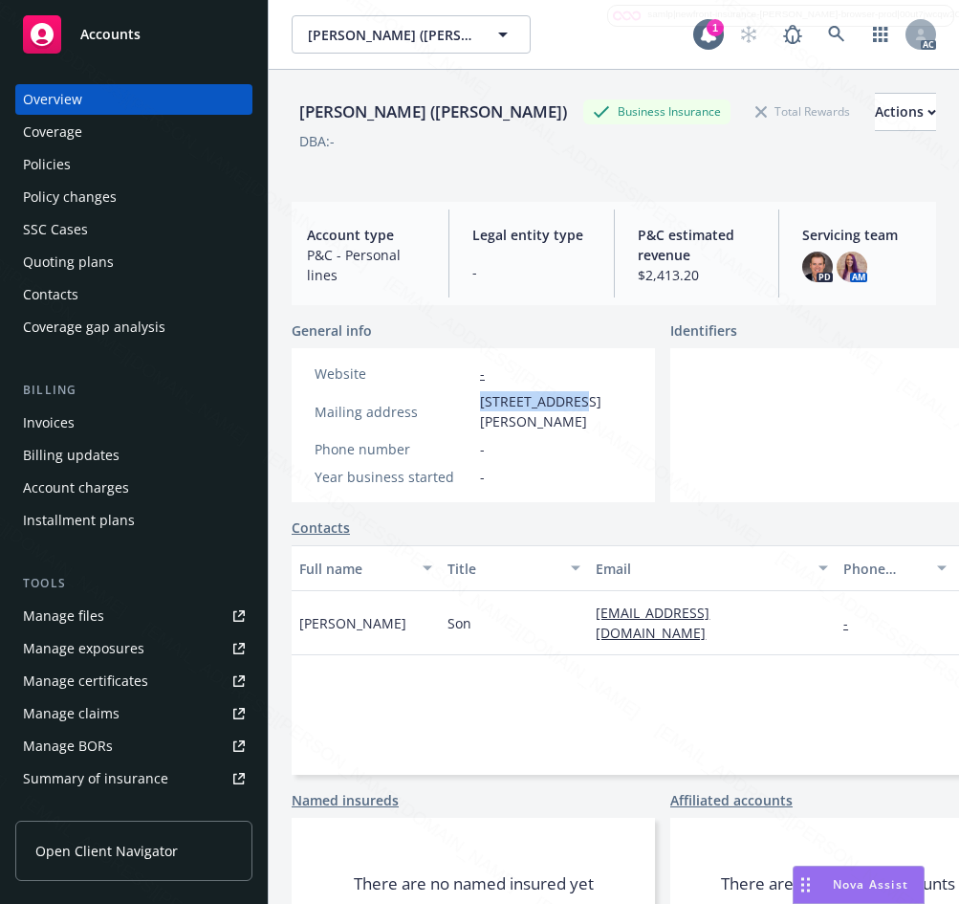
click at [68, 163] on div "Policies" at bounding box center [47, 164] width 48 height 31
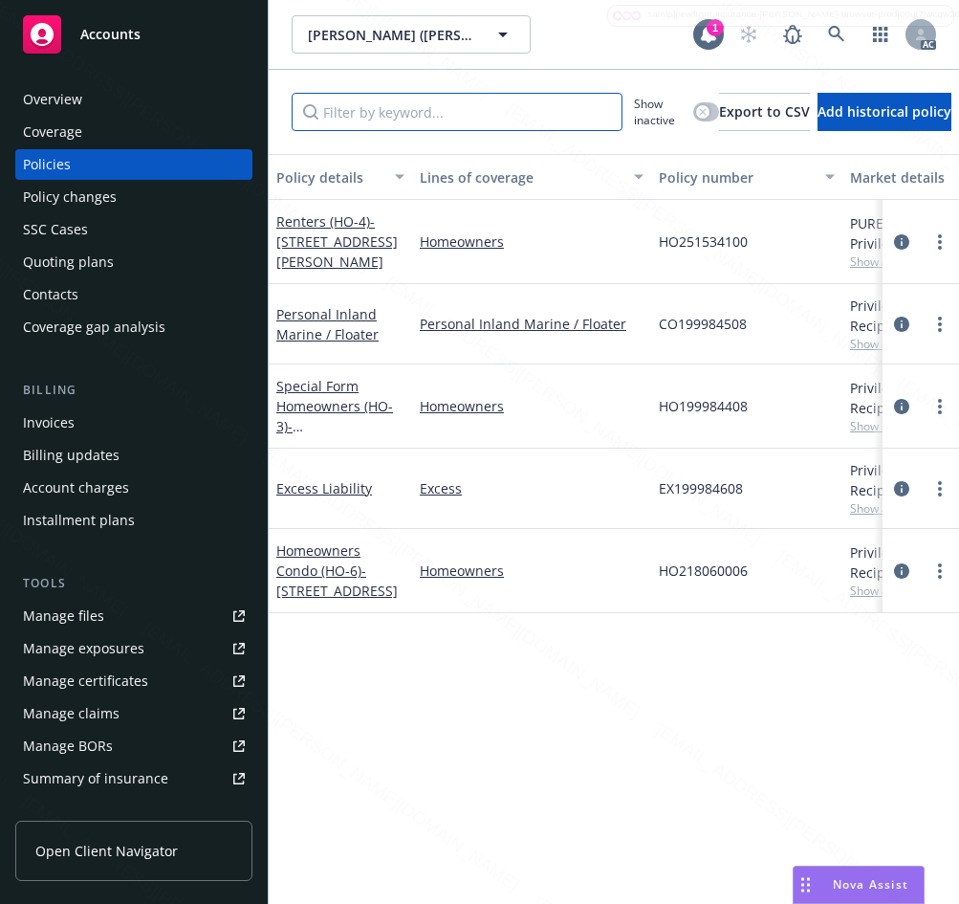
click at [400, 125] on input "Filter by keyword..." at bounding box center [457, 112] width 331 height 38
paste input "EX199984608"
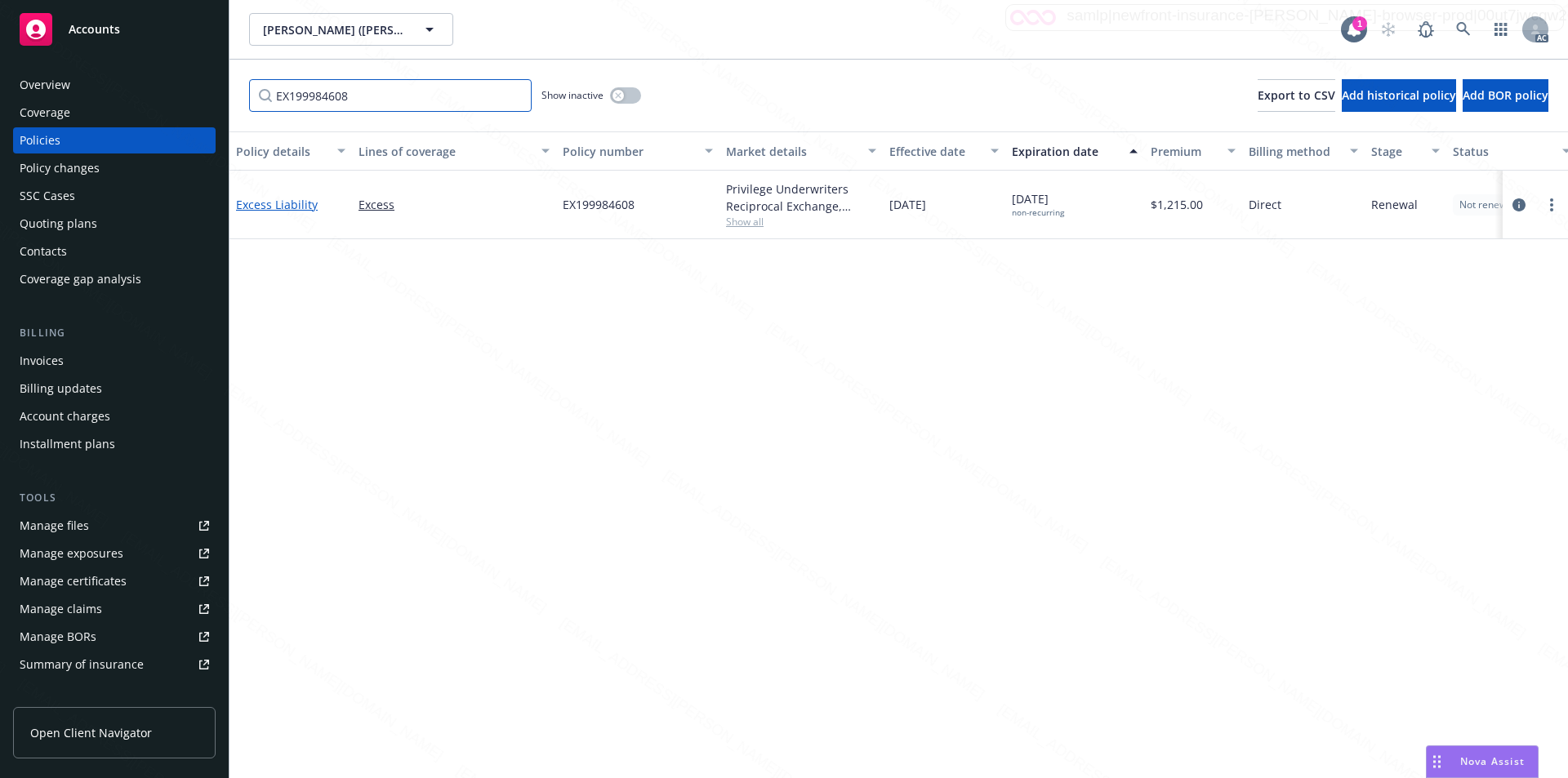
type input "EX199984608"
click at [290, 209] on link "Excess Liability" at bounding box center [277, 204] width 82 height 15
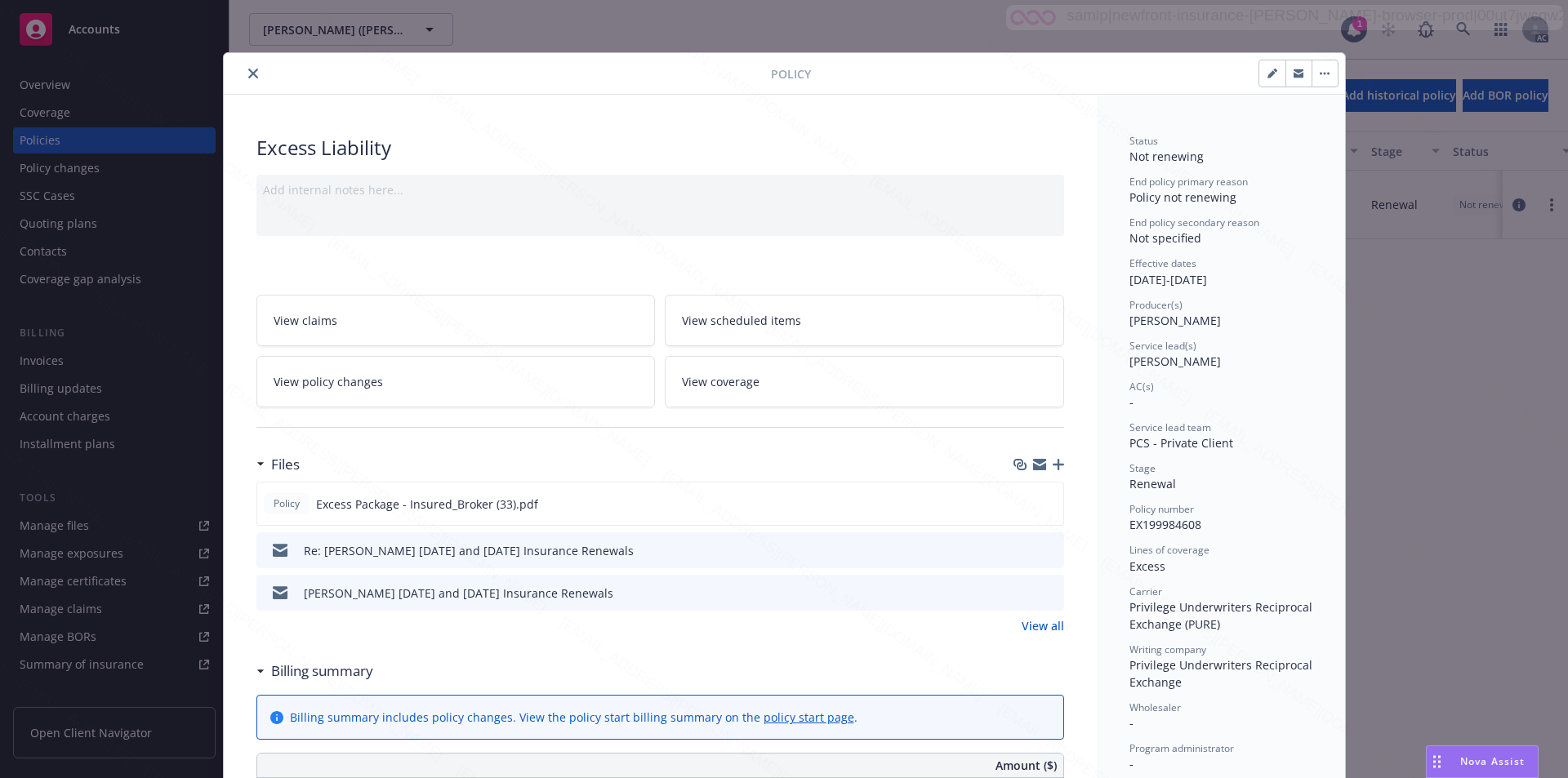
click at [350, 371] on link "View policy changes" at bounding box center [456, 382] width 400 height 51
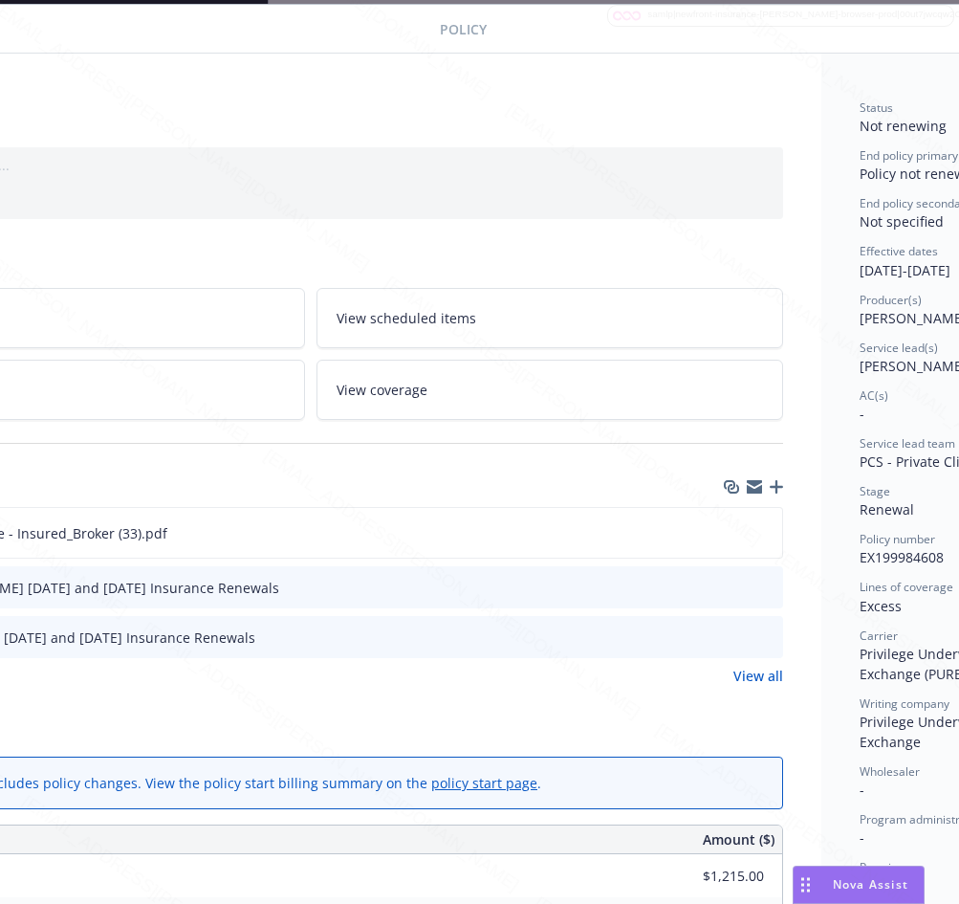
scroll to position [57, 370]
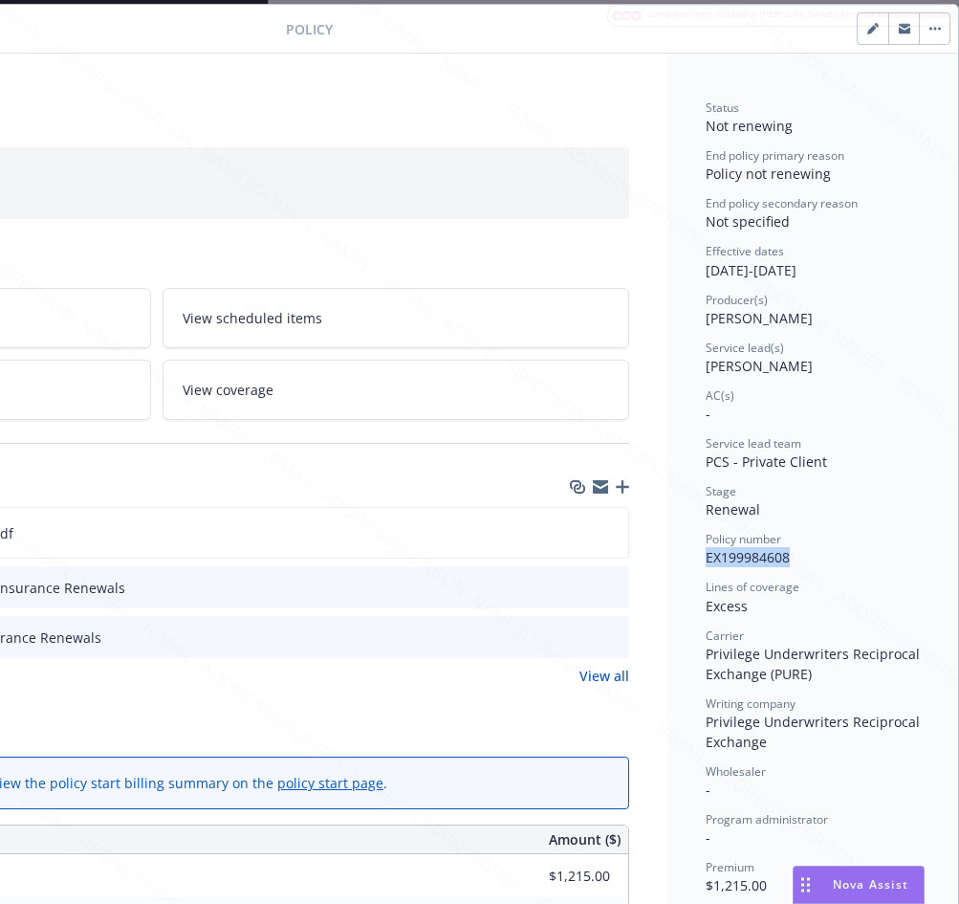
drag, startPoint x: 684, startPoint y: 562, endPoint x: 774, endPoint y: 556, distance: 90.1
click at [774, 556] on div "Status Not renewing End policy primary reason Policy not renewing End policy se…" at bounding box center [812, 922] width 291 height 1737
copy span "EX199984608"
drag, startPoint x: 689, startPoint y: 274, endPoint x: 763, endPoint y: 273, distance: 73.7
click at [763, 273] on div "Status Not renewing End policy primary reason Policy not renewing End policy se…" at bounding box center [812, 922] width 291 height 1737
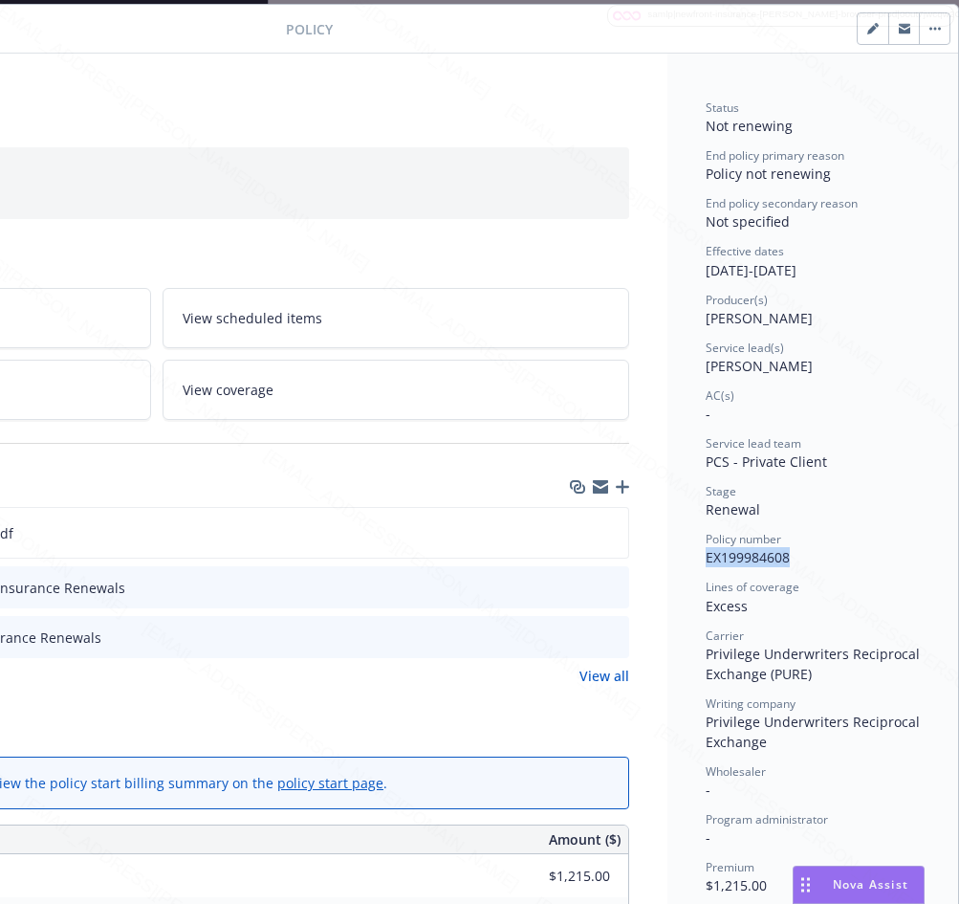
copy div "[DATE]"
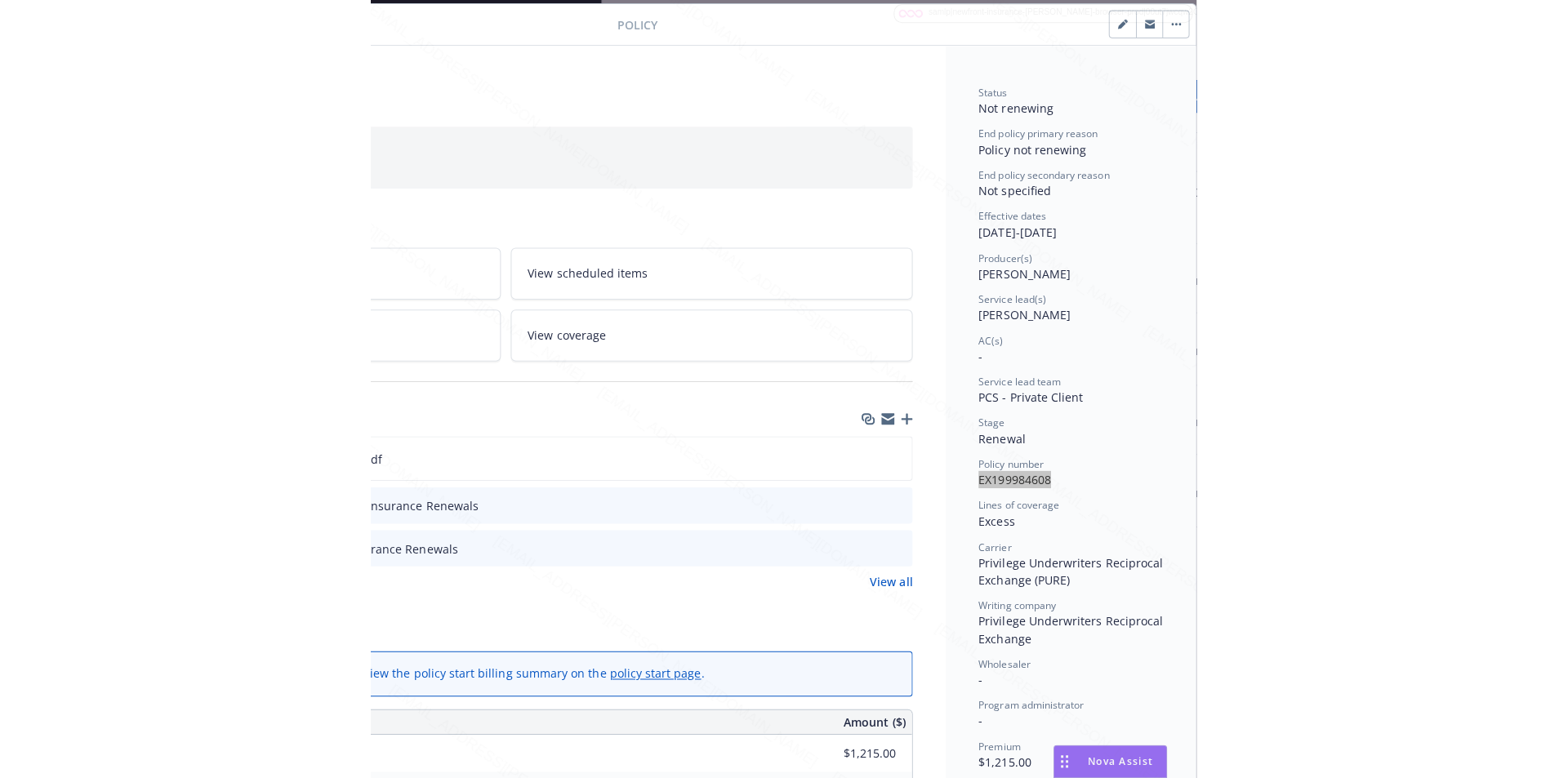
scroll to position [294, 316]
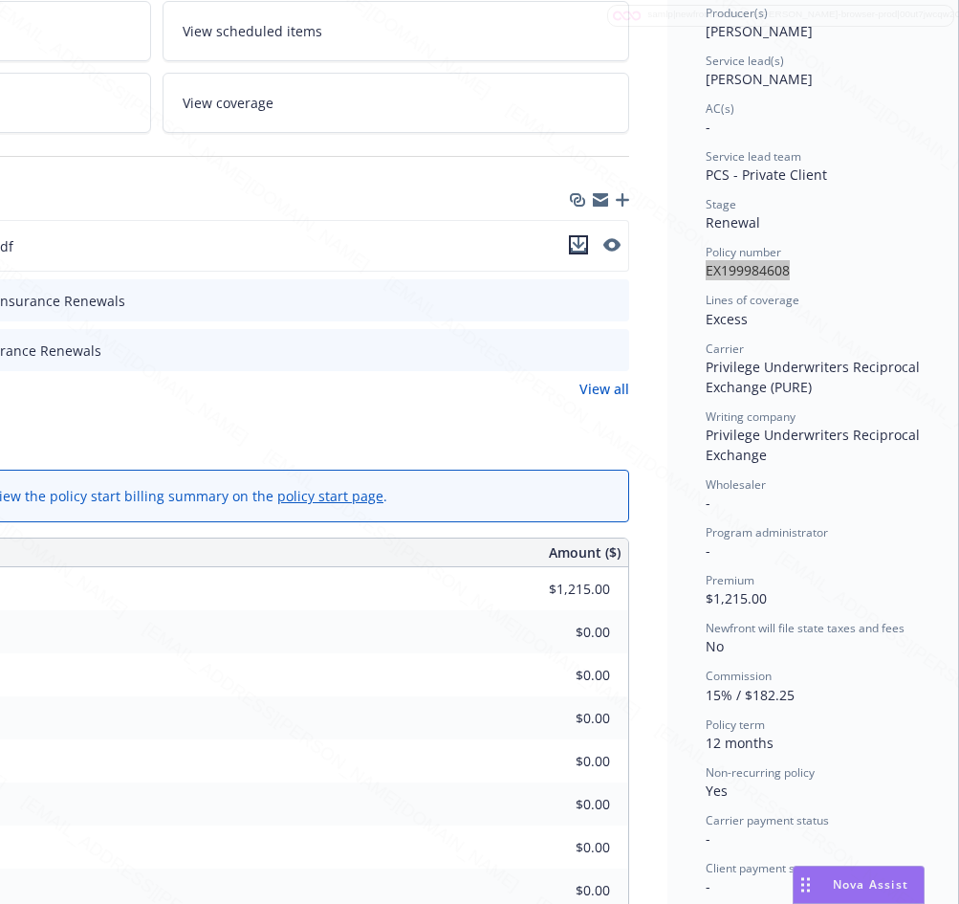
click at [571, 241] on icon "download file" at bounding box center [578, 244] width 15 height 15
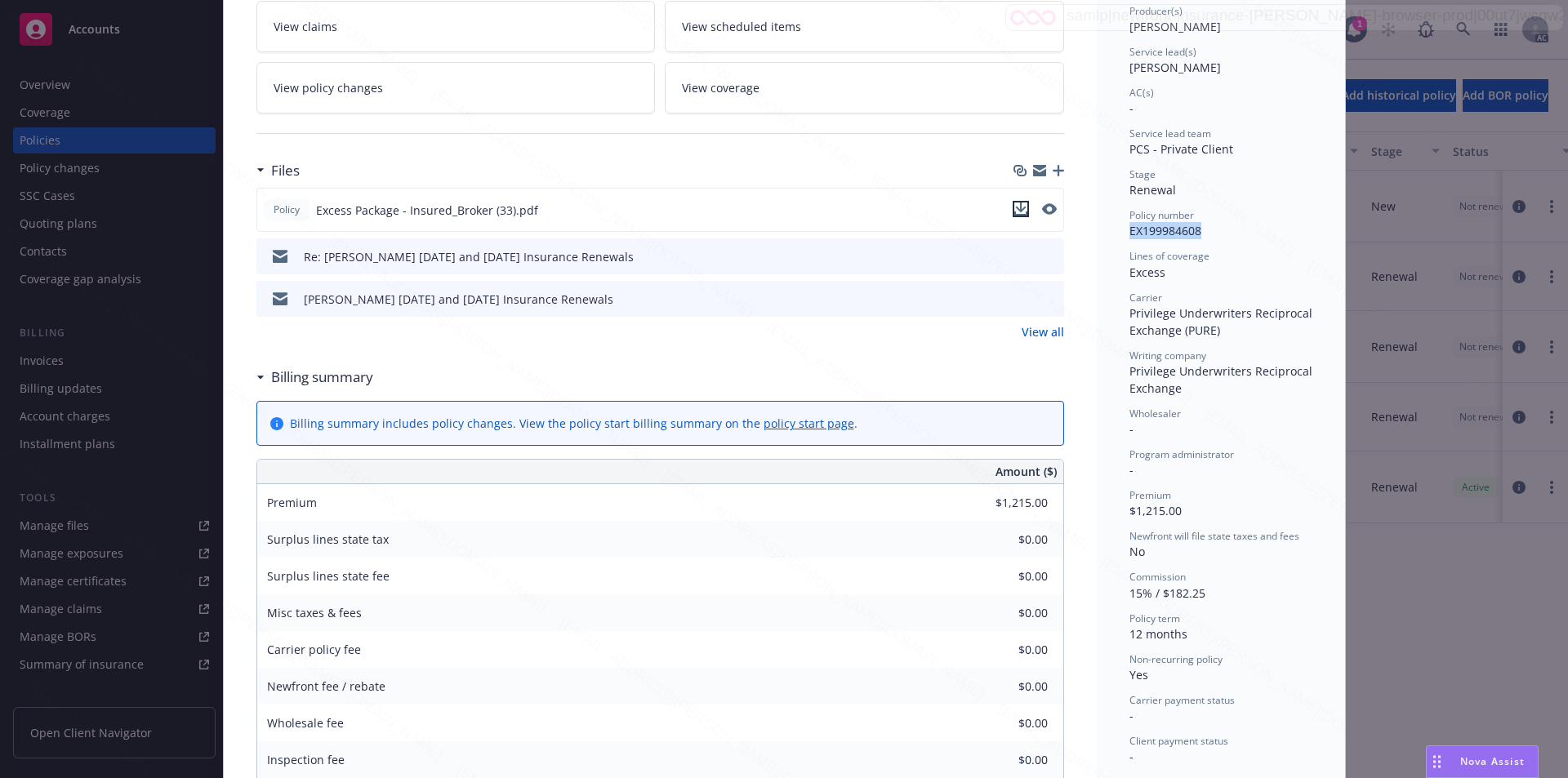
click at [1015, 212] on icon "download file" at bounding box center [1021, 208] width 13 height 13
